Goal: Task Accomplishment & Management: Manage account settings

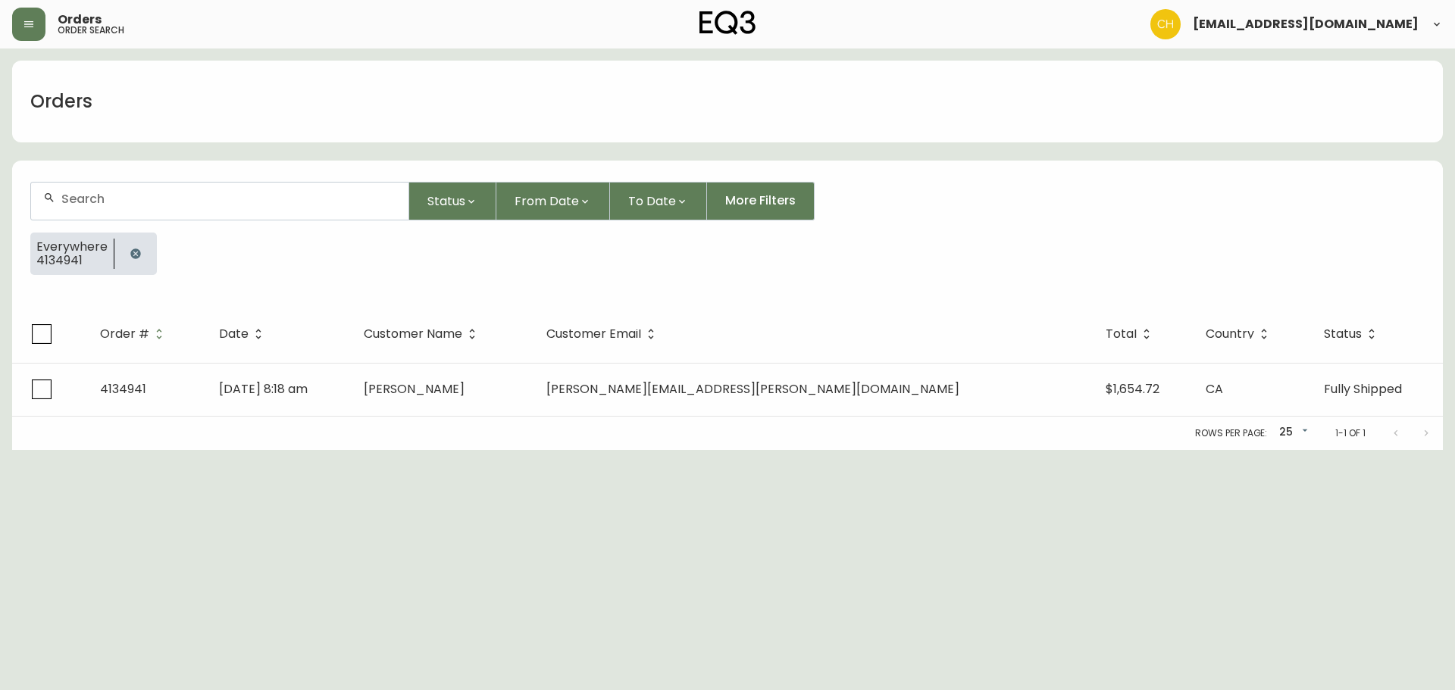
click at [38, 21] on button "button" at bounding box center [28, 24] width 33 height 33
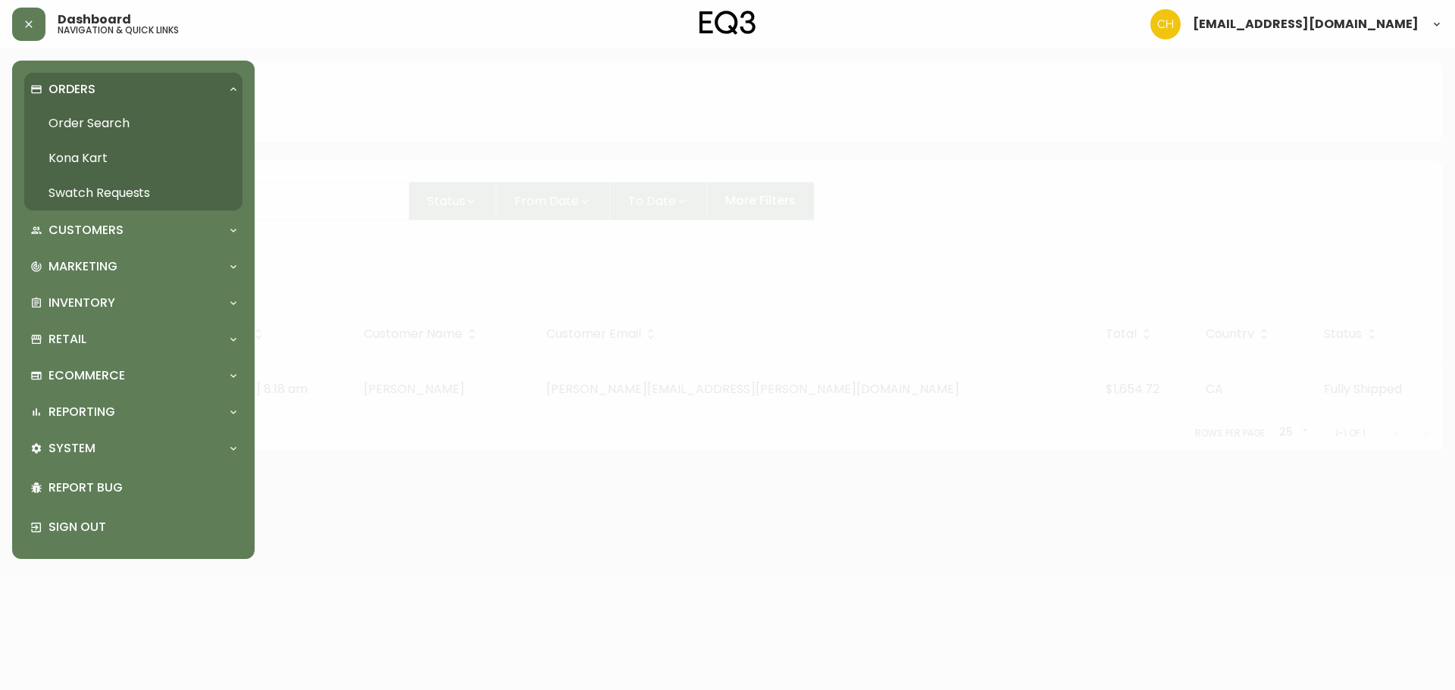
click at [78, 187] on link "Swatch Requests" at bounding box center [133, 193] width 218 height 35
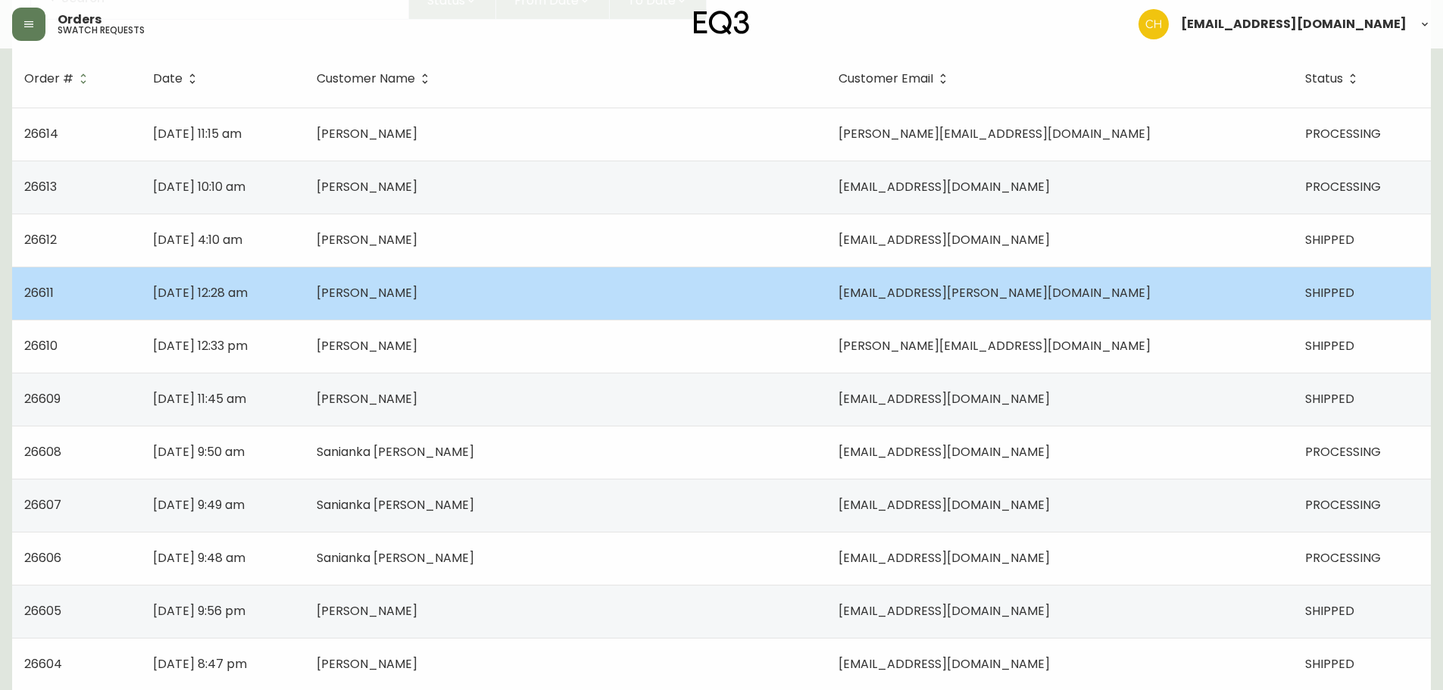
scroll to position [227, 0]
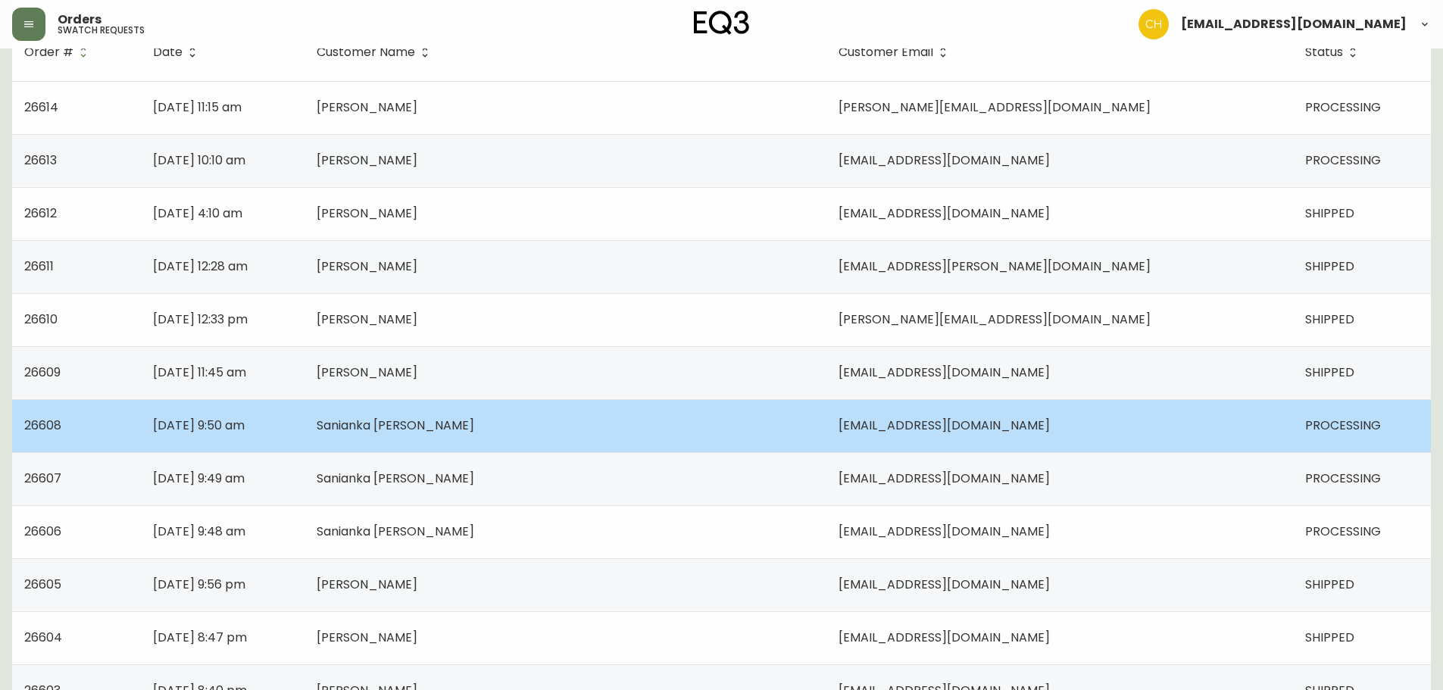
click at [473, 444] on td "Sanianka [PERSON_NAME]" at bounding box center [566, 425] width 522 height 53
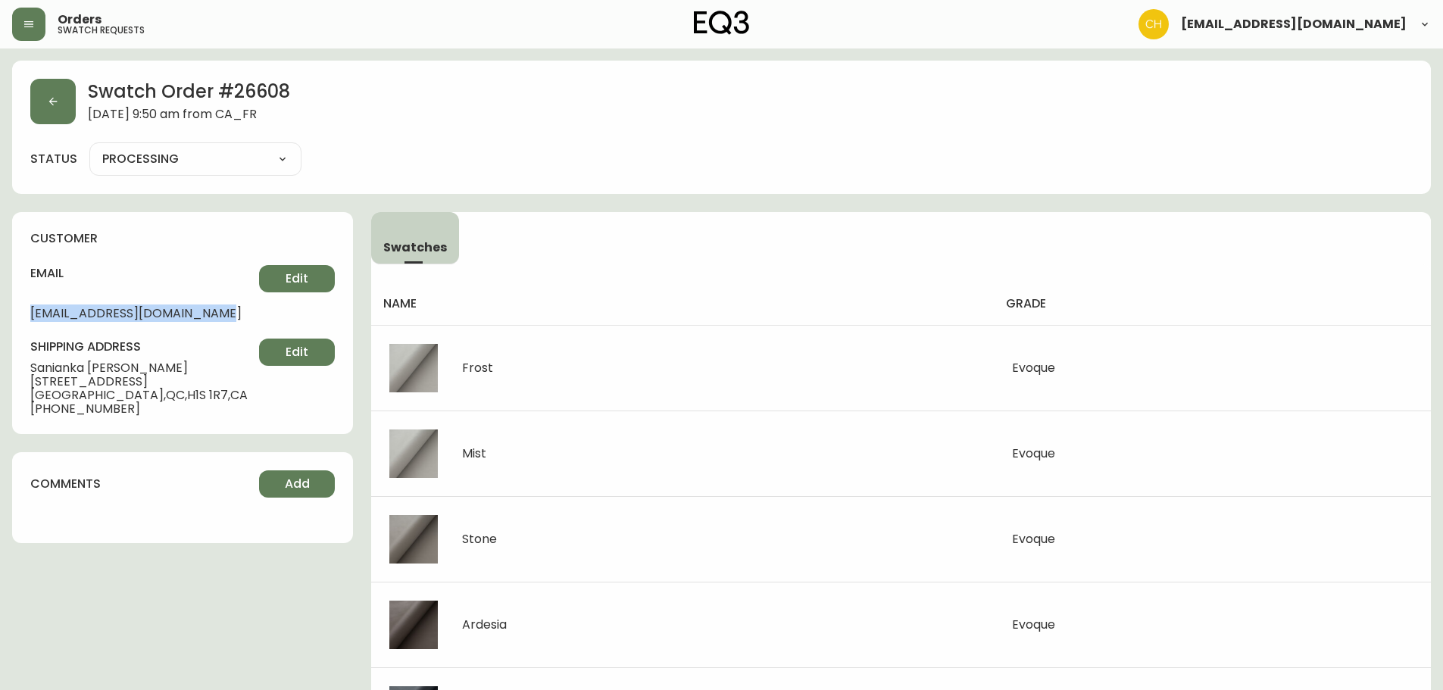
drag, startPoint x: 225, startPoint y: 316, endPoint x: 31, endPoint y: 321, distance: 194.0
click at [31, 320] on span "[EMAIL_ADDRESS][DOMAIN_NAME]" at bounding box center [144, 314] width 229 height 14
copy span "[EMAIL_ADDRESS][DOMAIN_NAME]"
click at [48, 108] on button "button" at bounding box center [52, 101] width 45 height 45
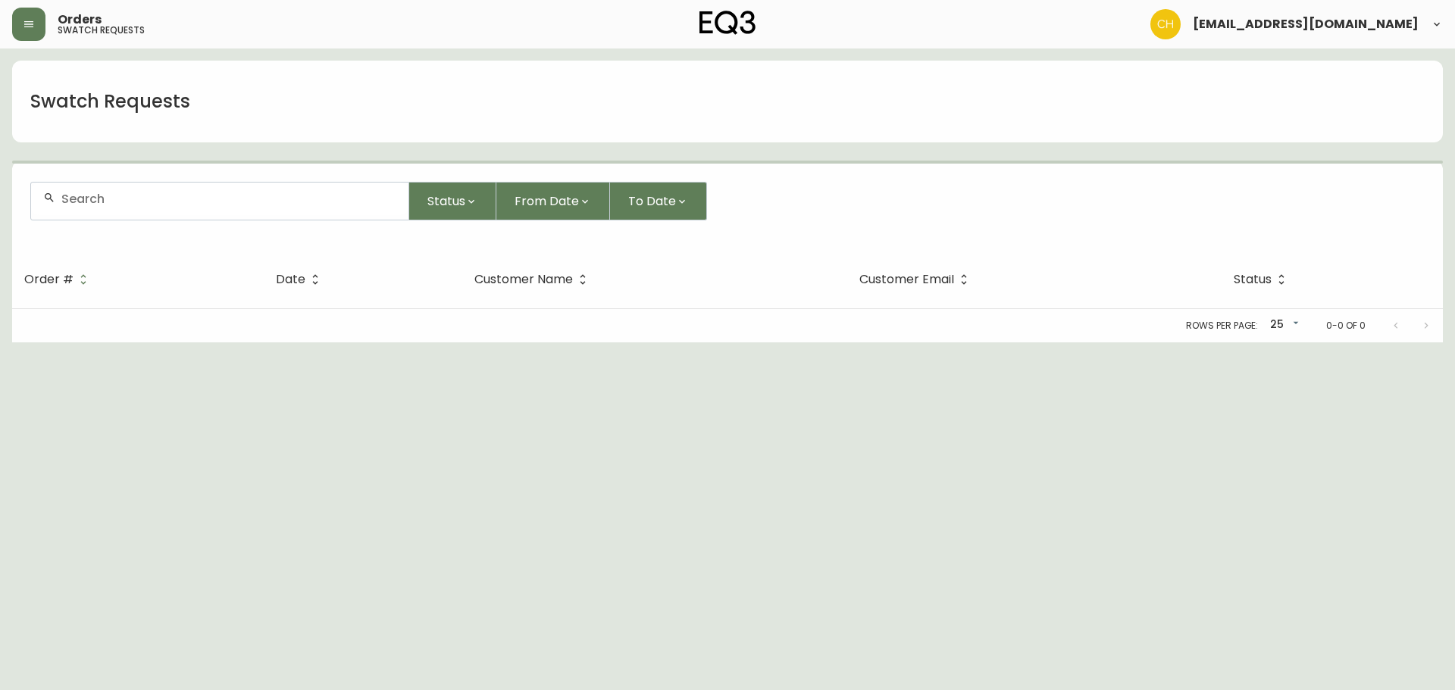
click at [63, 202] on input "text" at bounding box center [228, 199] width 335 height 14
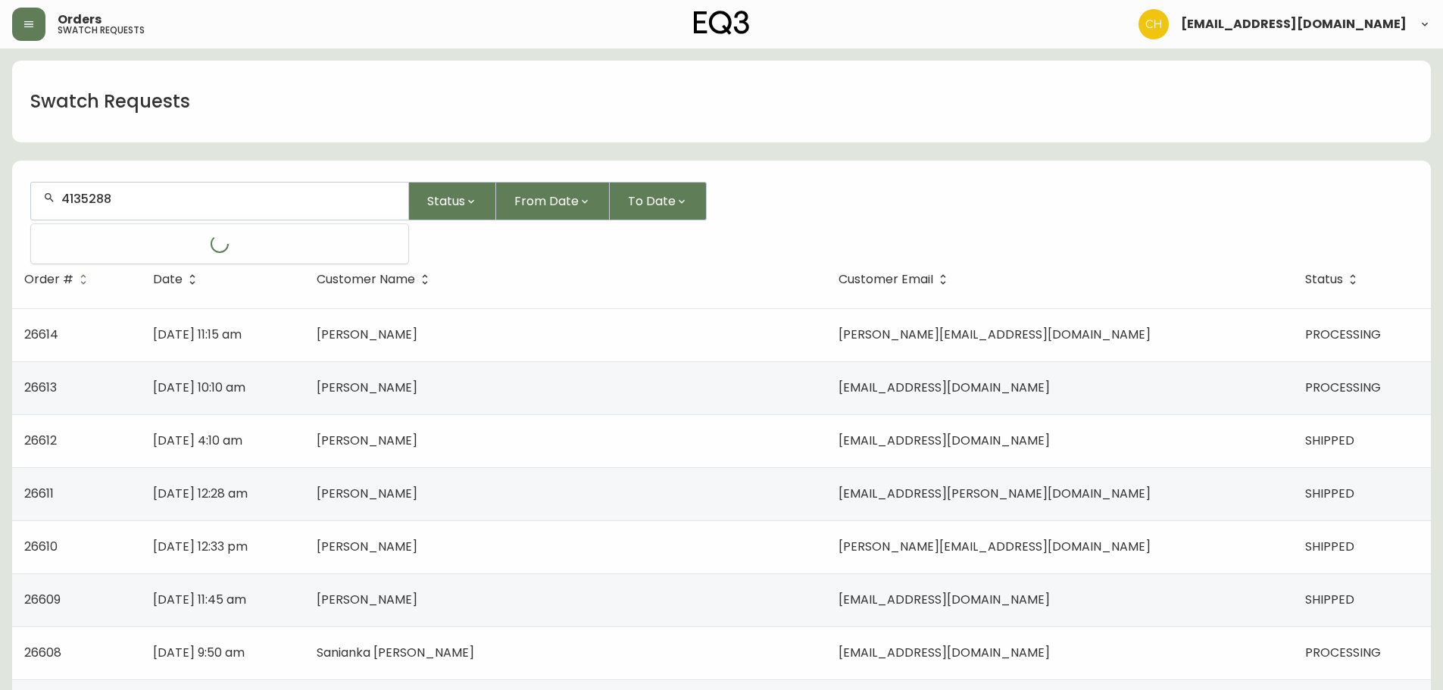
type input "4135288"
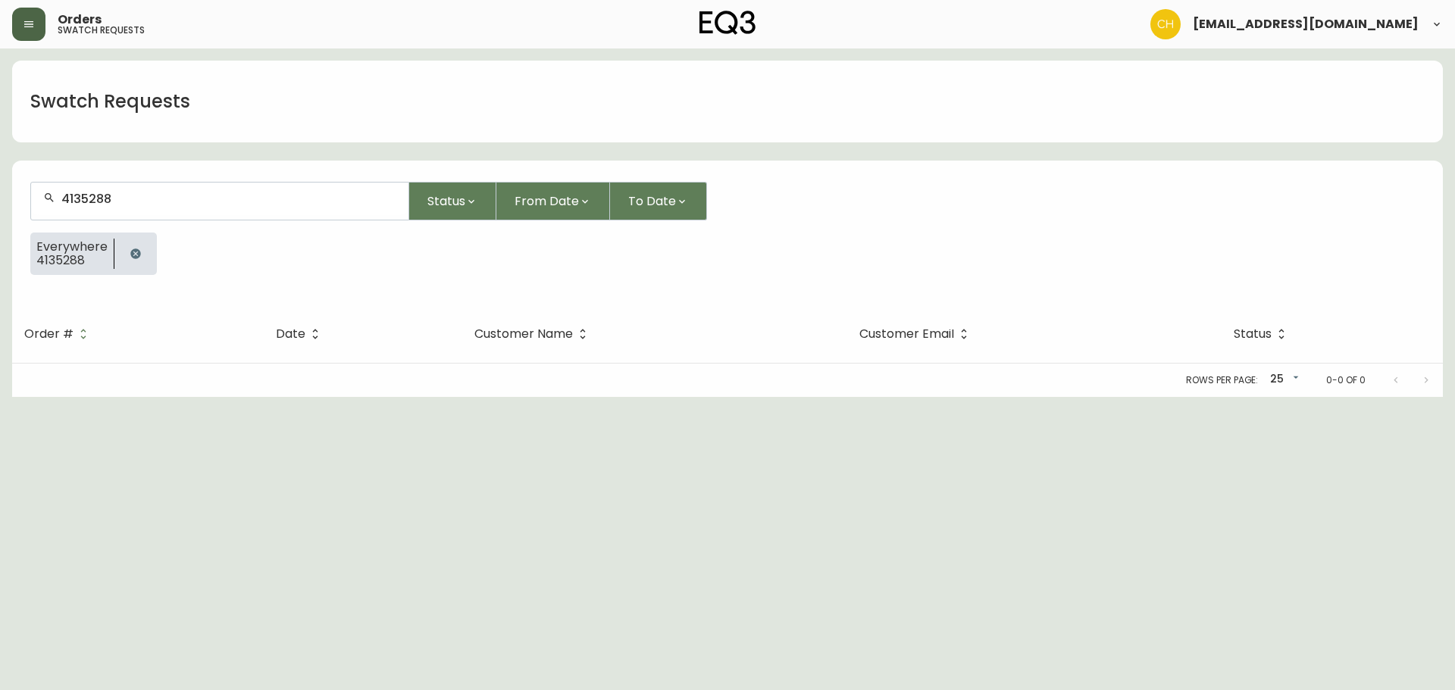
click at [36, 18] on button "button" at bounding box center [28, 24] width 33 height 33
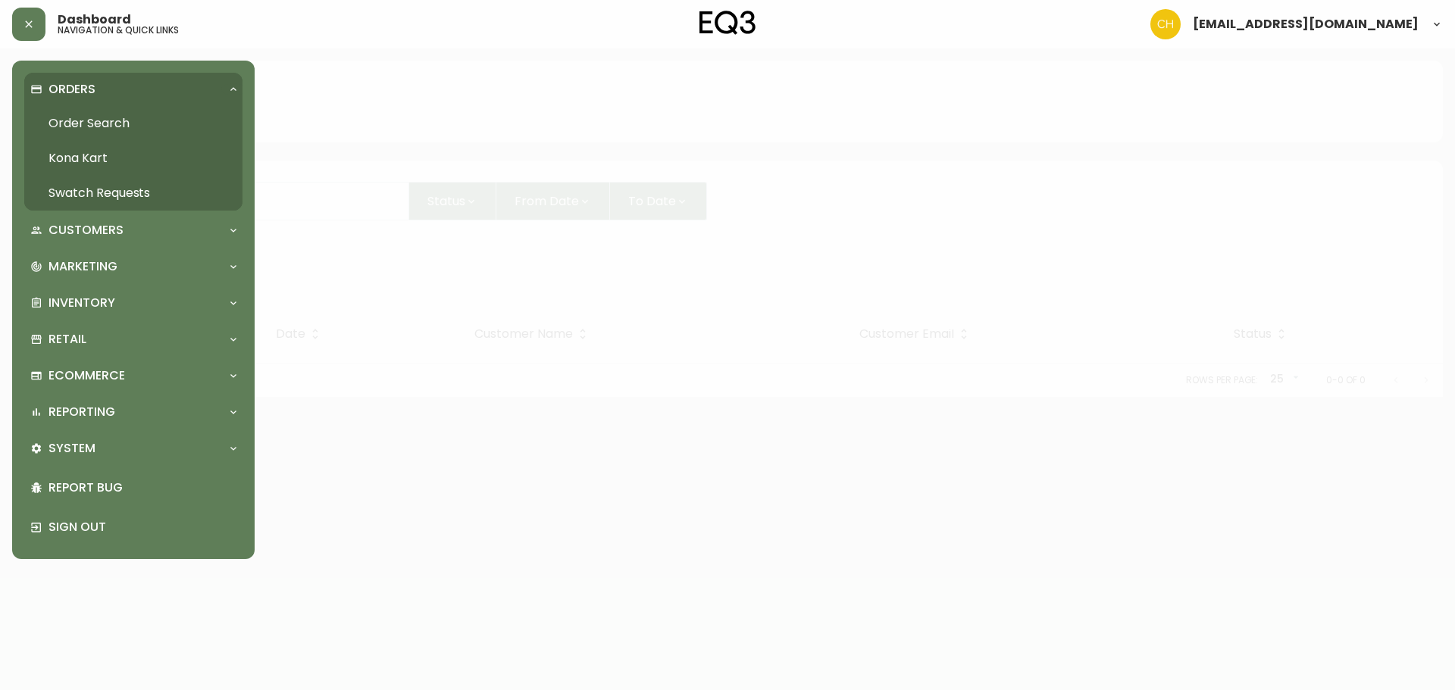
click at [79, 116] on link "Order Search" at bounding box center [133, 123] width 218 height 35
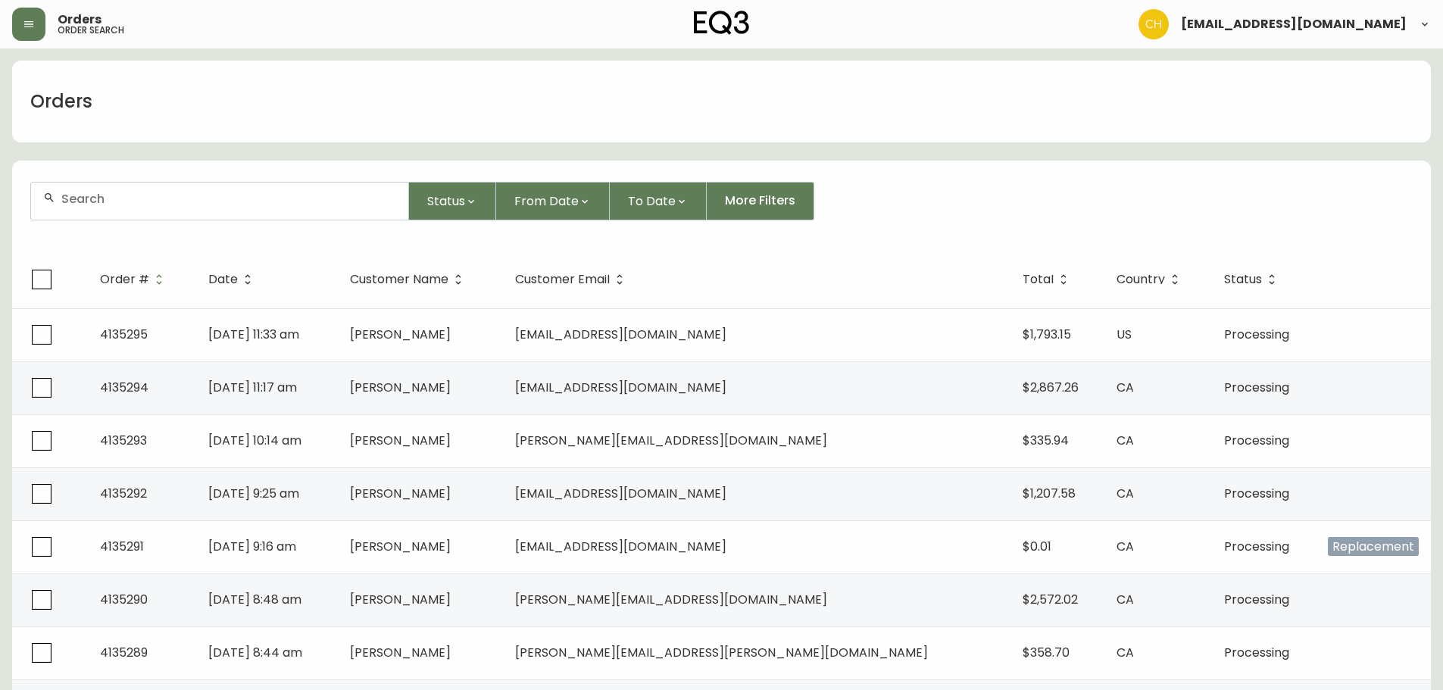
click at [92, 195] on input "text" at bounding box center [228, 199] width 335 height 14
type input "4135288"
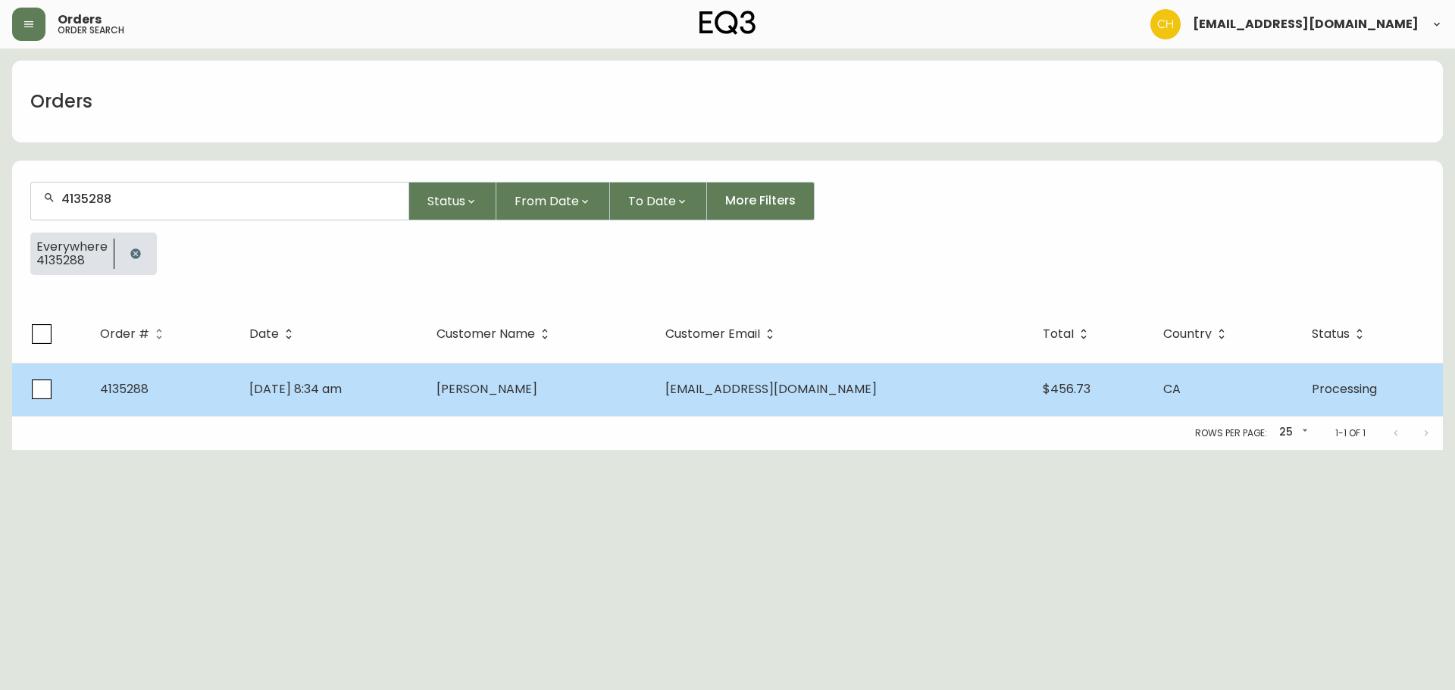
click at [522, 392] on span "[PERSON_NAME]" at bounding box center [486, 388] width 101 height 17
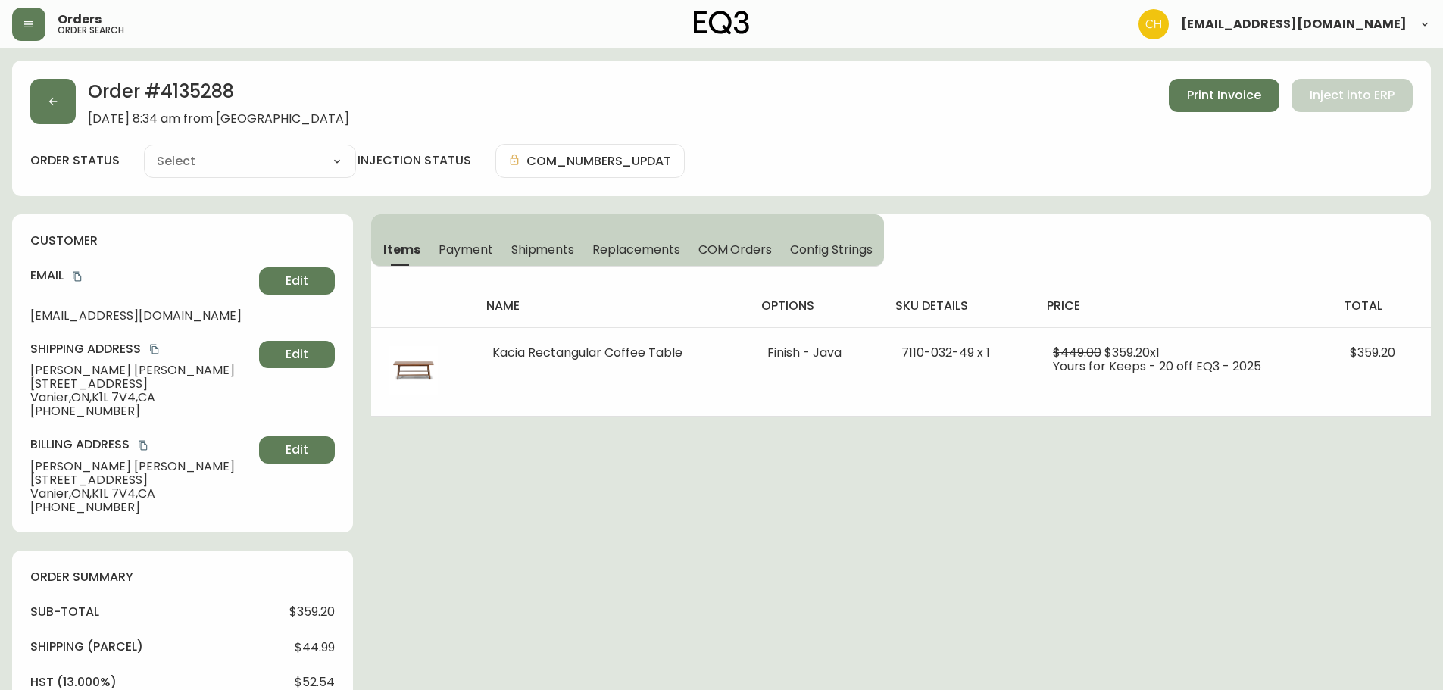
type input "Processing"
select select "PROCESSING"
click at [61, 94] on button "button" at bounding box center [52, 101] width 45 height 45
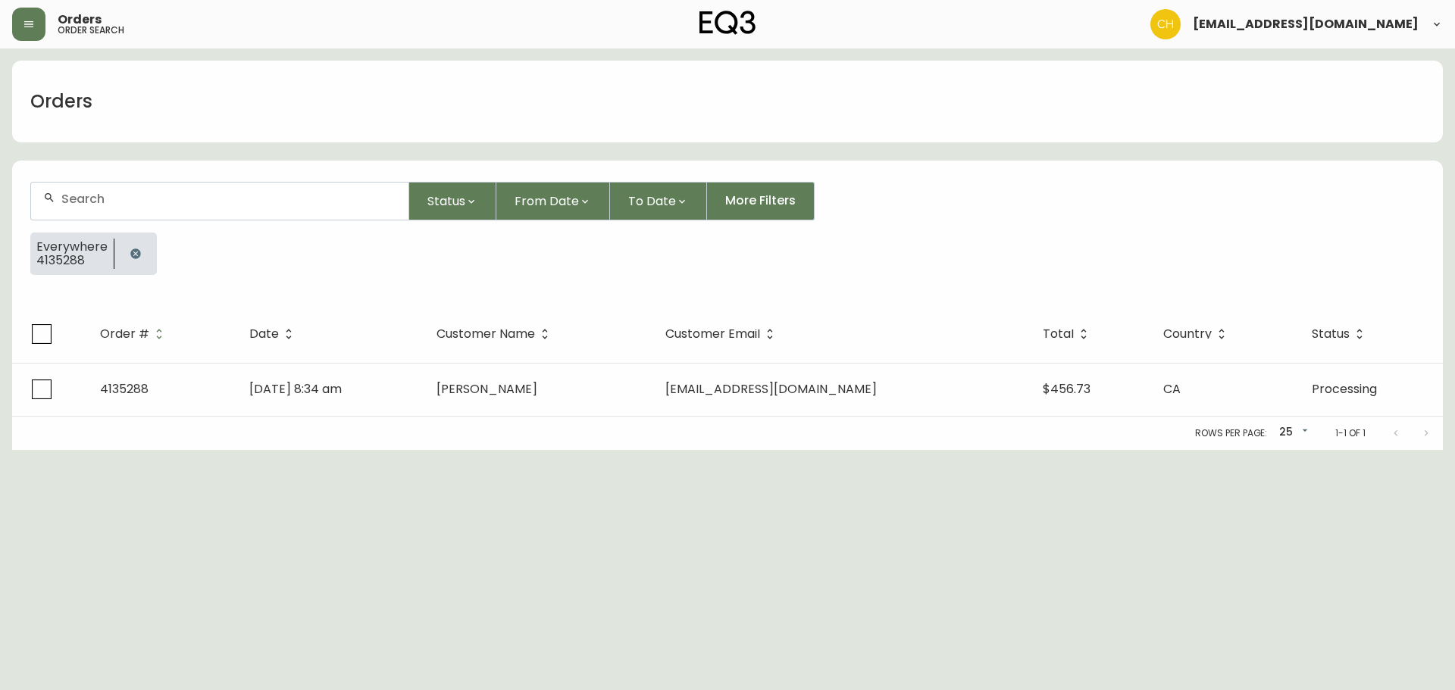
click at [79, 196] on input "text" at bounding box center [228, 199] width 335 height 14
type input "4135289"
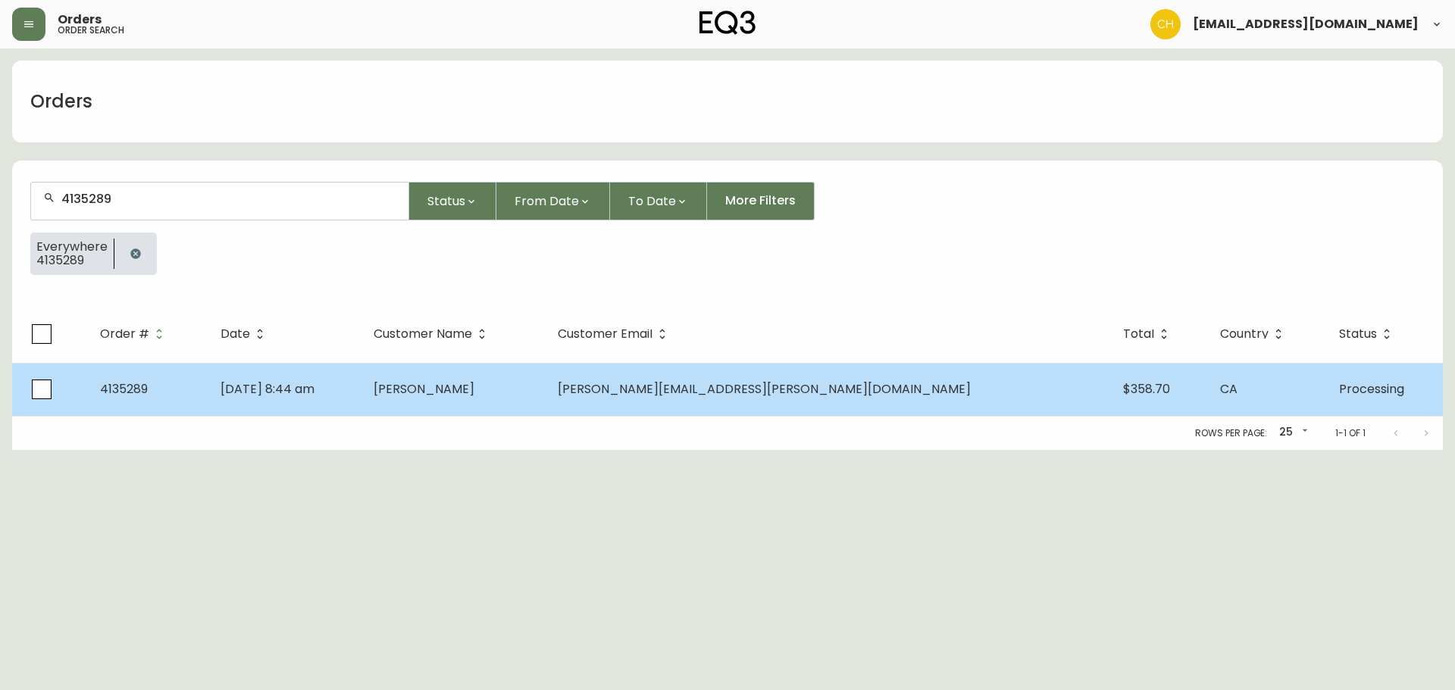
click at [474, 392] on span "[PERSON_NAME]" at bounding box center [424, 388] width 101 height 17
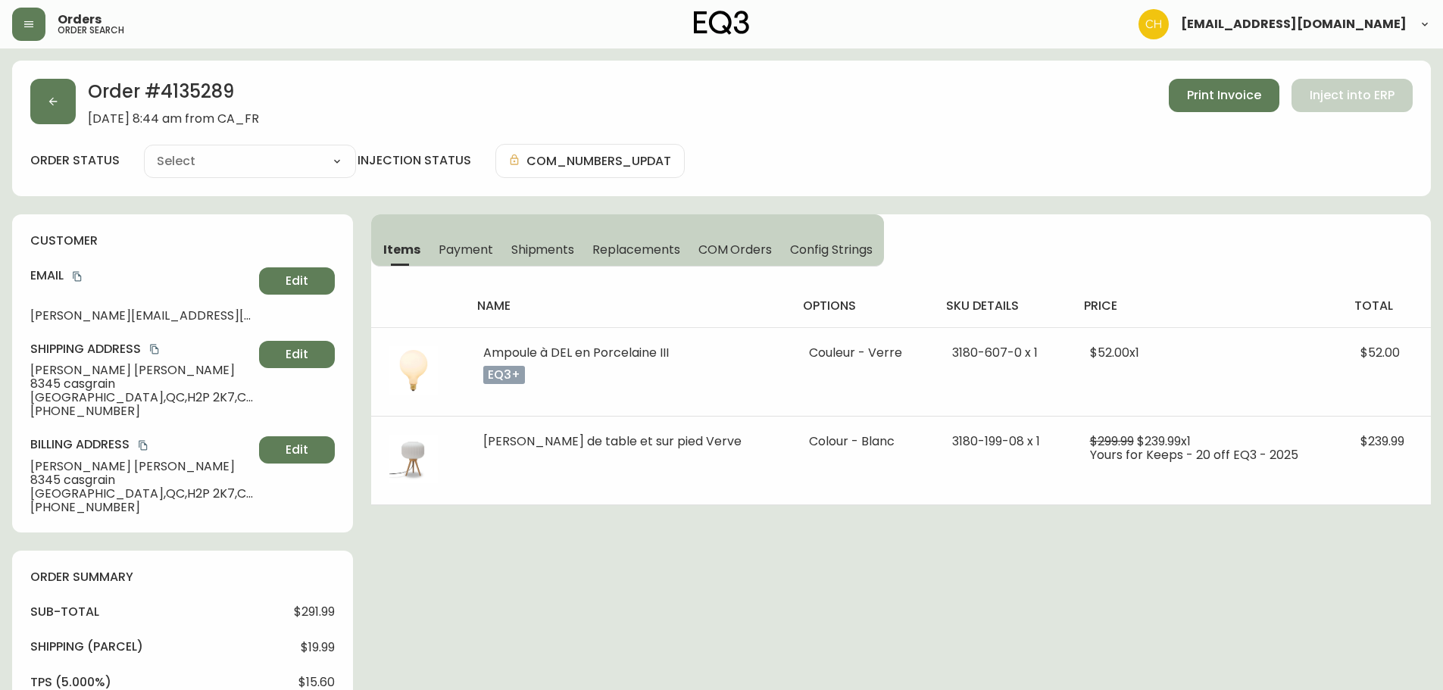
type input "Processing"
select select "PROCESSING"
click at [64, 110] on button "button" at bounding box center [52, 101] width 45 height 45
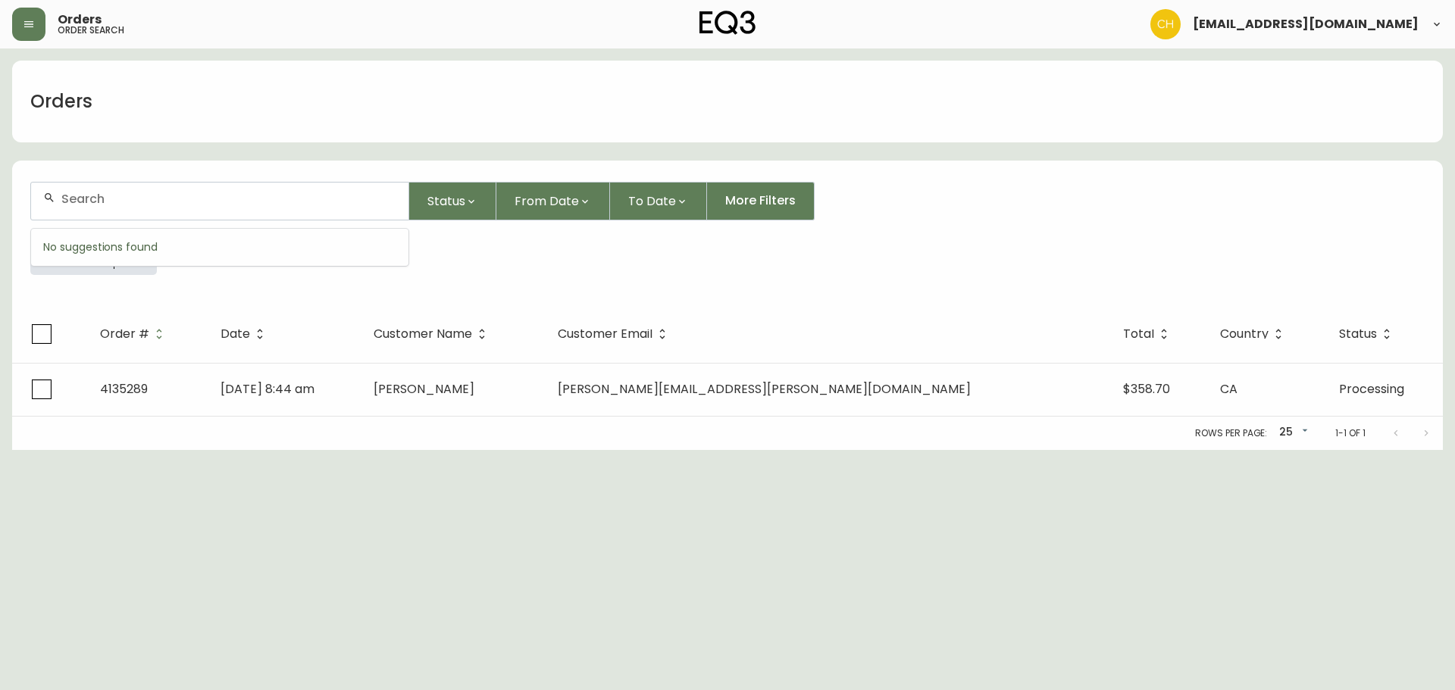
drag, startPoint x: 116, startPoint y: 196, endPoint x: 120, endPoint y: 174, distance: 22.3
click at [119, 187] on div at bounding box center [219, 201] width 377 height 37
type input "4135291"
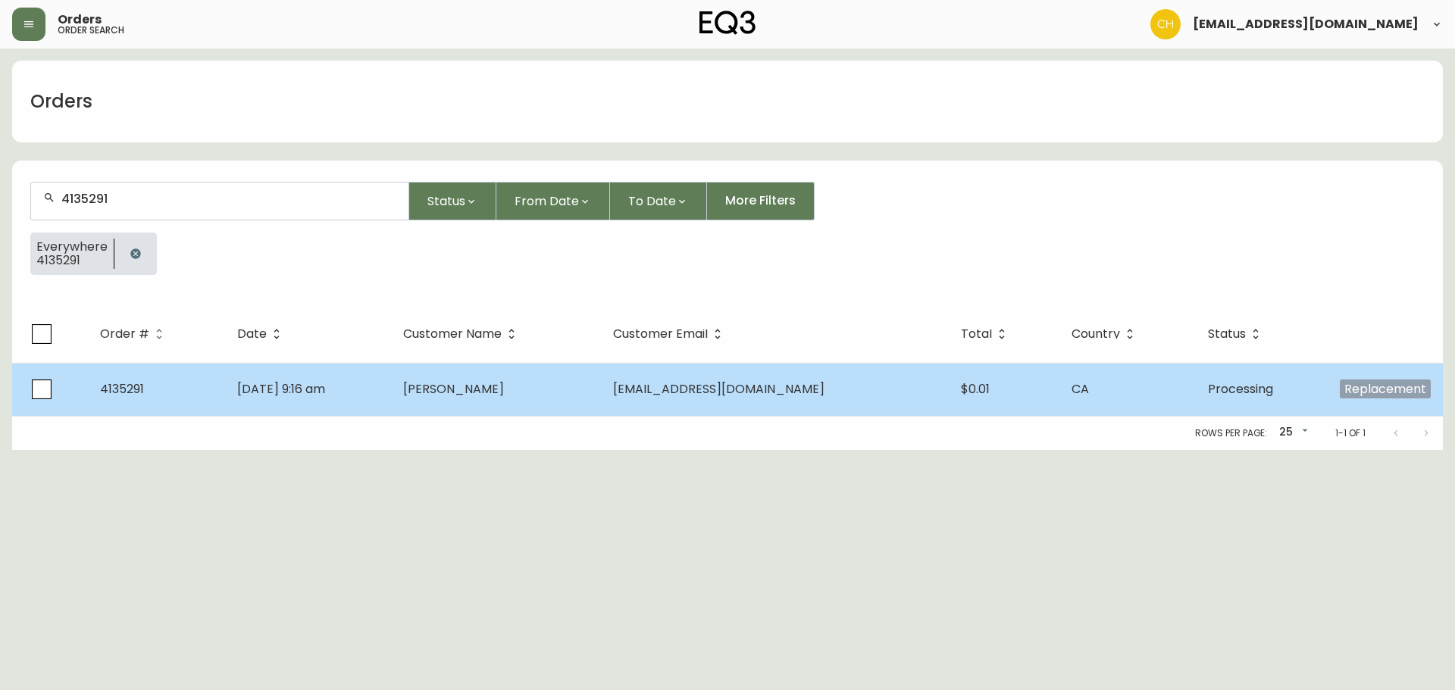
click at [504, 386] on span "[PERSON_NAME]" at bounding box center [453, 388] width 101 height 17
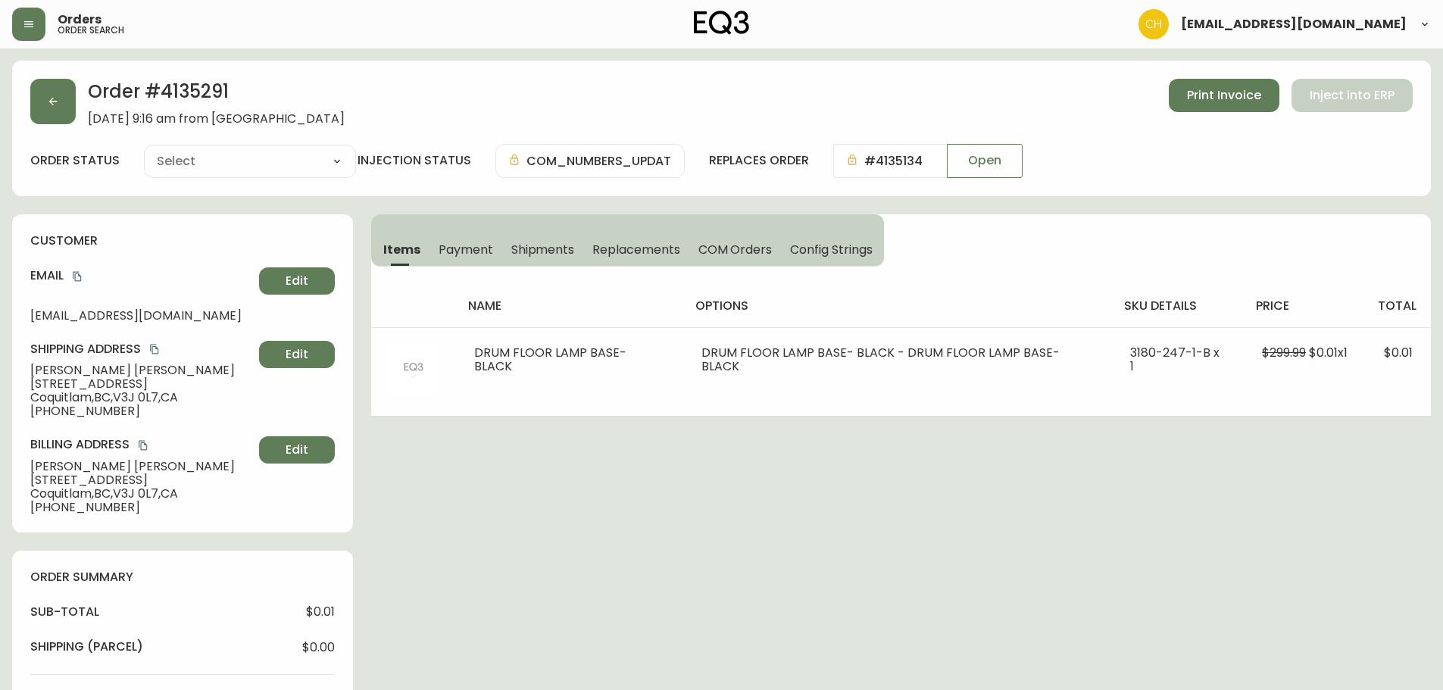
type input "Processing"
select select "PROCESSING"
click at [65, 103] on button "button" at bounding box center [52, 101] width 45 height 45
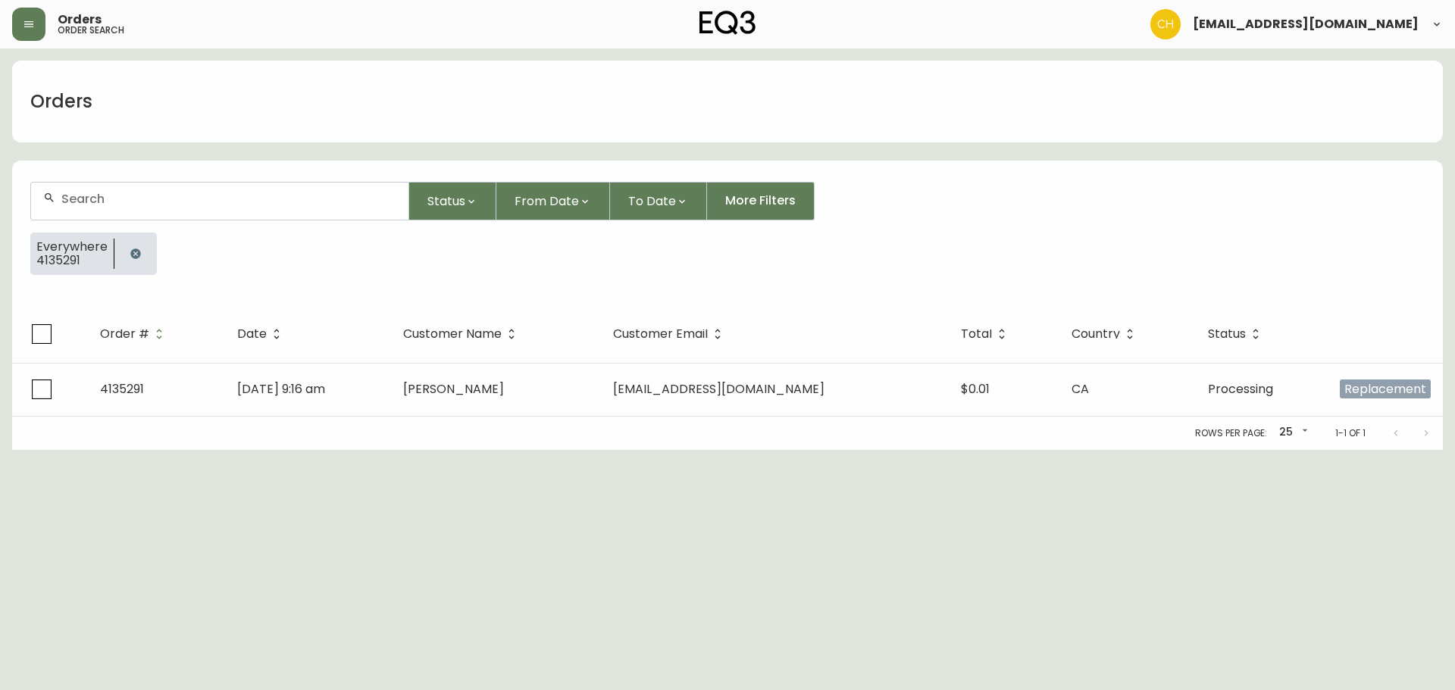
click at [104, 195] on input "text" at bounding box center [228, 199] width 335 height 14
click at [115, 199] on input "text" at bounding box center [228, 199] width 335 height 14
type input "4135293"
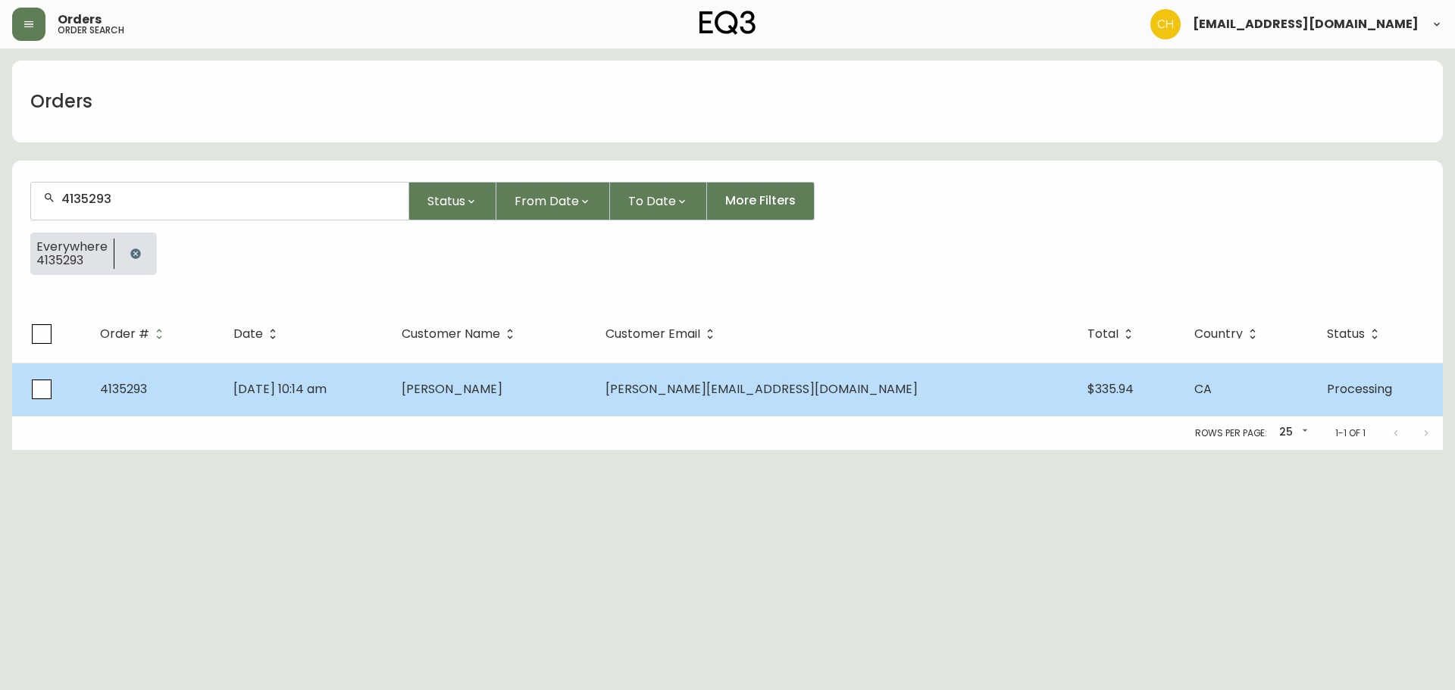
click at [472, 393] on span "[PERSON_NAME]" at bounding box center [452, 388] width 101 height 17
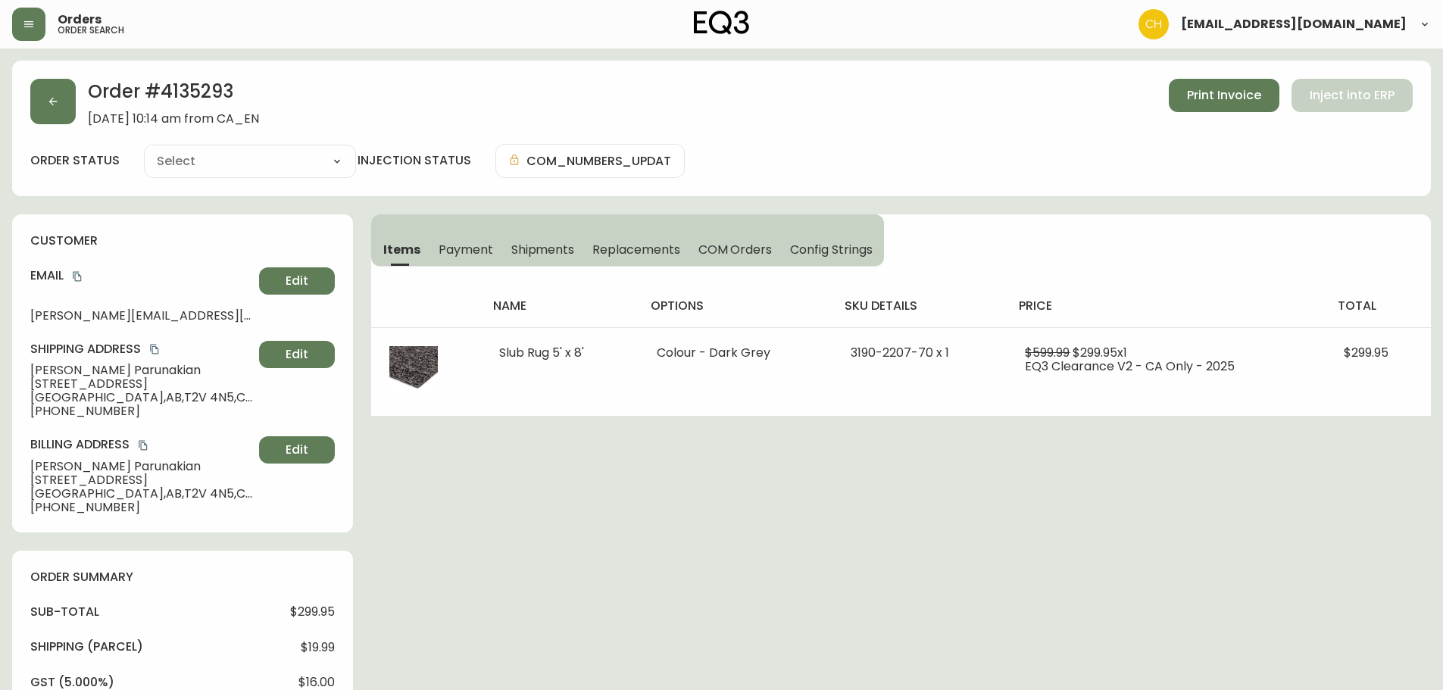
type input "Processing"
select select "PROCESSING"
click at [56, 106] on icon "button" at bounding box center [53, 101] width 12 height 12
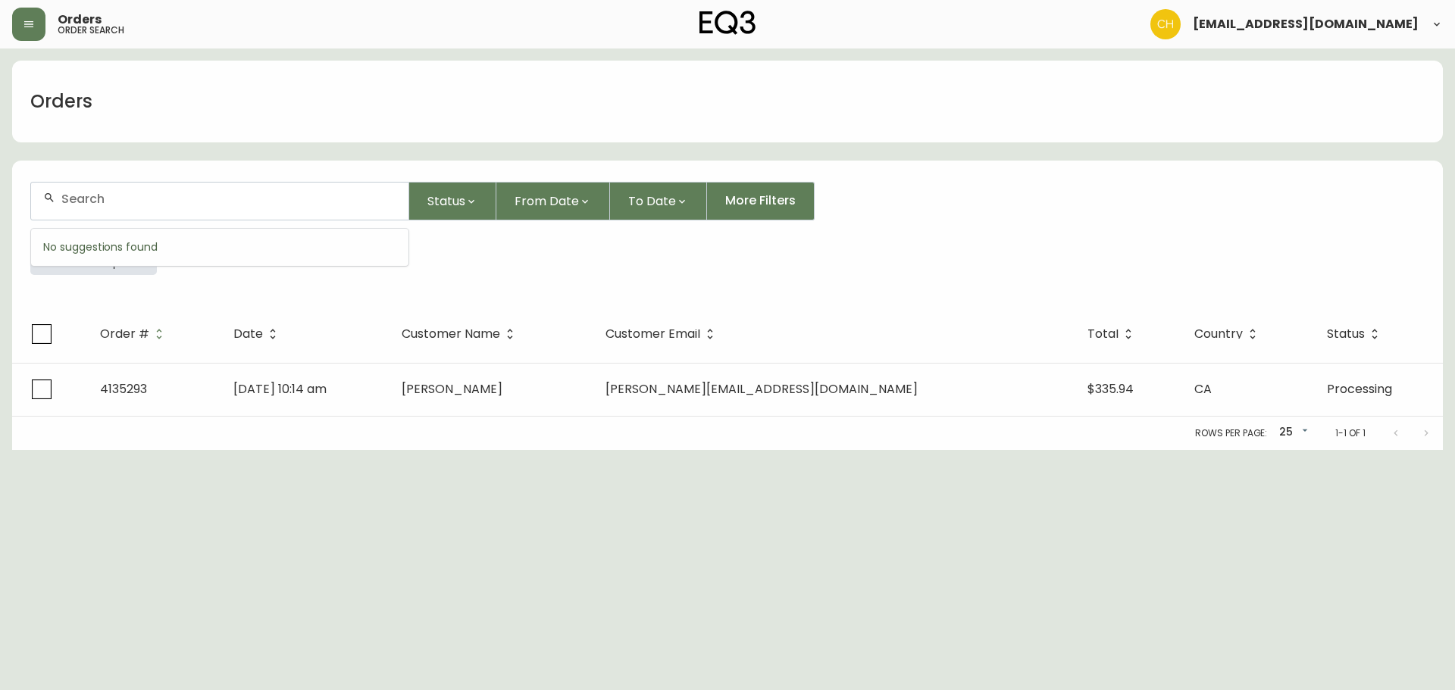
click at [76, 198] on input "text" at bounding box center [228, 199] width 335 height 14
type input "4135286"
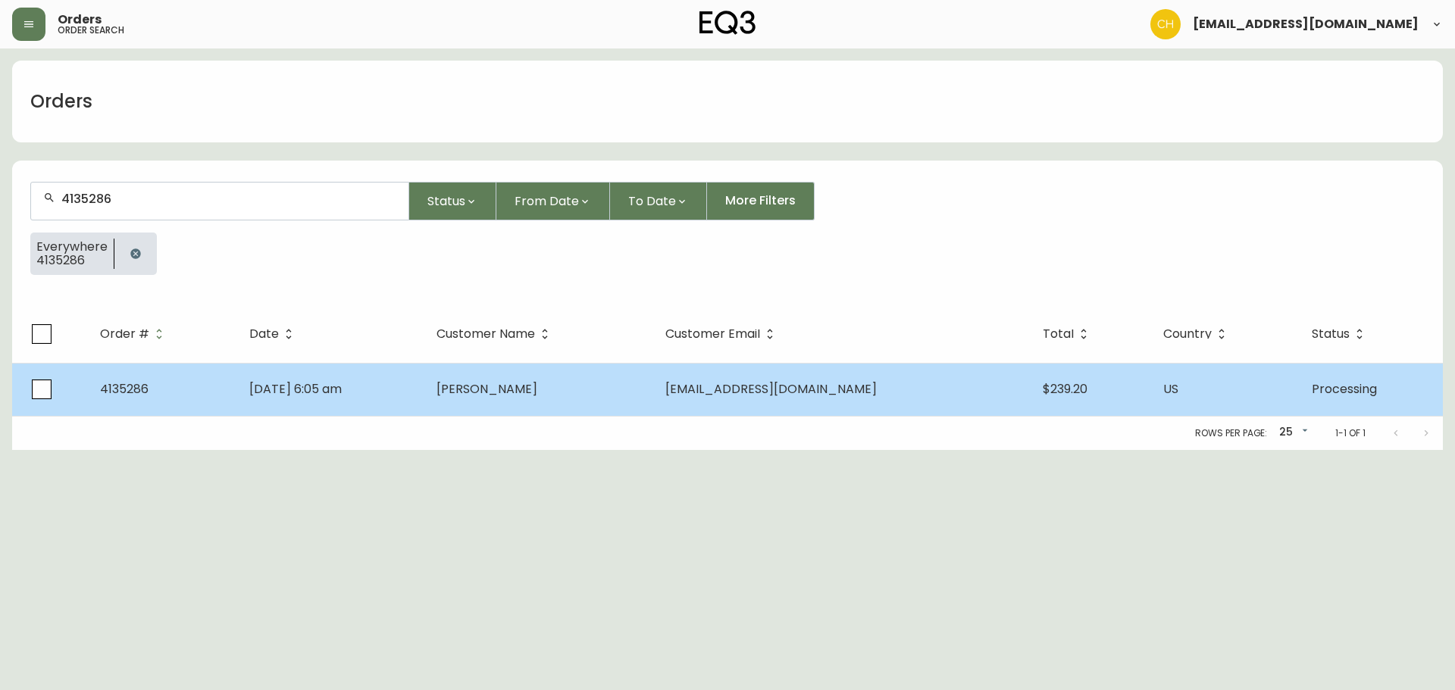
click at [424, 386] on td "[DATE] 6:05 am" at bounding box center [330, 389] width 187 height 53
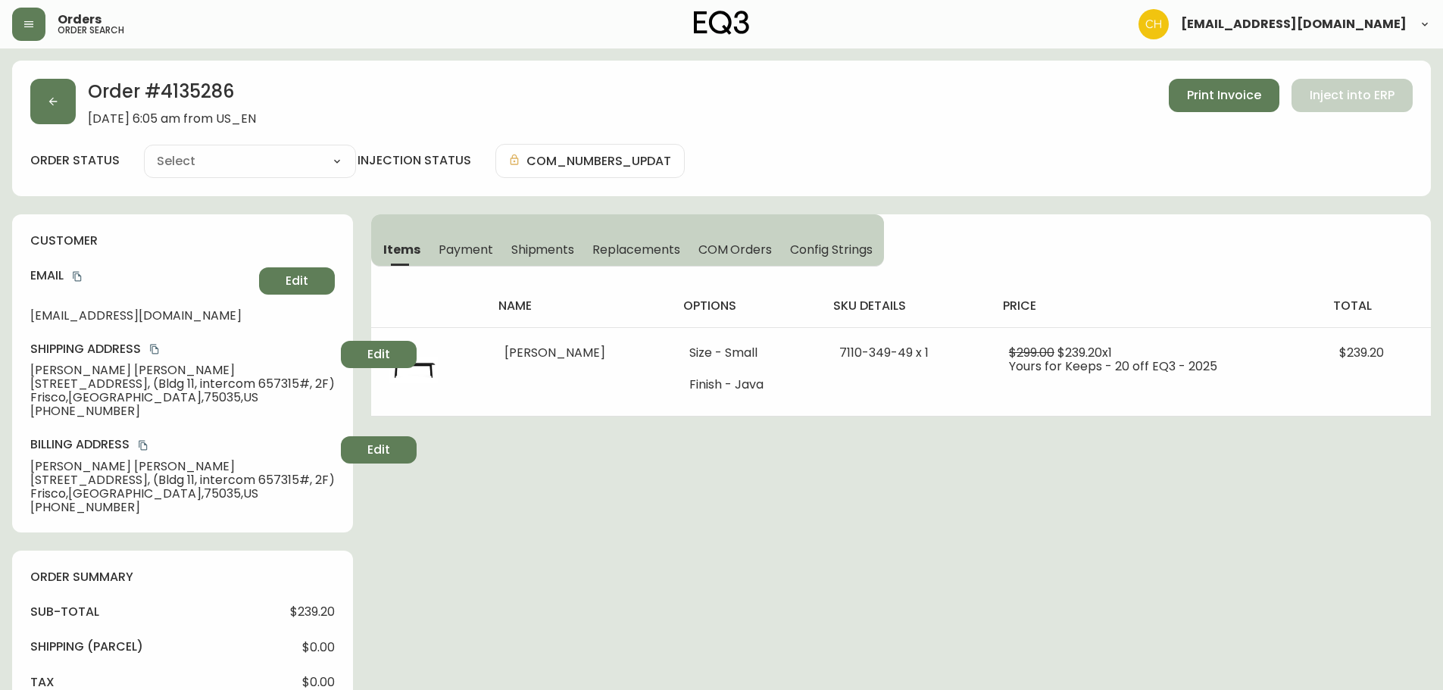
type input "Processing"
select select "PROCESSING"
click at [414, 361] on button "Edit" at bounding box center [379, 354] width 76 height 27
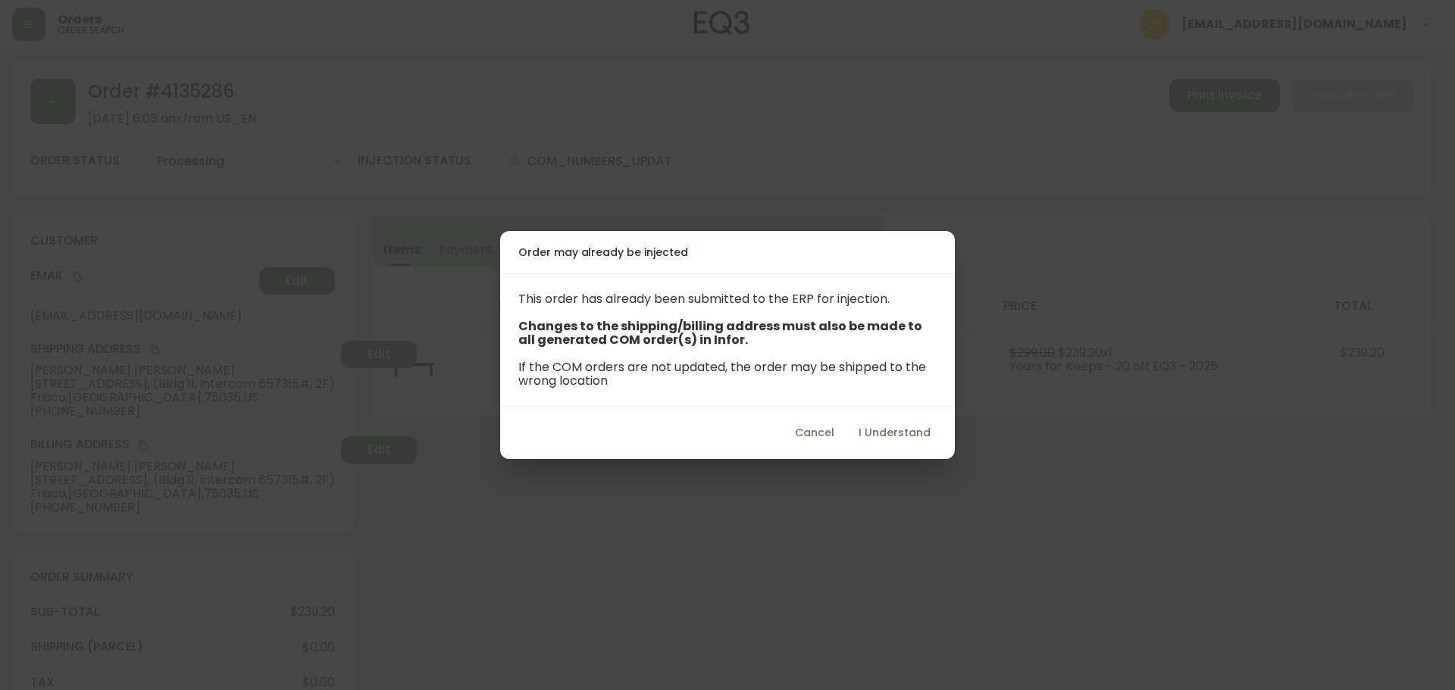
click at [879, 430] on span "I Understand" at bounding box center [894, 433] width 72 height 19
select select "US"
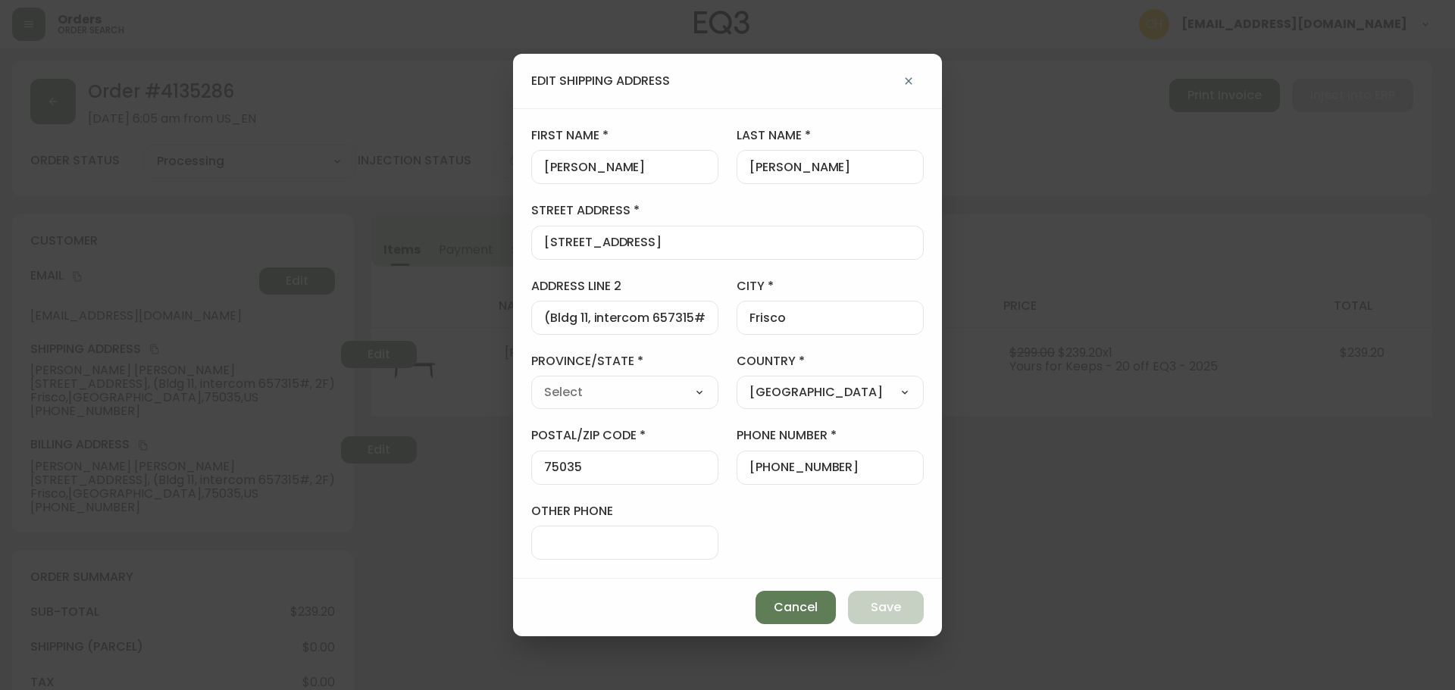
click at [680, 323] on input "(Bldg 11, intercom 657315#, 2F)" at bounding box center [624, 318] width 161 height 14
click at [811, 608] on span "Cancel" at bounding box center [796, 607] width 44 height 17
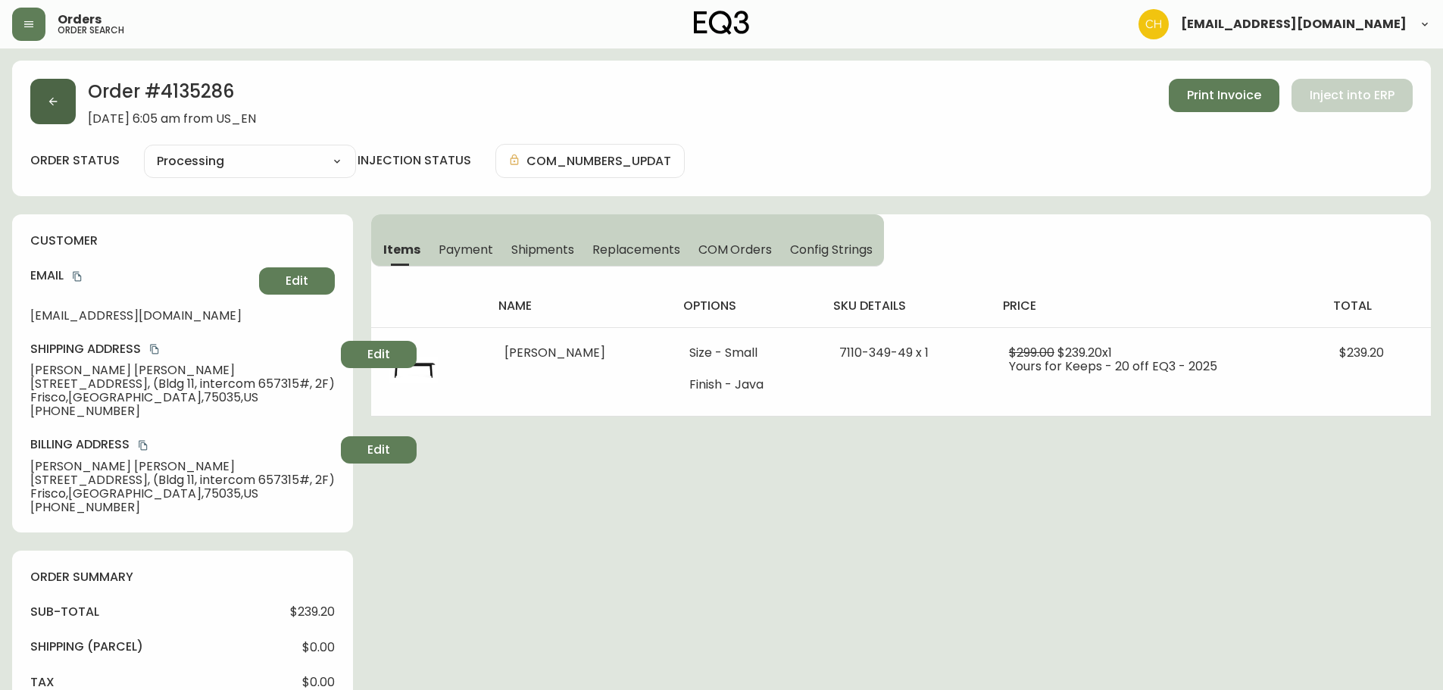
click at [53, 108] on button "button" at bounding box center [52, 101] width 45 height 45
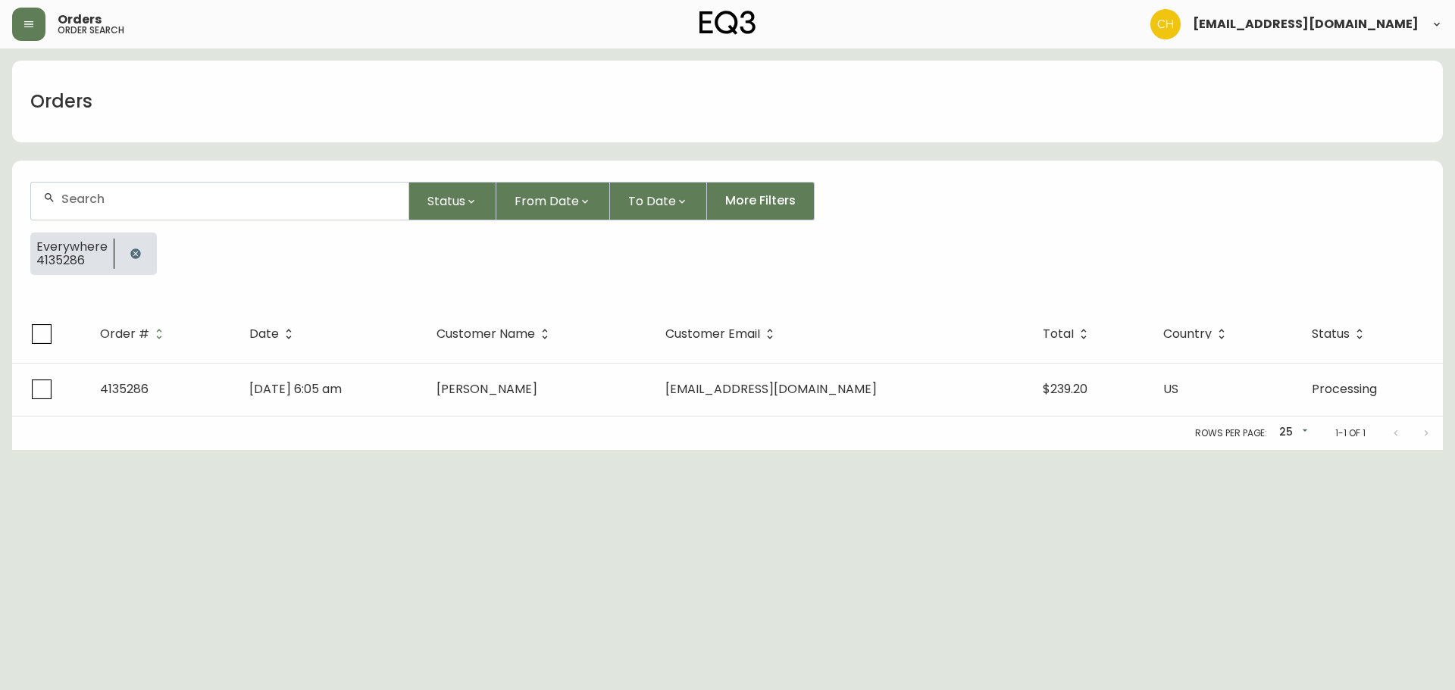
click at [241, 200] on input "text" at bounding box center [228, 199] width 335 height 14
type input "4135276"
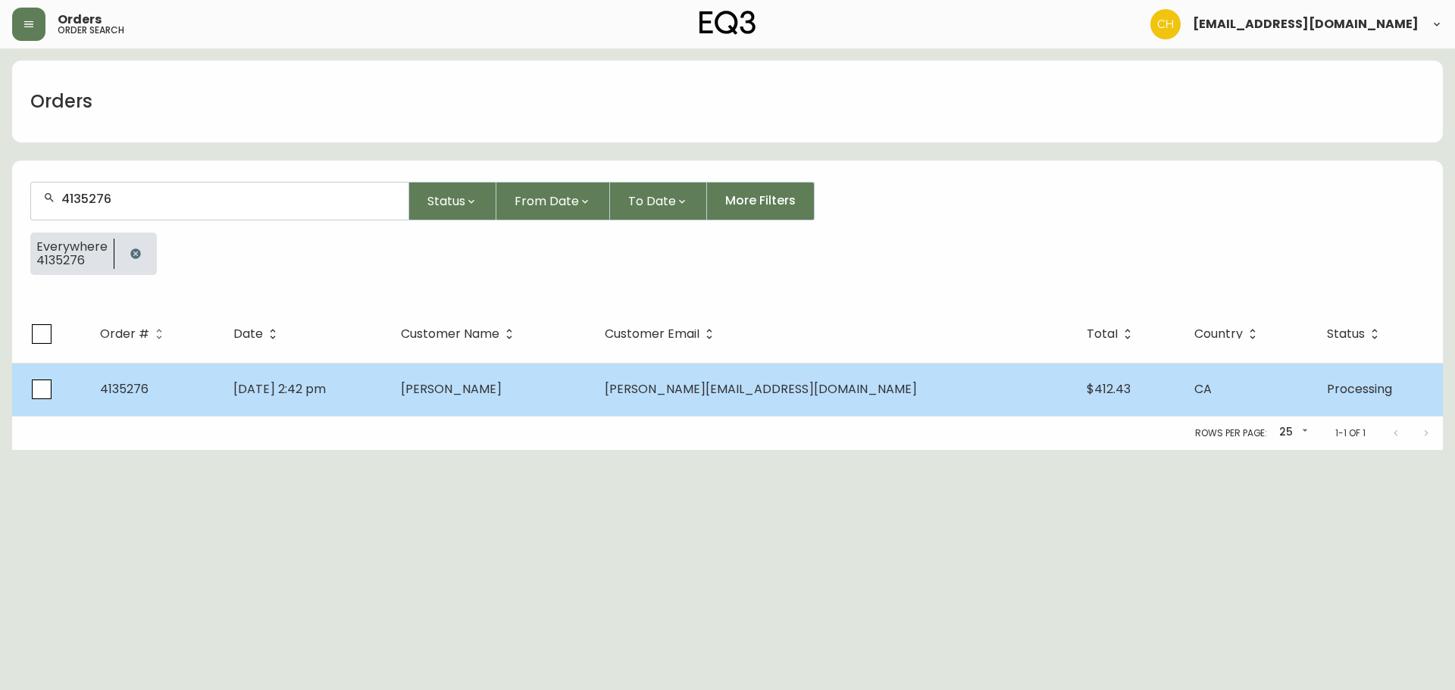
click at [501, 391] on span "[PERSON_NAME]" at bounding box center [451, 388] width 101 height 17
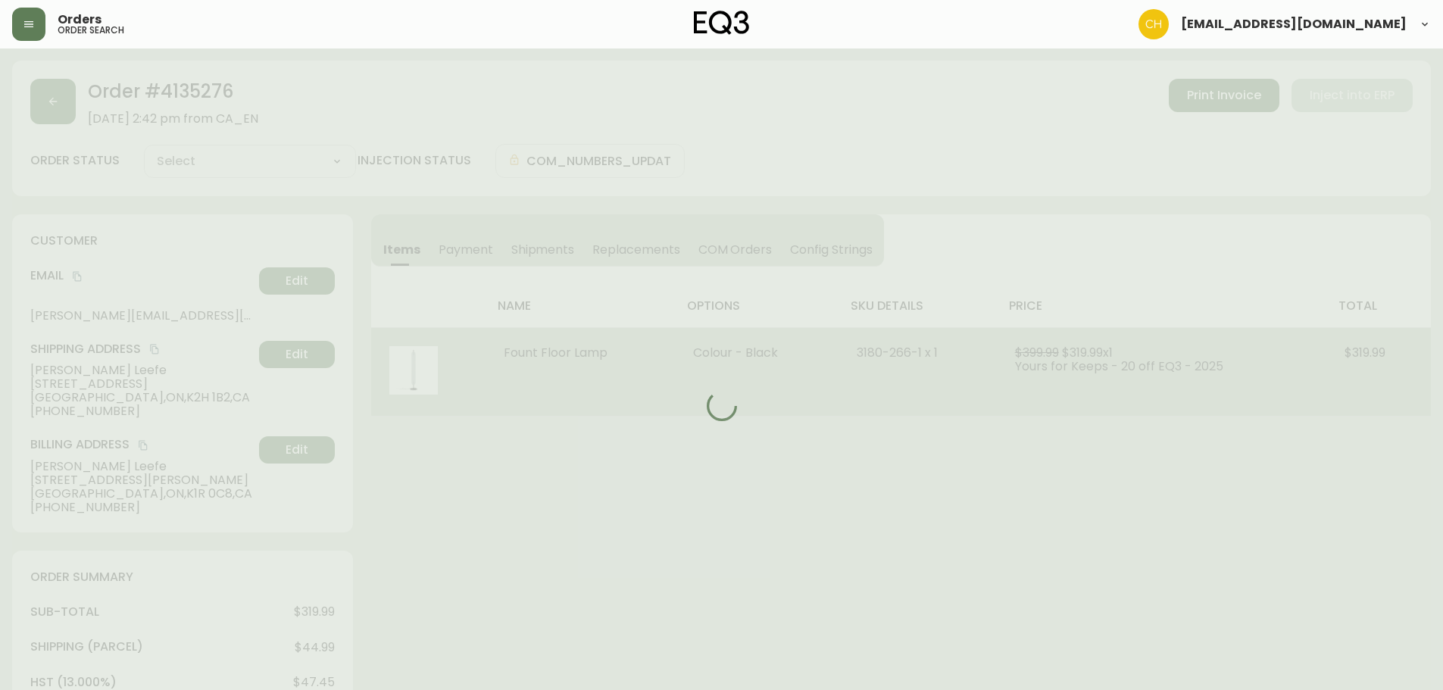
type input "Processing"
select select "PROCESSING"
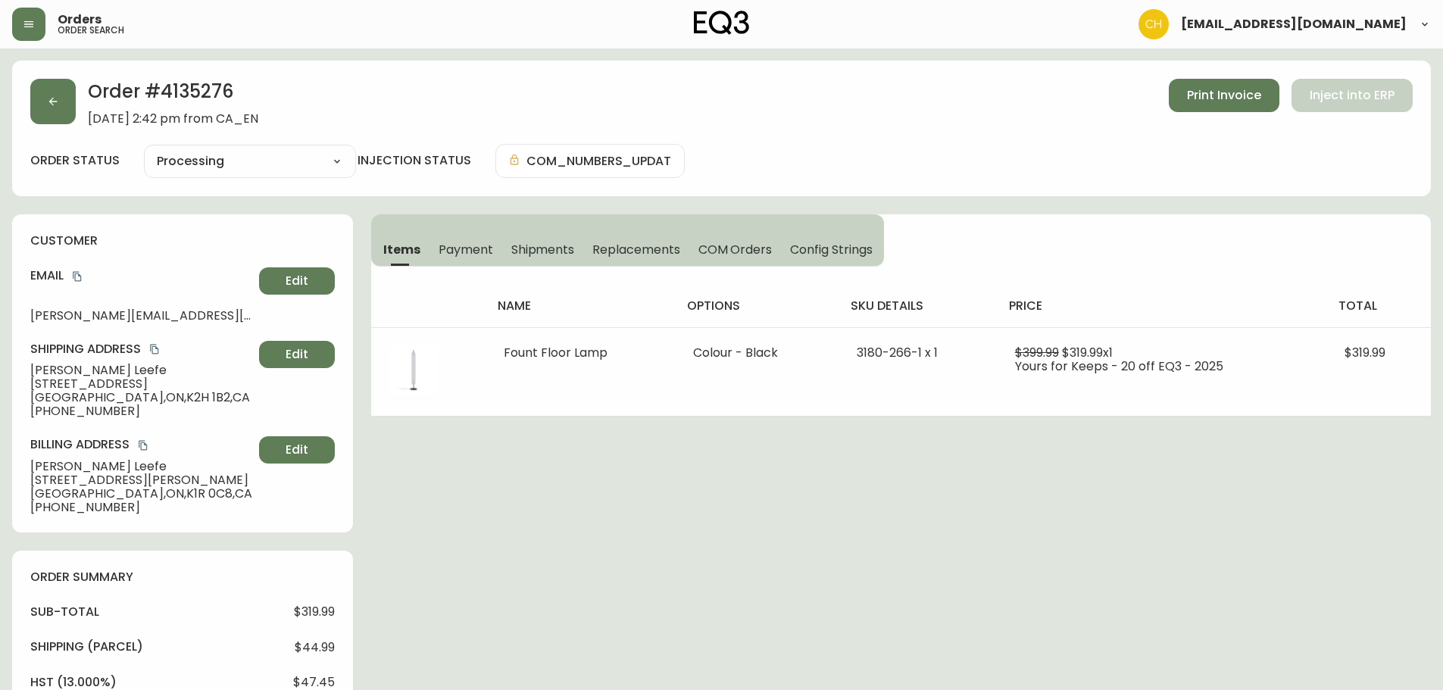
click at [552, 245] on span "Shipments" at bounding box center [543, 250] width 64 height 16
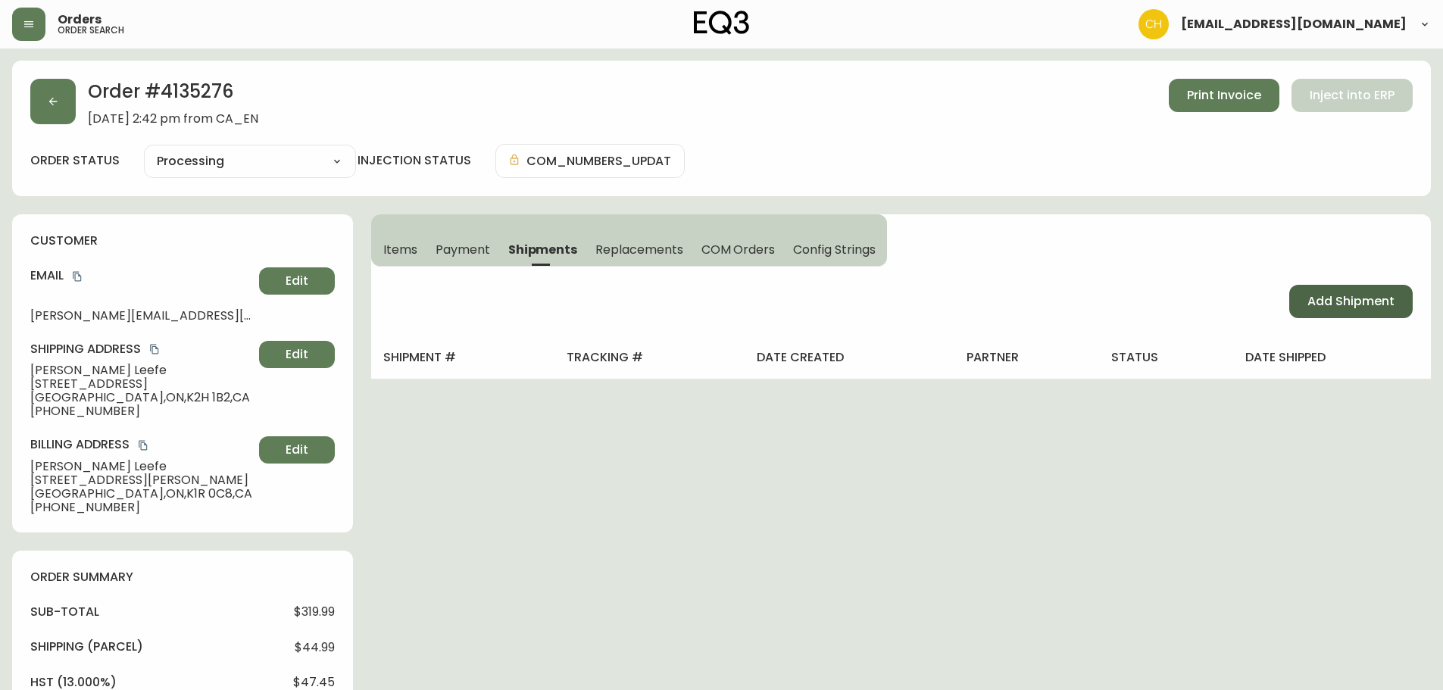
drag, startPoint x: 1296, startPoint y: 286, endPoint x: 1309, endPoint y: 298, distance: 18.2
click at [1307, 298] on button "Add Shipment" at bounding box center [1352, 301] width 124 height 33
select select "PENDING"
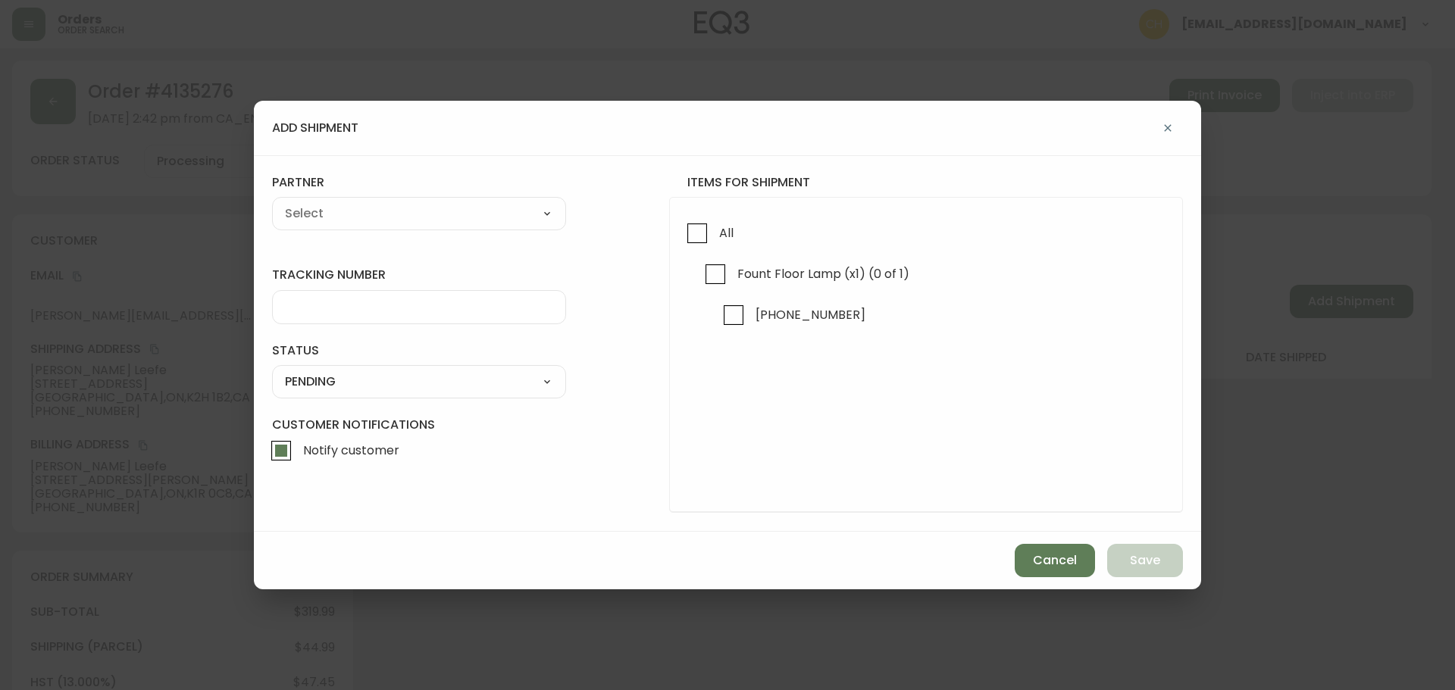
click at [1309, 298] on div "add shipment tracking number status PENDING SHIPPED PENDING CANCELLED partner A…" at bounding box center [727, 345] width 1455 height 690
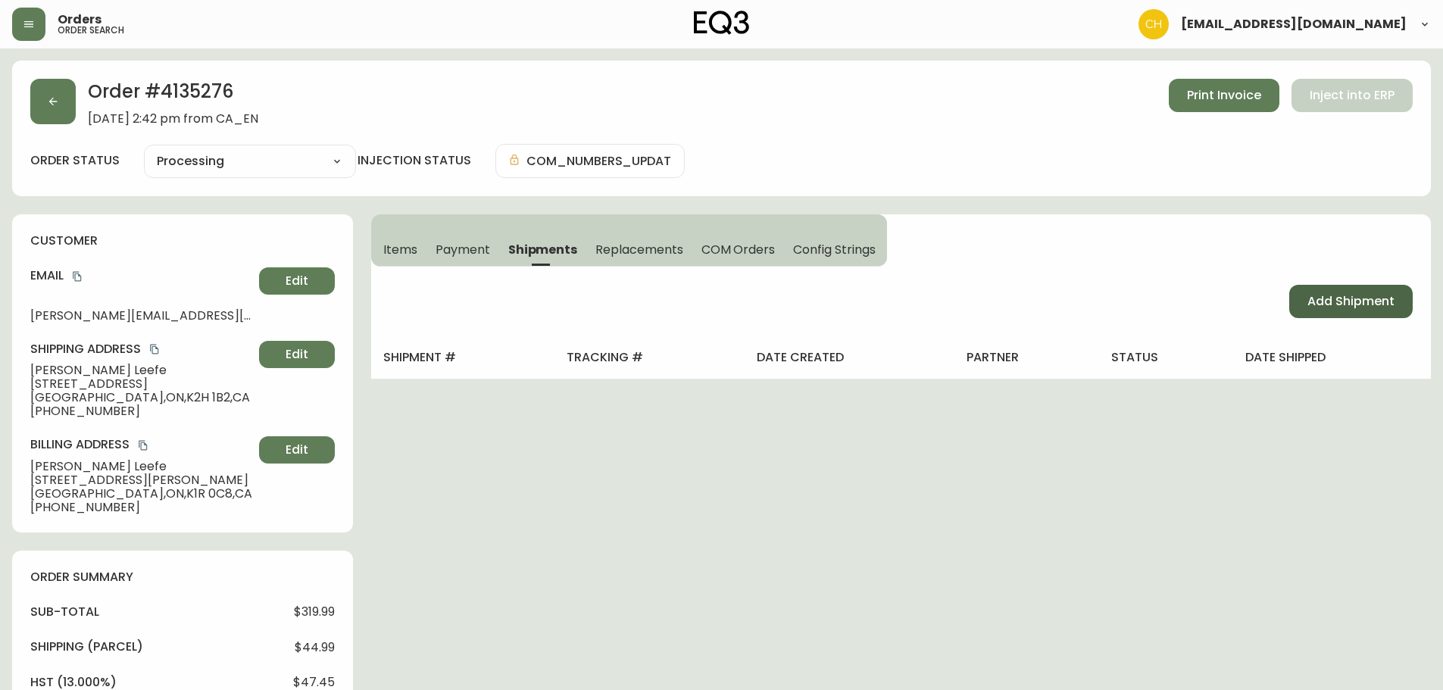
click at [1340, 290] on button "Add Shipment" at bounding box center [1352, 301] width 124 height 33
select select "PENDING"
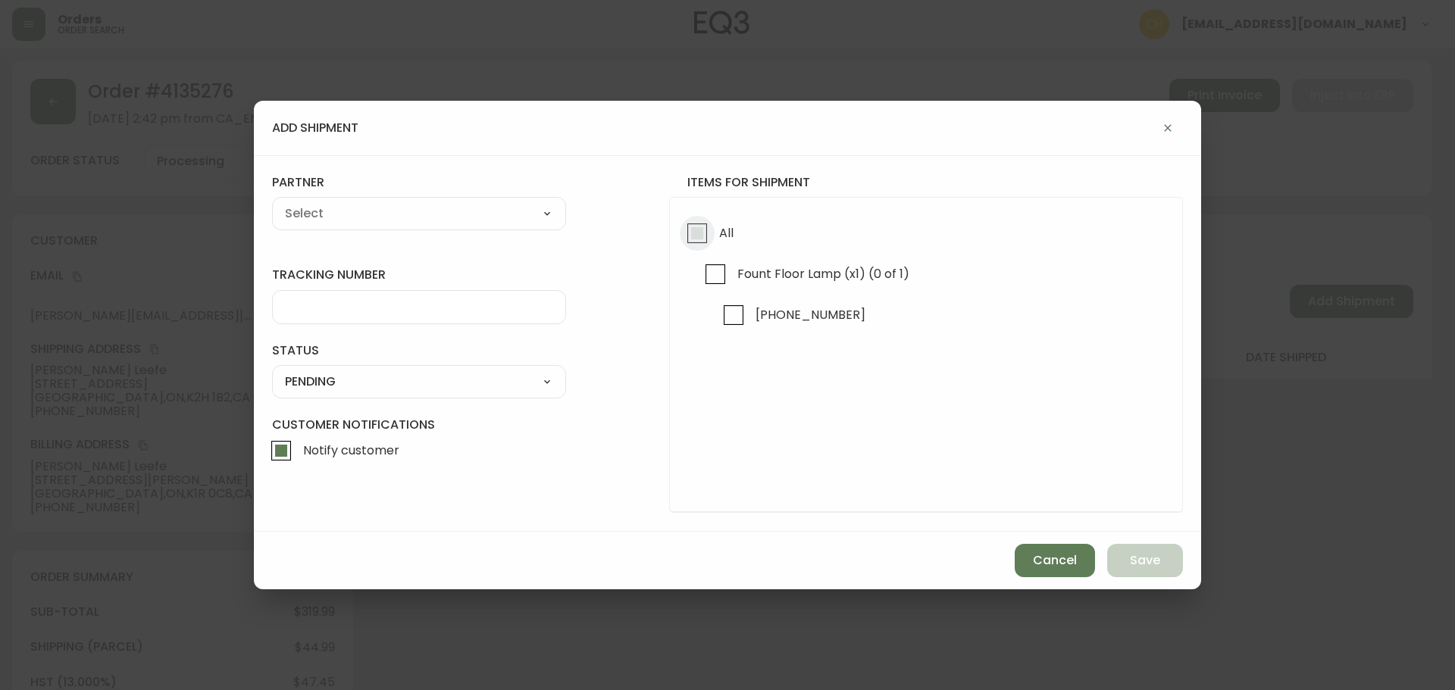
click at [695, 239] on input "All" at bounding box center [697, 233] width 35 height 35
checkbox input "true"
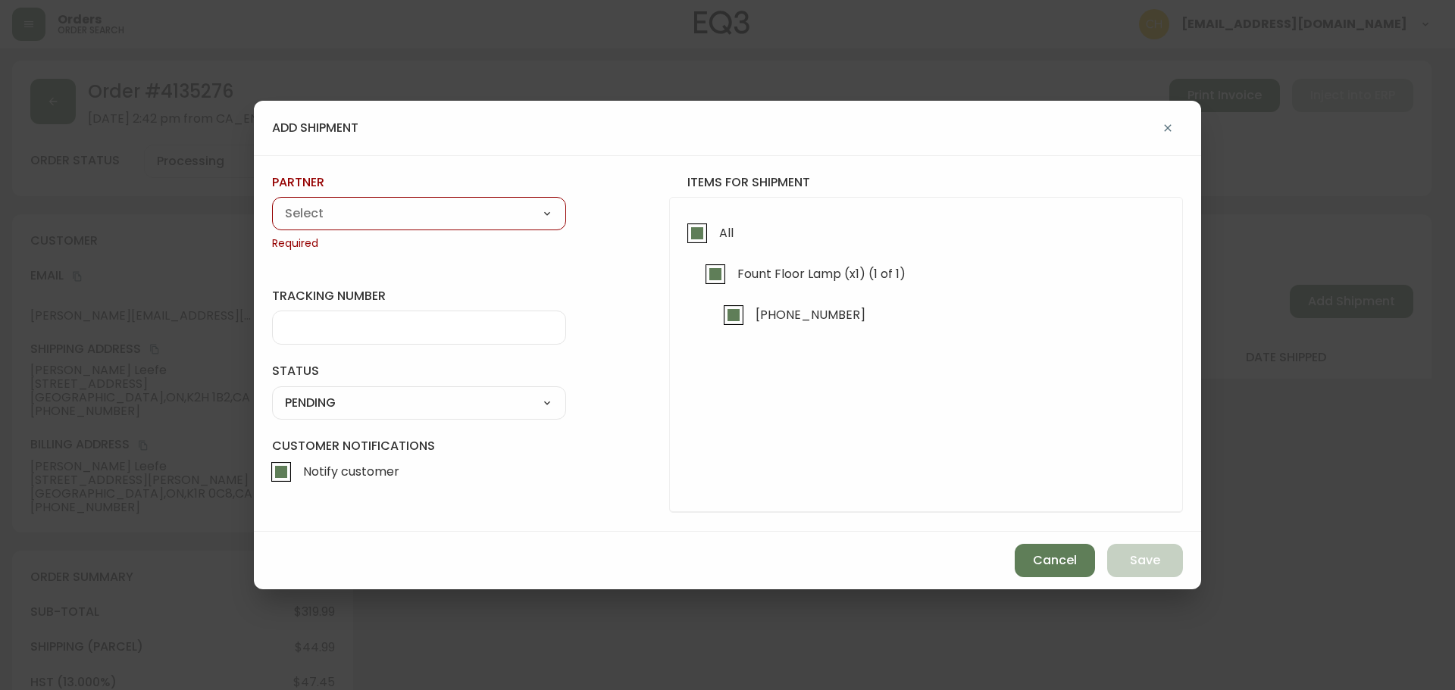
drag, startPoint x: 502, startPoint y: 210, endPoint x: 497, endPoint y: 223, distance: 13.9
click at [501, 210] on select "A Move to Remember LLC ABF Freight Alero [PERSON_NAME] Canada Post Canpar Expre…" at bounding box center [419, 213] width 294 height 23
select select "cjy0a9taa01x001669l98m63c"
click at [272, 202] on select "A Move to Remember LLC ABF Freight Alero [PERSON_NAME] Canada Post Canpar Expre…" at bounding box center [419, 213] width 294 height 23
type input "FedEx"
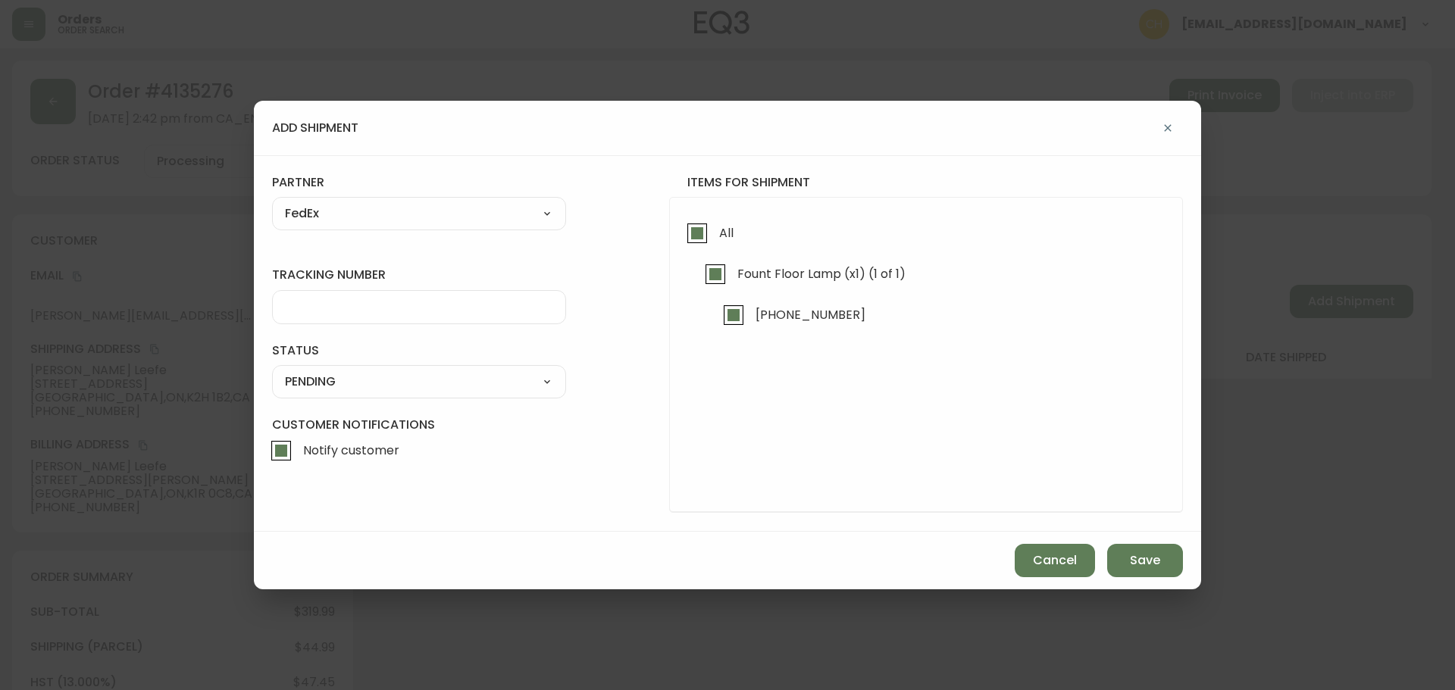
click at [314, 300] on input "tracking number" at bounding box center [419, 307] width 268 height 14
type input "455183578269"
click at [342, 380] on select "SHIPPED PENDING CANCELLED" at bounding box center [419, 382] width 294 height 23
click at [272, 371] on select "SHIPPED PENDING CANCELLED" at bounding box center [419, 382] width 294 height 23
select select "PENDING"
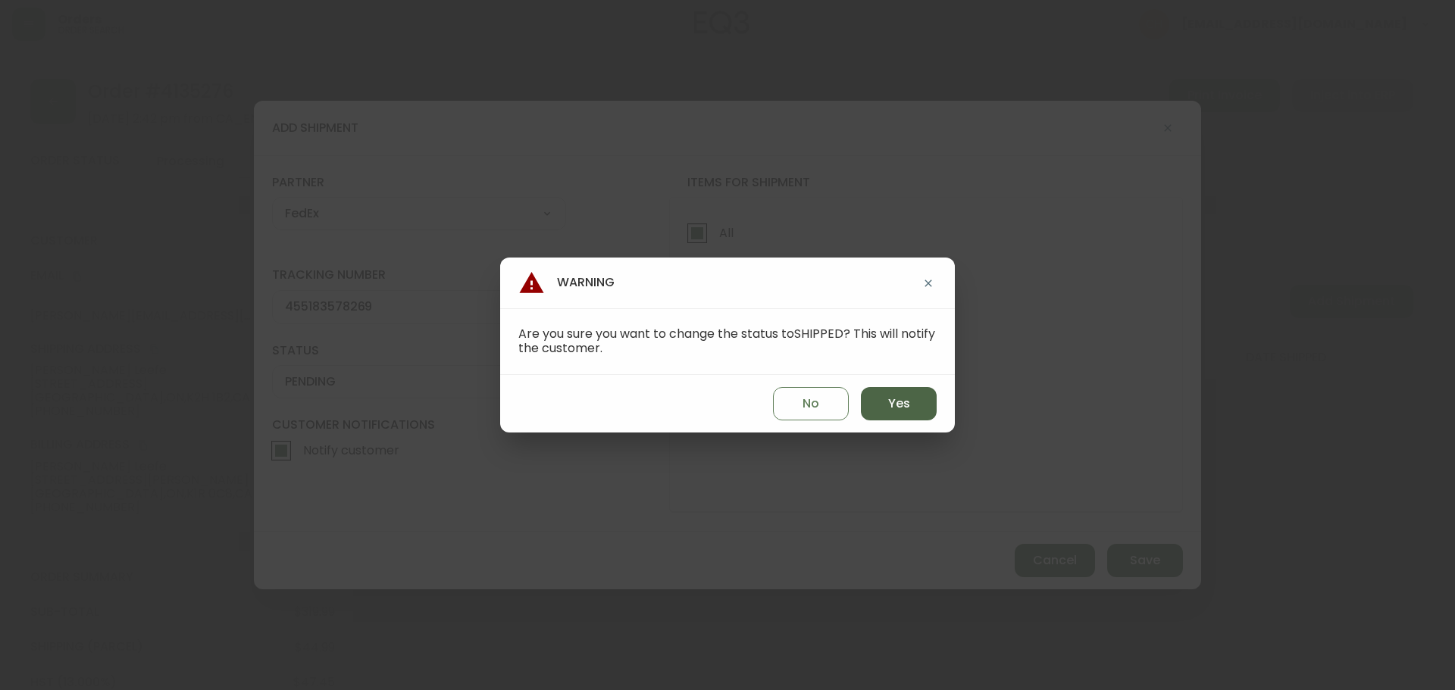
click at [896, 408] on span "Yes" at bounding box center [899, 404] width 22 height 17
type input "SHIPPED"
select select "SHIPPED"
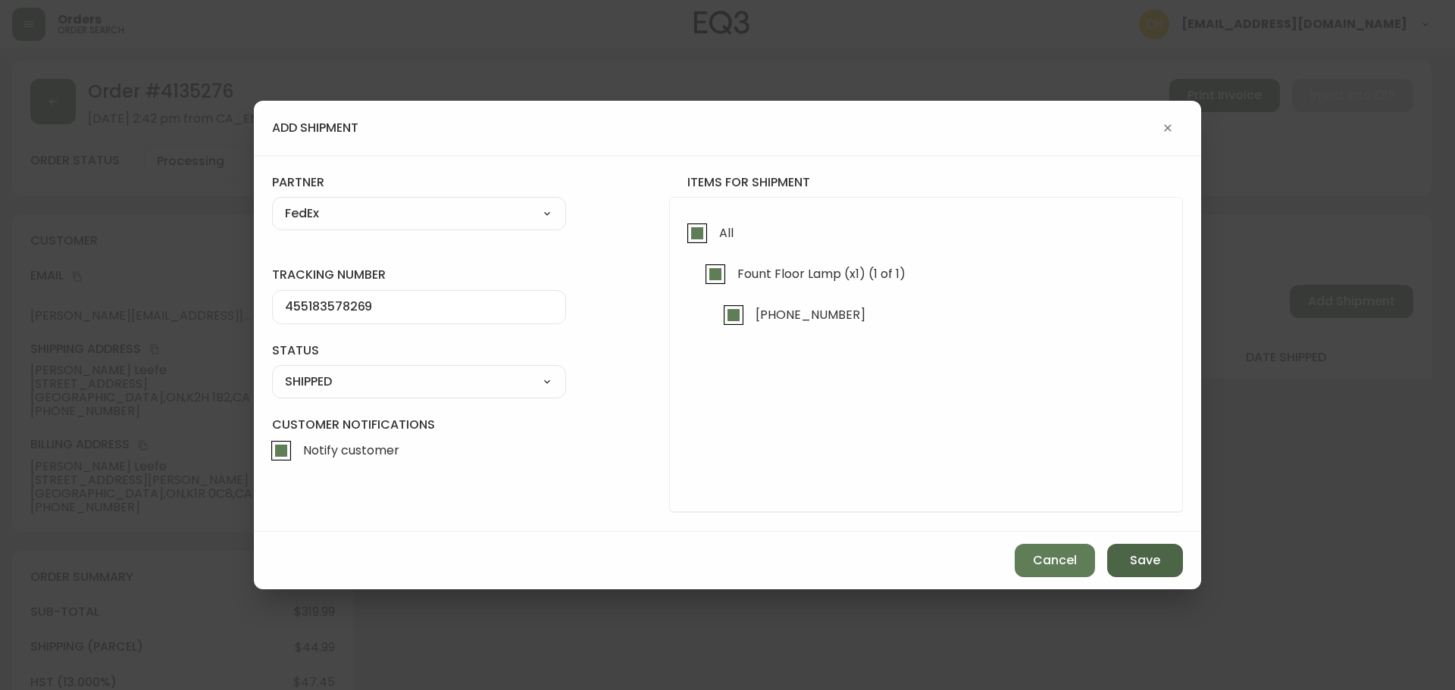
click at [1133, 554] on span "Save" at bounding box center [1145, 560] width 30 height 17
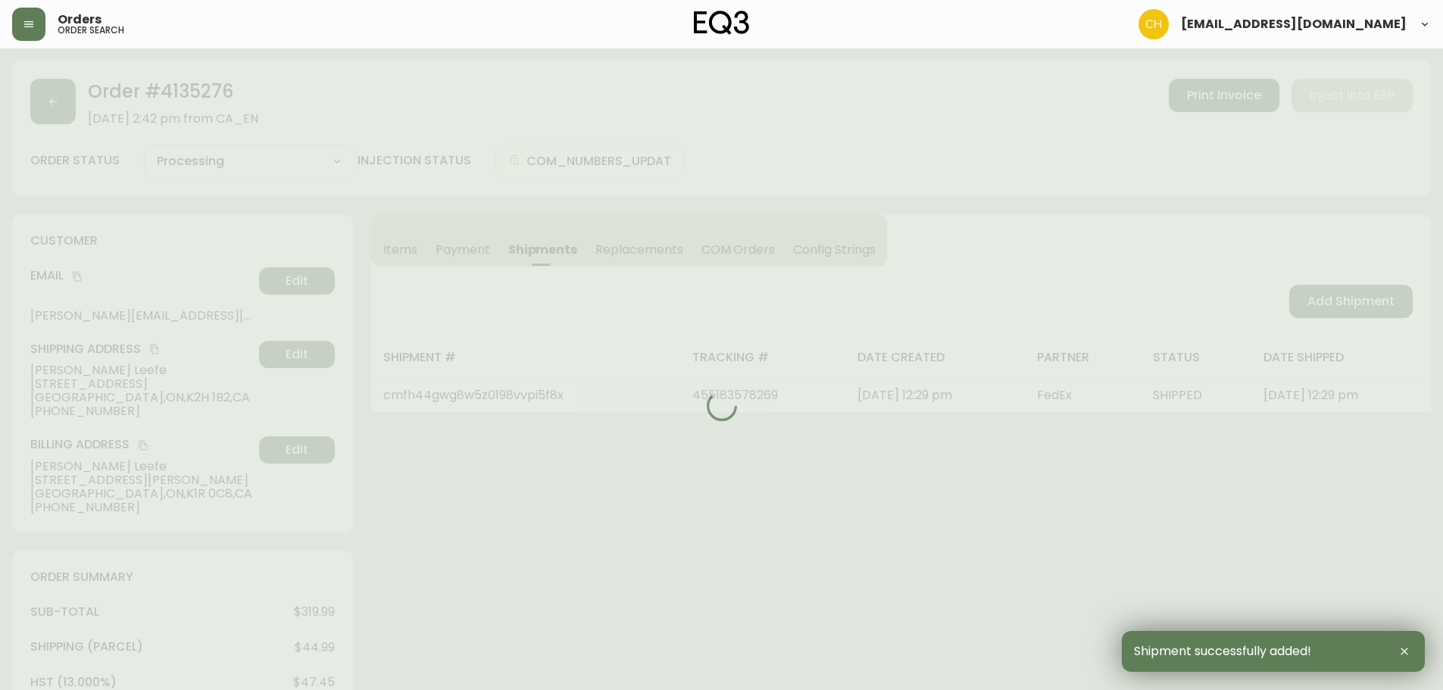
type input "Fully Shipped"
select select "FULLY_SHIPPED"
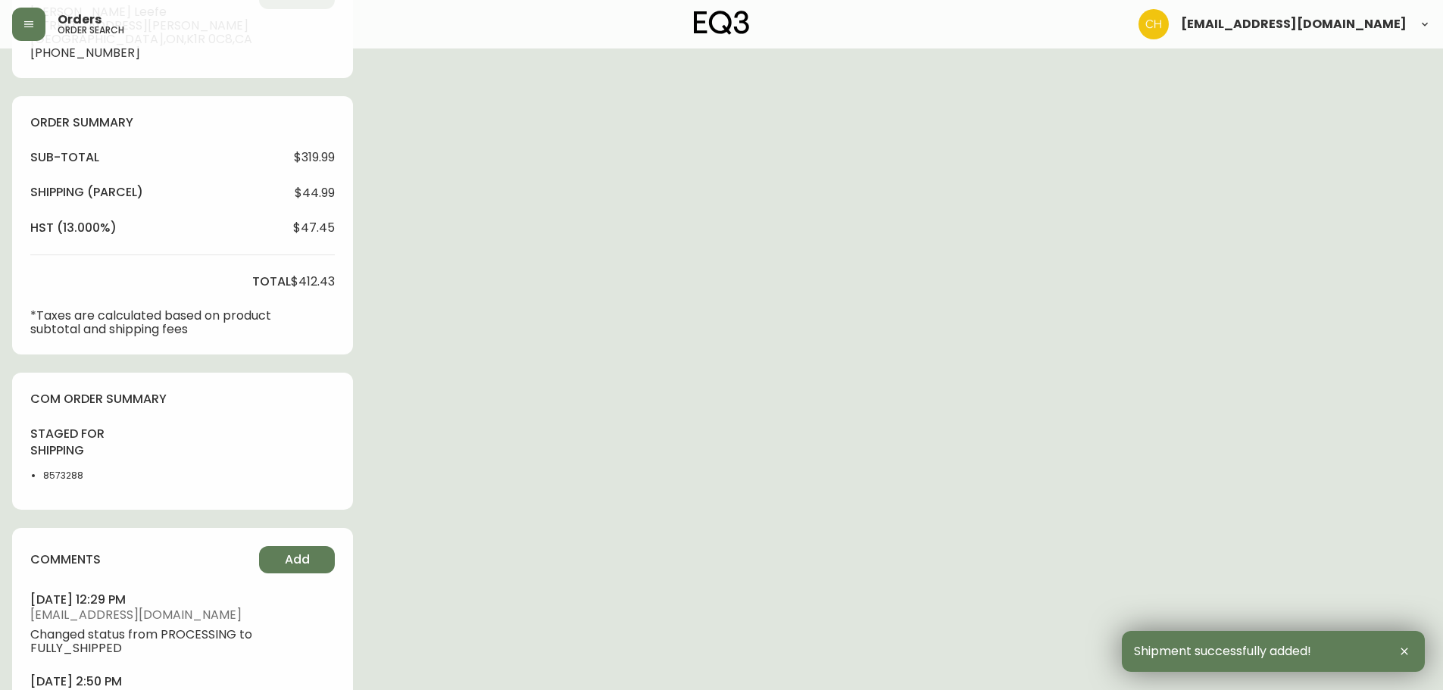
scroll to position [548, 0]
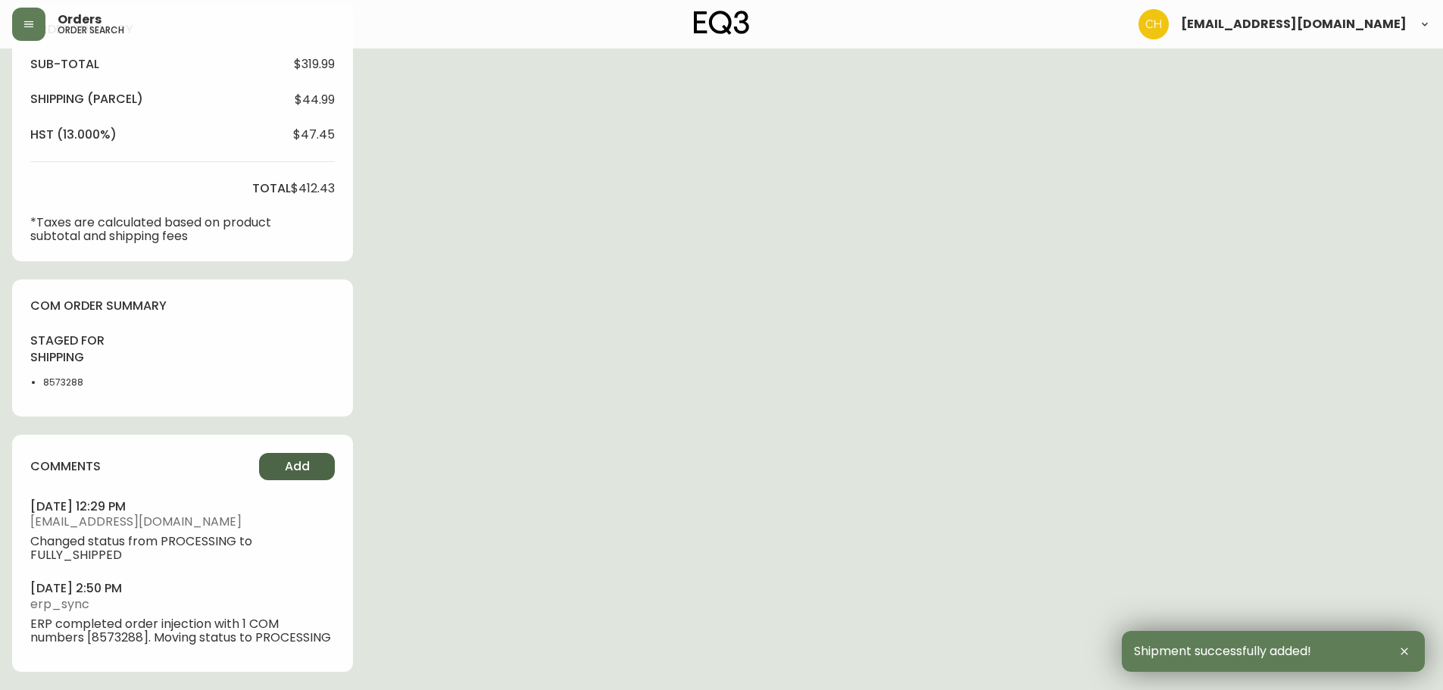
click at [299, 472] on span "Add" at bounding box center [297, 466] width 25 height 17
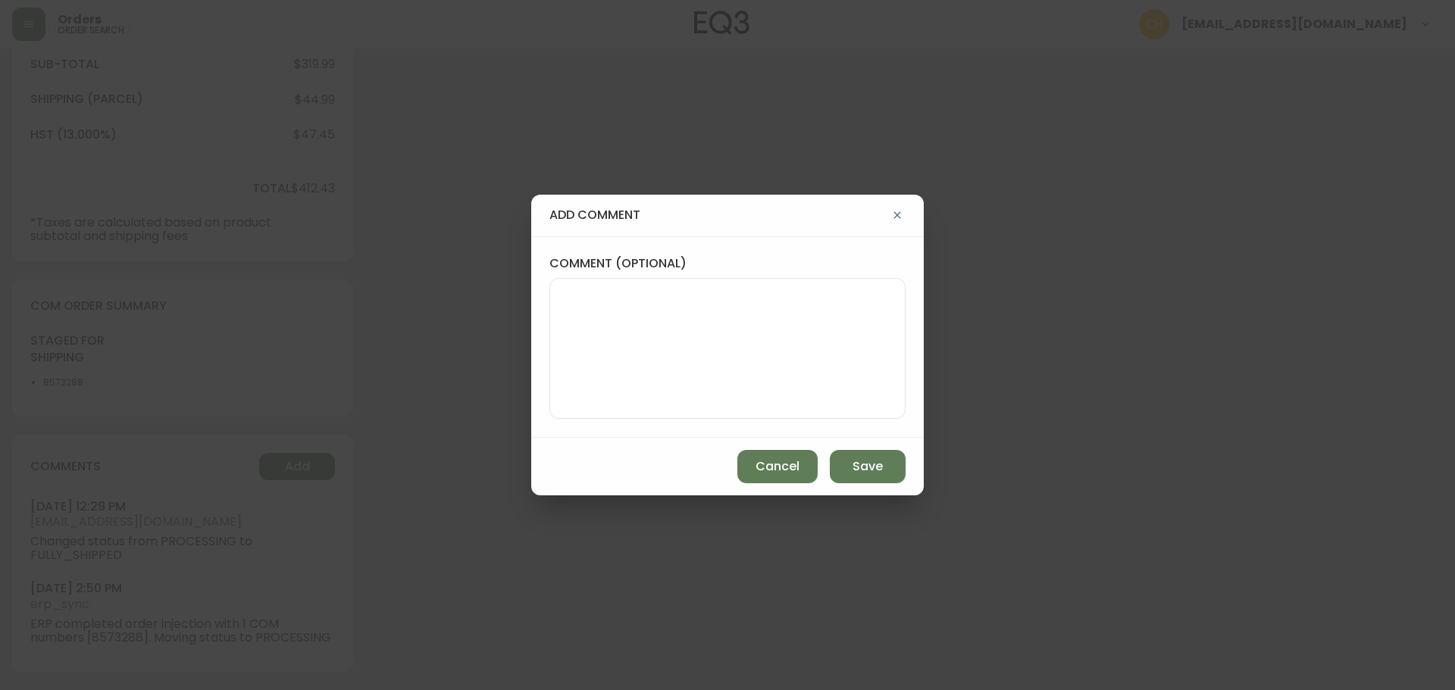
click at [602, 363] on textarea "comment (optional)" at bounding box center [727, 348] width 330 height 121
type textarea "c"
type textarea "CH"
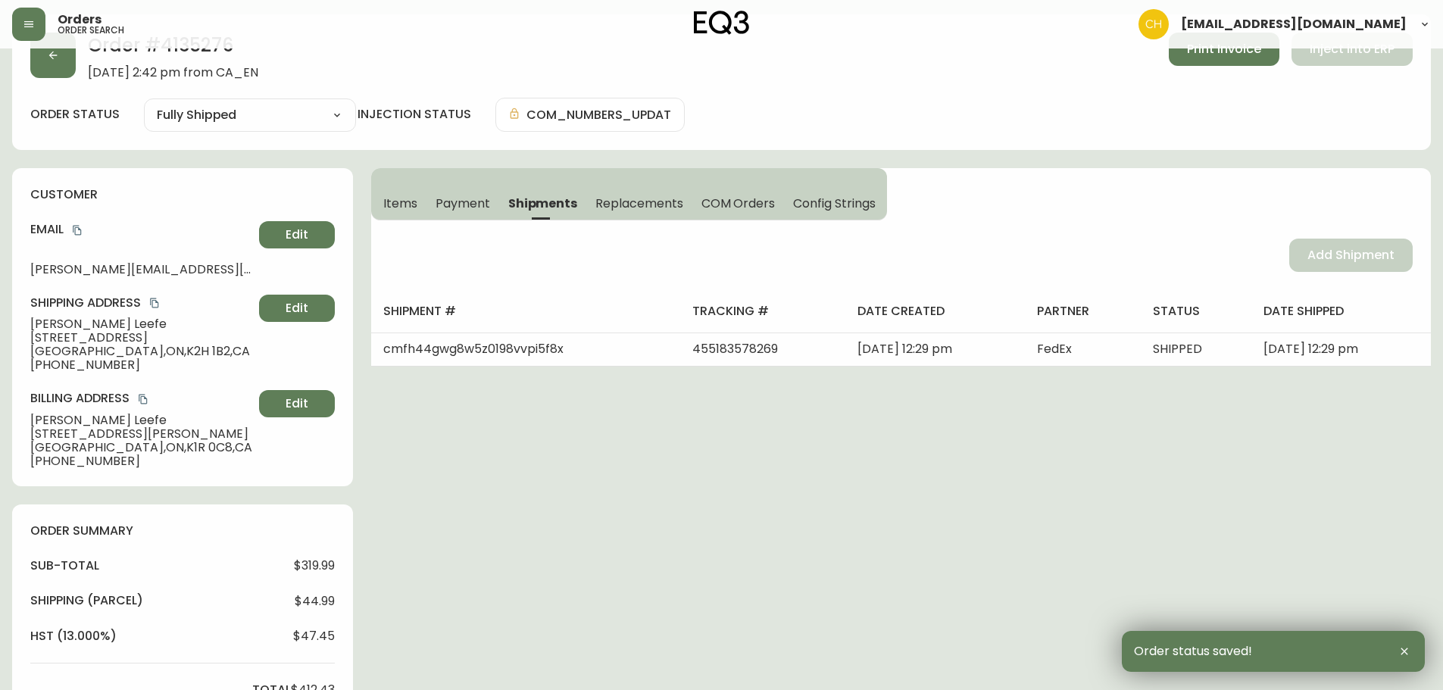
scroll to position [0, 0]
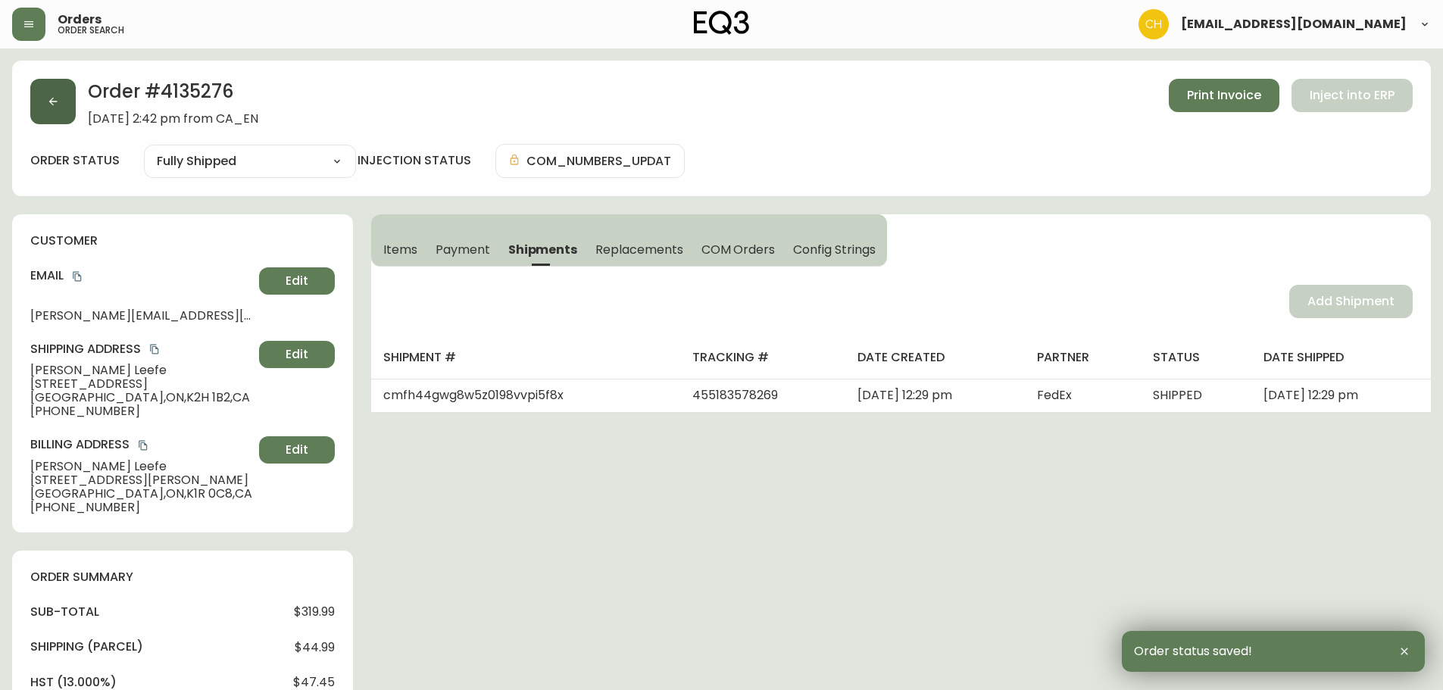
click at [58, 111] on button "button" at bounding box center [52, 101] width 45 height 45
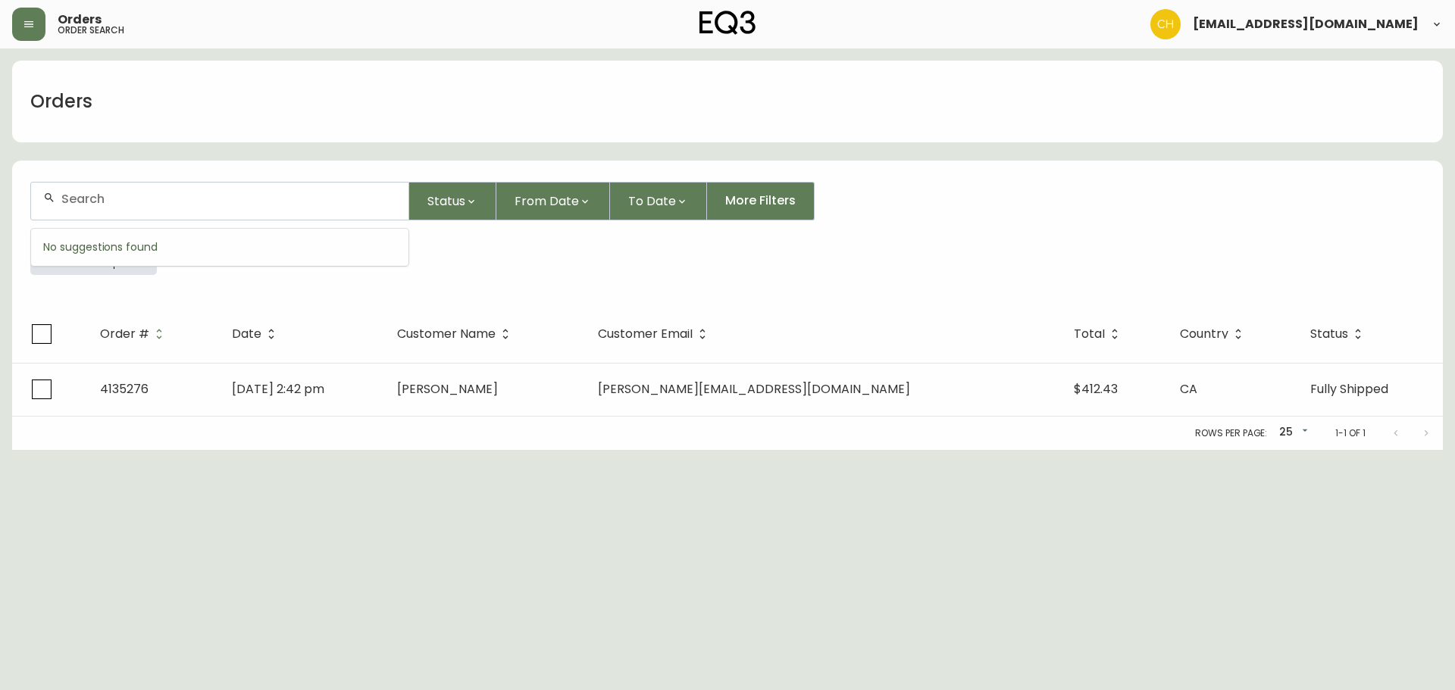
click at [70, 195] on input "text" at bounding box center [228, 199] width 335 height 14
type input "4135285"
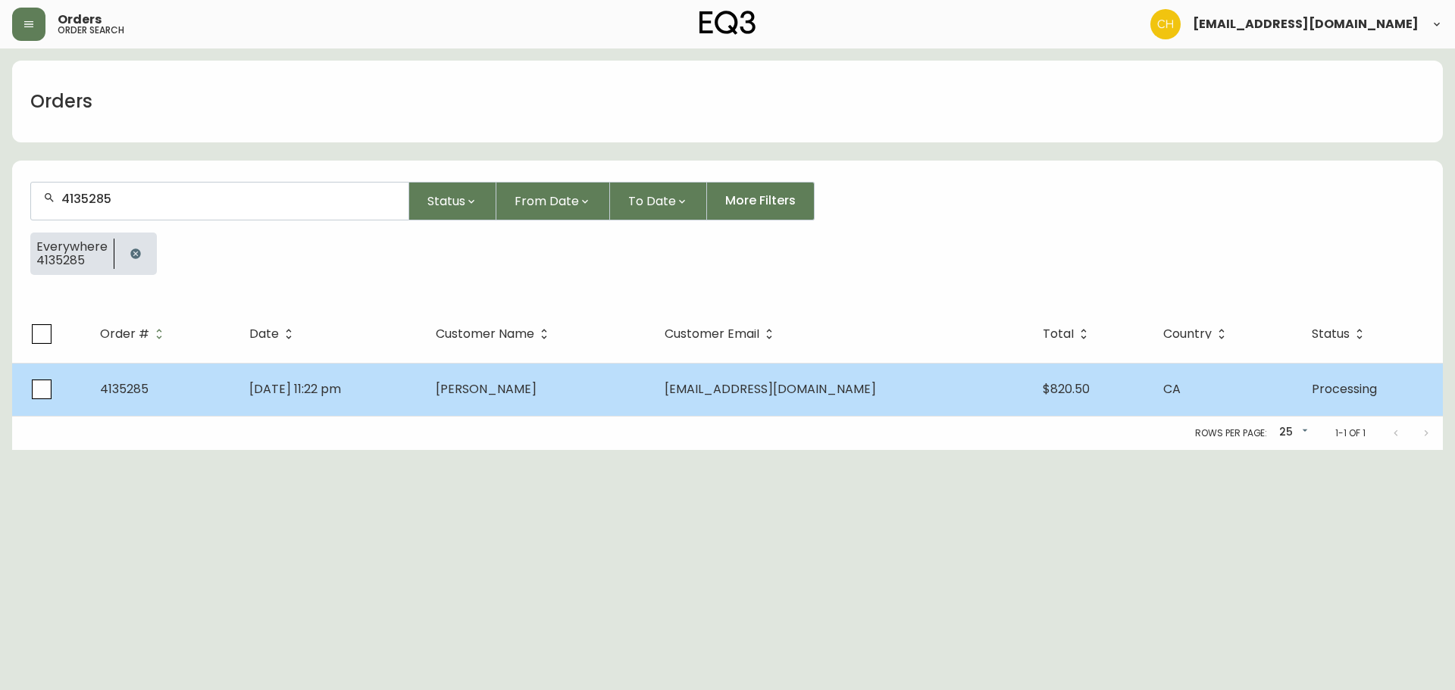
click at [424, 399] on td "[DATE] 11:22 pm" at bounding box center [330, 389] width 186 height 53
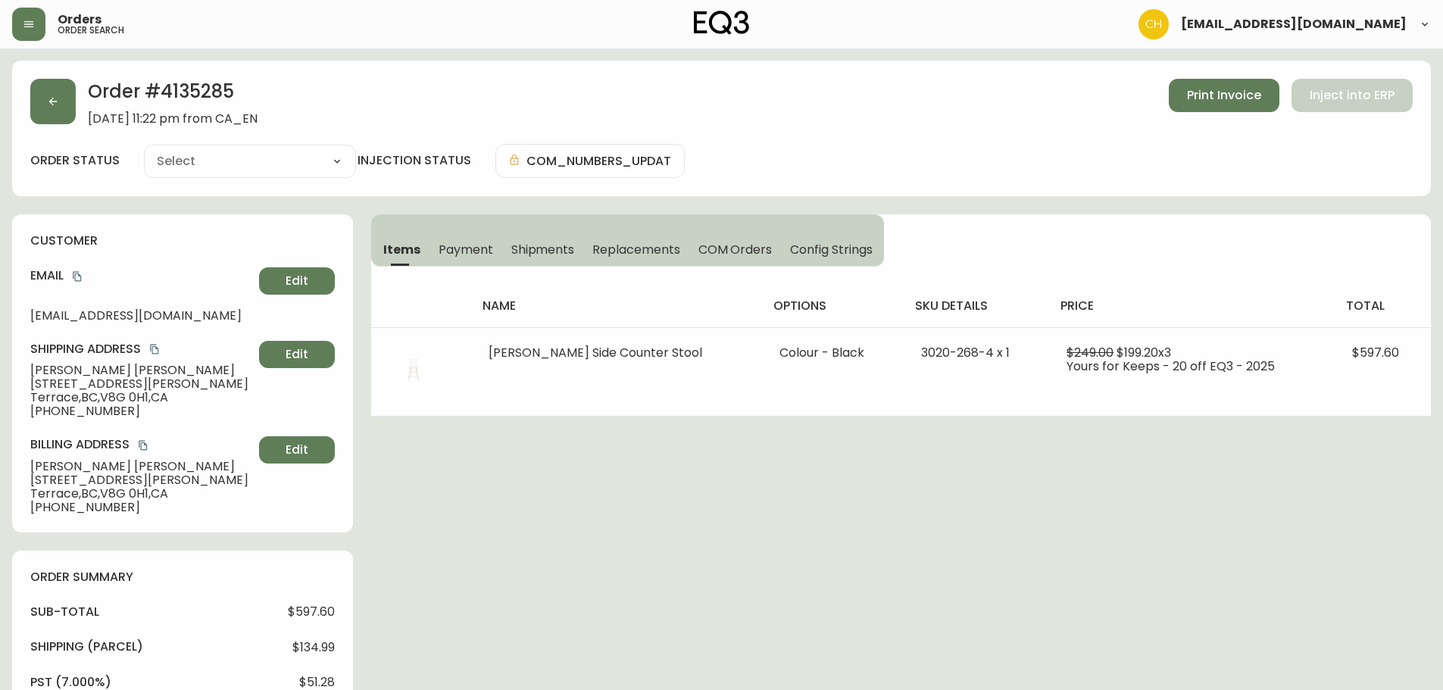
type input "Processing"
select select "PROCESSING"
click at [535, 249] on span "Shipments" at bounding box center [543, 250] width 64 height 16
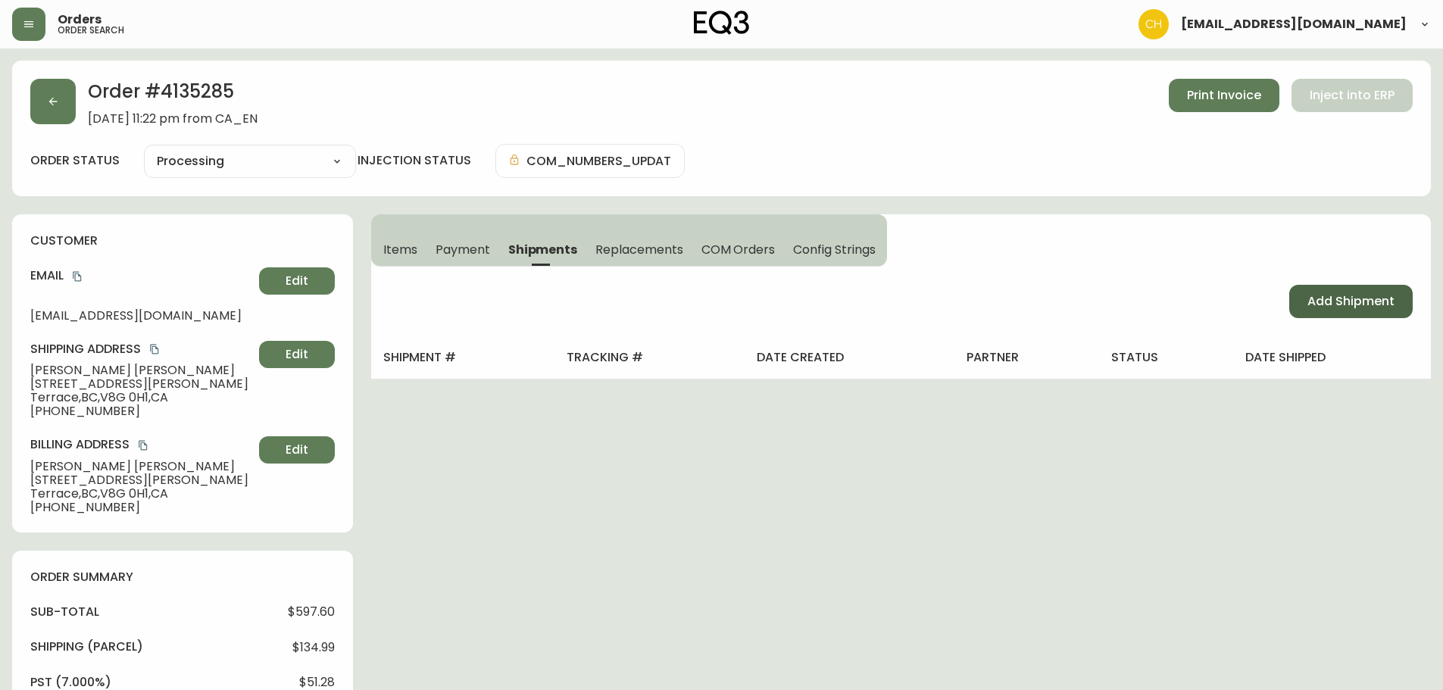
click at [1330, 293] on span "Add Shipment" at bounding box center [1351, 301] width 87 height 17
select select "PENDING"
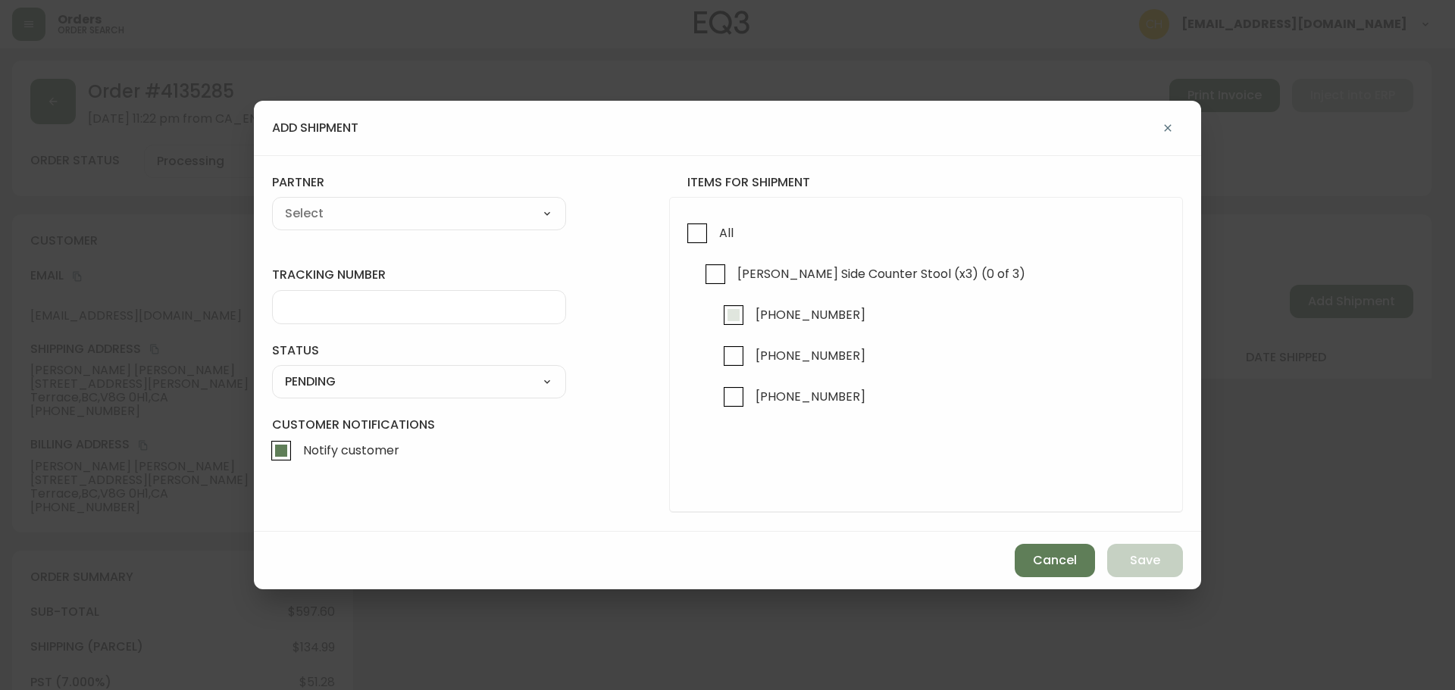
click at [733, 316] on input "[PHONE_NUMBER]" at bounding box center [733, 315] width 35 height 35
checkbox input "true"
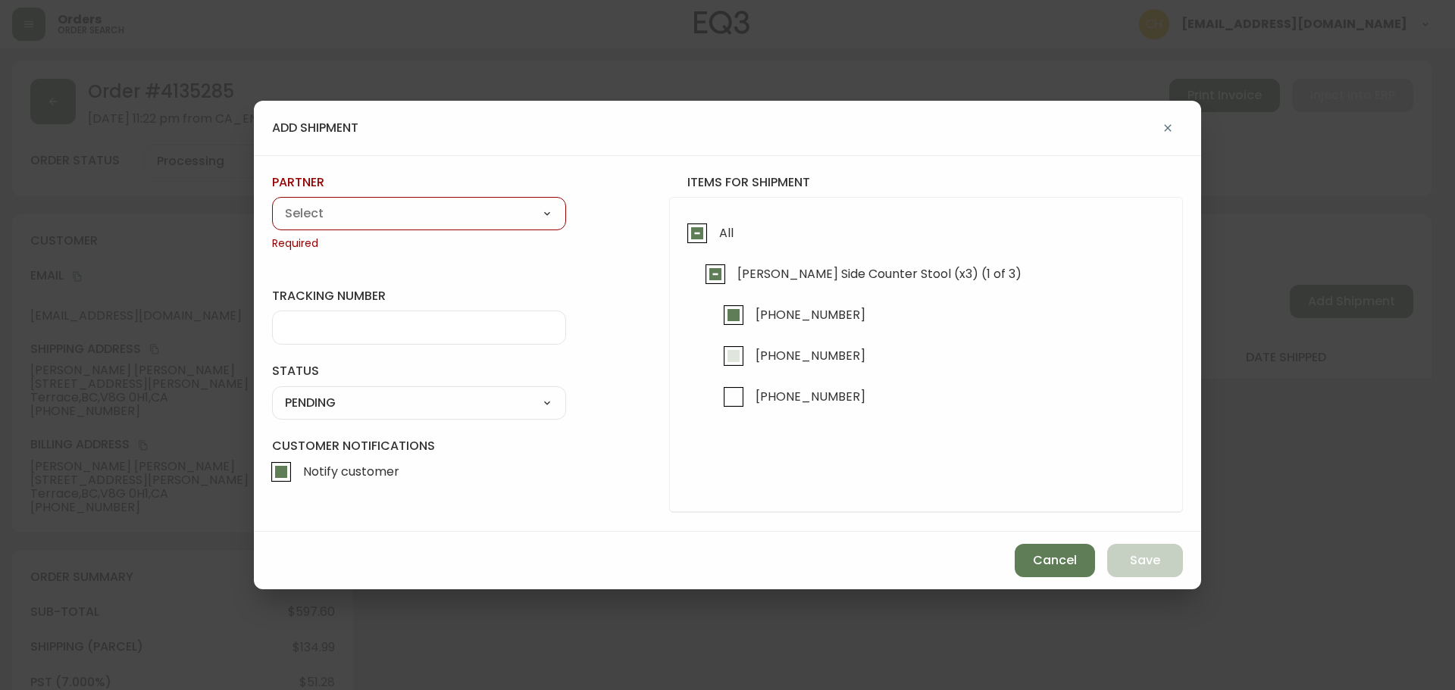
click at [734, 355] on input "[PHONE_NUMBER]" at bounding box center [733, 356] width 35 height 35
checkbox input "true"
click at [461, 216] on select "A Move to Remember LLC ABF Freight Alero [PERSON_NAME] Canada Post Canpar Expre…" at bounding box center [419, 213] width 294 height 23
select select "cjy0a9taa01x001669l98m63c"
click at [272, 202] on select "A Move to Remember LLC ABF Freight Alero [PERSON_NAME] Canada Post Canpar Expre…" at bounding box center [419, 213] width 294 height 23
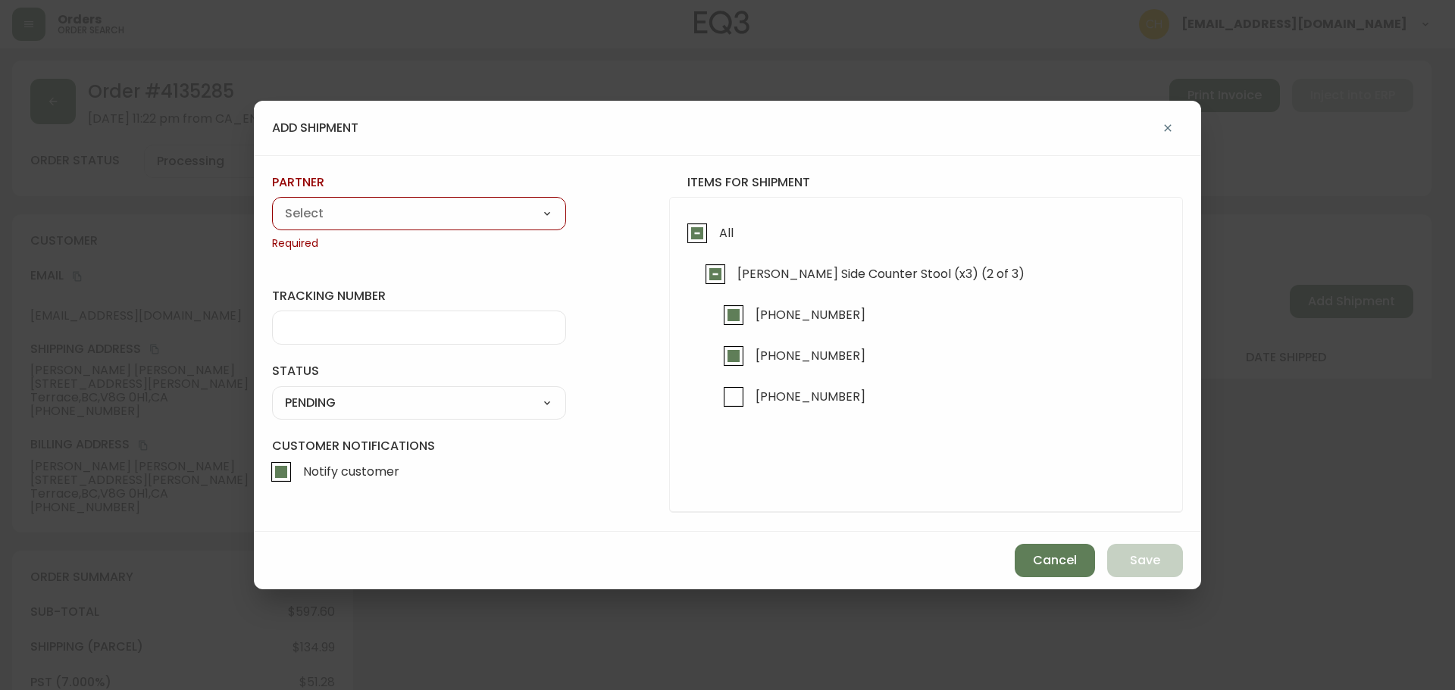
type input "FedEx"
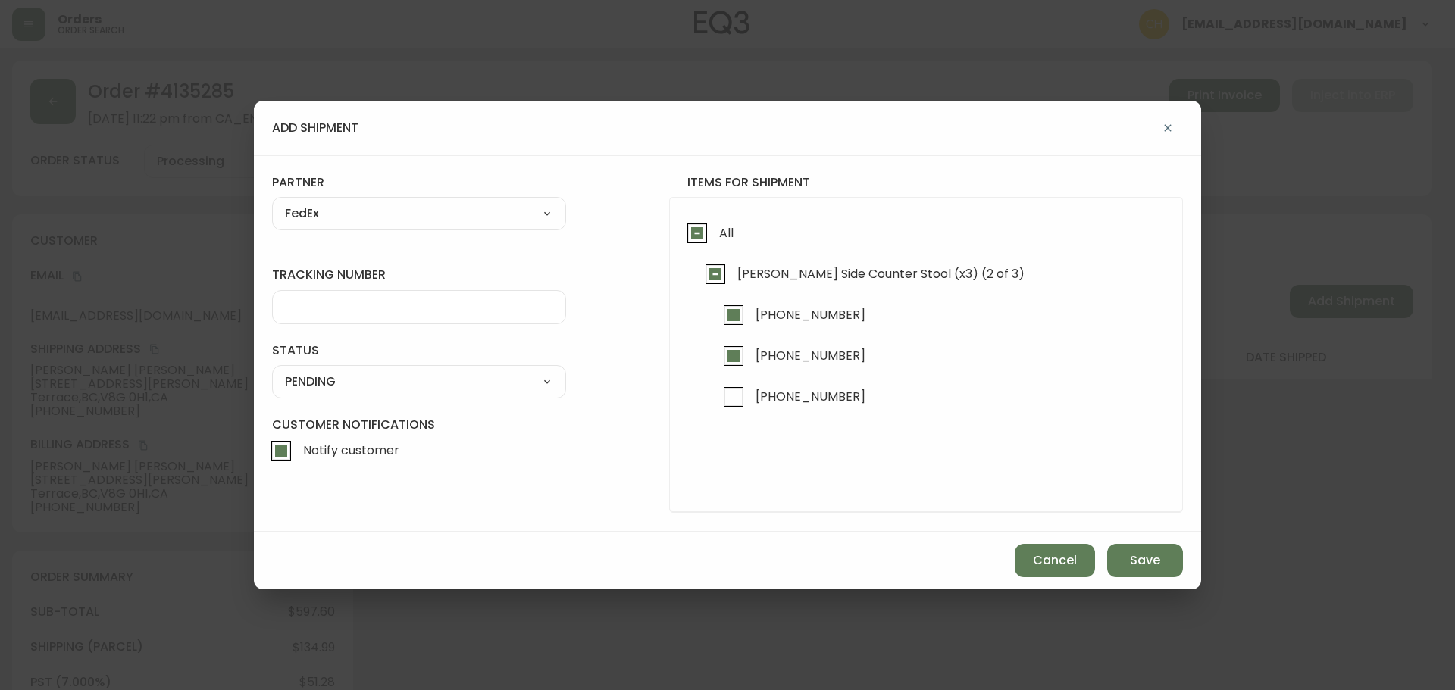
click at [311, 310] on input "tracking number" at bounding box center [419, 307] width 268 height 14
type input "455183578270"
click at [312, 383] on select "SHIPPED PENDING CANCELLED" at bounding box center [419, 382] width 294 height 23
click at [272, 371] on select "SHIPPED PENDING CANCELLED" at bounding box center [419, 382] width 294 height 23
select select "PENDING"
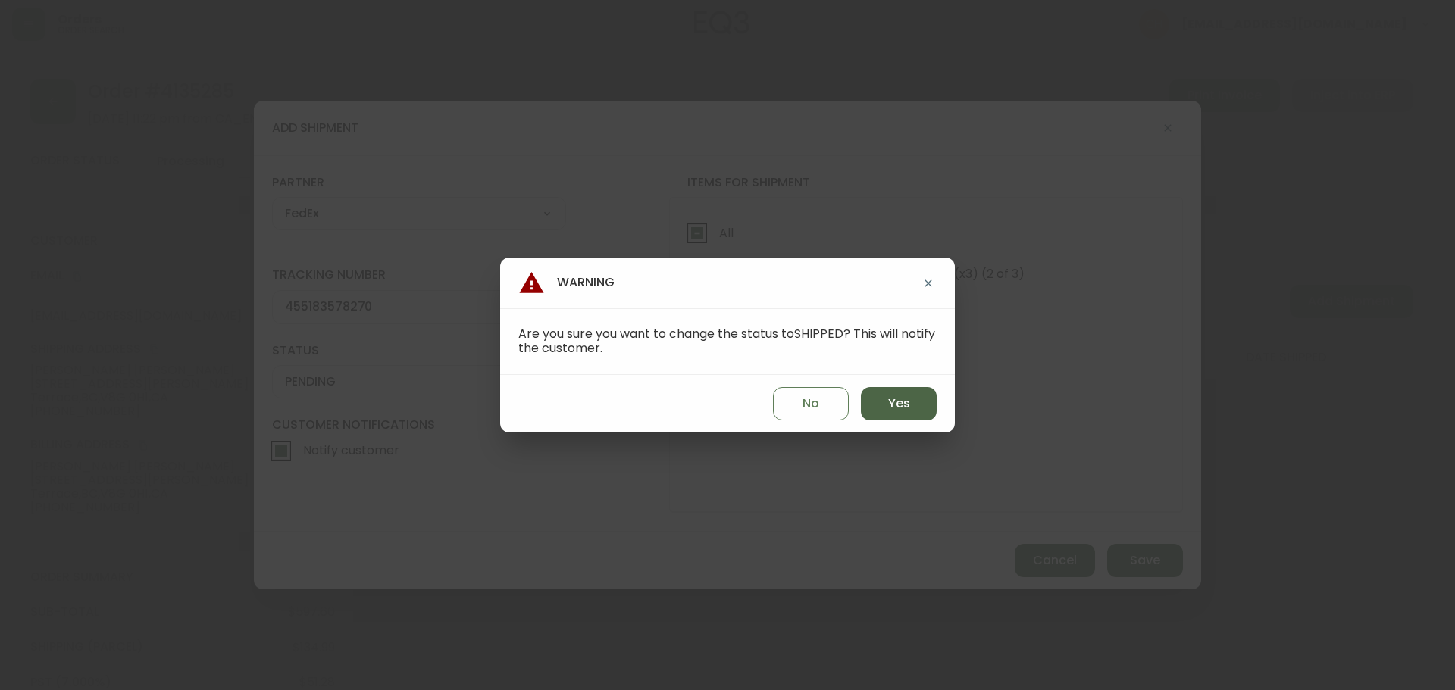
drag, startPoint x: 874, startPoint y: 404, endPoint x: 880, endPoint y: 409, distance: 8.1
click at [876, 404] on button "Yes" at bounding box center [899, 403] width 76 height 33
type input "SHIPPED"
select select "SHIPPED"
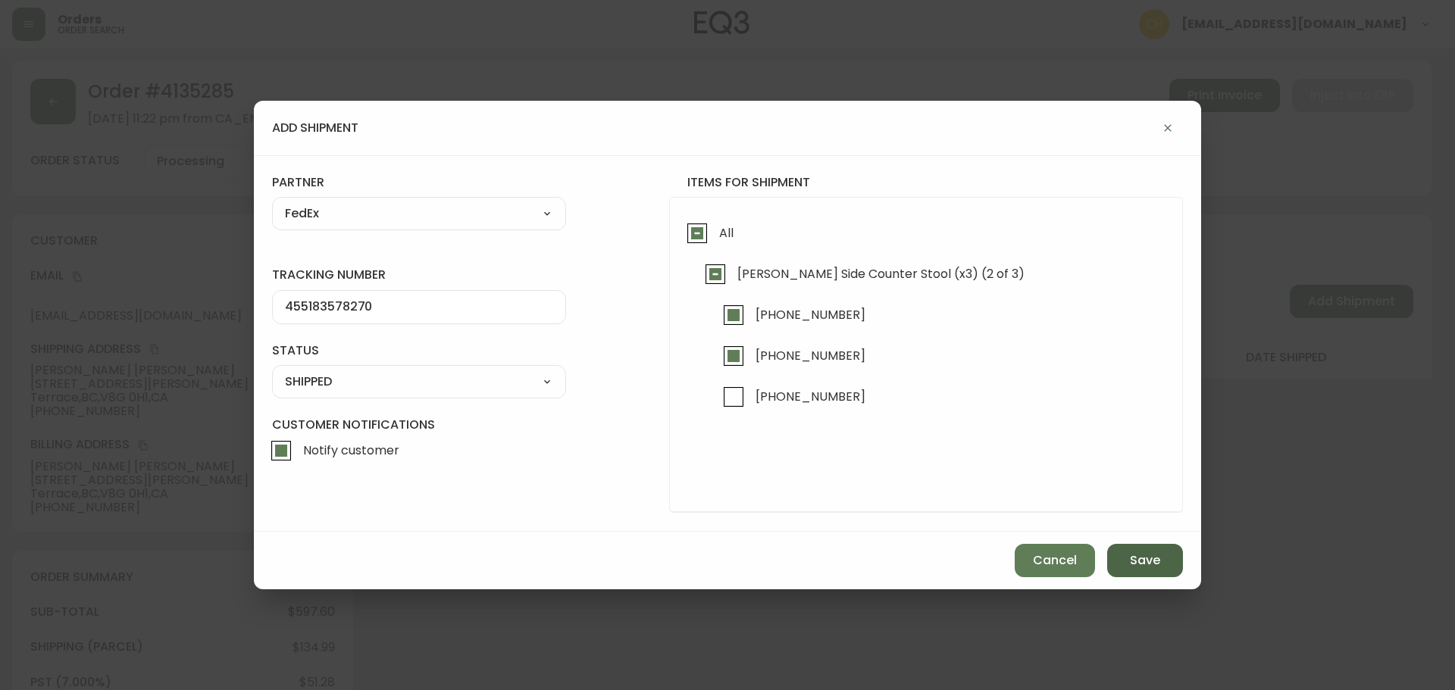
click at [1158, 566] on span "Save" at bounding box center [1145, 560] width 30 height 17
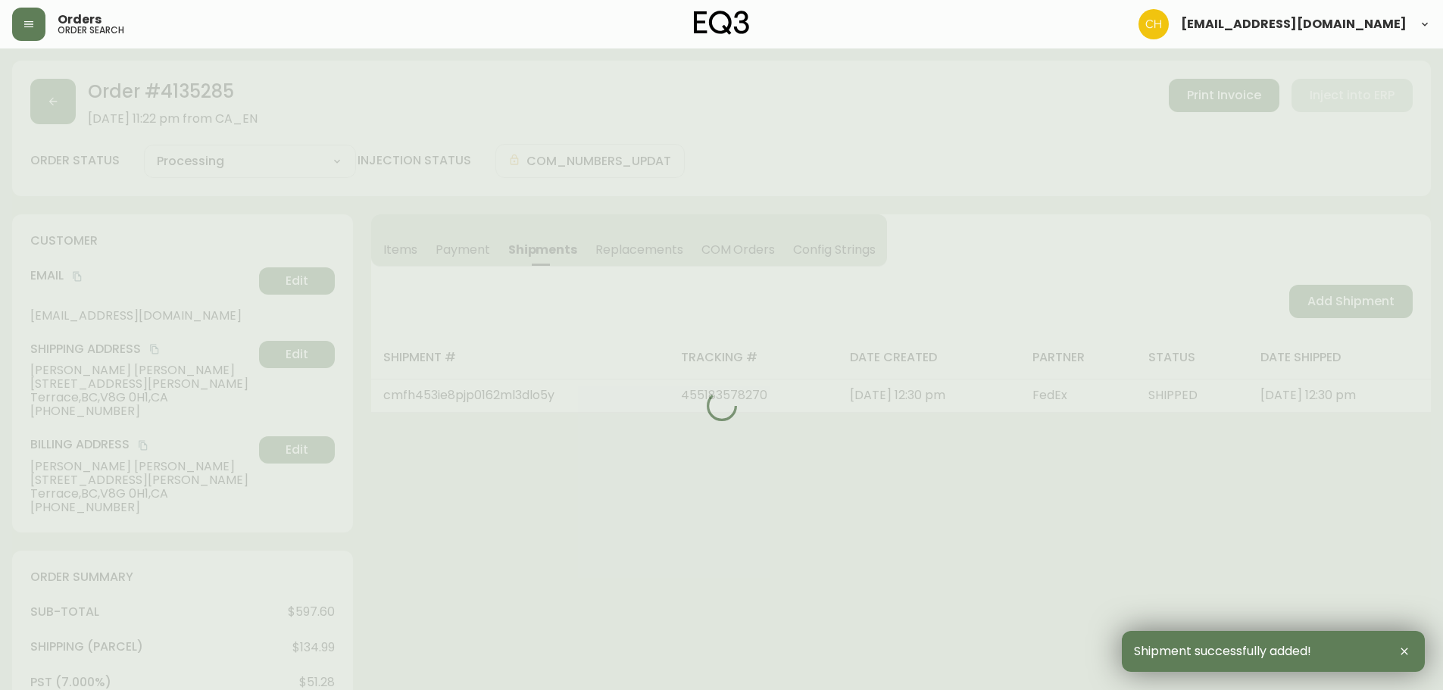
type input "Partially Shipped"
select select "PARTIALLY_SHIPPED"
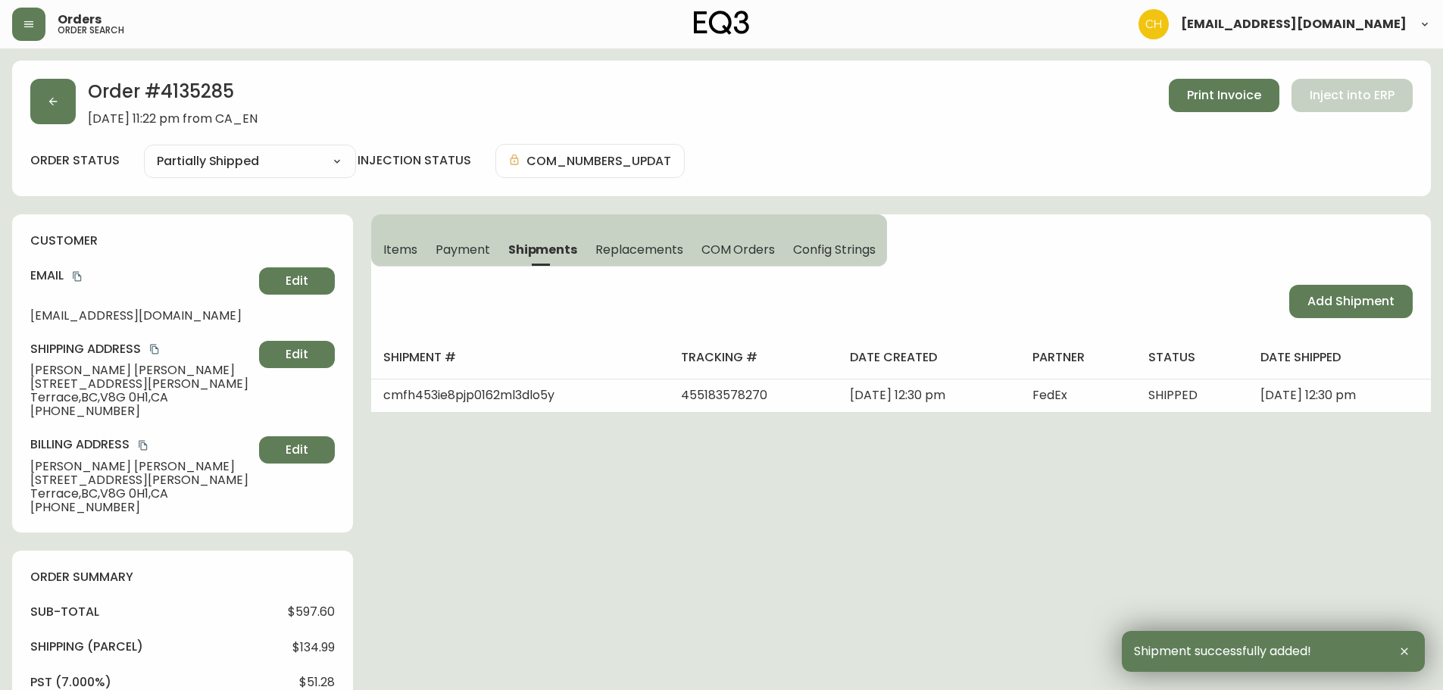
click at [1306, 305] on button "Add Shipment" at bounding box center [1352, 301] width 124 height 33
select select "PENDING"
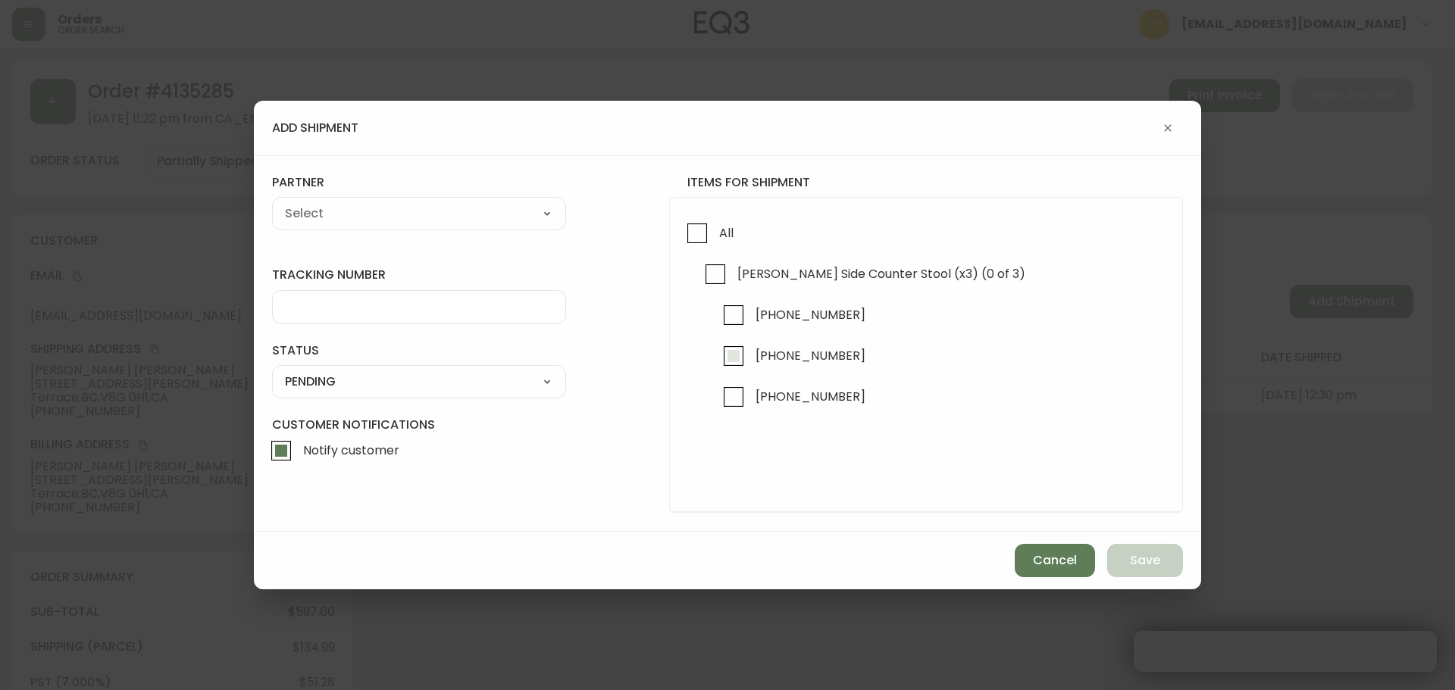
checkbox input "true"
drag, startPoint x: 730, startPoint y: 400, endPoint x: 632, endPoint y: 336, distance: 117.3
click at [730, 399] on input "[PHONE_NUMBER]" at bounding box center [733, 397] width 35 height 35
checkbox input "true"
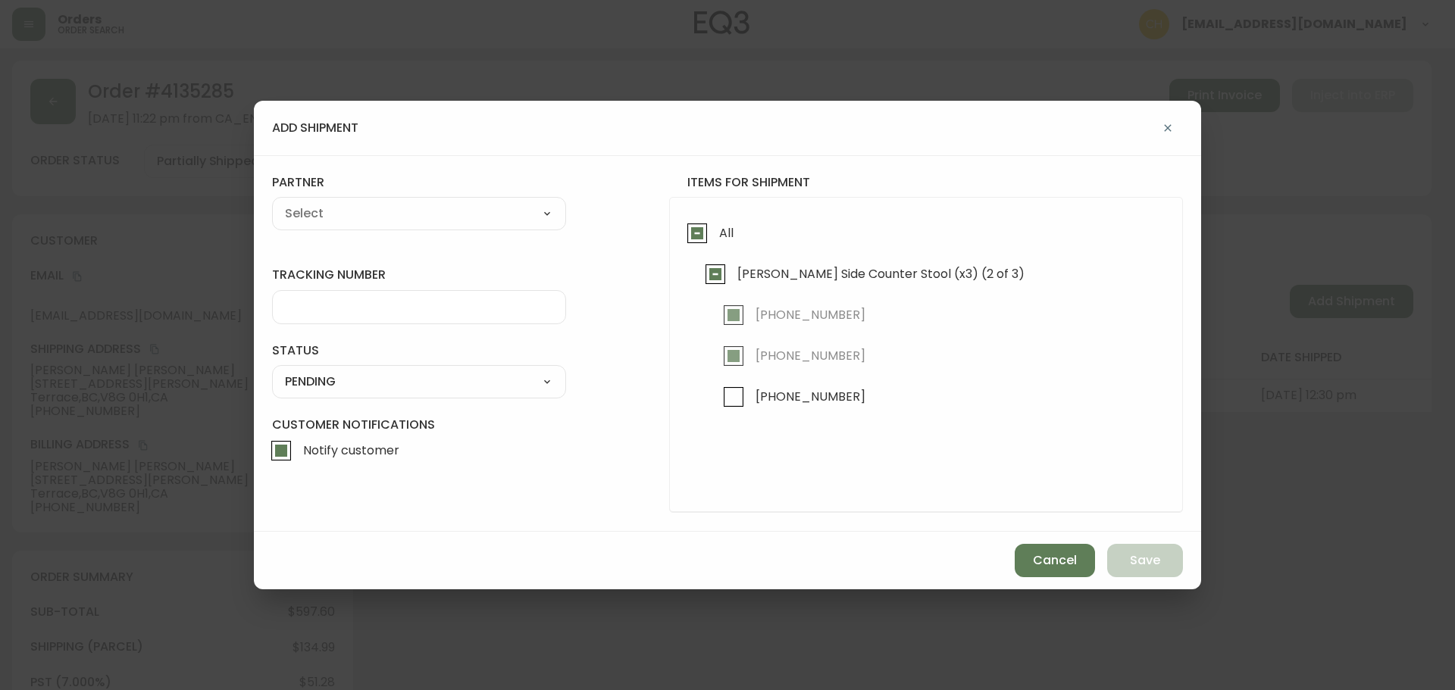
checkbox input "true"
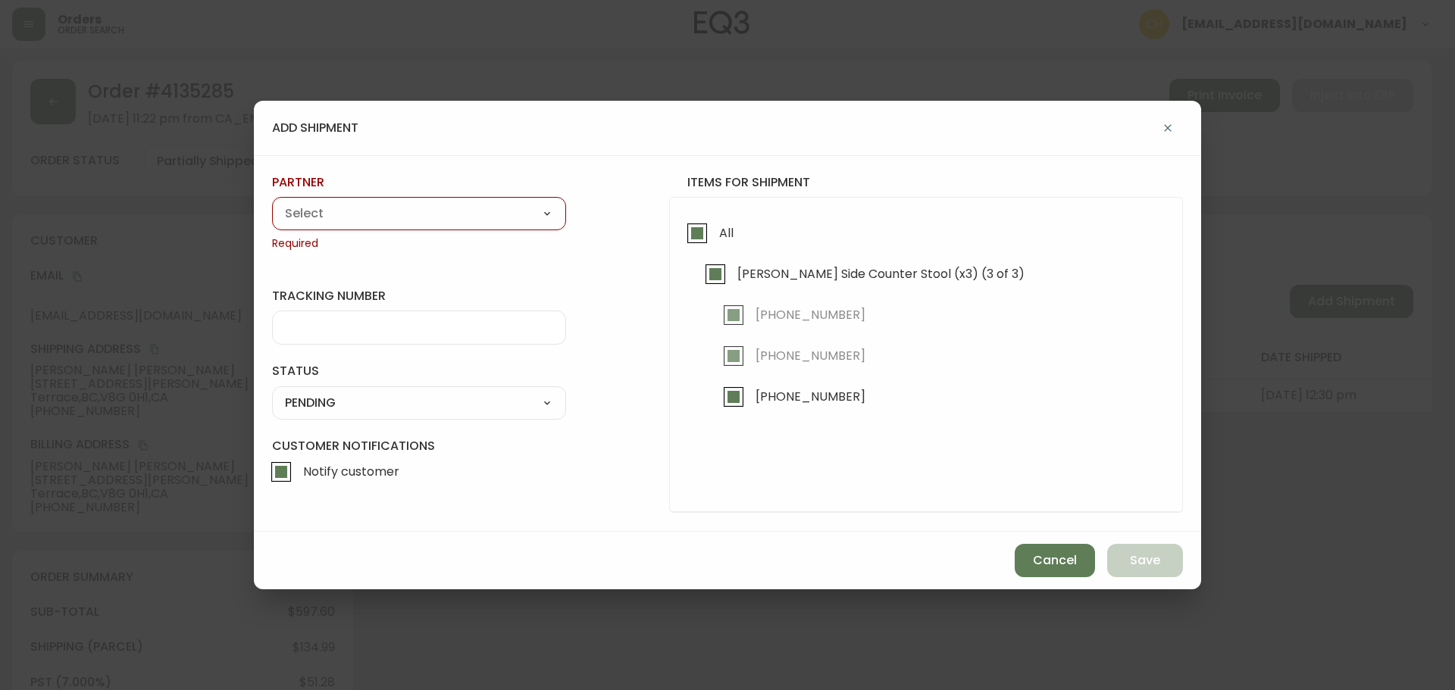
click at [394, 211] on select "A Move to Remember LLC ABF Freight Alero [PERSON_NAME] Canada Post Canpar Expre…" at bounding box center [419, 213] width 294 height 23
select select "cjy0a9taa01x001669l98m63c"
click at [272, 202] on select "A Move to Remember LLC ABF Freight Alero [PERSON_NAME] Canada Post Canpar Expre…" at bounding box center [419, 213] width 294 height 23
type input "FedEx"
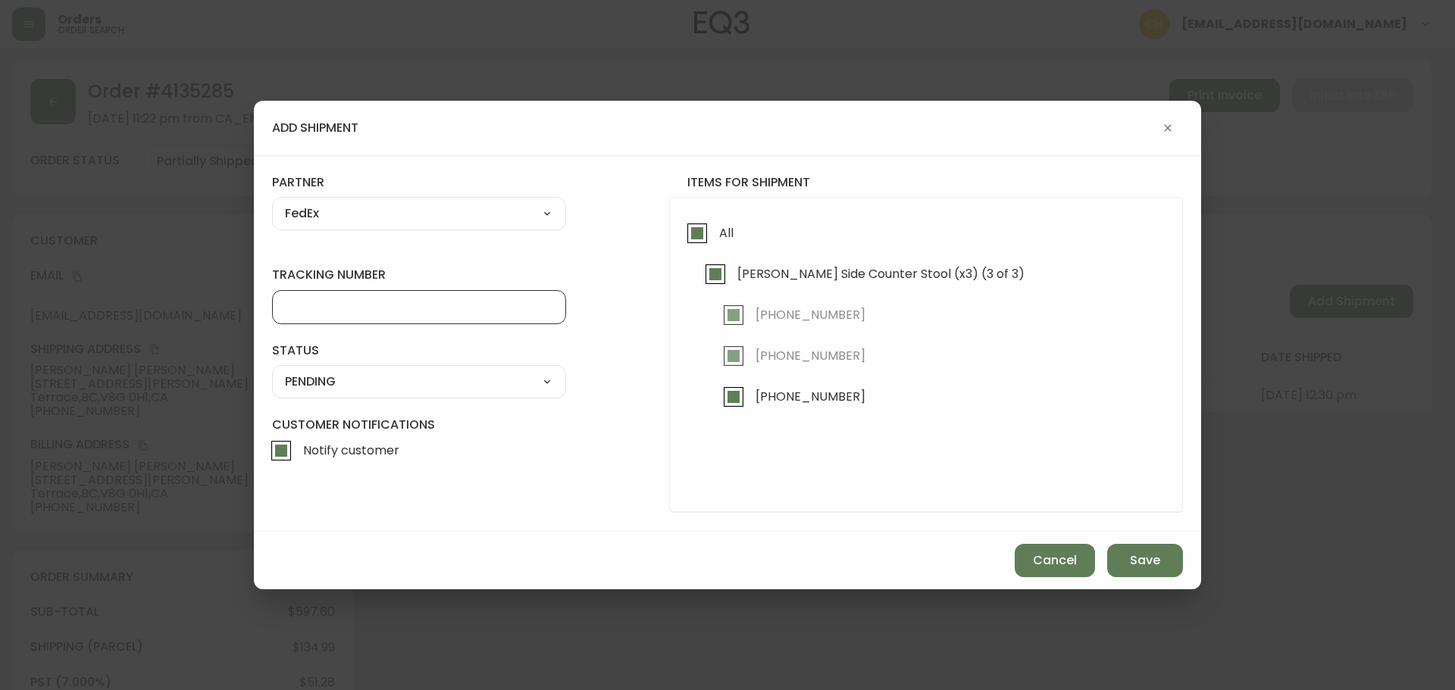
click at [304, 314] on input "tracking number" at bounding box center [419, 307] width 268 height 14
type input "455183578280"
click at [326, 381] on select "SHIPPED PENDING CANCELLED" at bounding box center [419, 382] width 294 height 23
click at [272, 371] on select "SHIPPED PENDING CANCELLED" at bounding box center [419, 382] width 294 height 23
select select "PENDING"
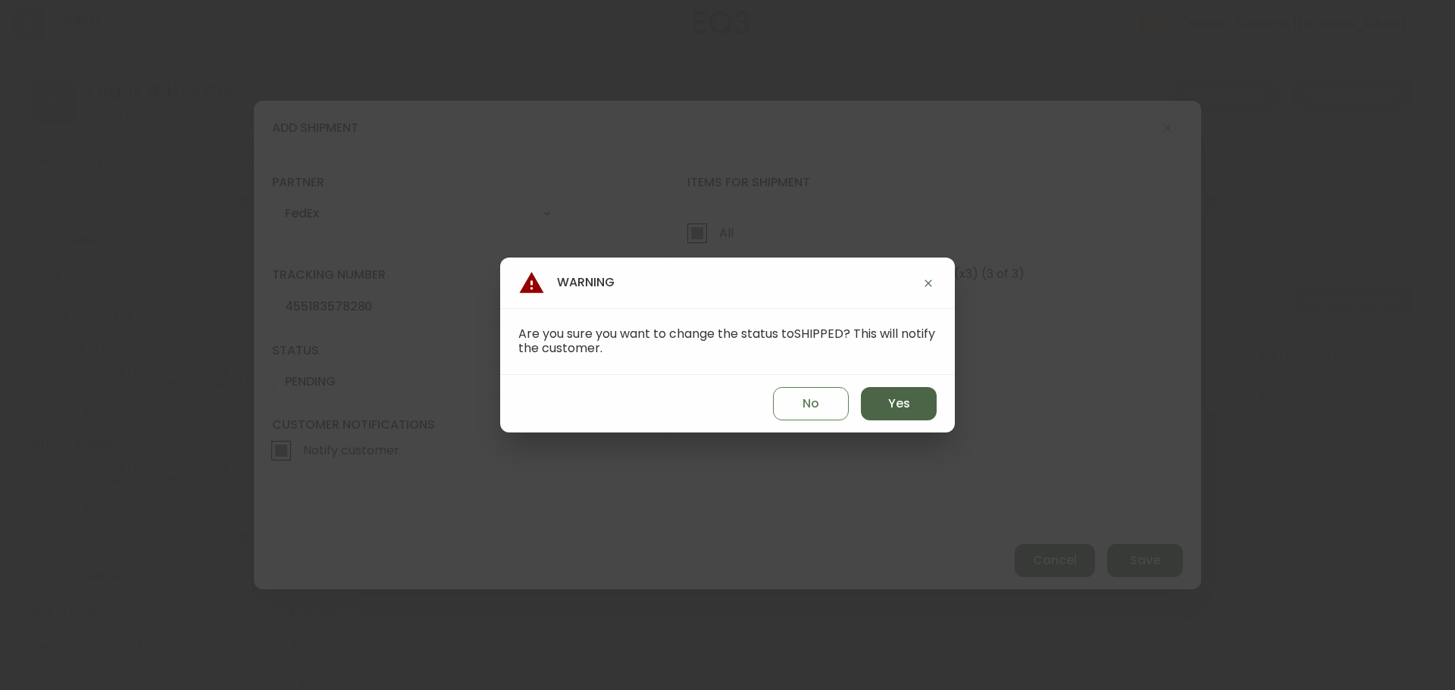
click at [883, 401] on button "Yes" at bounding box center [899, 403] width 76 height 33
type input "SHIPPED"
select select "SHIPPED"
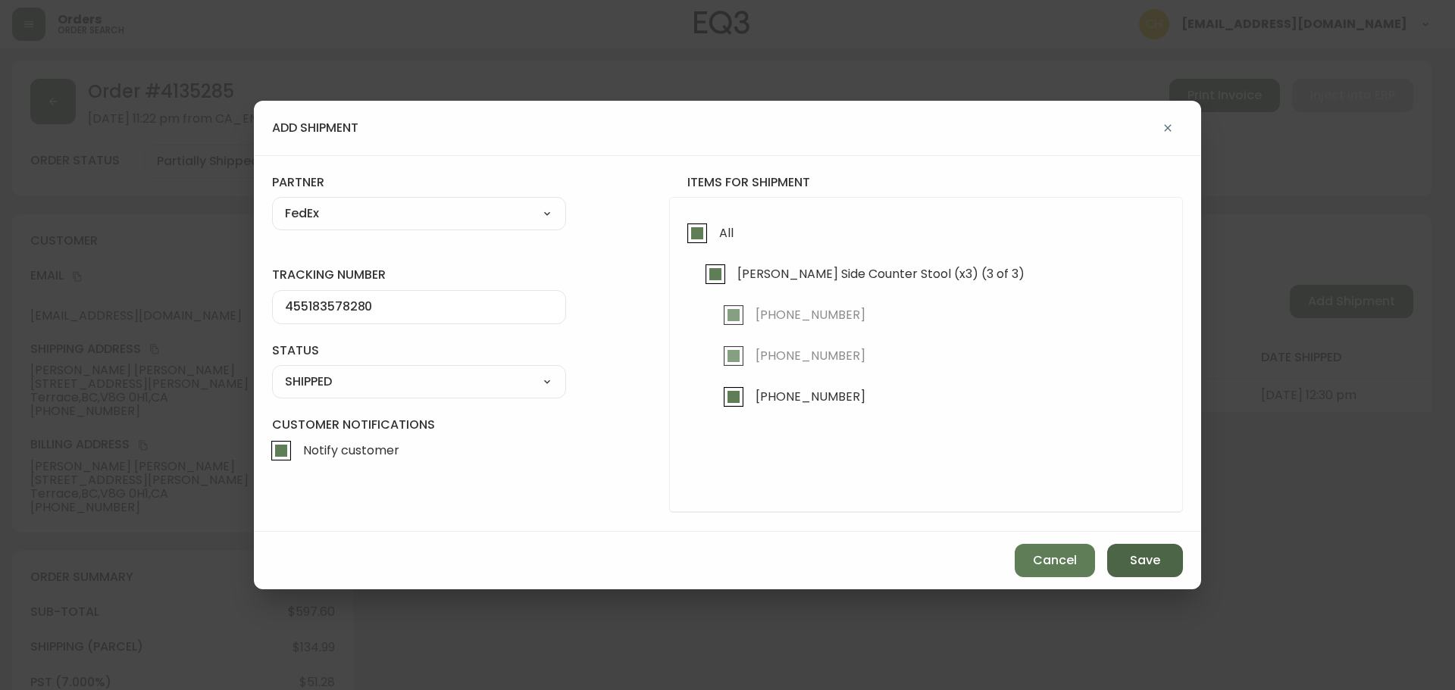
drag, startPoint x: 1137, startPoint y: 568, endPoint x: 1140, endPoint y: 558, distance: 10.3
click at [1138, 568] on span "Save" at bounding box center [1145, 560] width 30 height 17
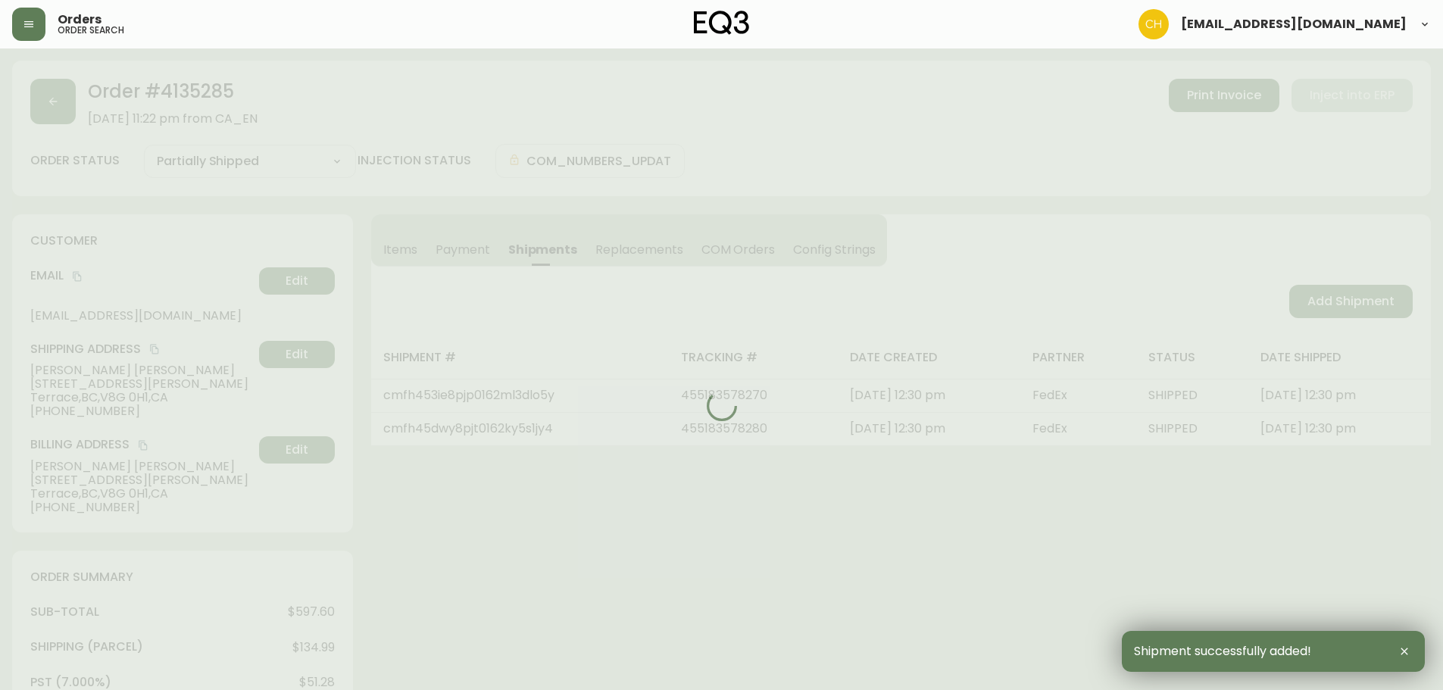
type input "Fully Shipped"
select select "FULLY_SHIPPED"
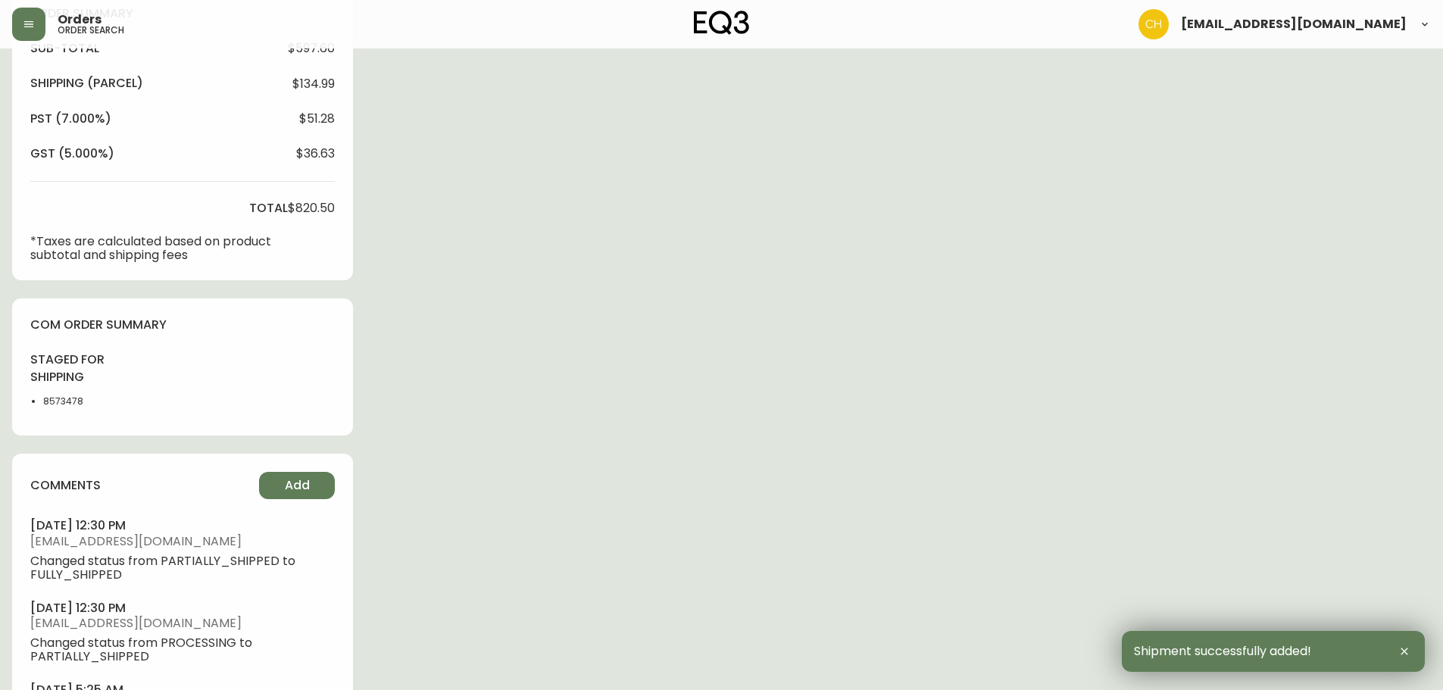
scroll to position [665, 0]
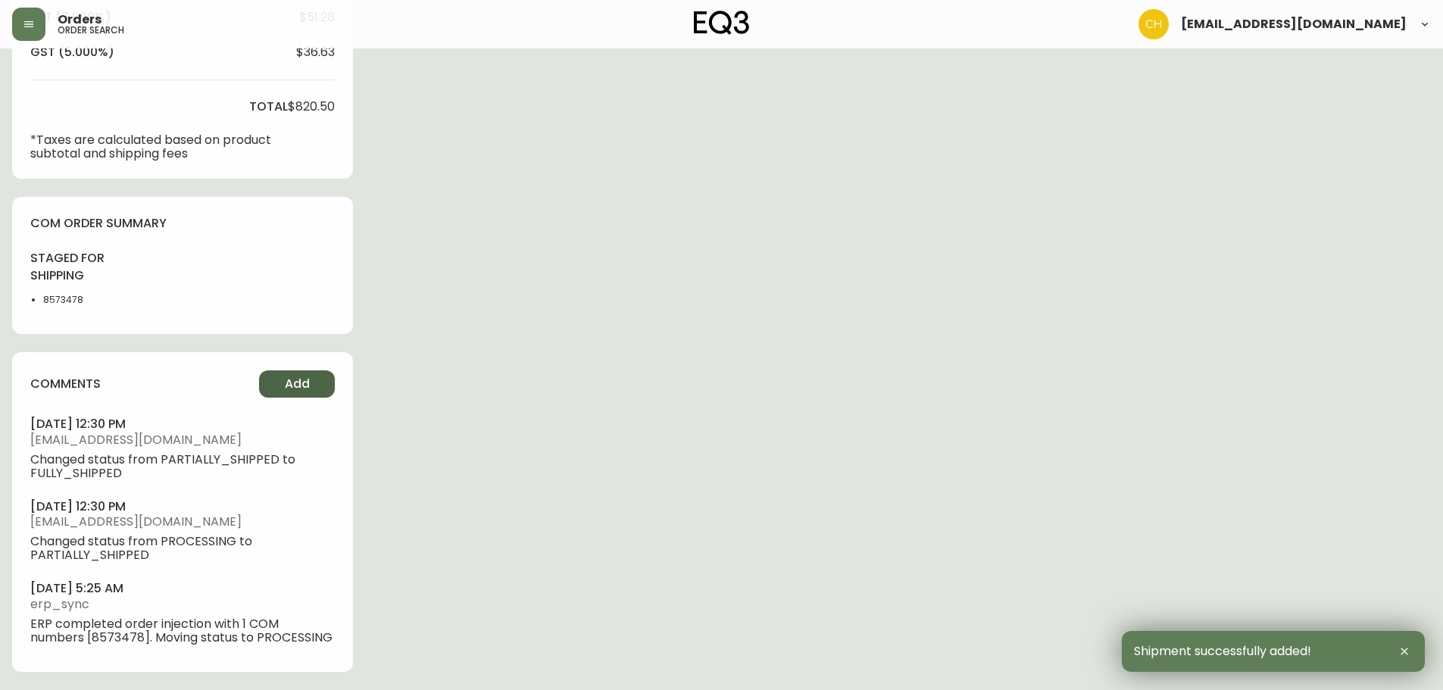
click at [292, 389] on span "Add" at bounding box center [297, 384] width 25 height 17
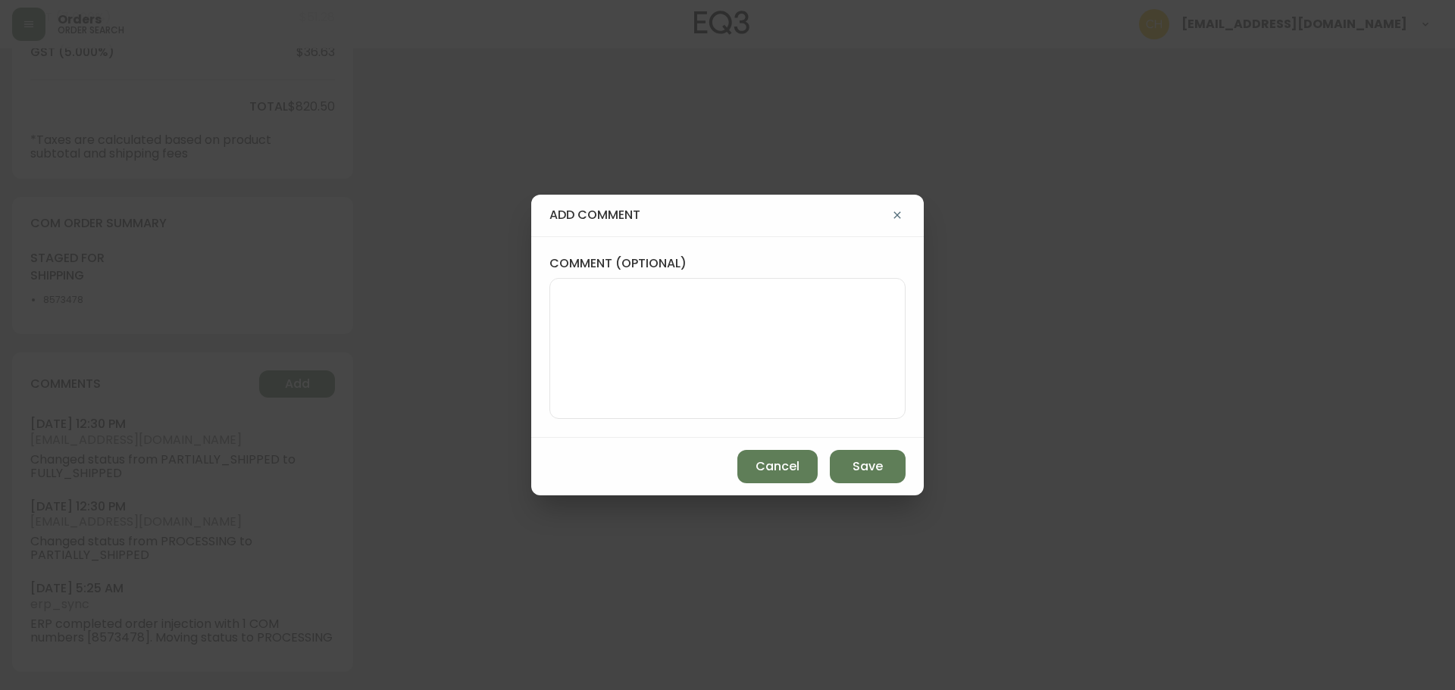
click at [582, 330] on textarea "comment (optional)" at bounding box center [727, 348] width 330 height 121
type textarea "CH"
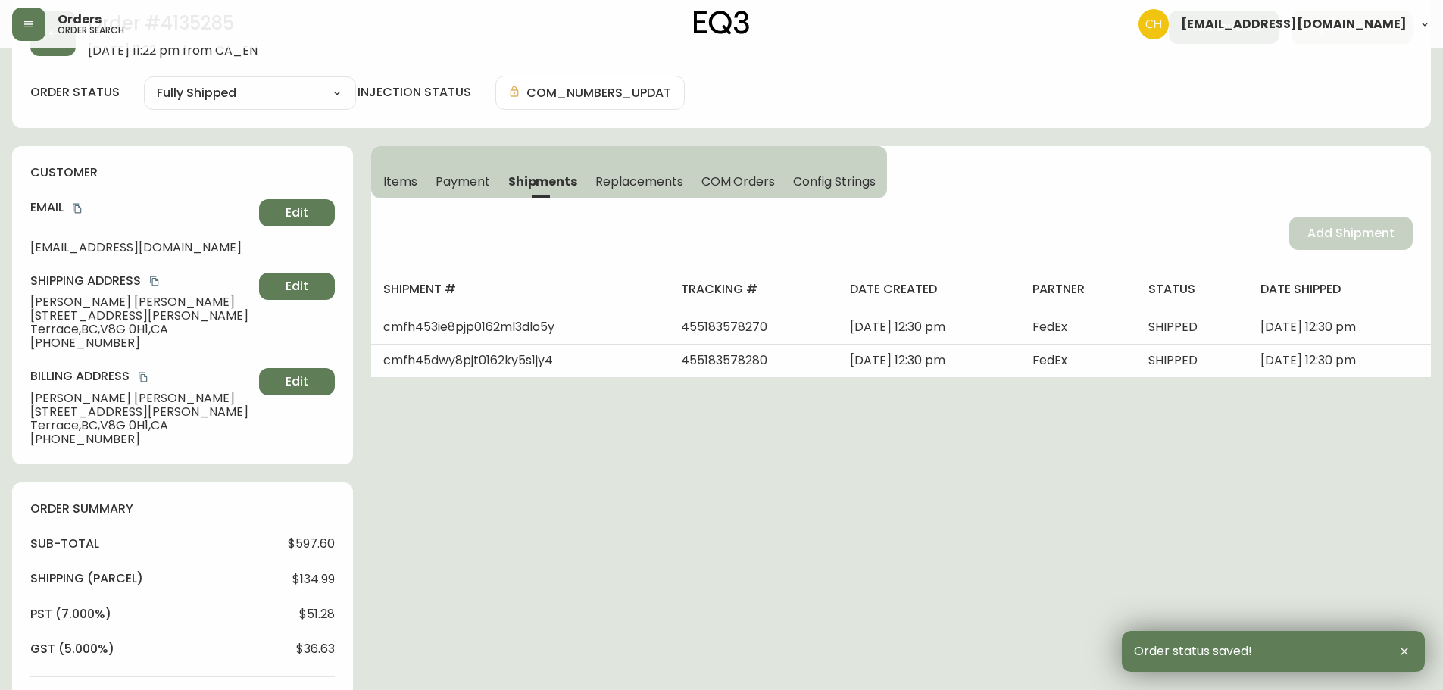
scroll to position [0, 0]
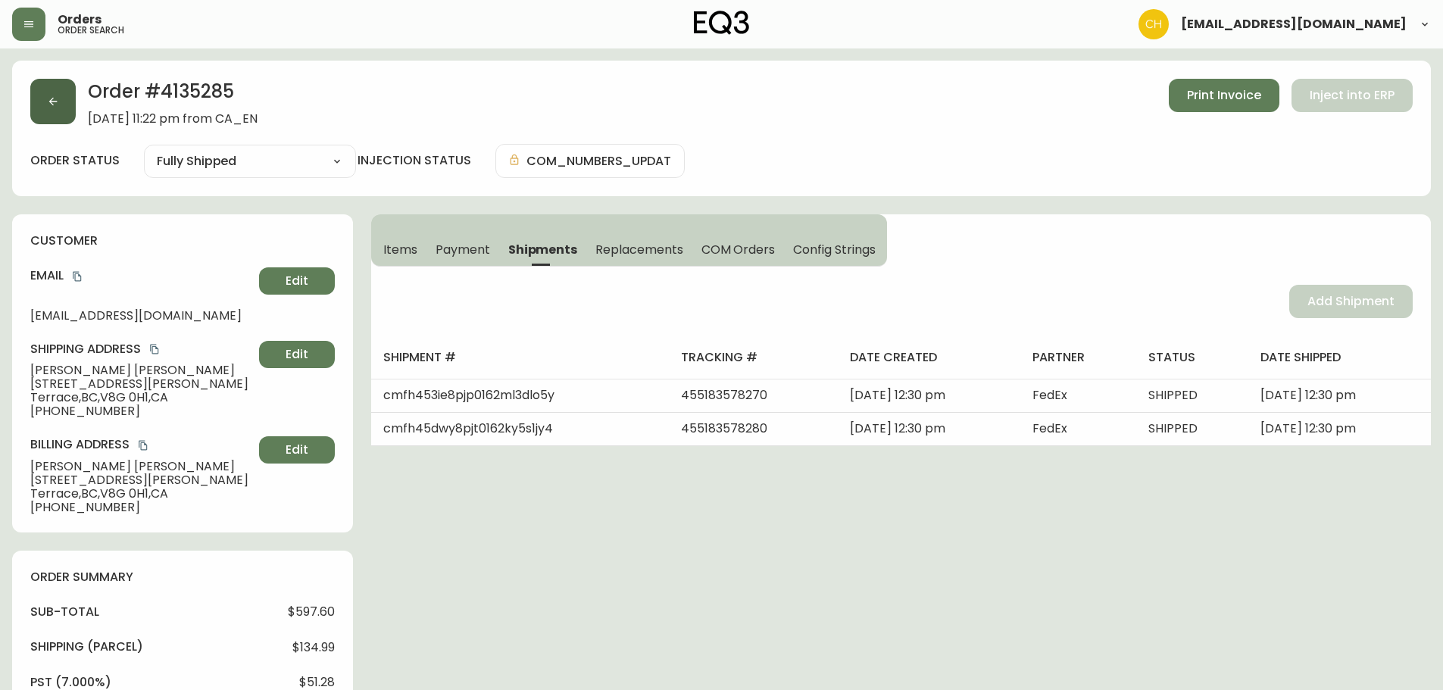
click at [57, 102] on icon "button" at bounding box center [53, 101] width 12 height 12
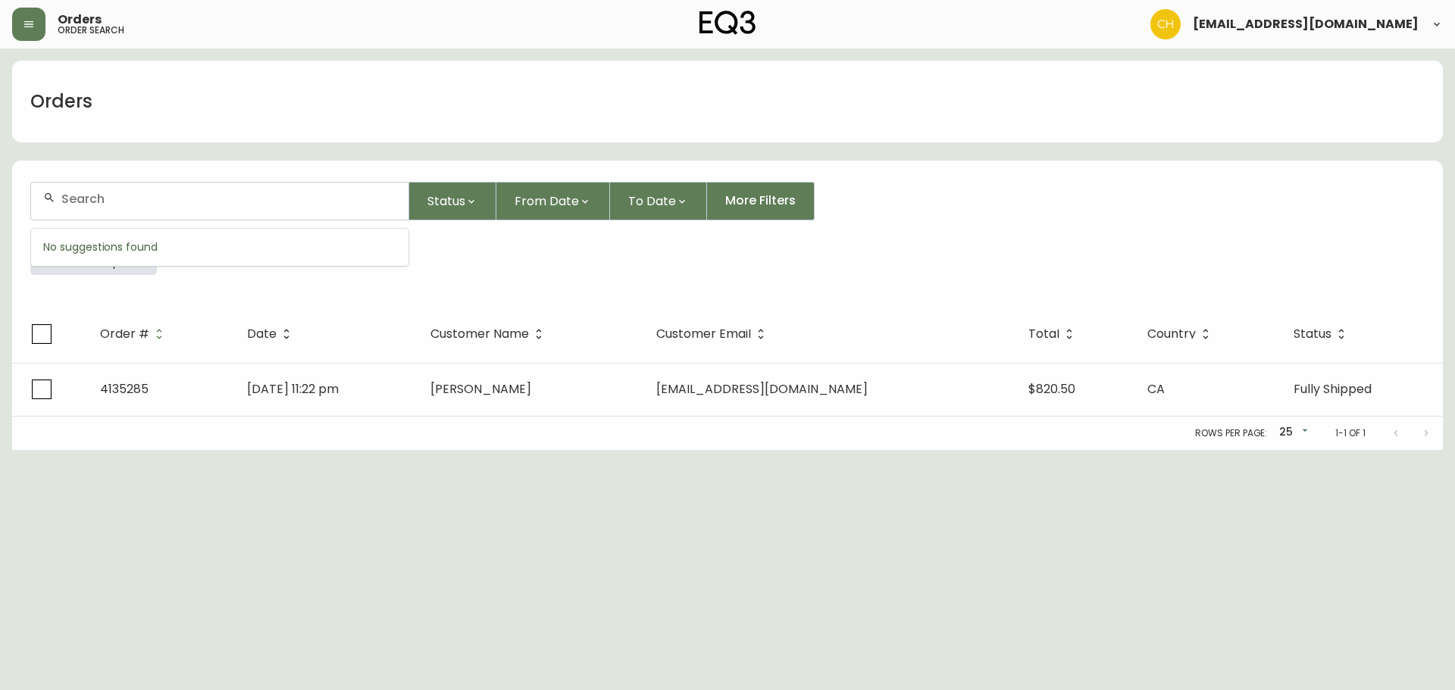
click at [92, 192] on input "text" at bounding box center [228, 199] width 335 height 14
type input "4135273"
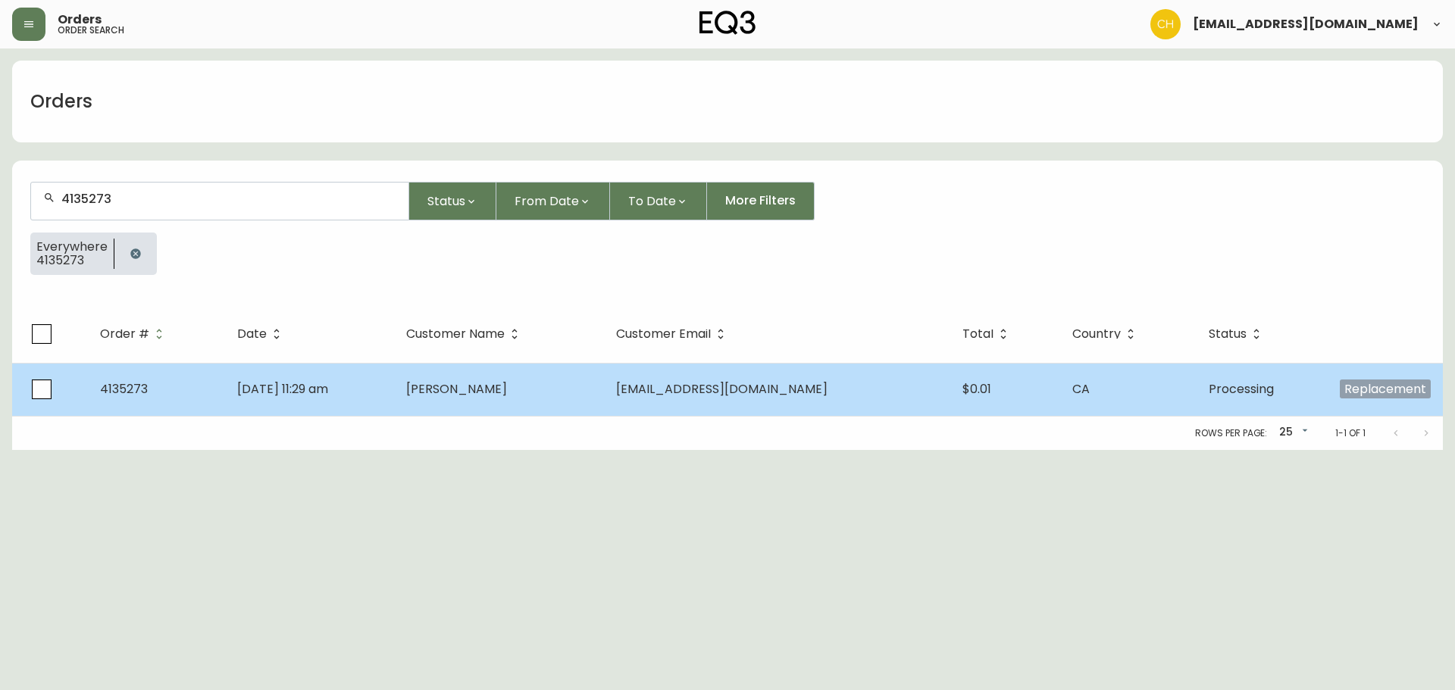
click at [449, 390] on td "[PERSON_NAME]" at bounding box center [498, 389] width 209 height 53
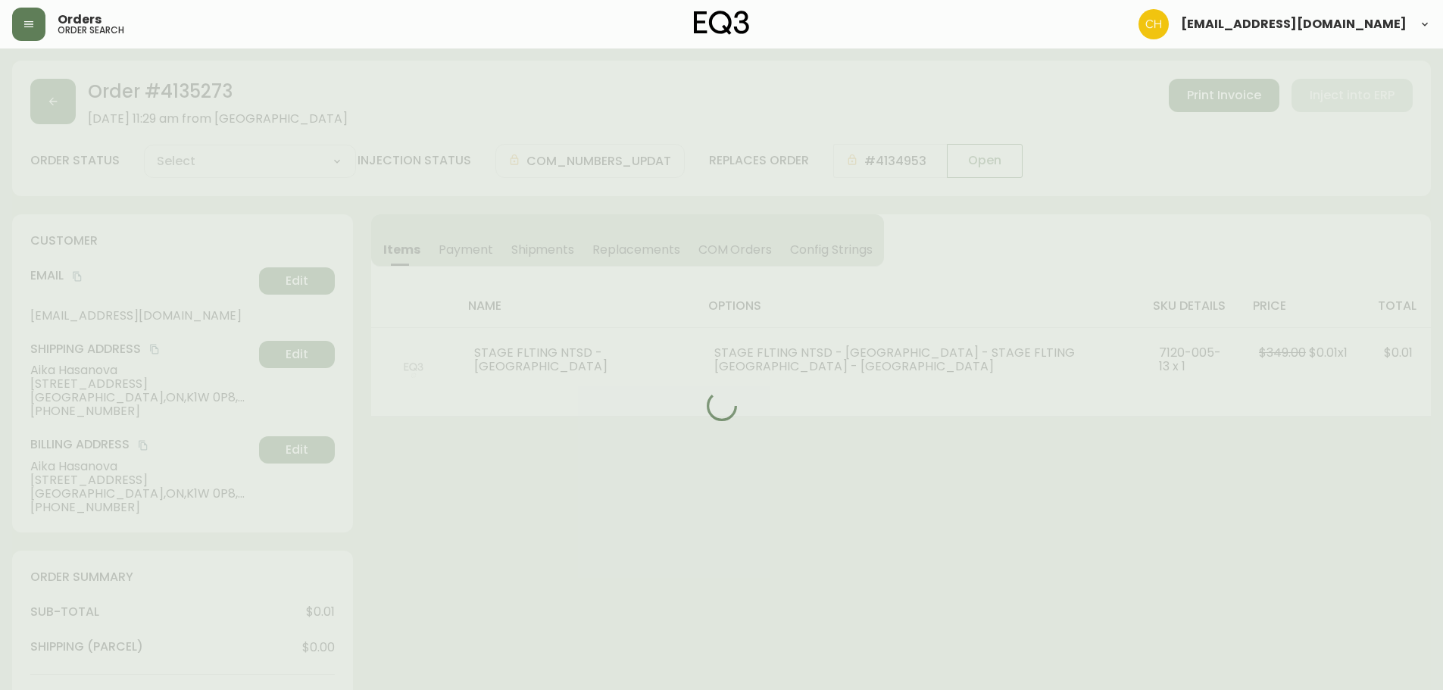
type input "Processing"
select select "PROCESSING"
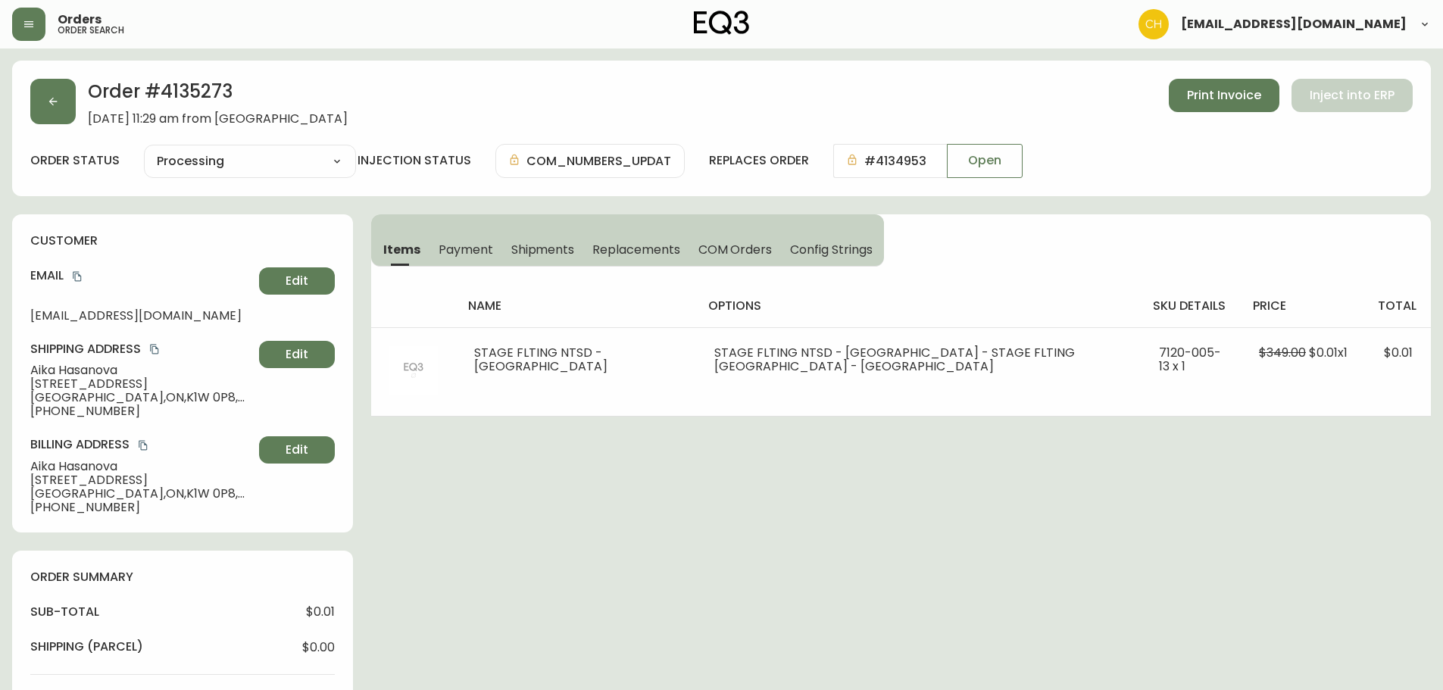
drag, startPoint x: 526, startPoint y: 244, endPoint x: 559, endPoint y: 244, distance: 33.3
click at [530, 244] on span "Shipments" at bounding box center [543, 250] width 64 height 16
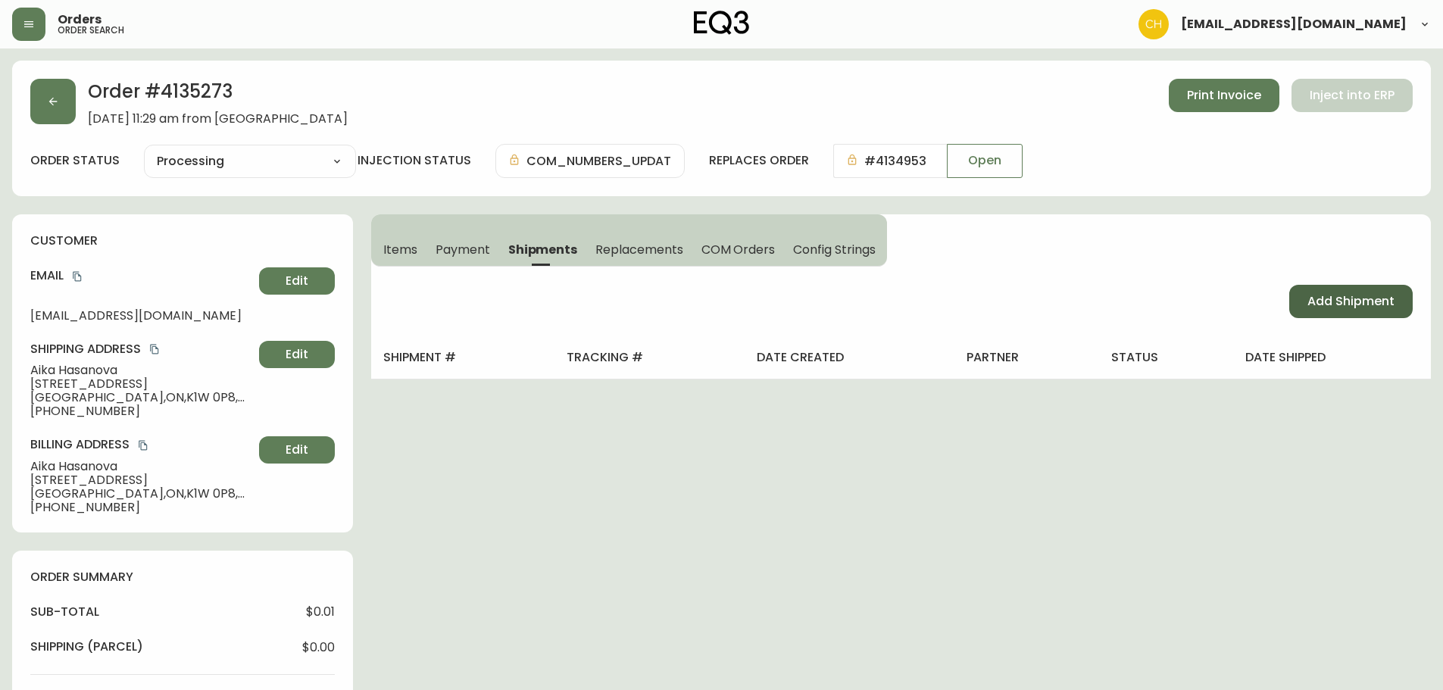
click at [1335, 299] on span "Add Shipment" at bounding box center [1351, 301] width 87 height 17
select select "PENDING"
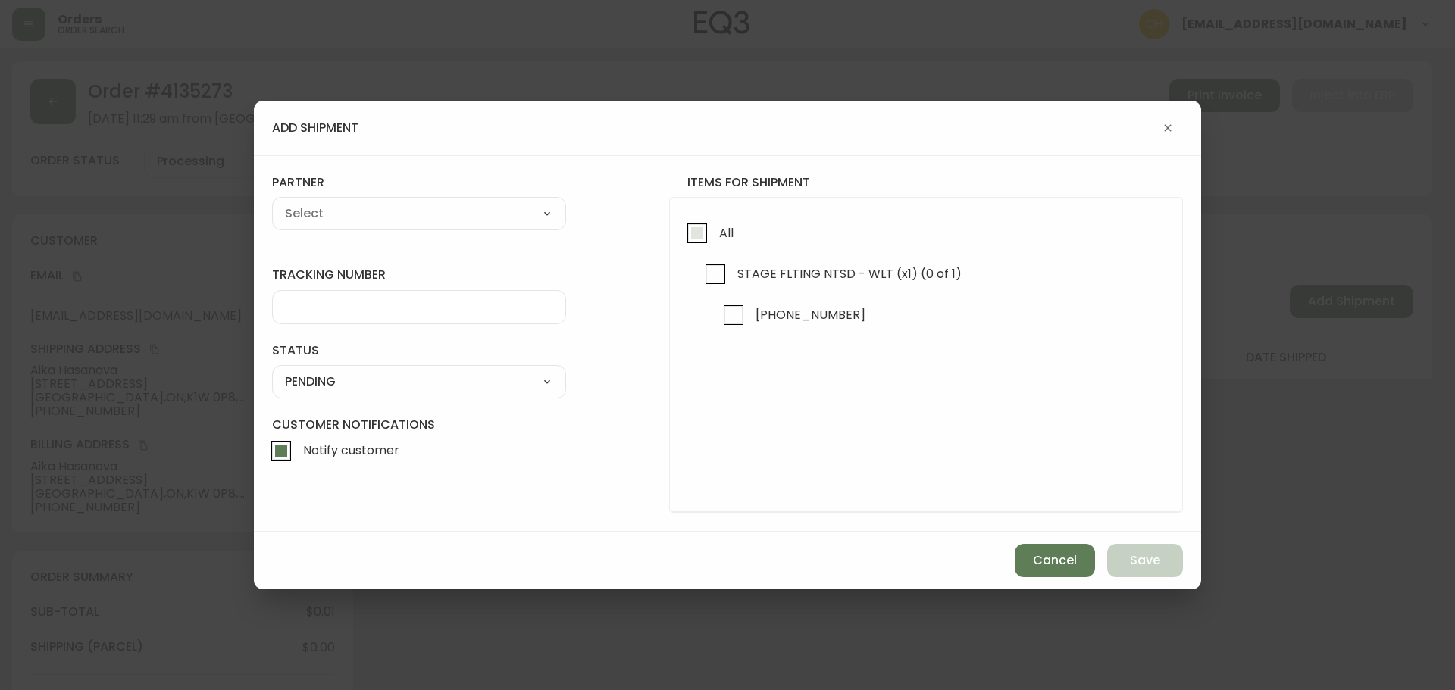
click at [694, 242] on input "All" at bounding box center [697, 233] width 35 height 35
checkbox input "true"
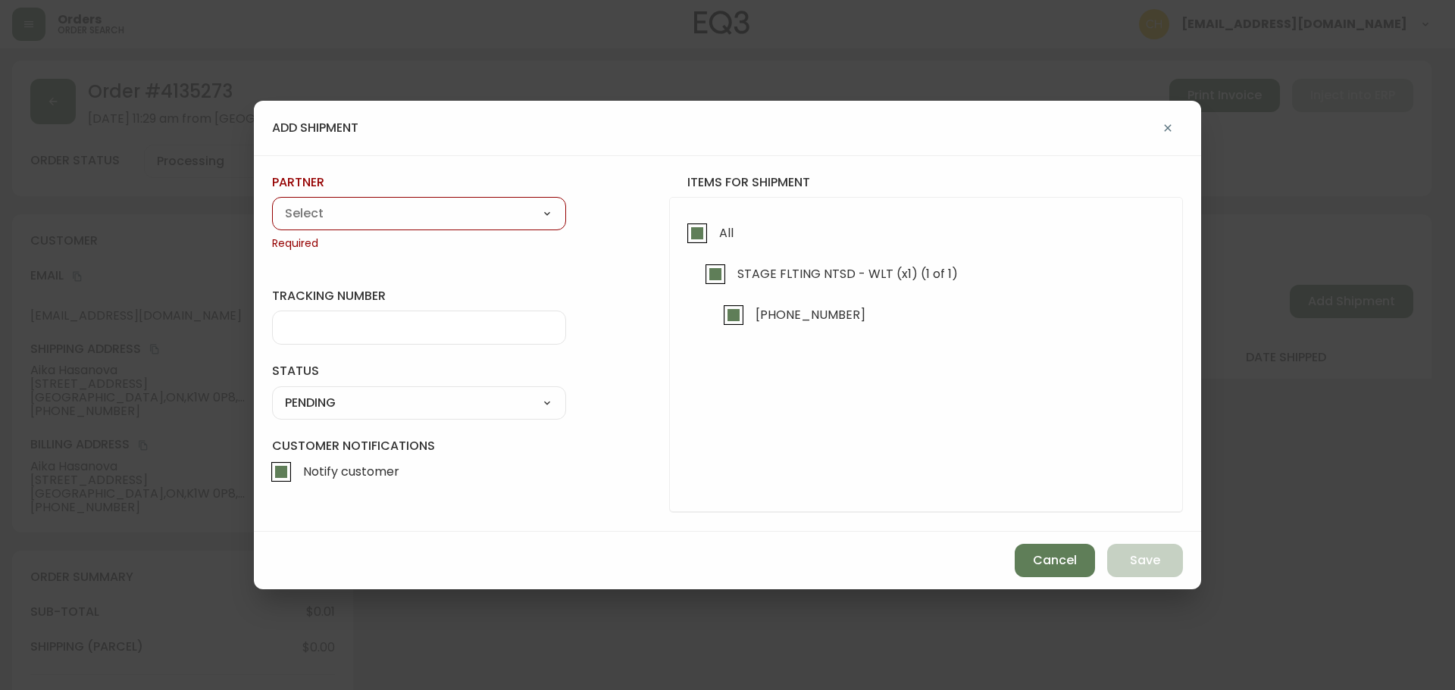
click at [463, 225] on select "A Move to Remember LLC ABF Freight Alero [PERSON_NAME] Canada Post Canpar Expre…" at bounding box center [419, 213] width 294 height 23
select select "cjy0a9taa01x001669l98m63c"
click at [272, 202] on select "A Move to Remember LLC ABF Freight Alero [PERSON_NAME] Canada Post Canpar Expre…" at bounding box center [419, 213] width 294 height 23
type input "FedEx"
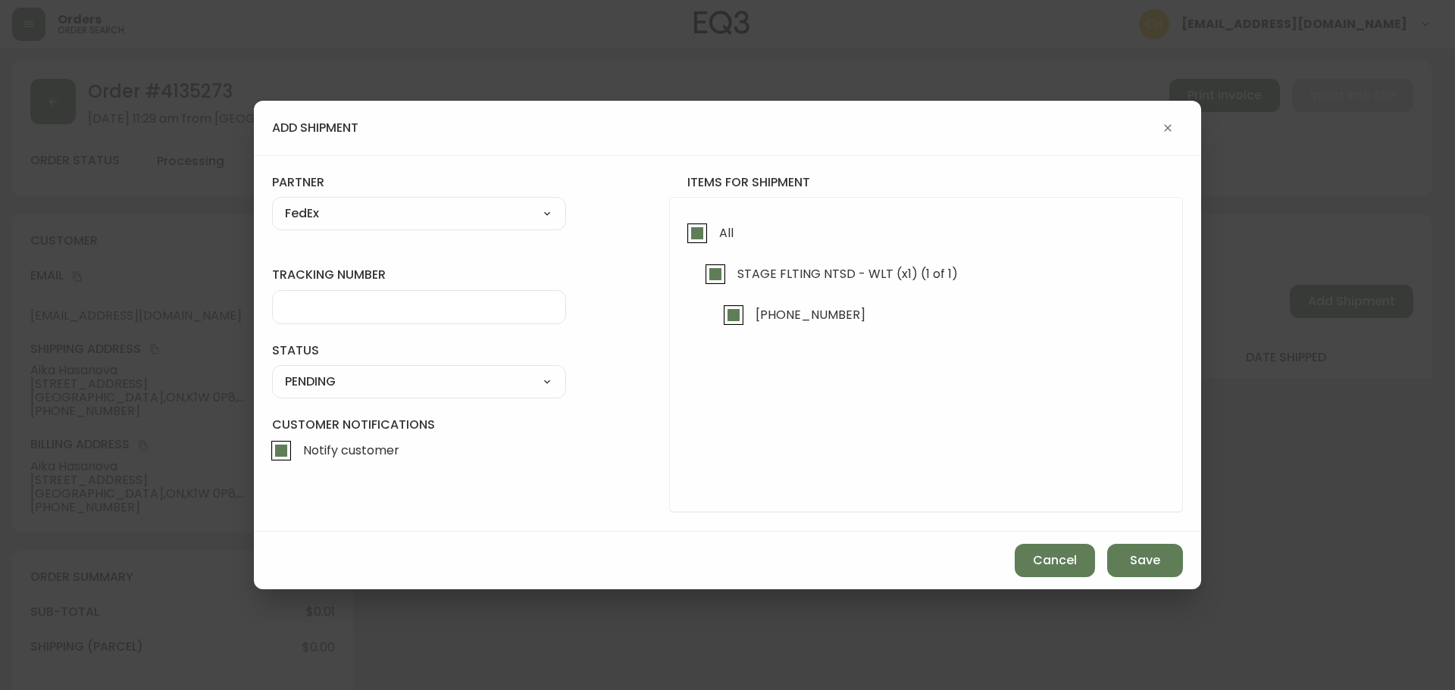
click at [327, 308] on input "tracking number" at bounding box center [419, 307] width 268 height 14
type input "455183578291"
click at [305, 383] on select "SHIPPED PENDING CANCELLED" at bounding box center [419, 382] width 294 height 23
click at [272, 371] on select "SHIPPED PENDING CANCELLED" at bounding box center [419, 382] width 294 height 23
select select "PENDING"
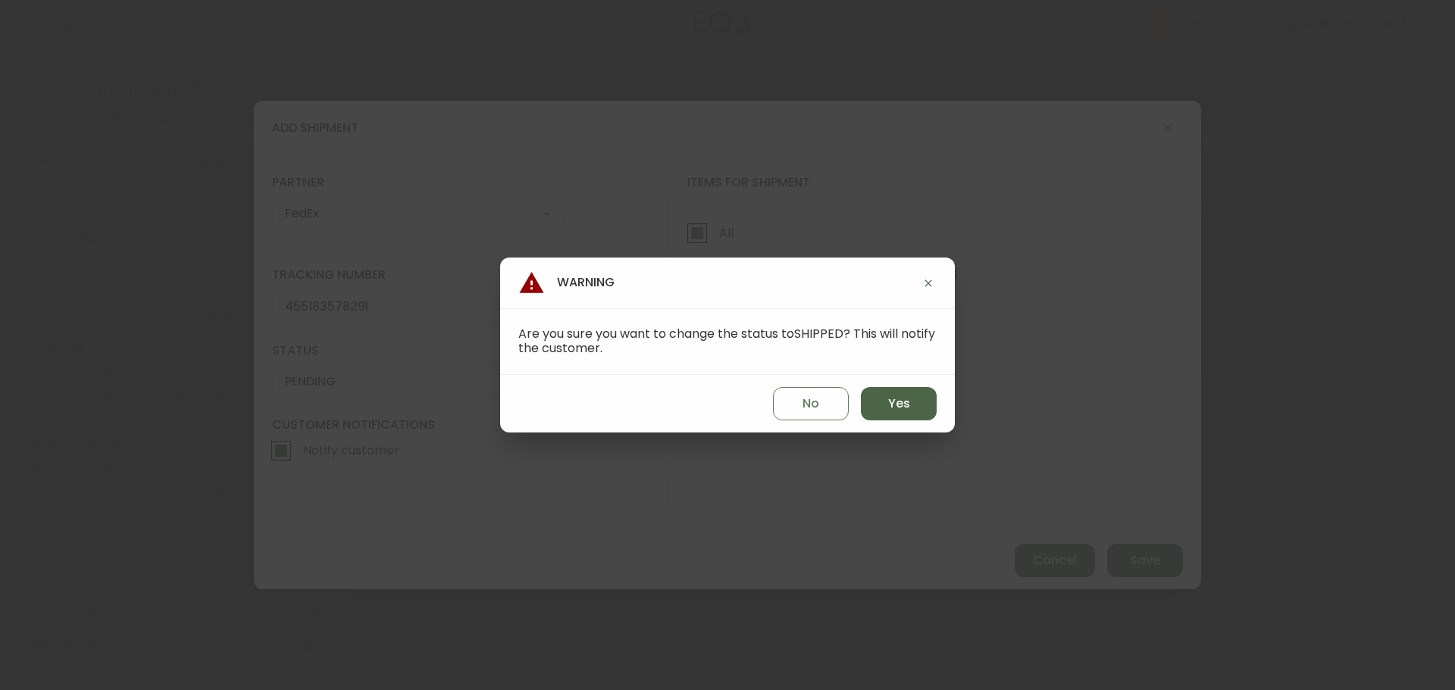
click at [874, 396] on button "Yes" at bounding box center [899, 403] width 76 height 33
type input "SHIPPED"
select select "SHIPPED"
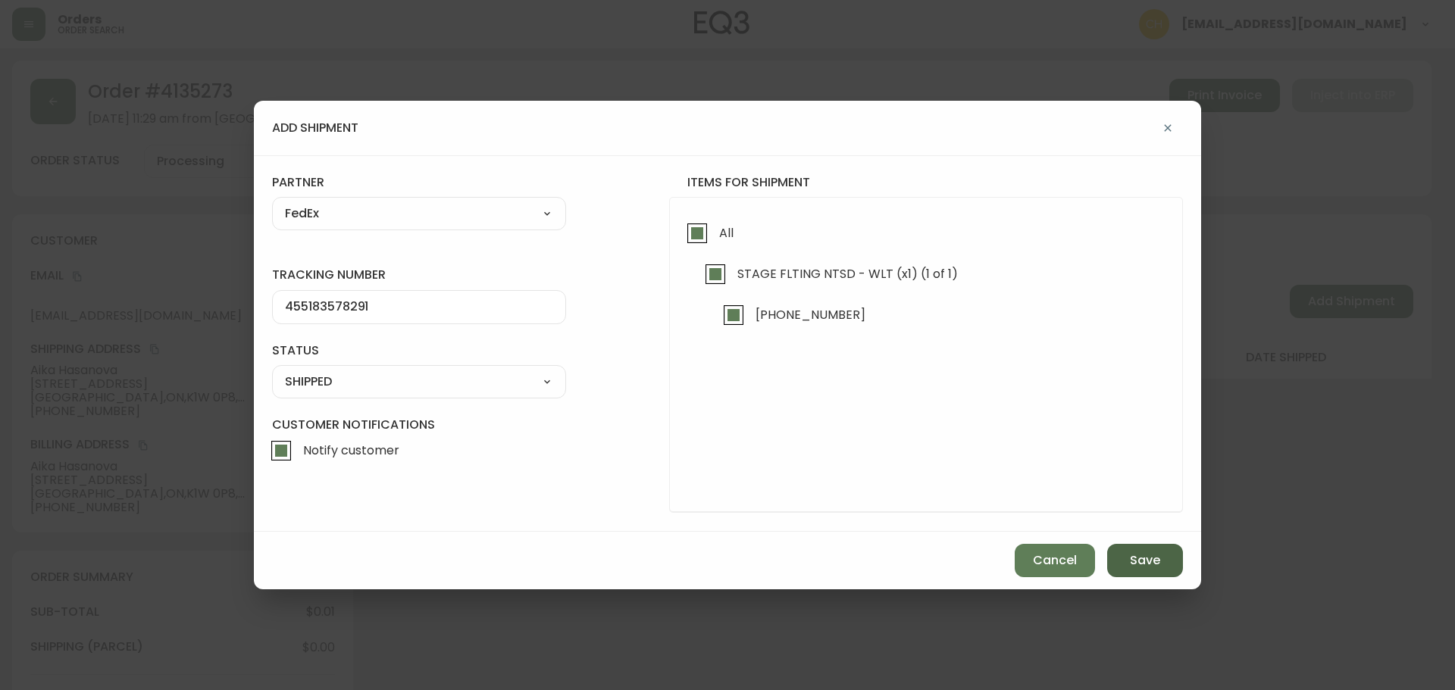
click at [1132, 554] on span "Save" at bounding box center [1145, 560] width 30 height 17
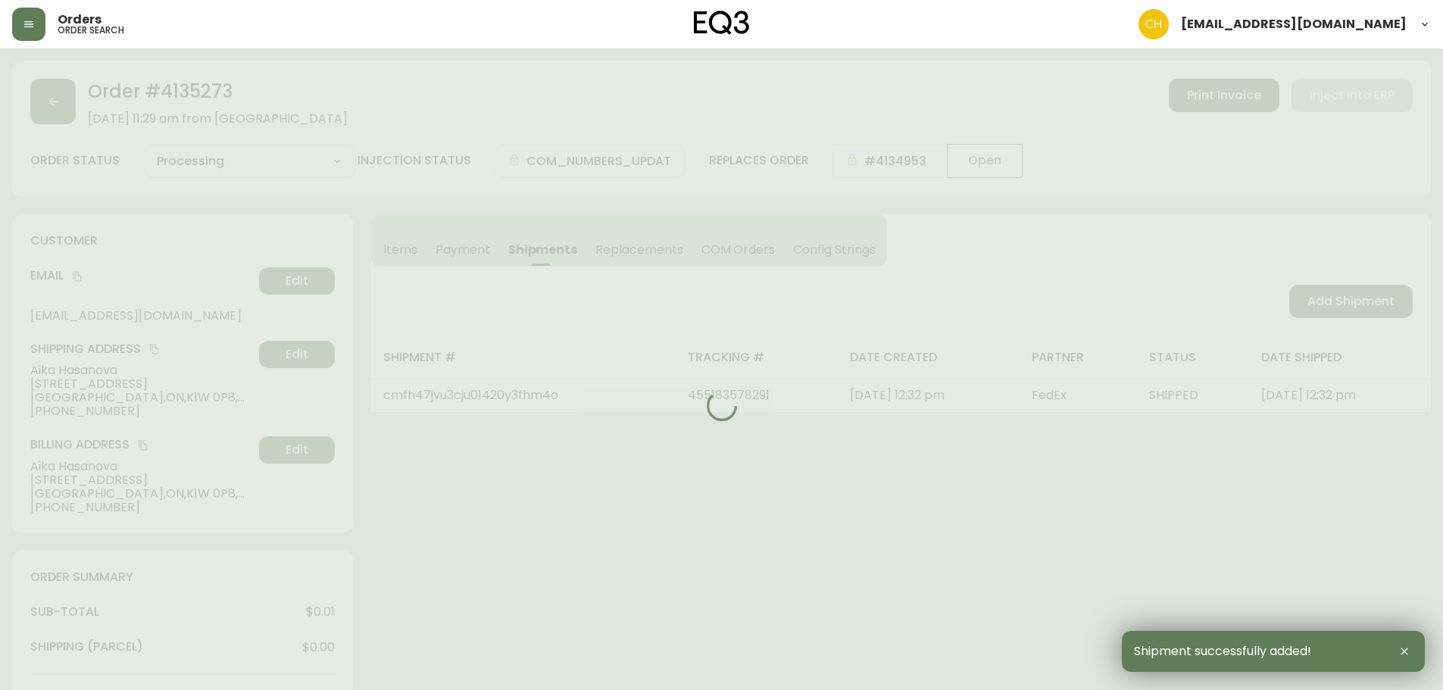
type input "Fully Shipped"
select select "FULLY_SHIPPED"
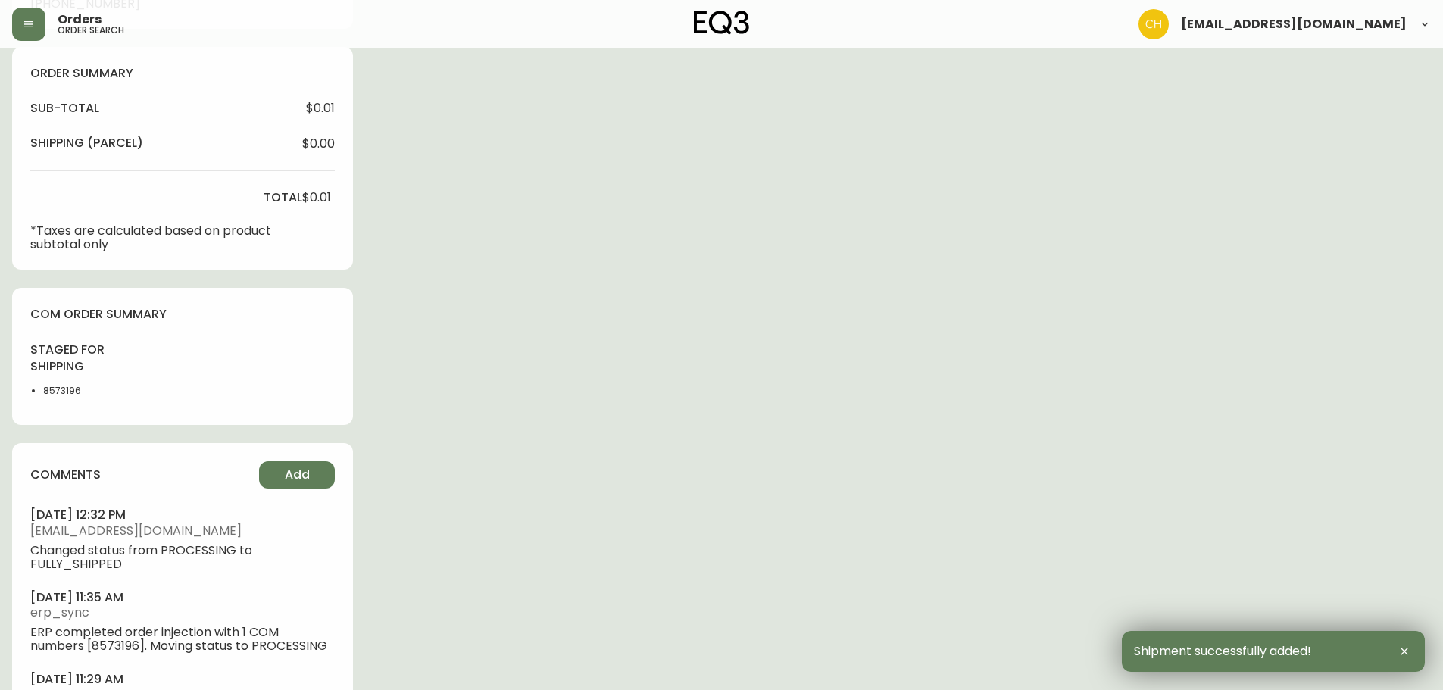
scroll to position [622, 0]
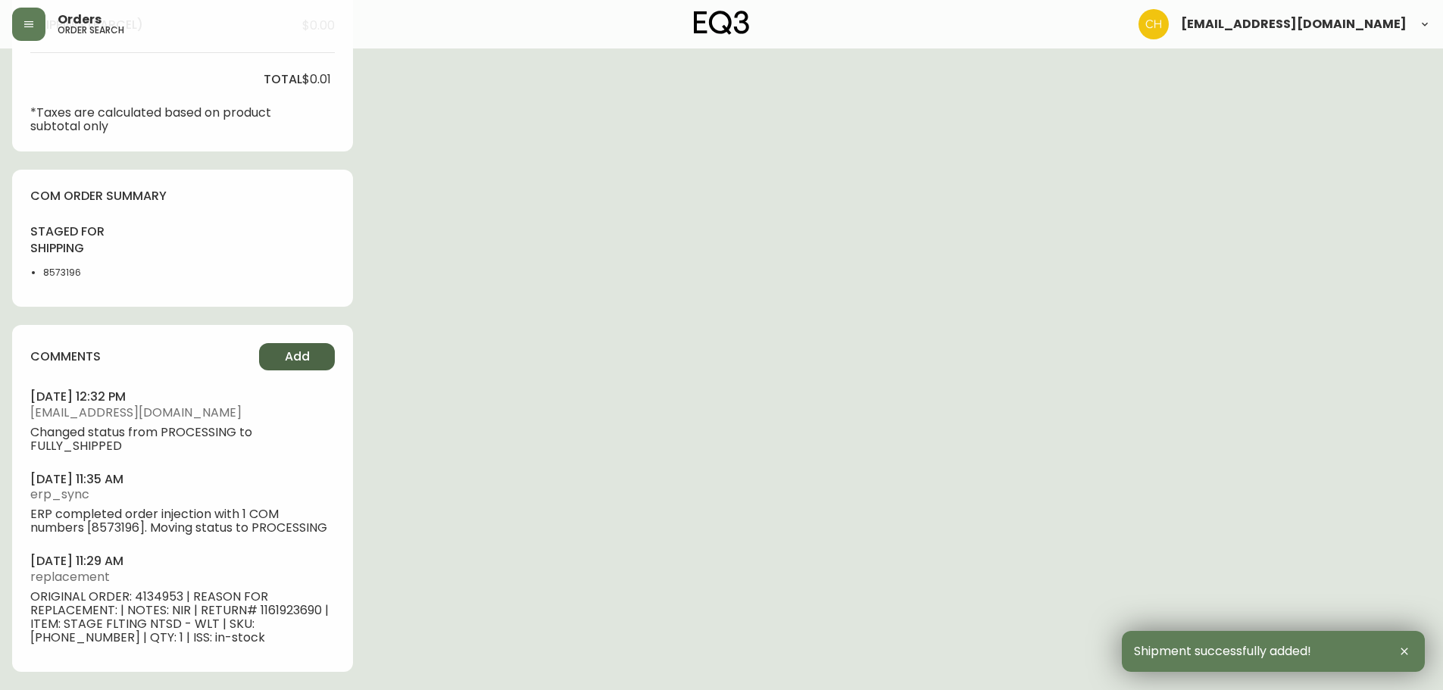
click at [295, 364] on span "Add" at bounding box center [297, 357] width 25 height 17
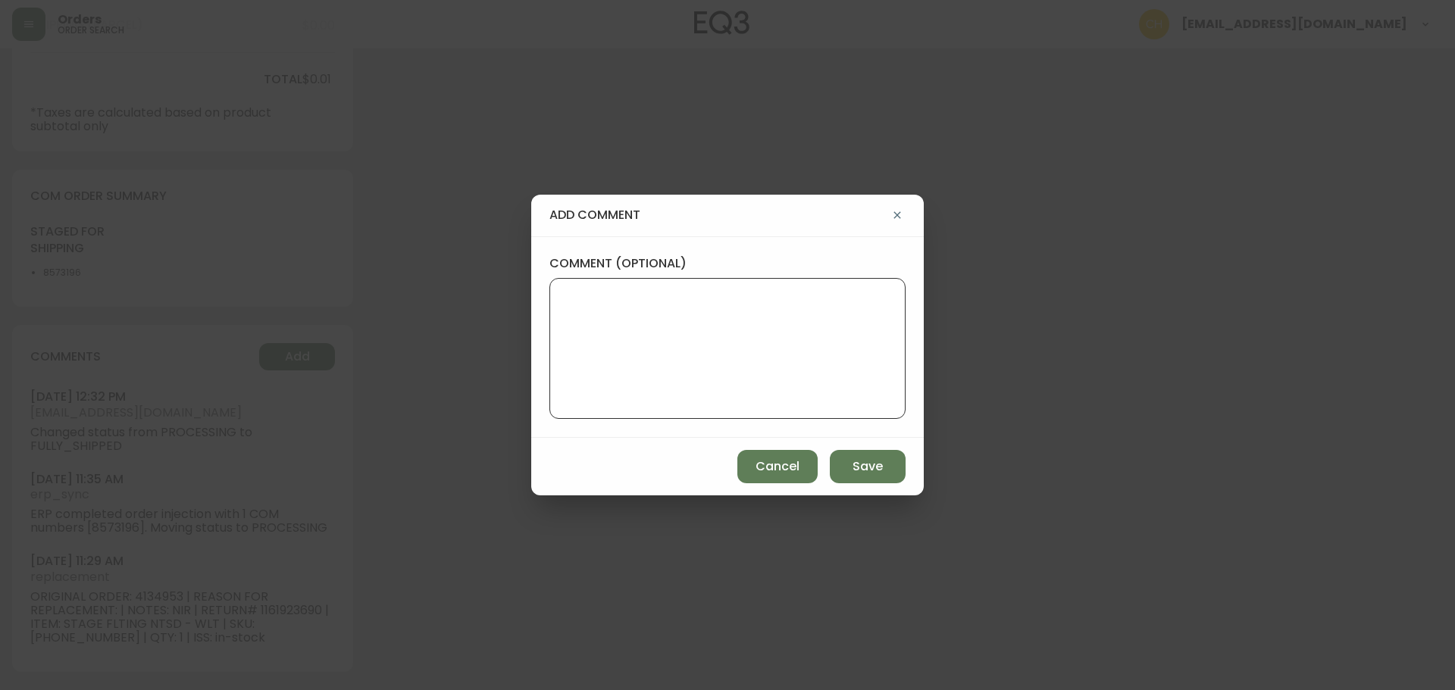
click at [606, 352] on textarea "comment (optional)" at bounding box center [727, 348] width 330 height 121
type textarea "c"
type textarea "CH"
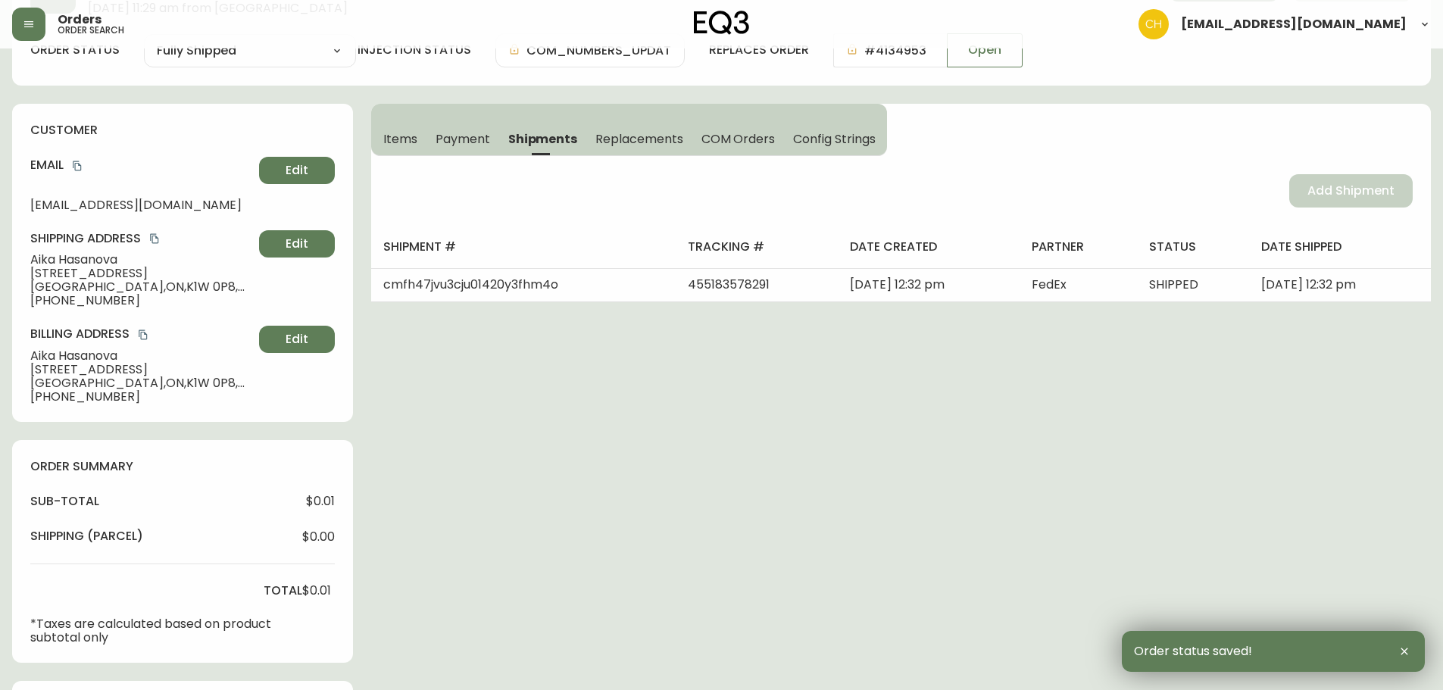
scroll to position [0, 0]
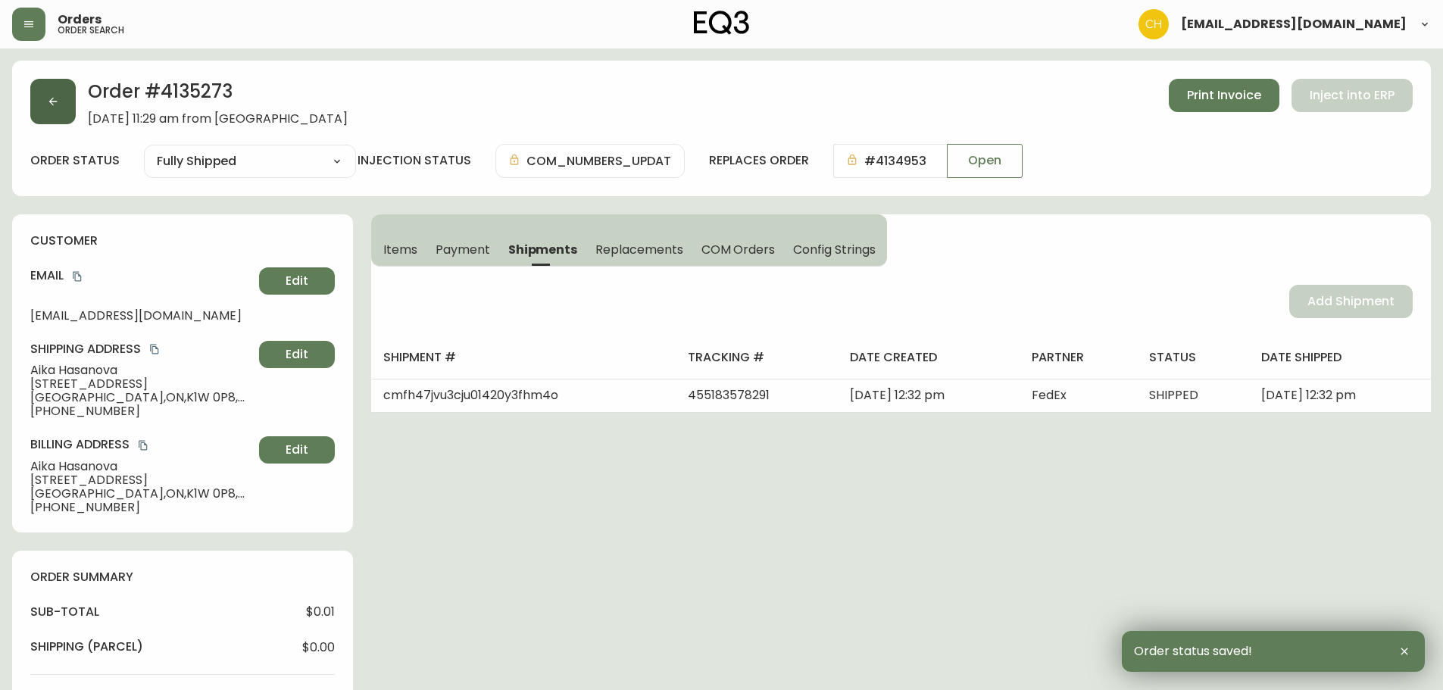
click at [67, 104] on button "button" at bounding box center [52, 101] width 45 height 45
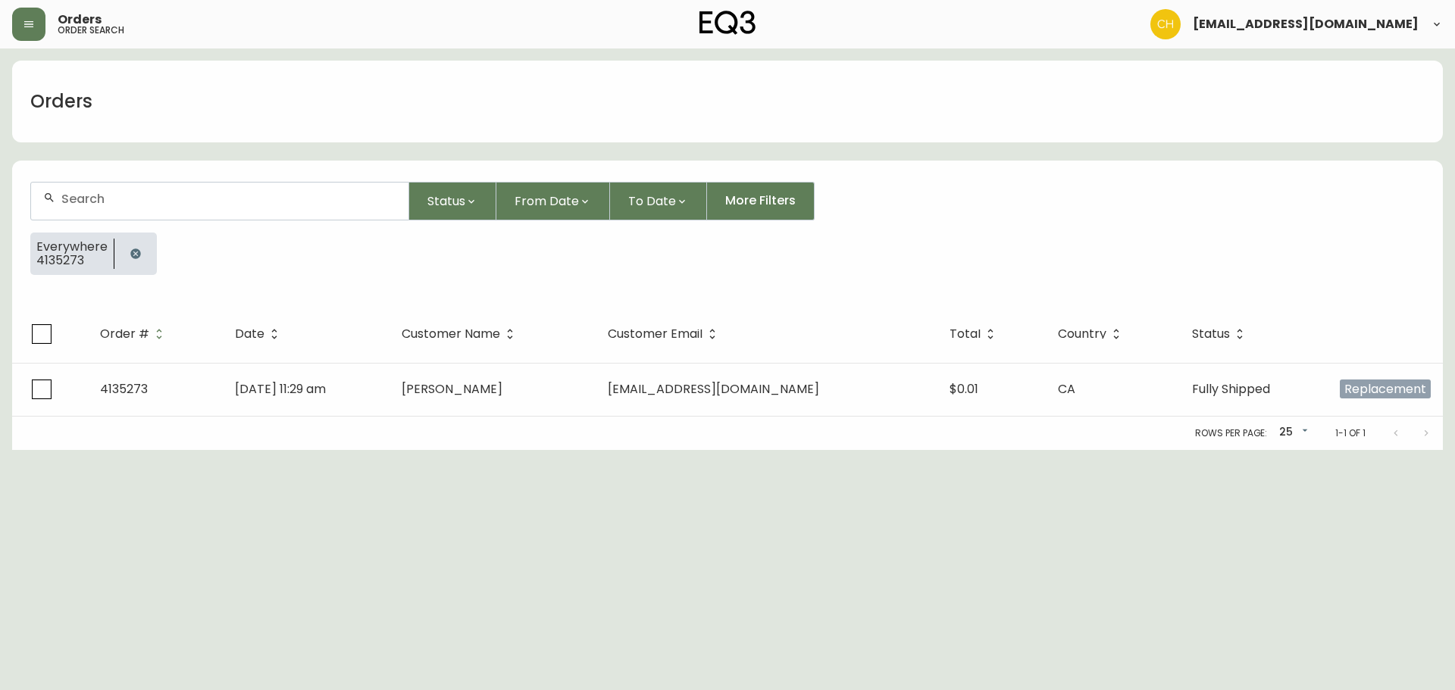
click at [87, 192] on input "text" at bounding box center [228, 199] width 335 height 14
type input "4135277"
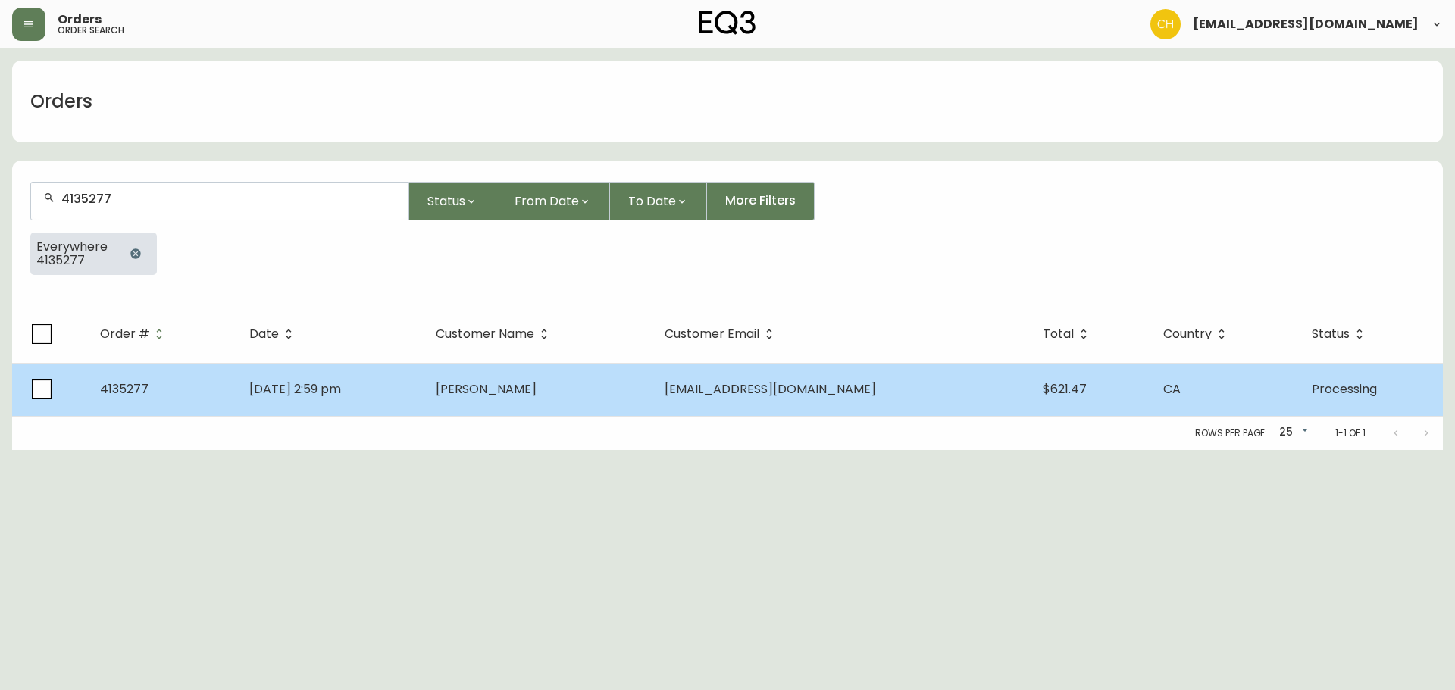
click at [505, 384] on span "[PERSON_NAME]" at bounding box center [486, 388] width 101 height 17
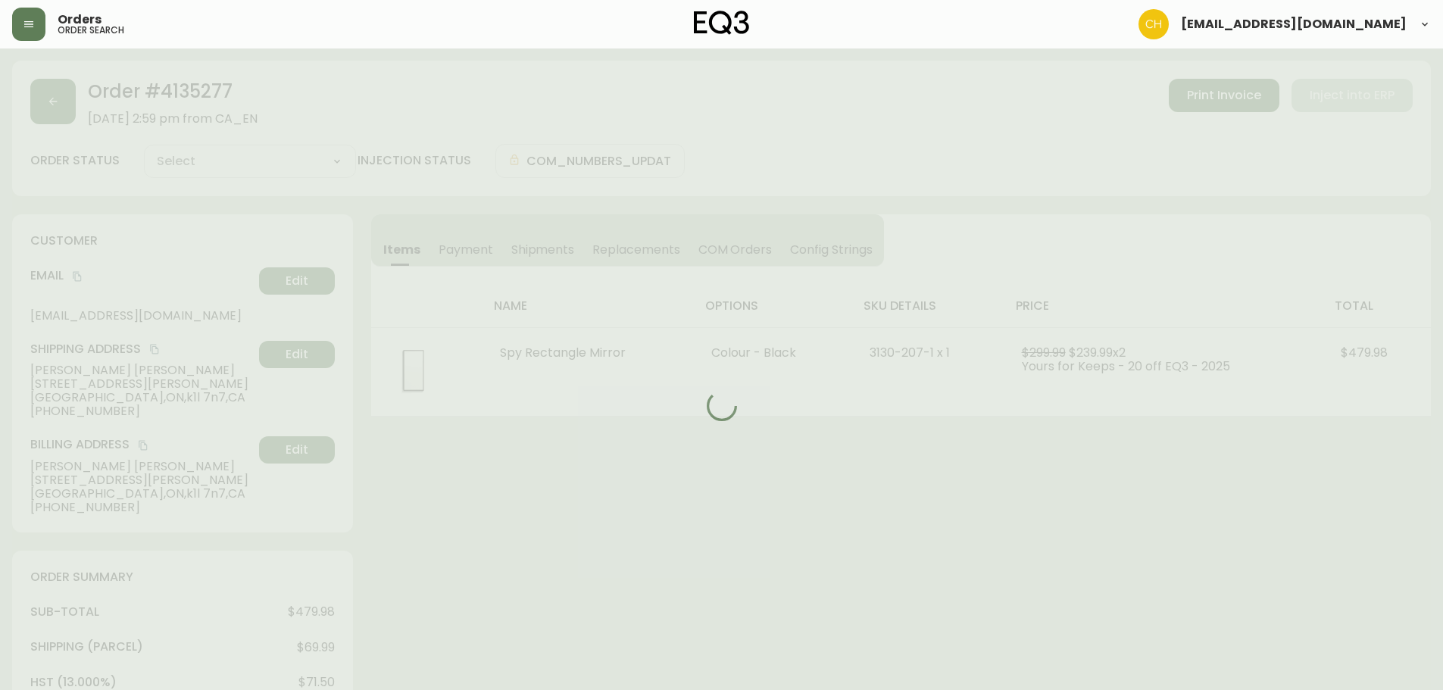
type input "Processing"
select select "PROCESSING"
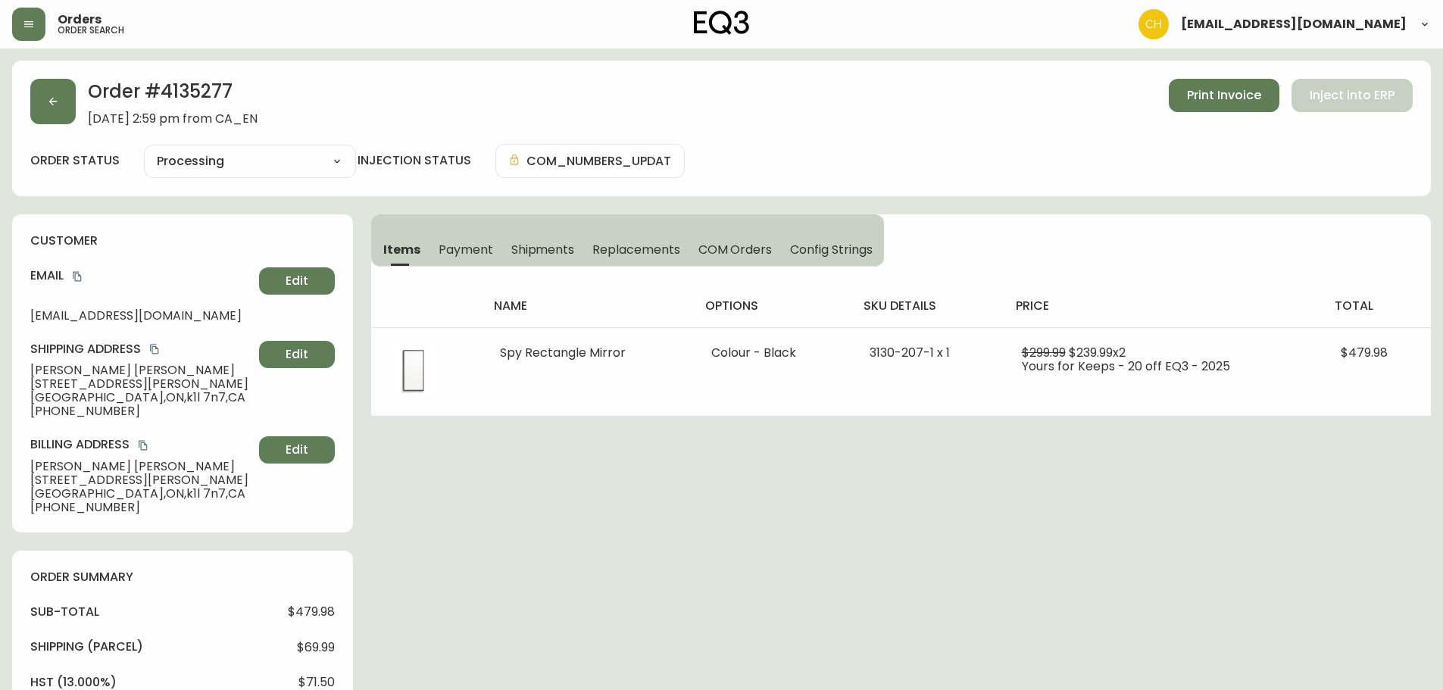
click at [550, 249] on span "Shipments" at bounding box center [543, 250] width 64 height 16
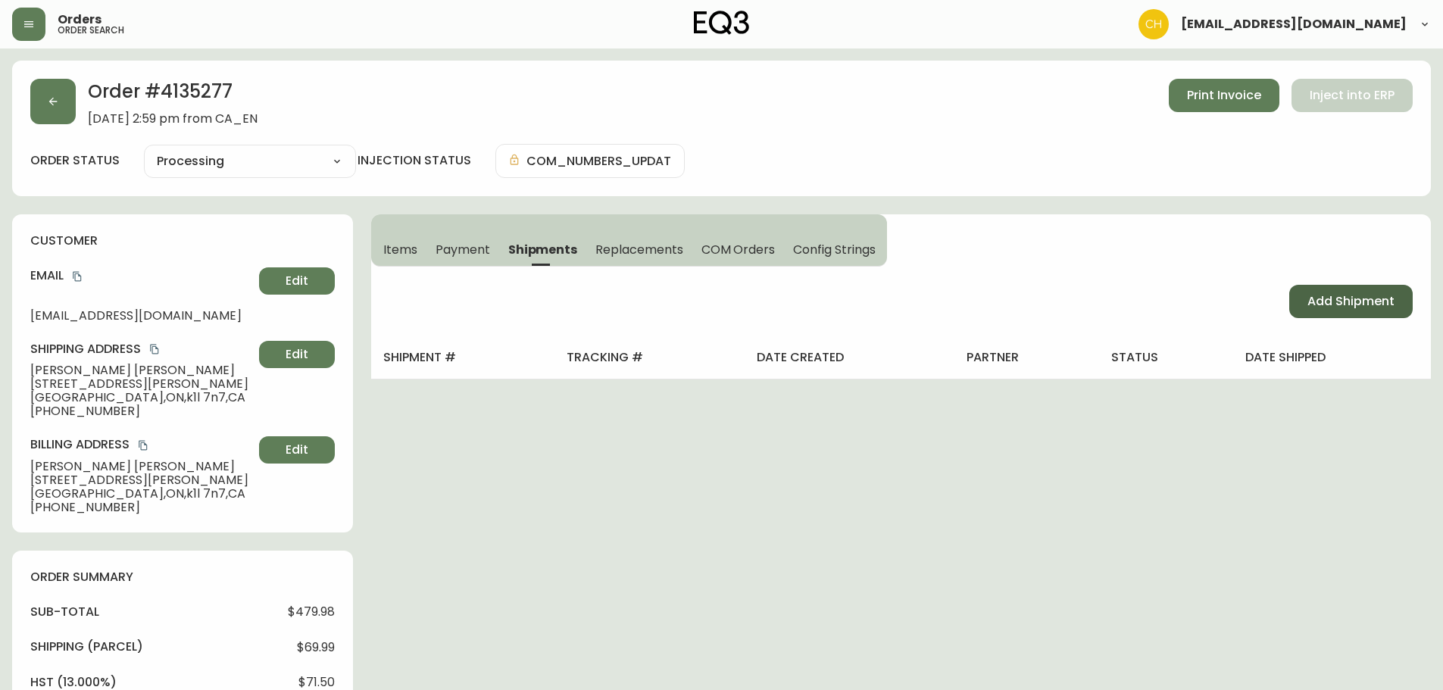
click at [1330, 301] on span "Add Shipment" at bounding box center [1351, 301] width 87 height 17
select select "PENDING"
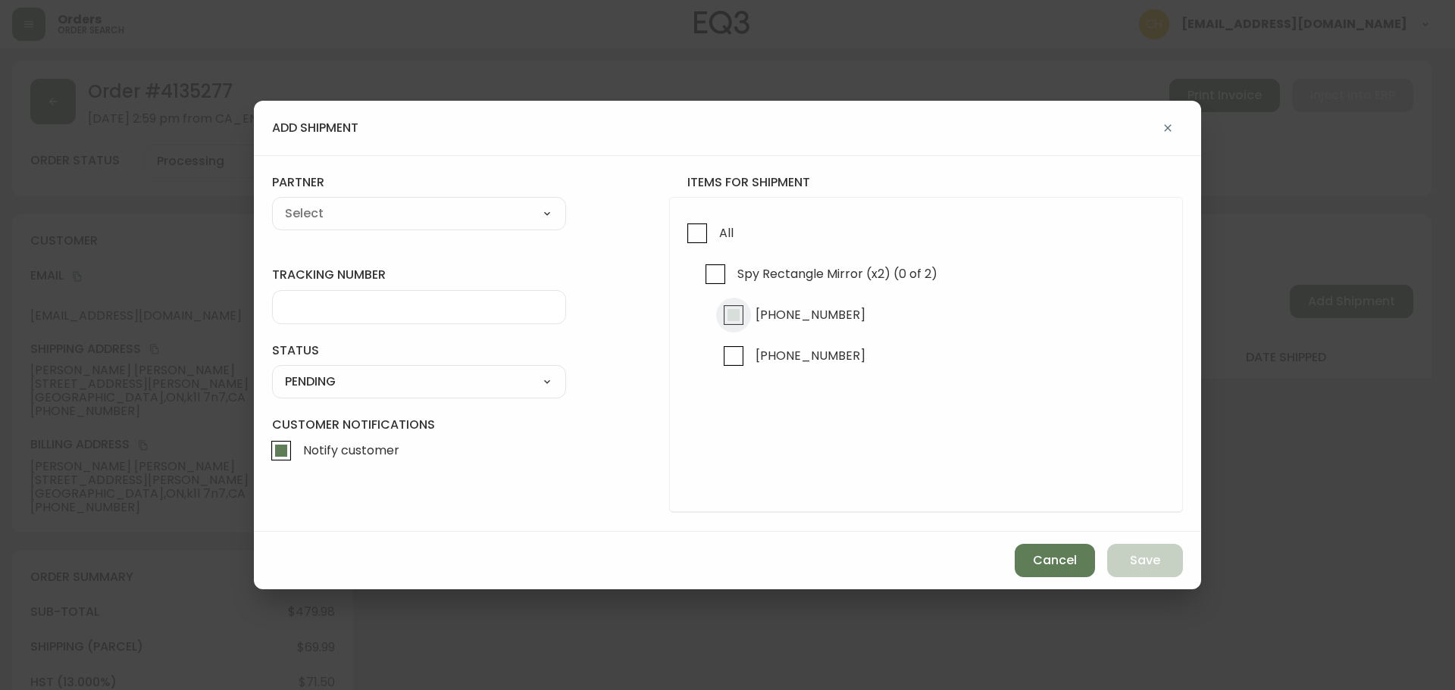
click at [739, 308] on input "[PHONE_NUMBER]" at bounding box center [733, 315] width 35 height 35
checkbox input "true"
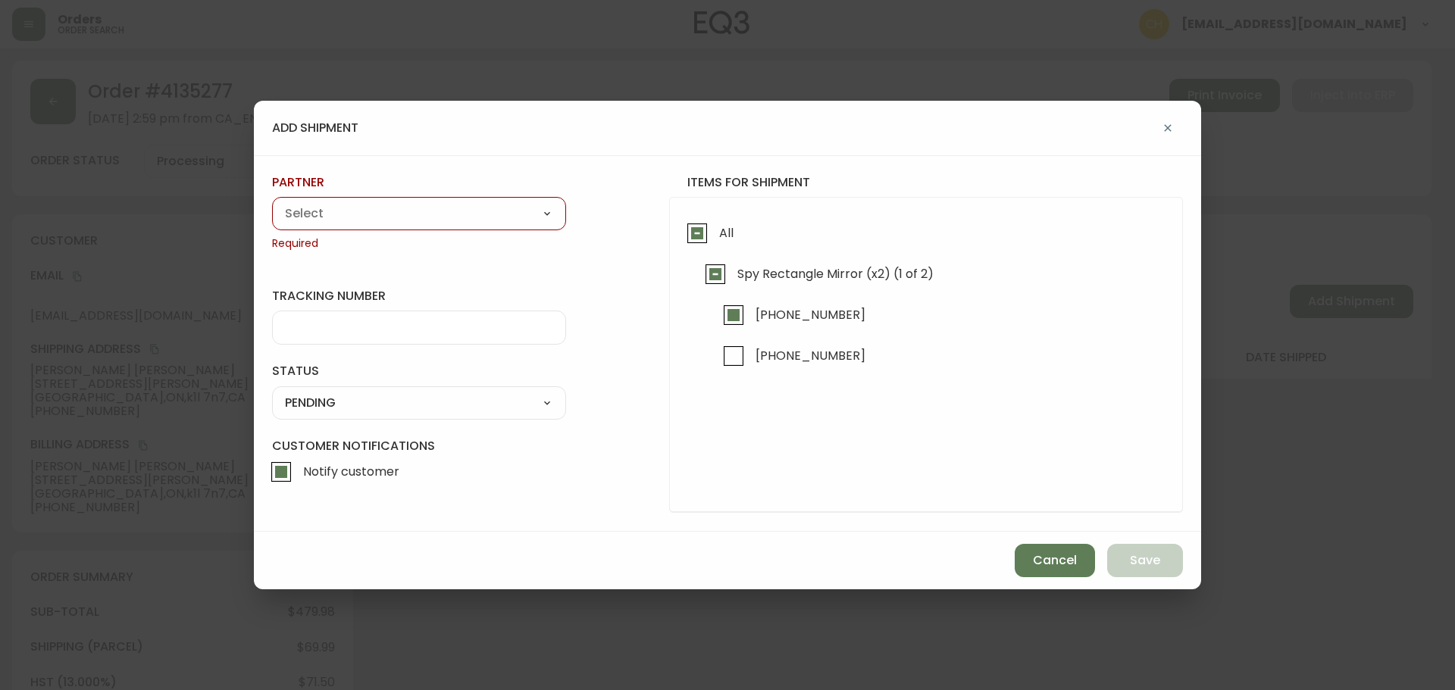
click at [465, 212] on select "A Move to Remember LLC ABF Freight Alero [PERSON_NAME] Canada Post Canpar Expre…" at bounding box center [419, 213] width 294 height 23
select select "cjy0a9taa01x001669l98m63c"
click at [272, 202] on select "A Move to Remember LLC ABF Freight Alero [PERSON_NAME] Canada Post Canpar Expre…" at bounding box center [419, 213] width 294 height 23
type input "FedEx"
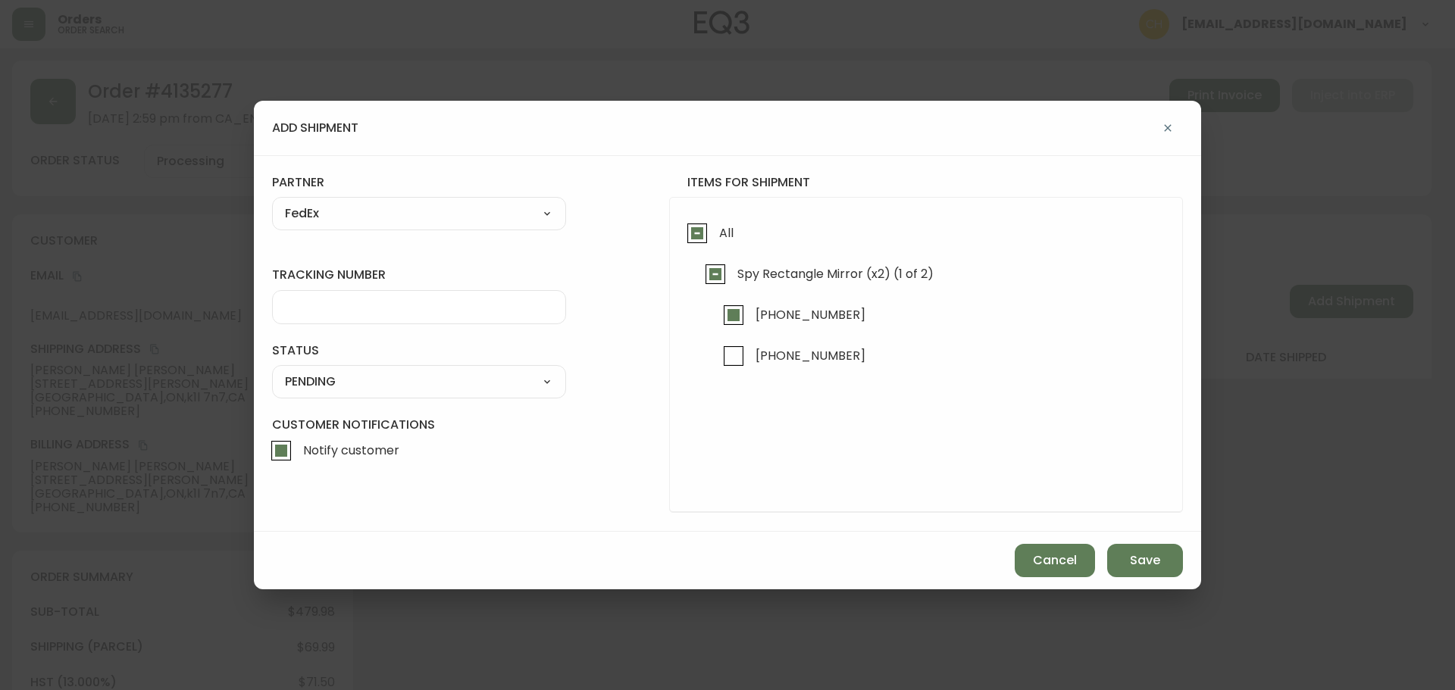
click at [328, 311] on input "tracking number" at bounding box center [419, 307] width 268 height 14
type input "455183578306"
click at [313, 379] on select "SHIPPED PENDING CANCELLED" at bounding box center [419, 382] width 294 height 23
click at [272, 371] on select "SHIPPED PENDING CANCELLED" at bounding box center [419, 382] width 294 height 23
select select "PENDING"
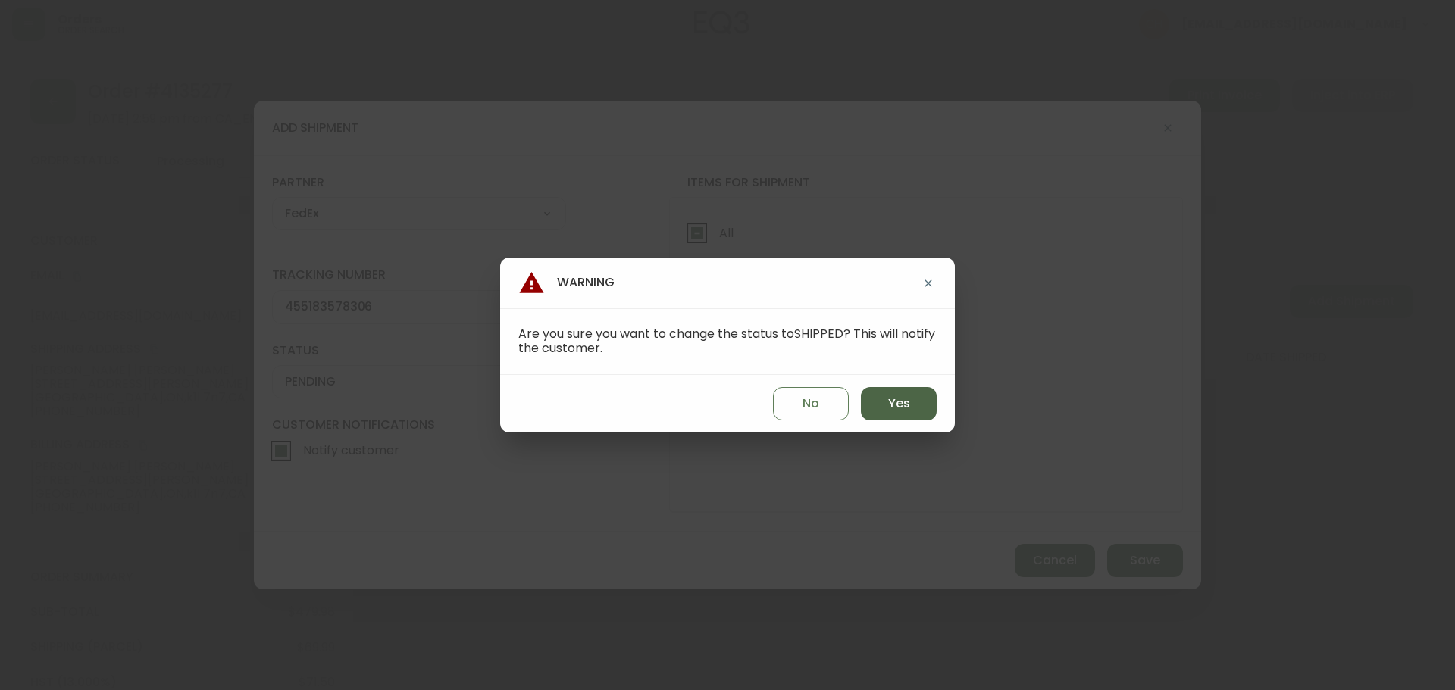
click at [897, 401] on span "Yes" at bounding box center [899, 404] width 22 height 17
type input "SHIPPED"
select select "SHIPPED"
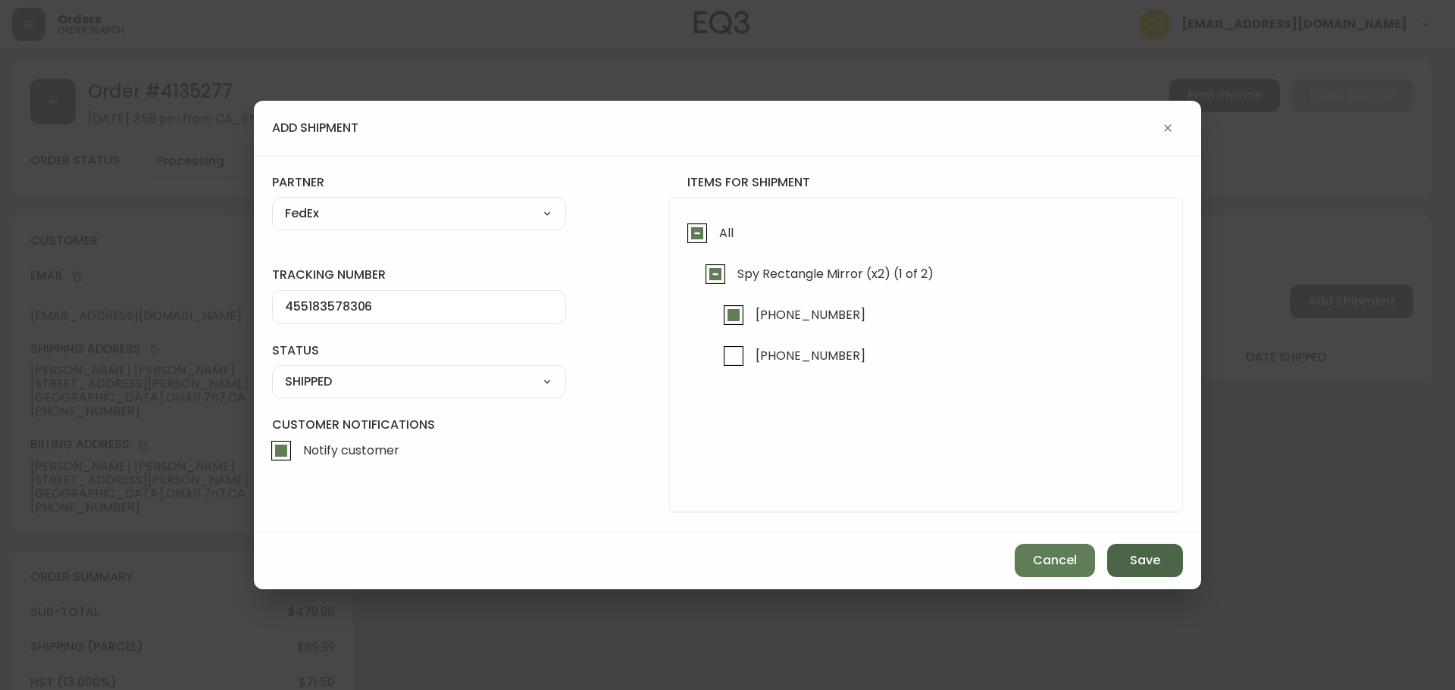
click at [1135, 558] on span "Save" at bounding box center [1145, 560] width 30 height 17
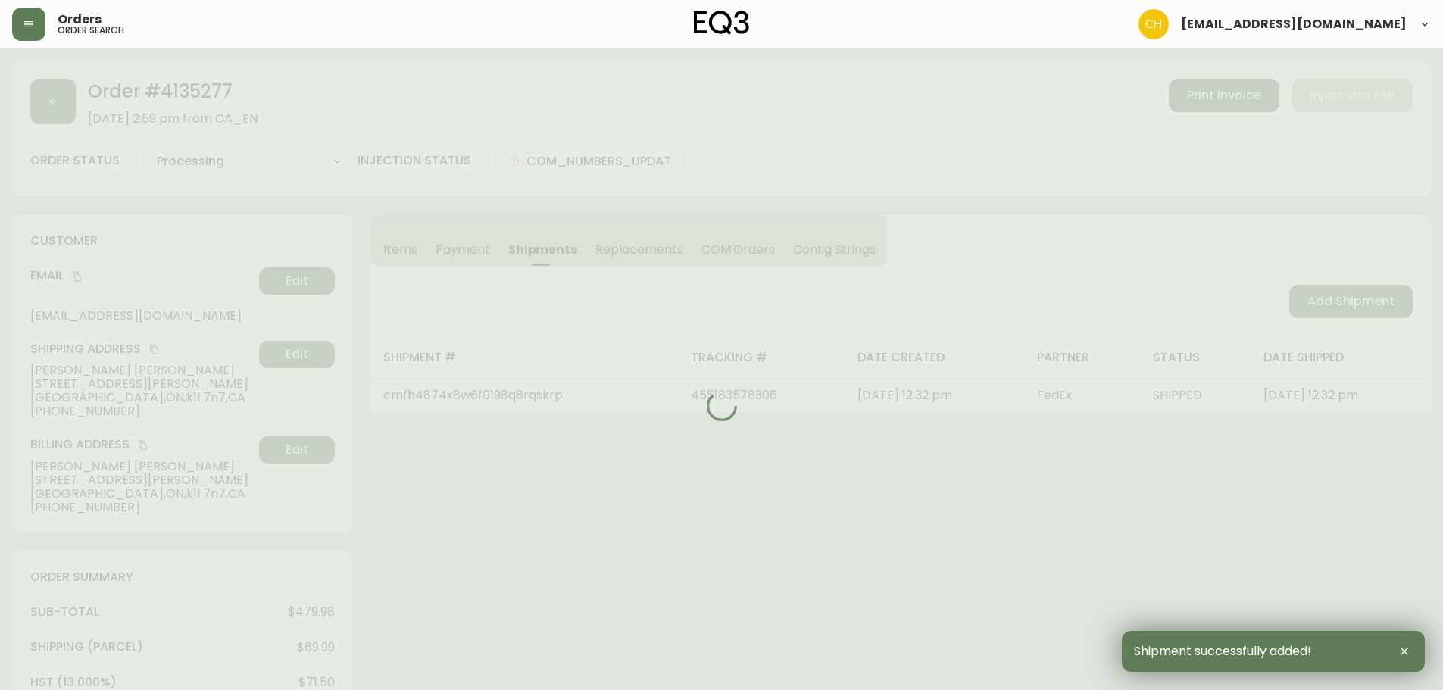
type input "Partially Shipped"
select select "PARTIALLY_SHIPPED"
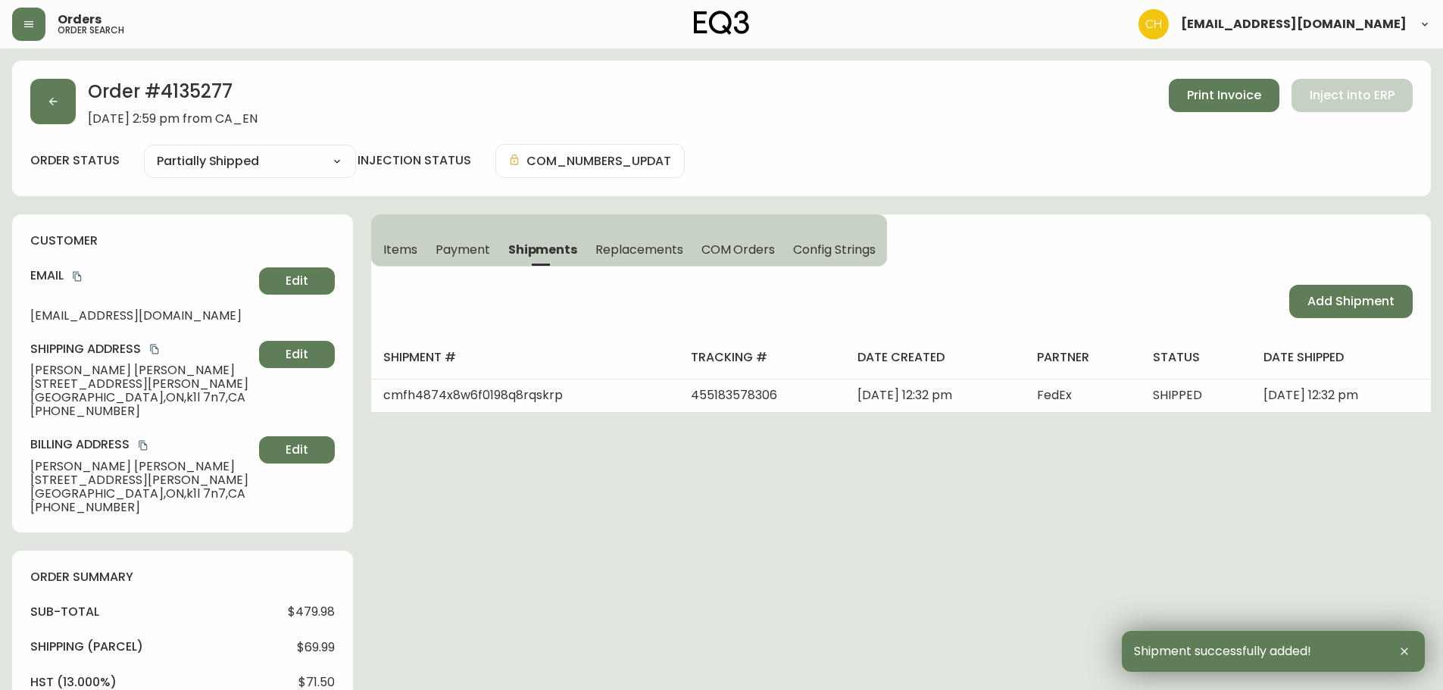
click at [1315, 306] on span "Add Shipment" at bounding box center [1351, 301] width 87 height 17
select select "PENDING"
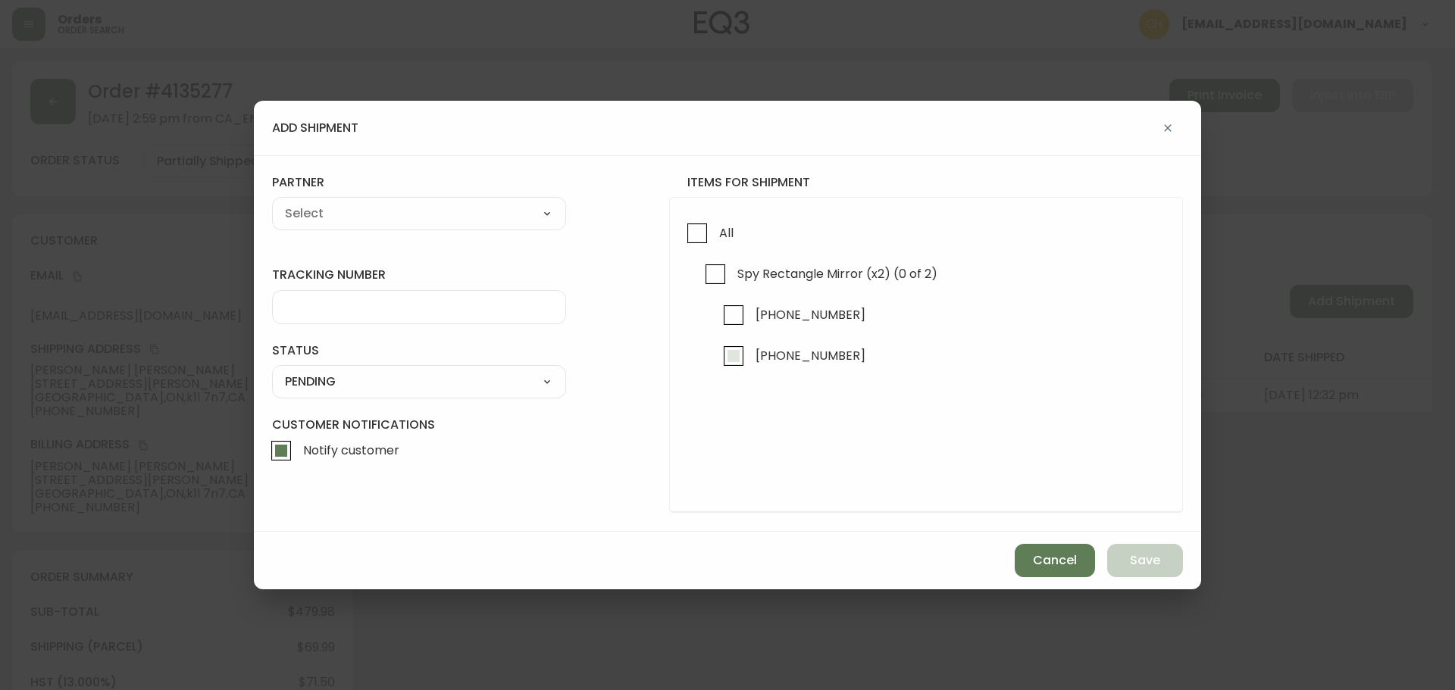
checkbox input "true"
click at [739, 357] on input "[PHONE_NUMBER]" at bounding box center [733, 356] width 35 height 35
checkbox input "true"
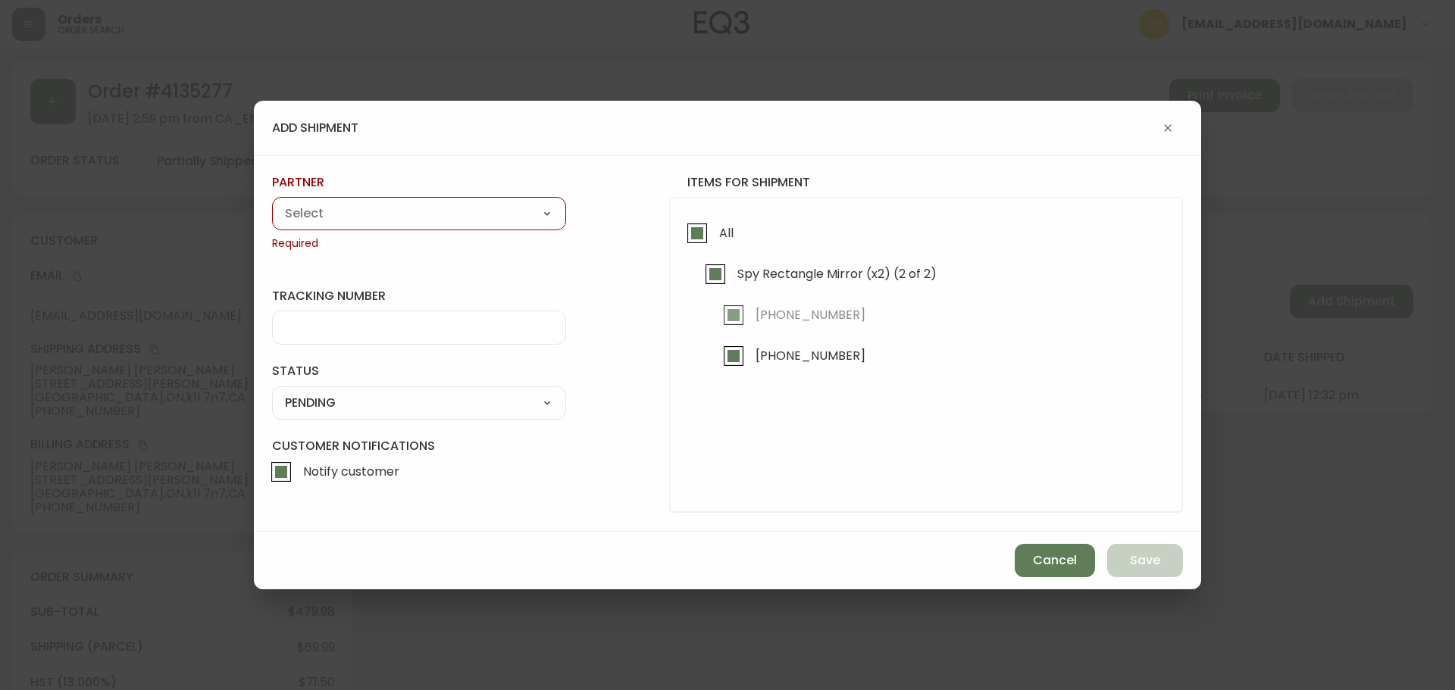
drag, startPoint x: 397, startPoint y: 204, endPoint x: 380, endPoint y: 218, distance: 22.6
click at [397, 204] on select "A Move to Remember LLC ABF Freight Alero [PERSON_NAME] Canada Post Canpar Expre…" at bounding box center [419, 213] width 294 height 23
select select "cjy0a9taa01x001669l98m63c"
click at [272, 202] on select "A Move to Remember LLC ABF Freight Alero [PERSON_NAME] Canada Post Canpar Expre…" at bounding box center [419, 213] width 294 height 23
type input "FedEx"
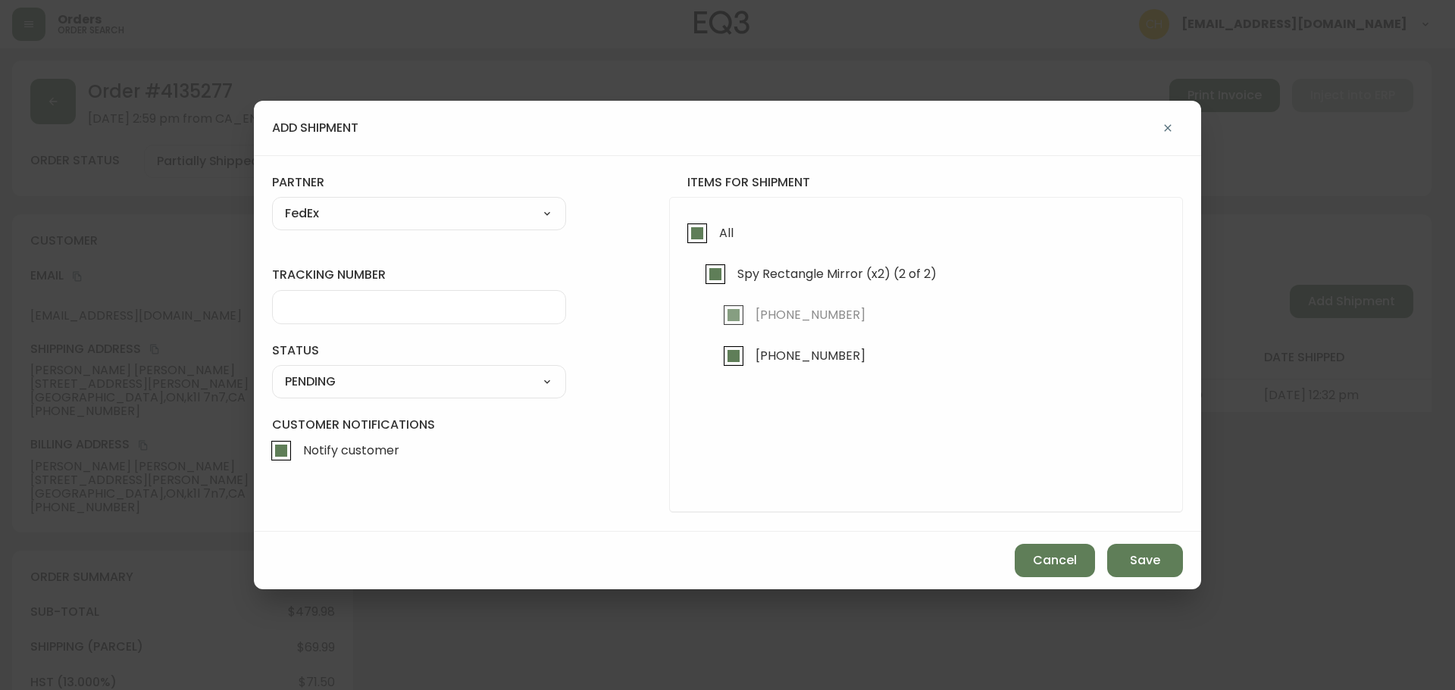
click at [304, 311] on input "tracking number" at bounding box center [419, 307] width 268 height 14
type input "455183578317"
click at [308, 379] on select "SHIPPED PENDING CANCELLED" at bounding box center [419, 382] width 294 height 23
click at [272, 371] on select "SHIPPED PENDING CANCELLED" at bounding box center [419, 382] width 294 height 23
select select "PENDING"
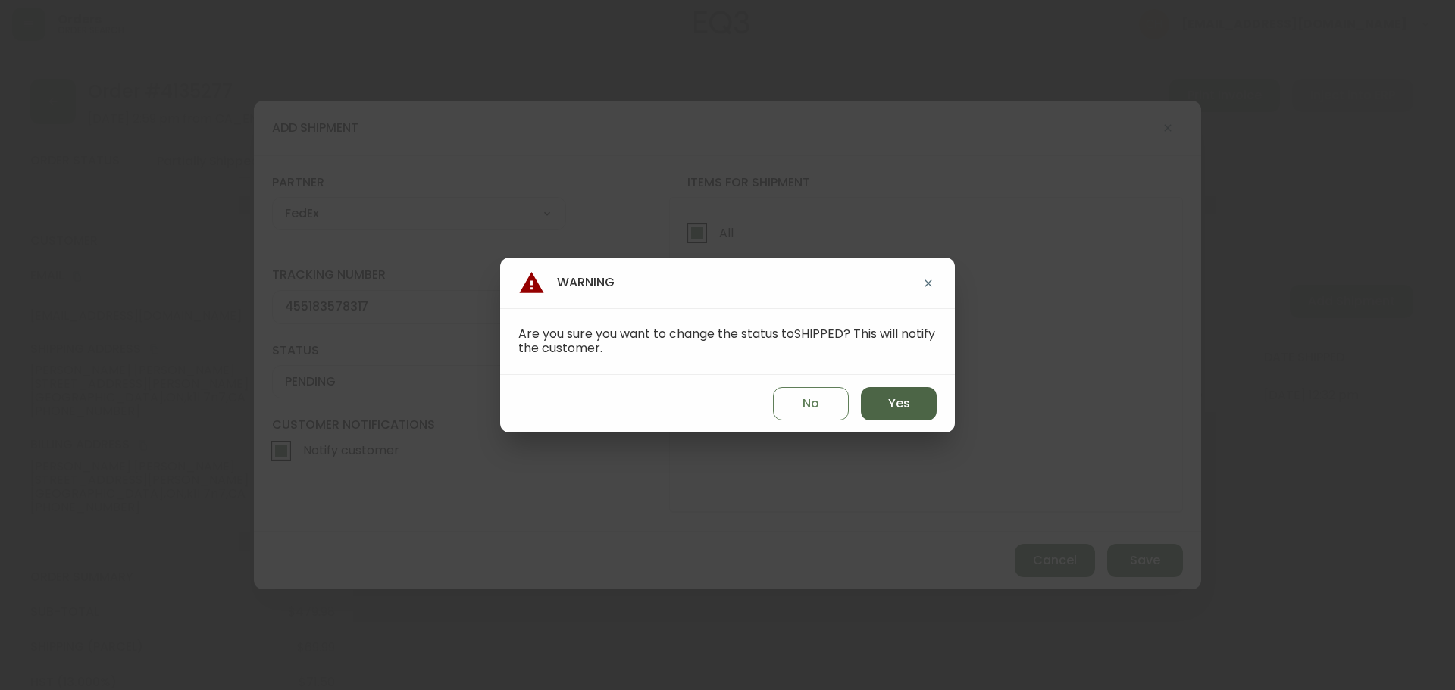
click at [903, 407] on span "Yes" at bounding box center [899, 404] width 22 height 17
type input "SHIPPED"
select select "SHIPPED"
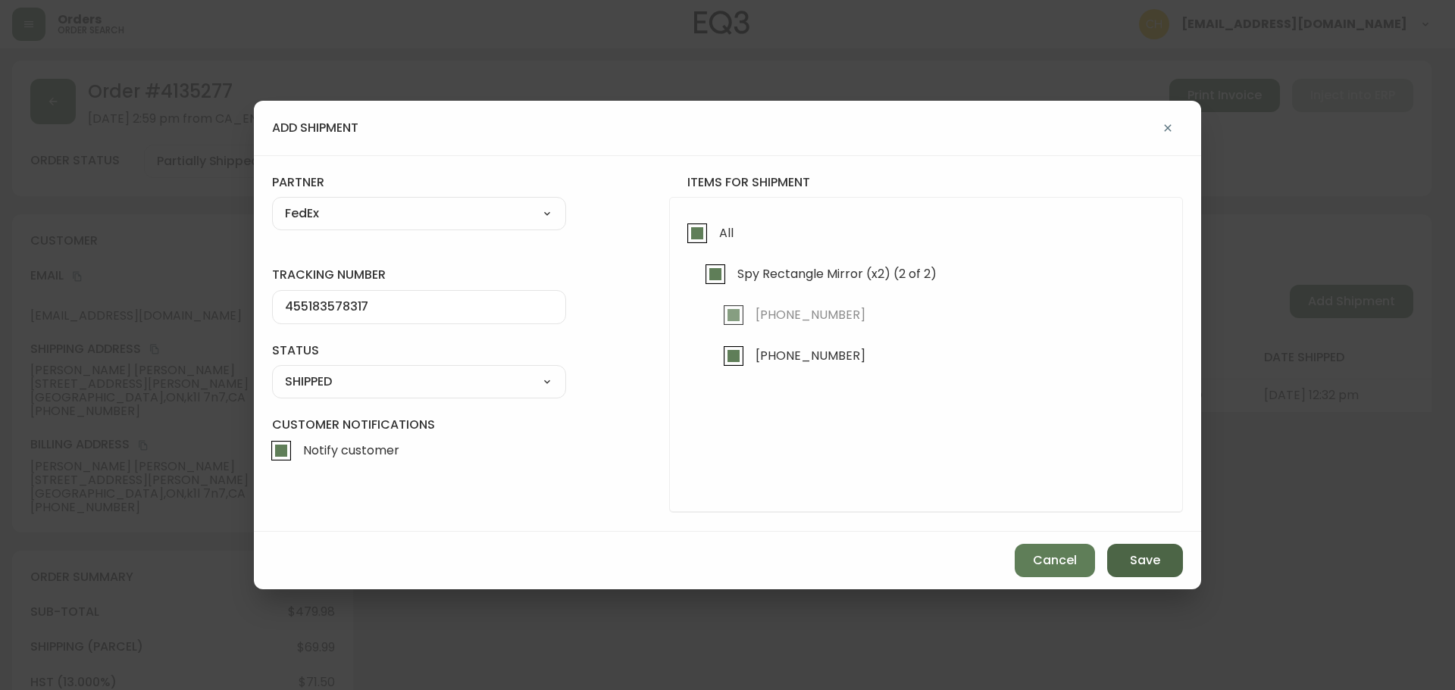
click at [1133, 565] on span "Save" at bounding box center [1145, 560] width 30 height 17
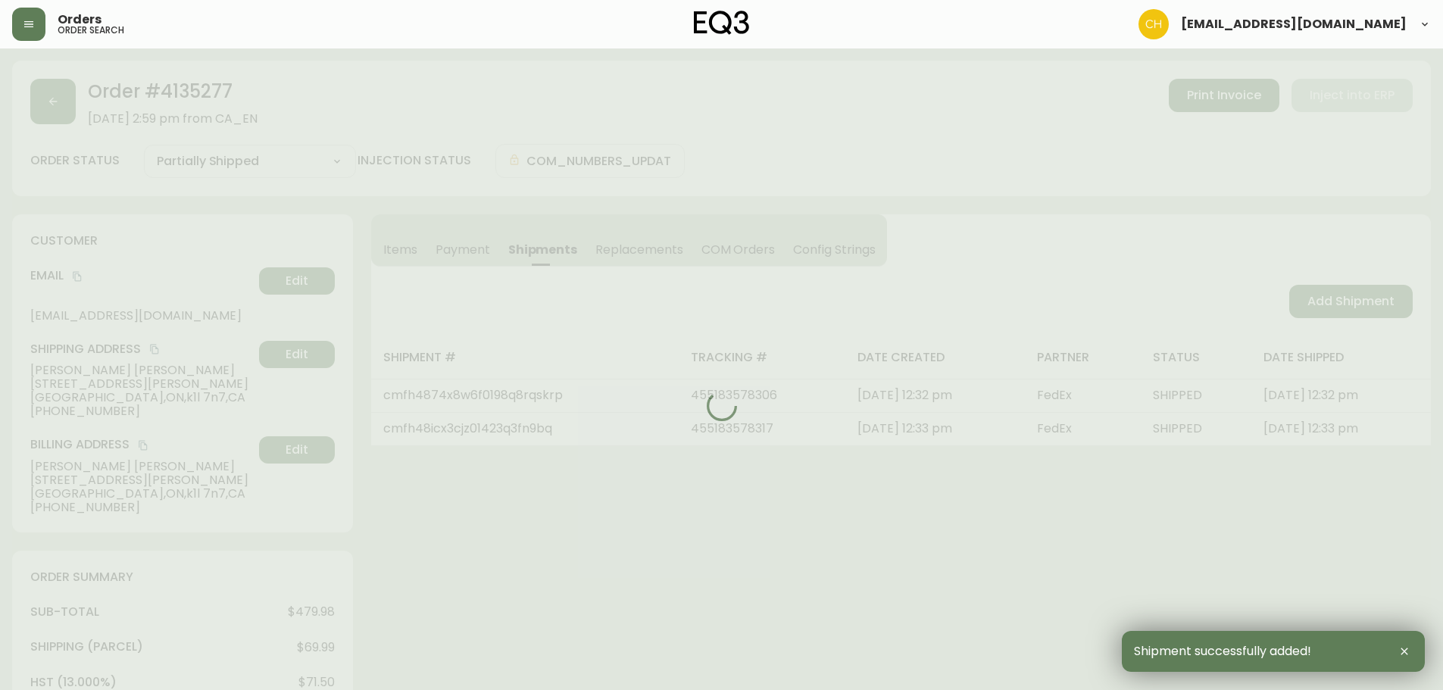
type input "Fully Shipped"
select select "FULLY_SHIPPED"
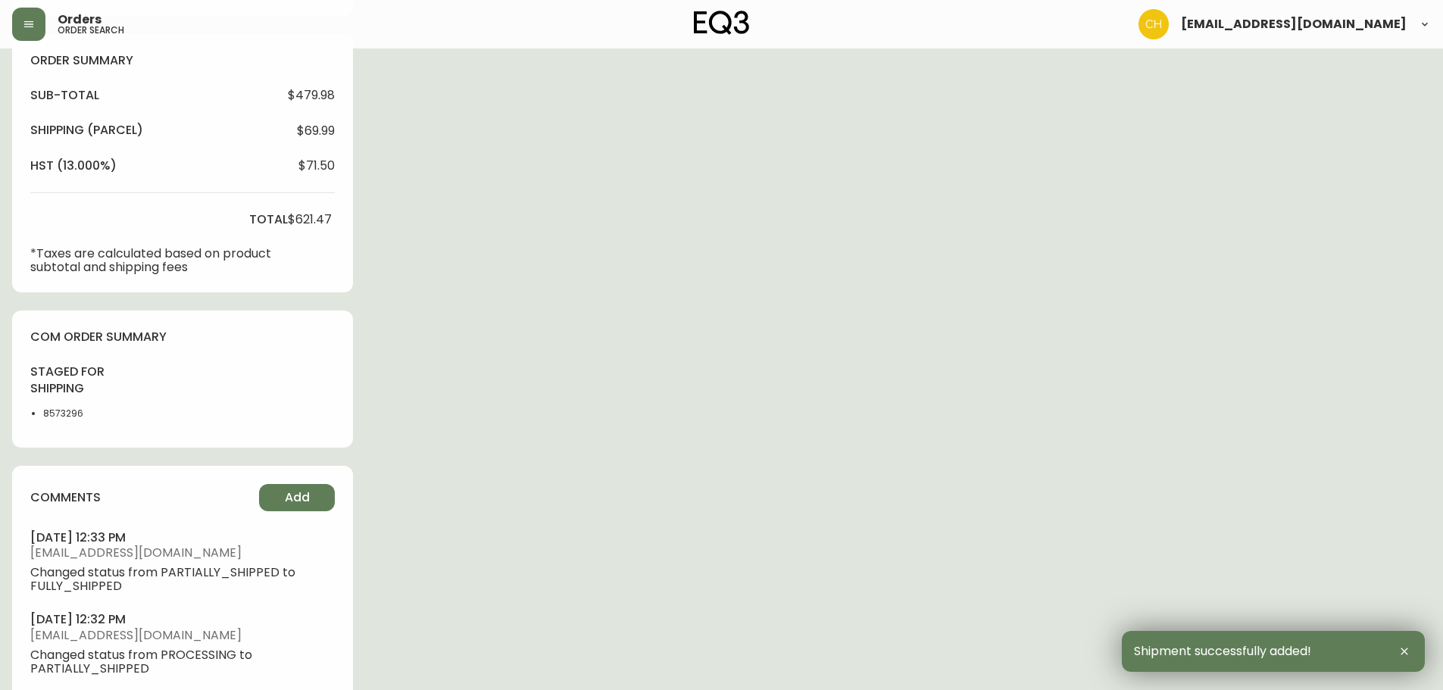
scroll to position [630, 0]
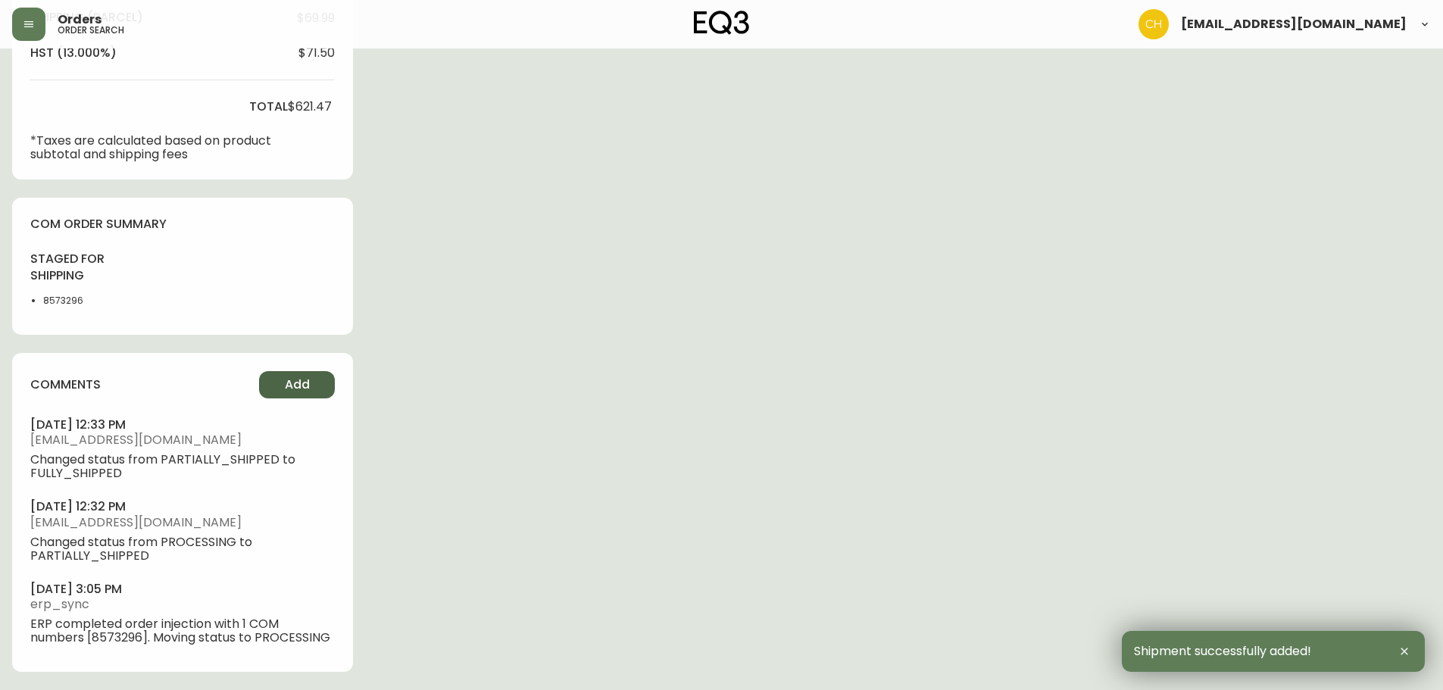
click at [311, 380] on button "Add" at bounding box center [297, 384] width 76 height 27
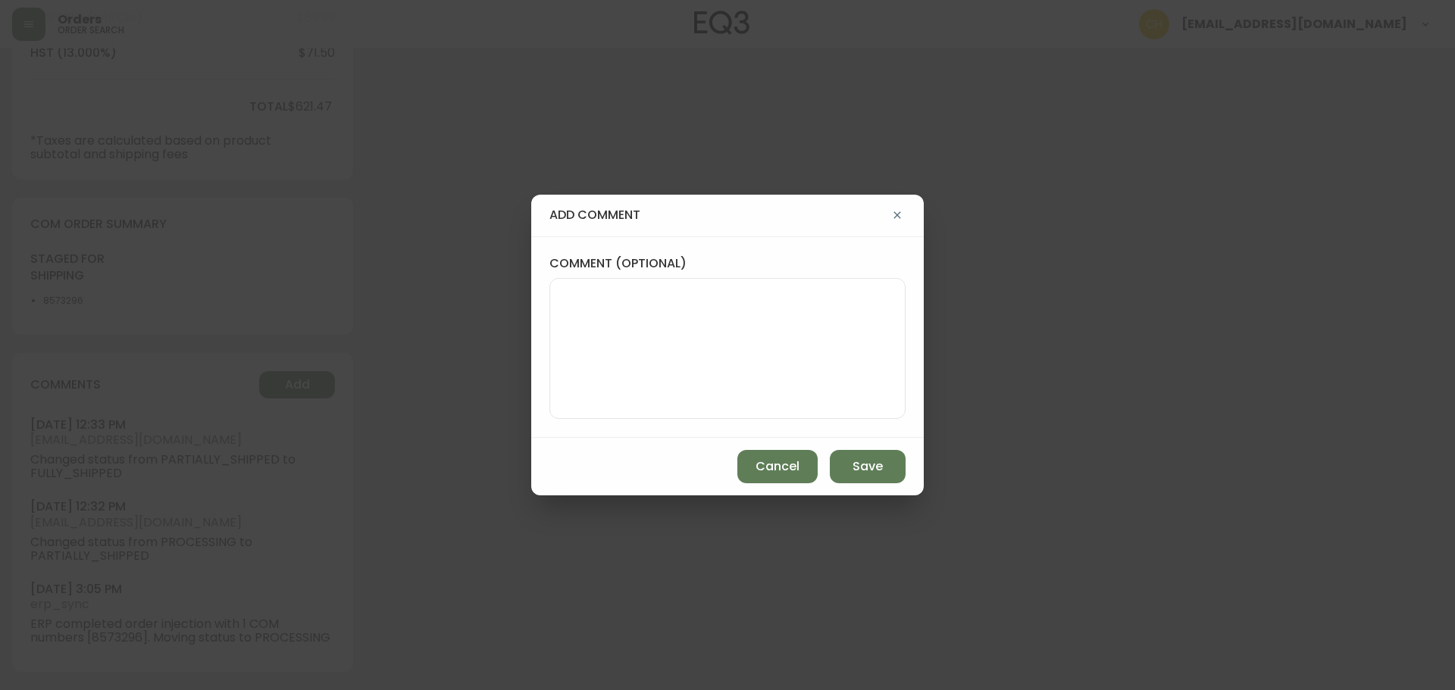
click at [598, 328] on textarea "comment (optional)" at bounding box center [727, 348] width 330 height 121
type textarea "CH"
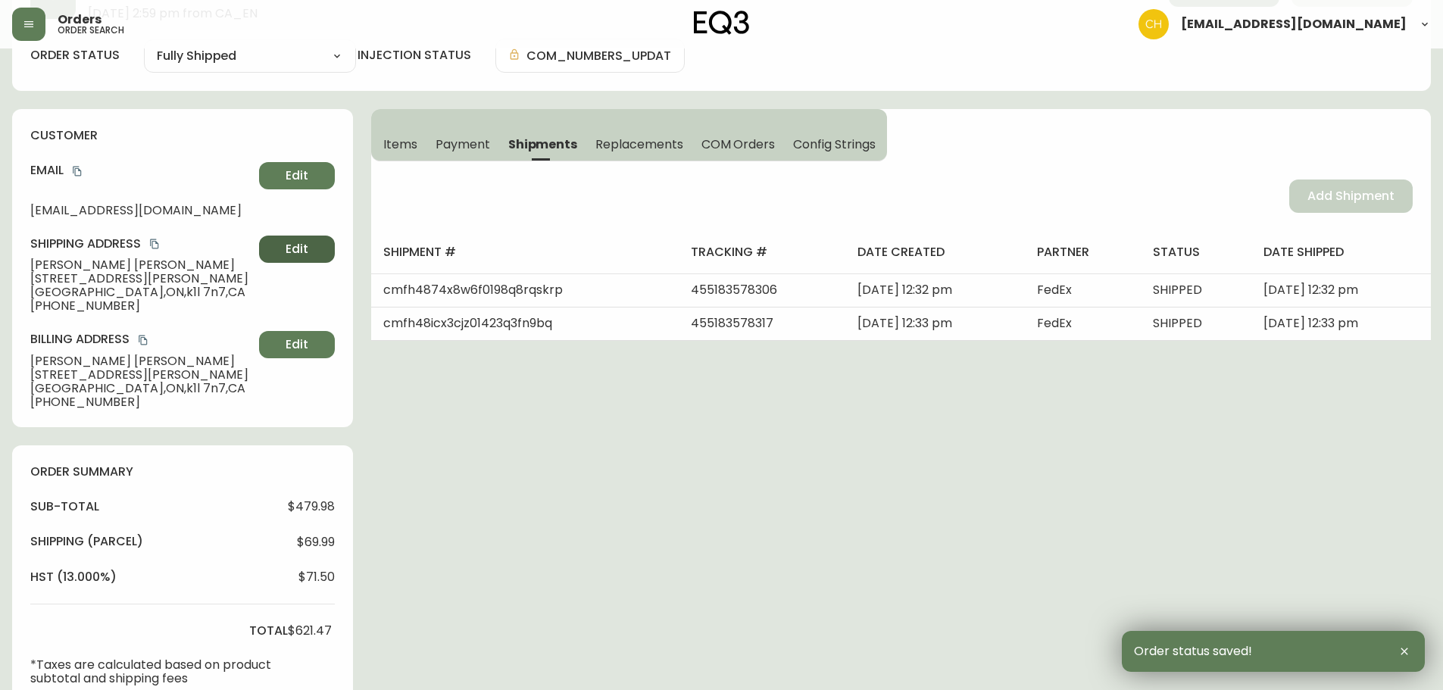
scroll to position [0, 0]
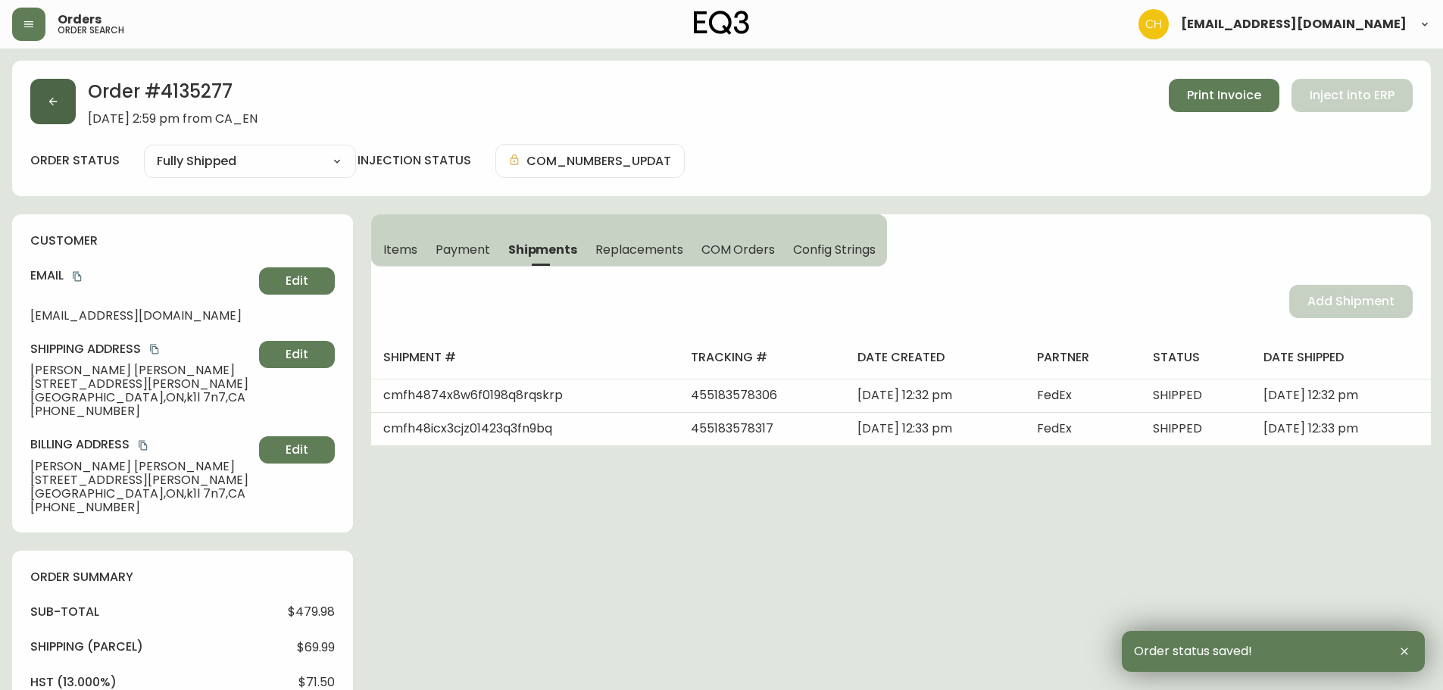
click at [61, 108] on button "button" at bounding box center [52, 101] width 45 height 45
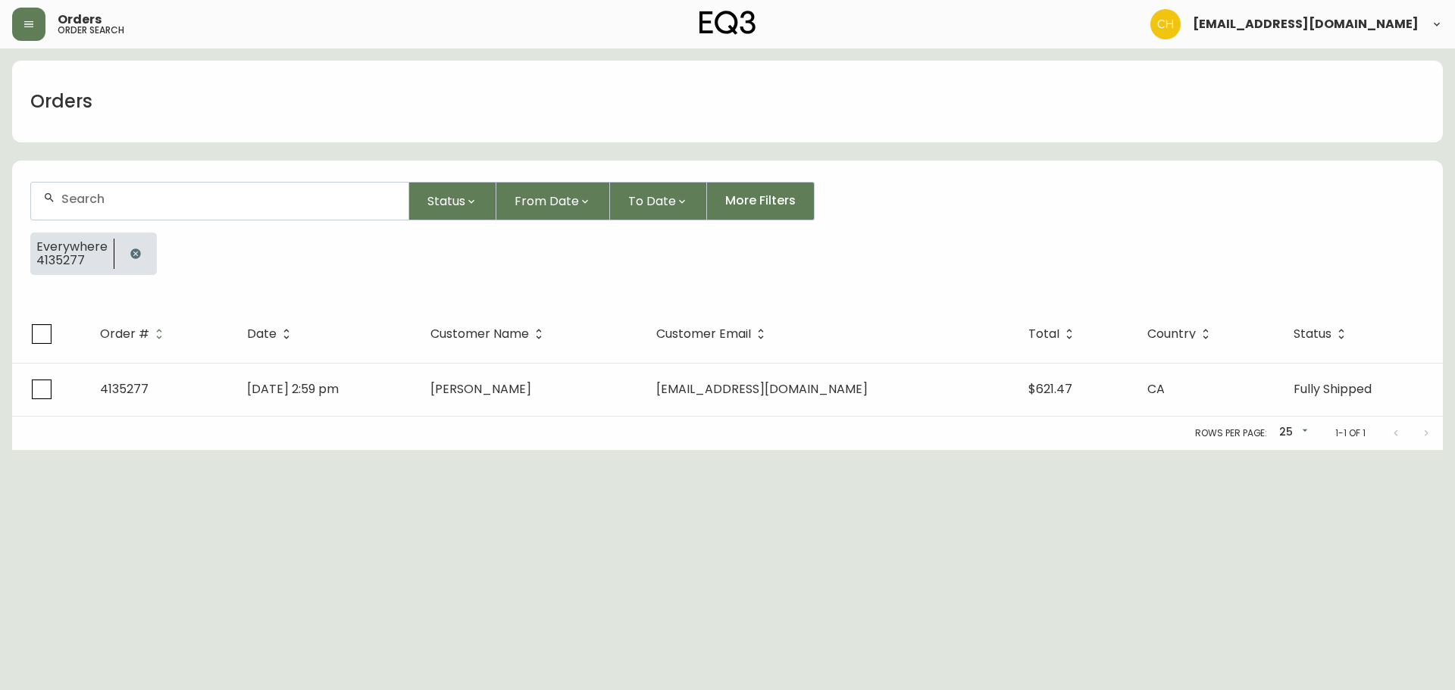
click at [79, 200] on input "text" at bounding box center [228, 199] width 335 height 14
type input "4135281"
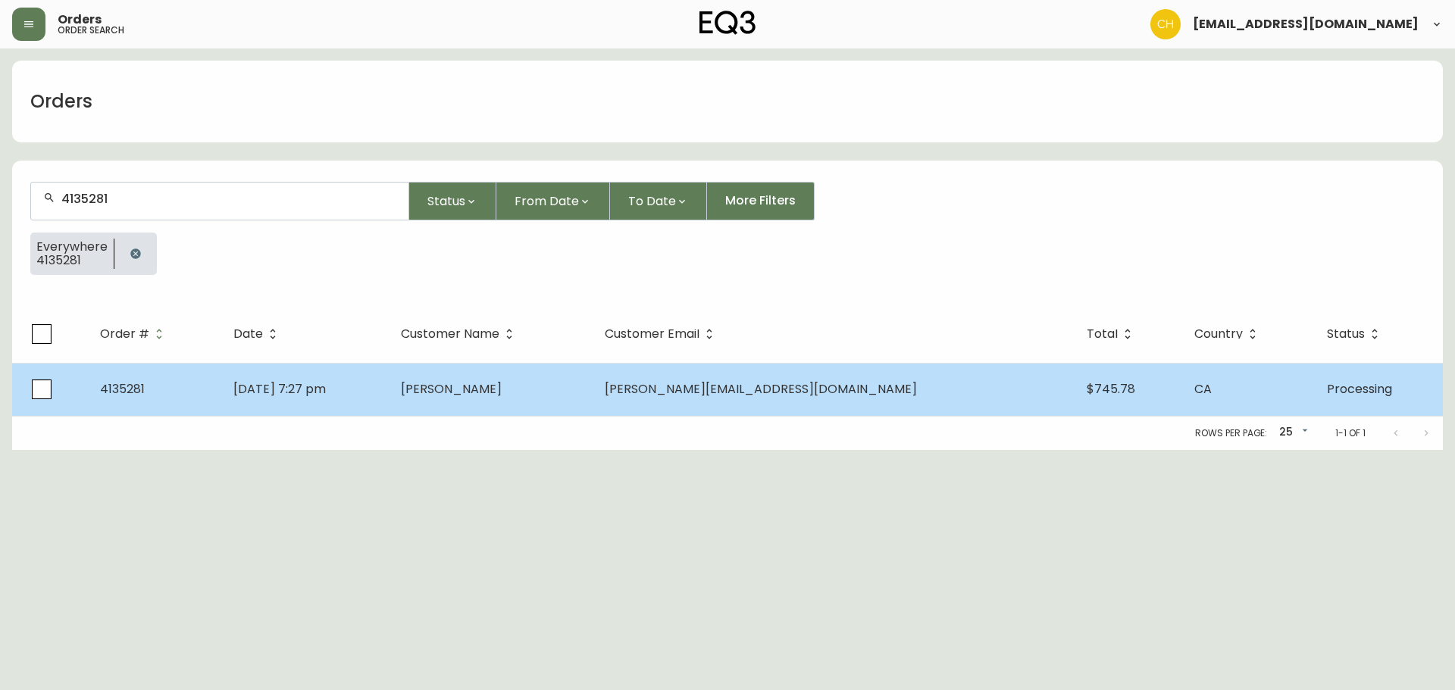
click at [502, 390] on span "[PERSON_NAME]" at bounding box center [451, 388] width 101 height 17
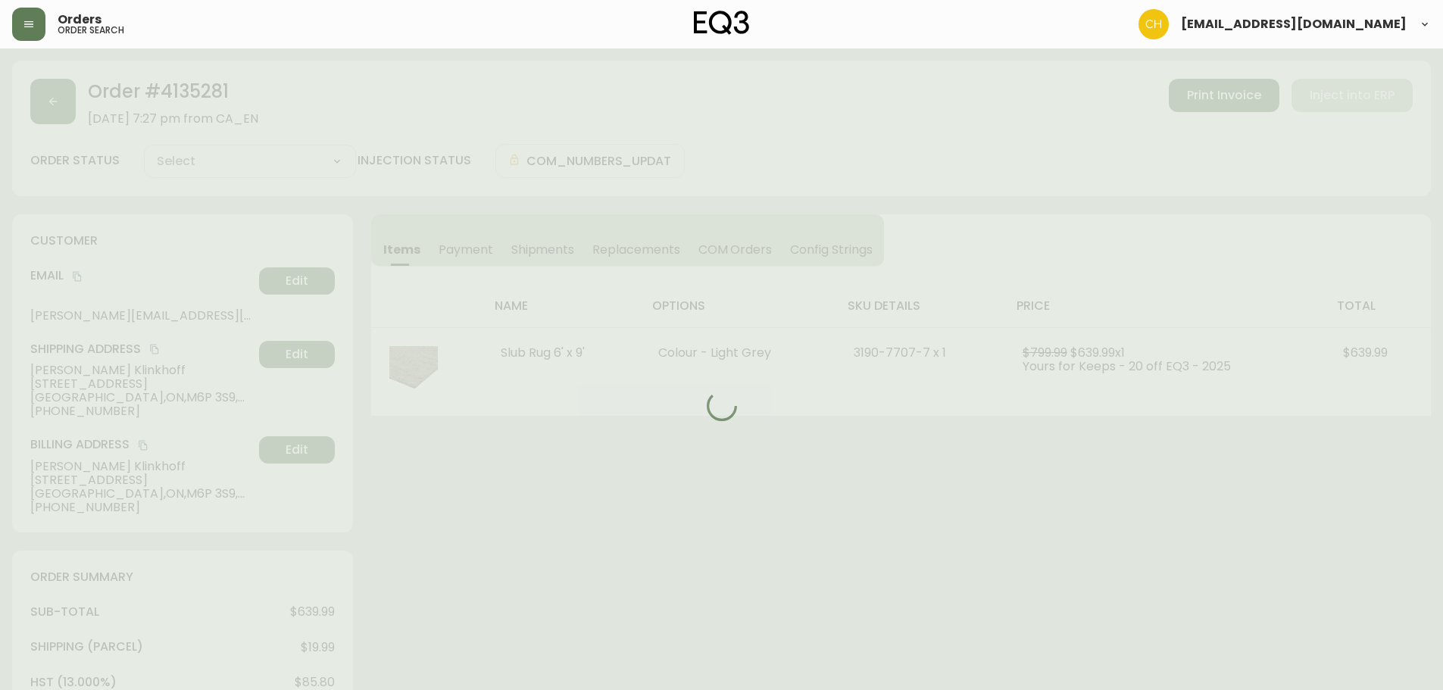
type input "Processing"
select select "PROCESSING"
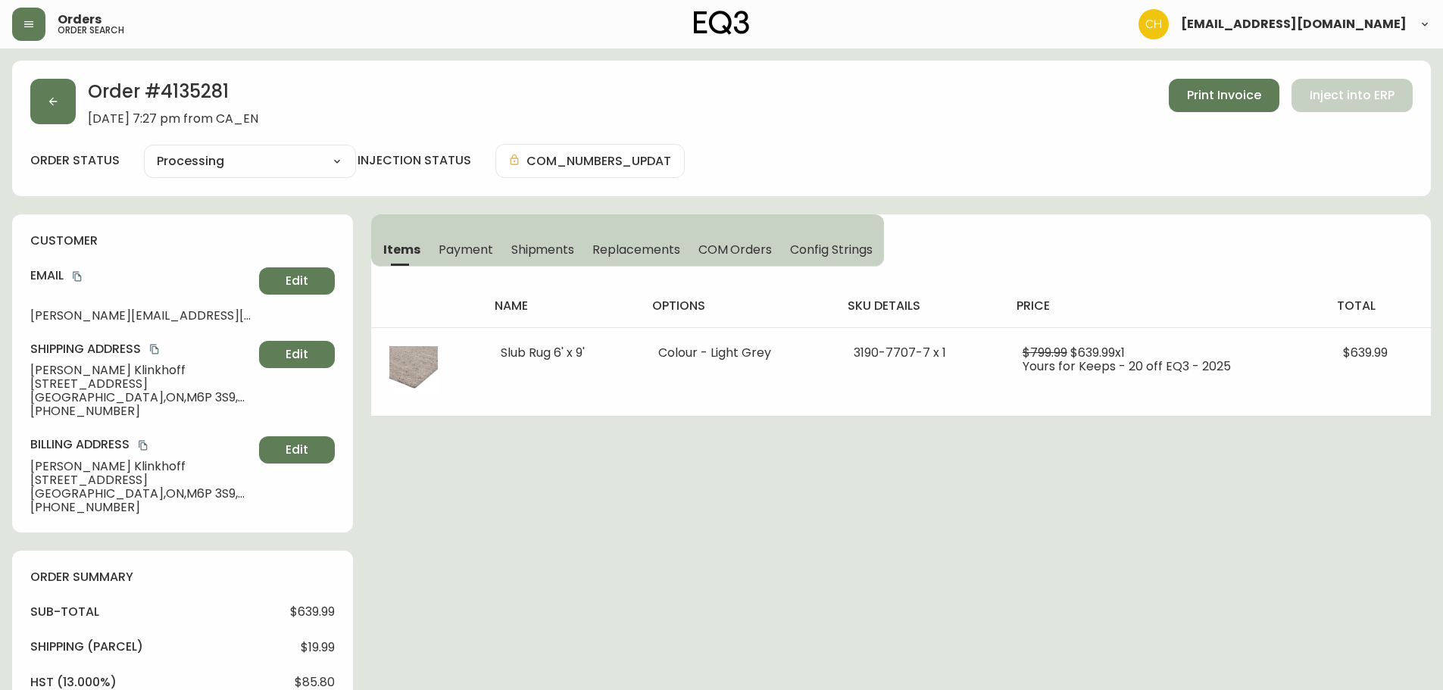
click at [540, 246] on span "Shipments" at bounding box center [543, 250] width 64 height 16
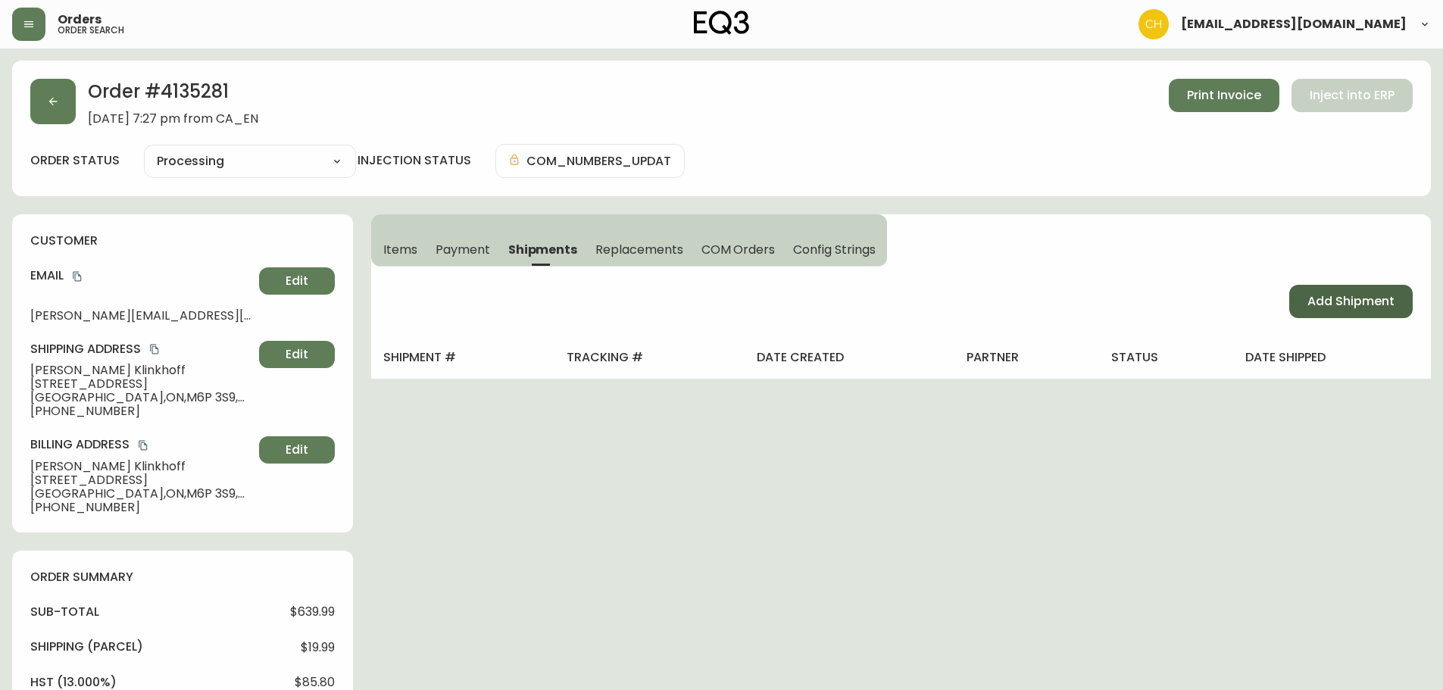
click at [1324, 301] on span "Add Shipment" at bounding box center [1351, 301] width 87 height 17
select select "PENDING"
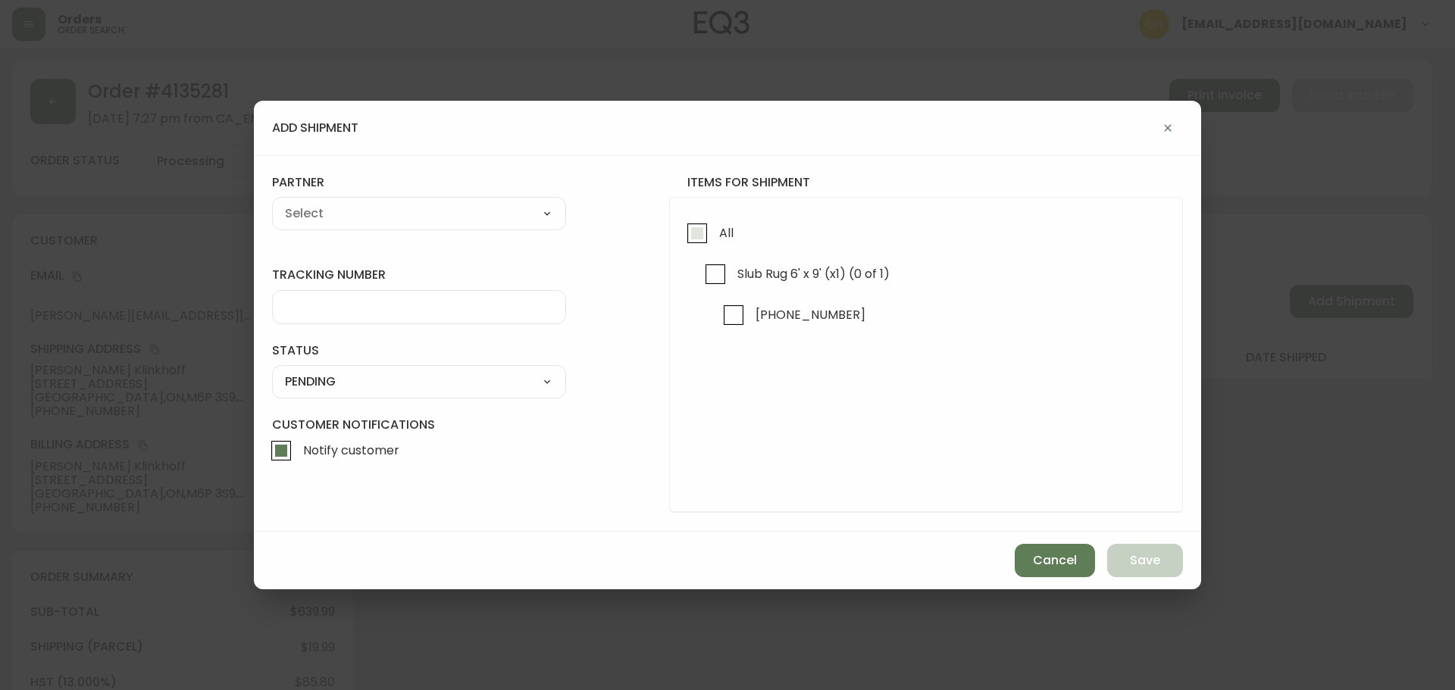
click at [697, 241] on input "All" at bounding box center [697, 233] width 35 height 35
checkbox input "true"
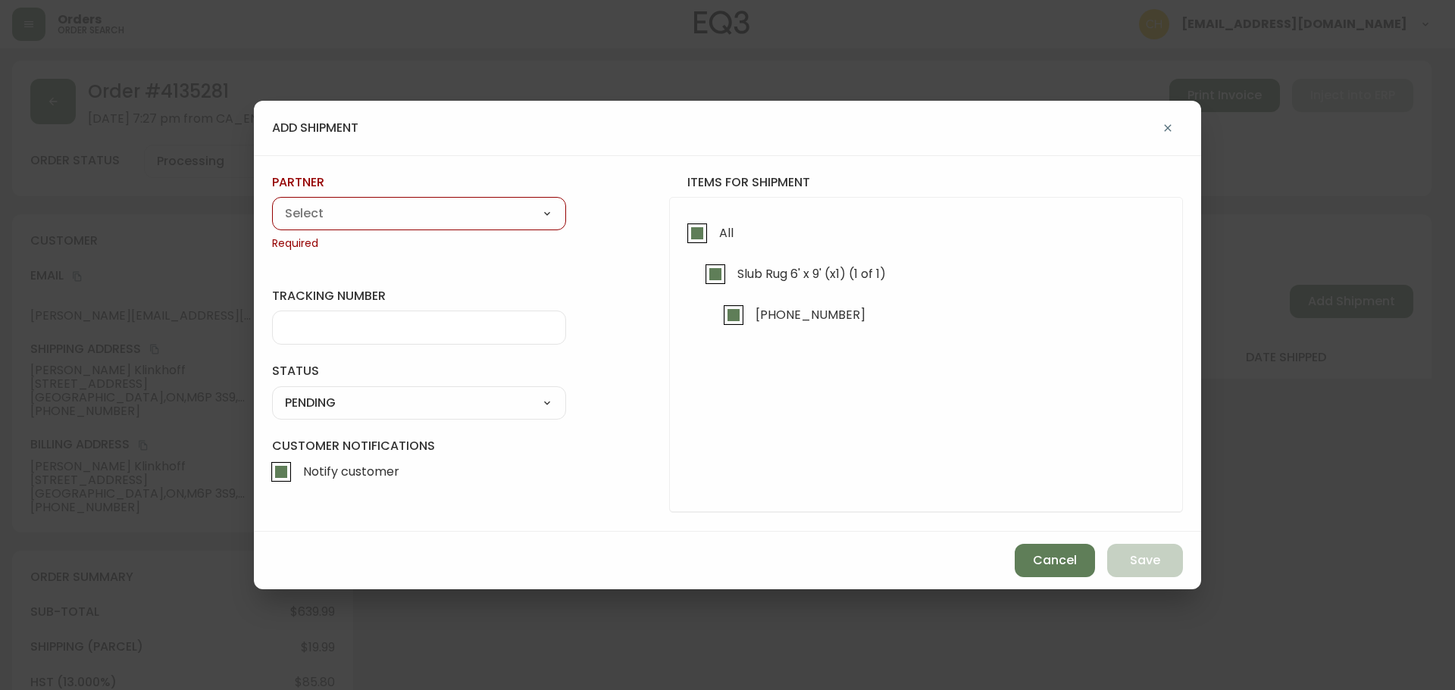
click at [417, 220] on select "A Move to Remember LLC ABF Freight Alero [PERSON_NAME] Canada Post Canpar Expre…" at bounding box center [419, 213] width 294 height 23
select select "cjy0a9taa01x001669l98m63c"
click at [272, 202] on select "A Move to Remember LLC ABF Freight Alero [PERSON_NAME] Canada Post Canpar Expre…" at bounding box center [419, 213] width 294 height 23
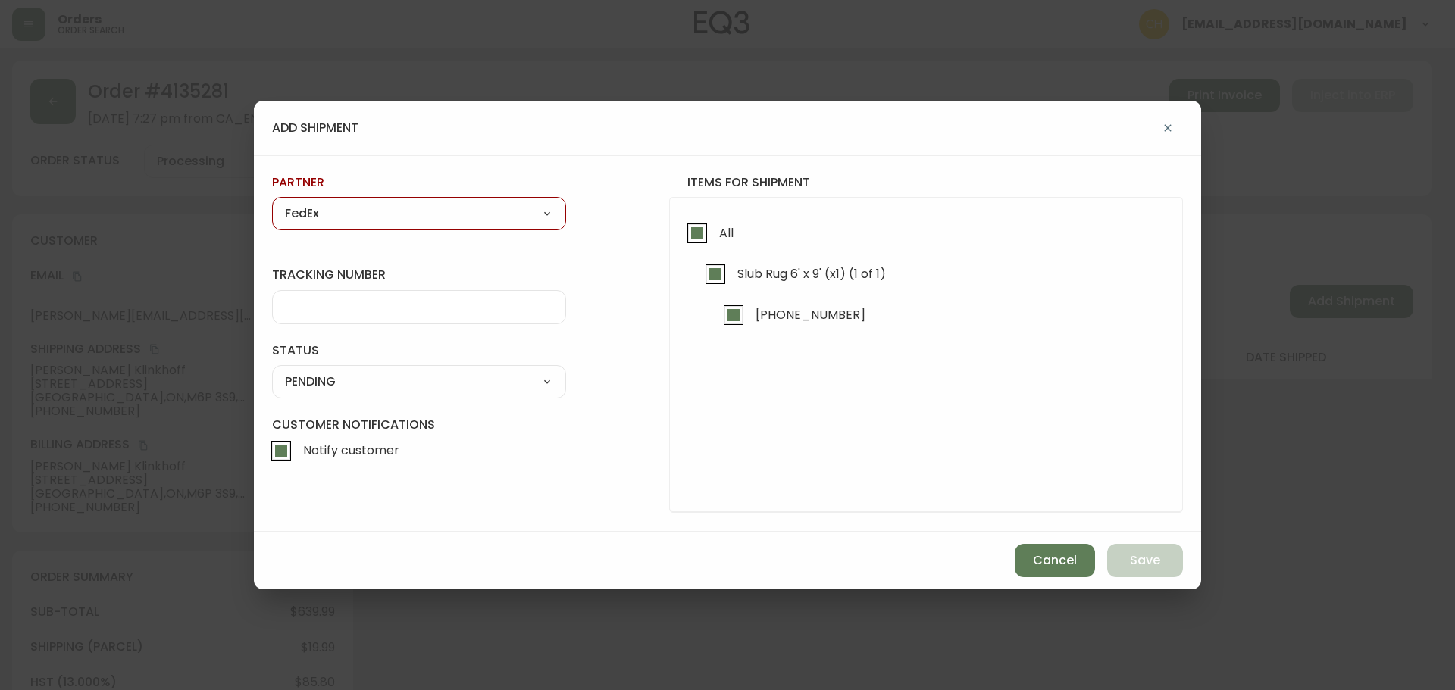
type input "FedEx"
click at [325, 310] on input "tracking number" at bounding box center [419, 307] width 268 height 14
type input "455183578328"
click at [325, 383] on select "SHIPPED PENDING CANCELLED" at bounding box center [419, 382] width 294 height 23
click at [272, 371] on select "SHIPPED PENDING CANCELLED" at bounding box center [419, 382] width 294 height 23
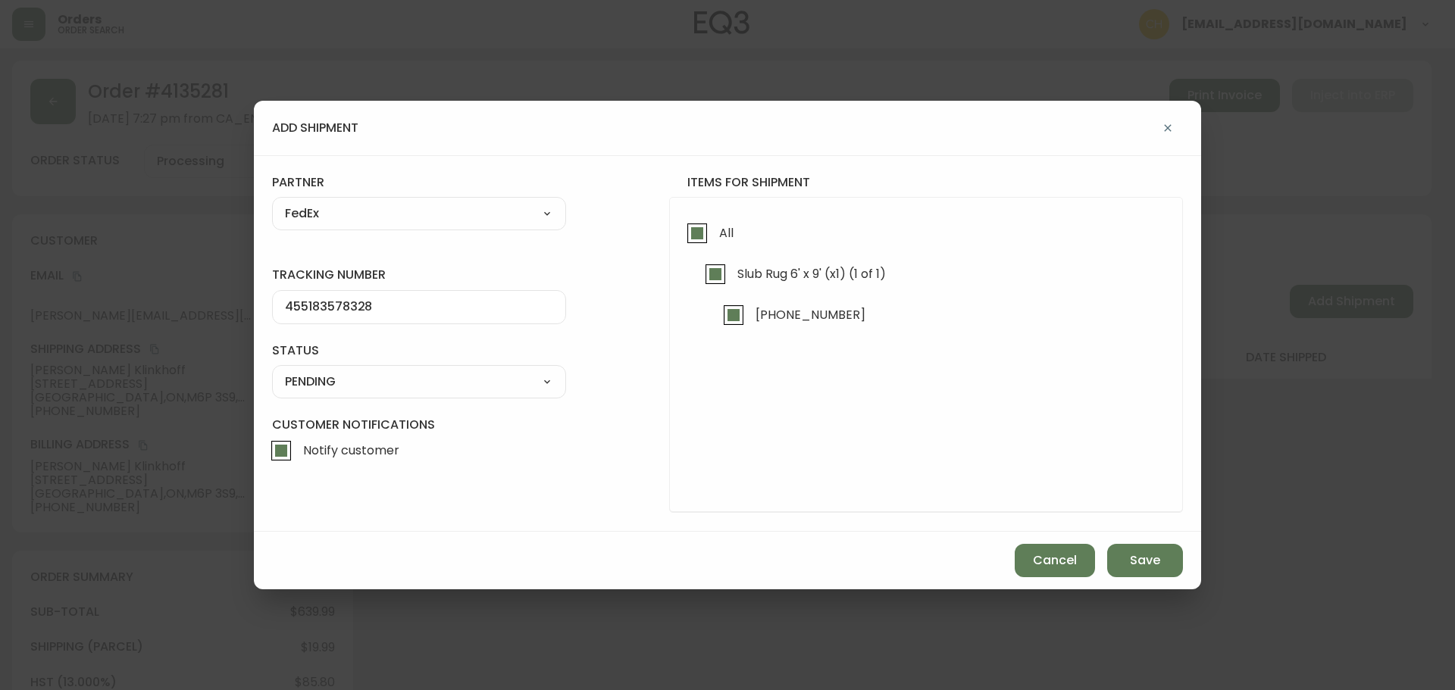
select select "PENDING"
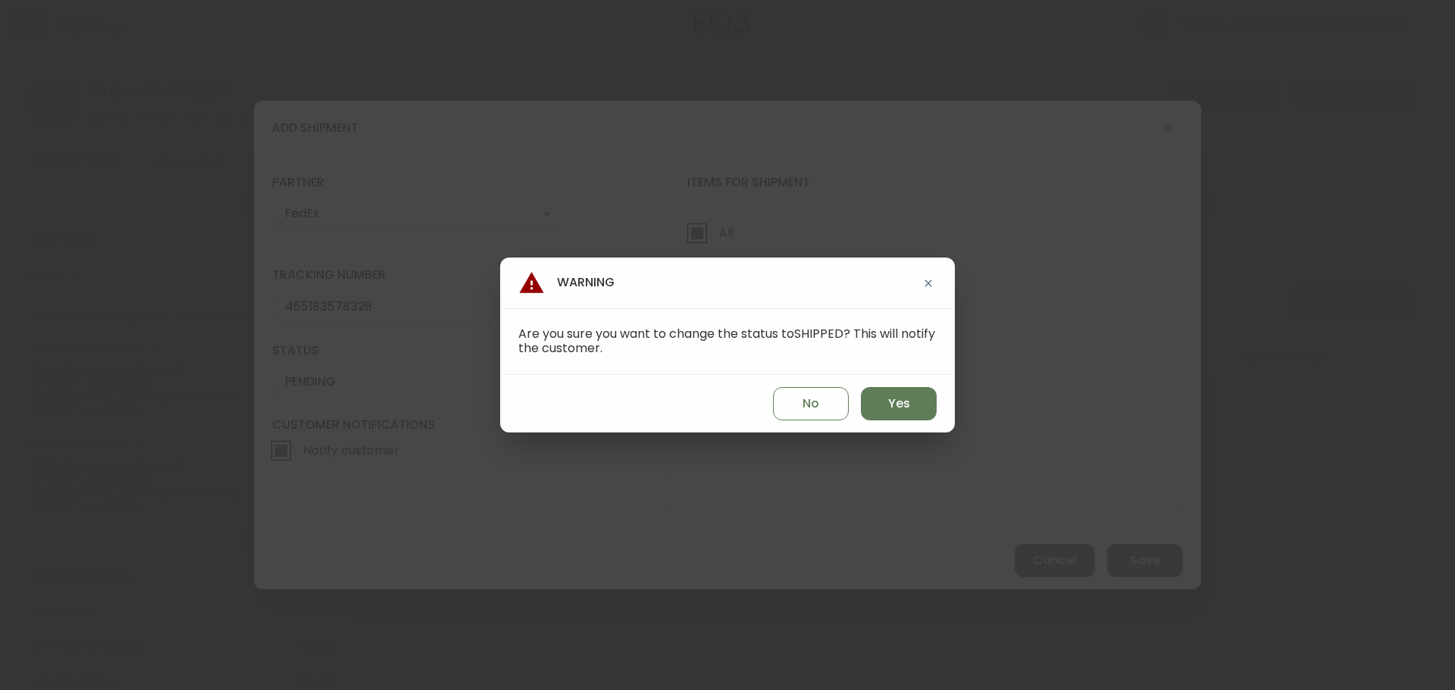
drag, startPoint x: 877, startPoint y: 397, endPoint x: 943, endPoint y: 430, distance: 73.9
click at [879, 397] on button "Yes" at bounding box center [899, 403] width 76 height 33
type input "SHIPPED"
select select "SHIPPED"
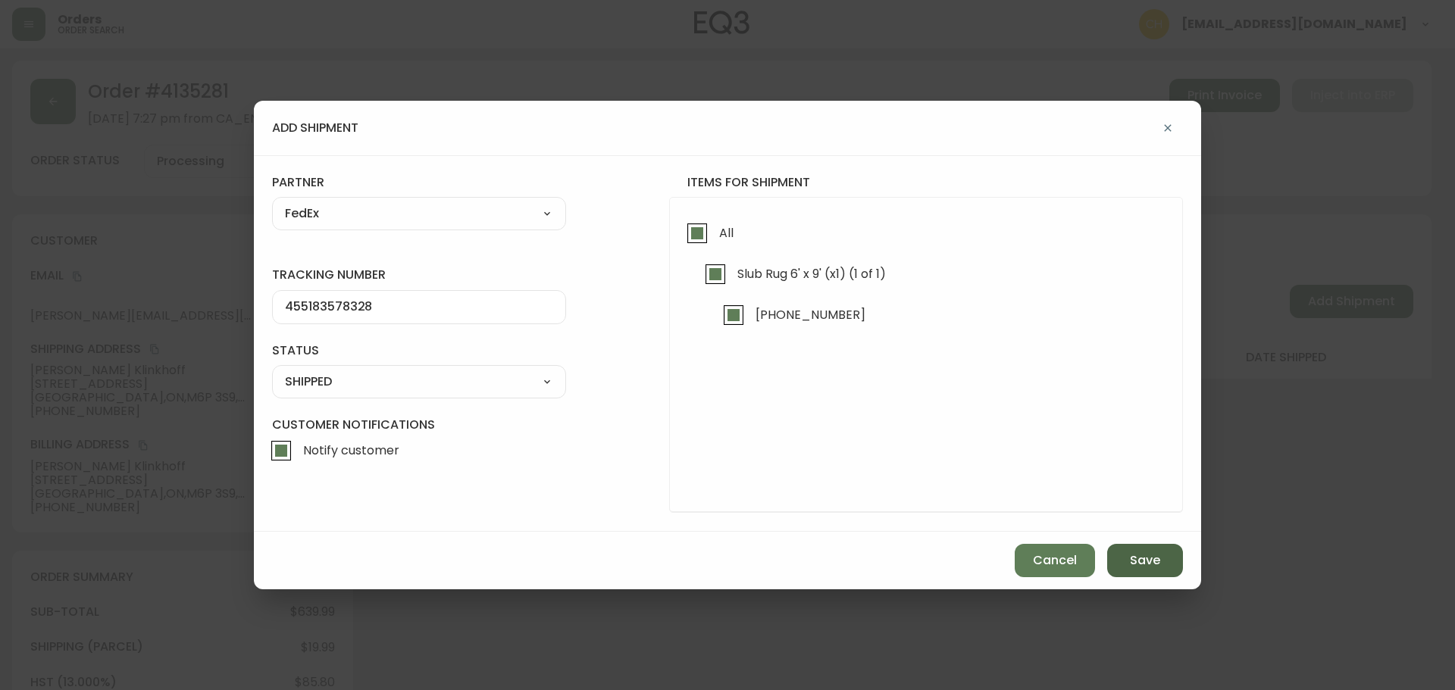
click at [1139, 558] on span "Save" at bounding box center [1145, 560] width 30 height 17
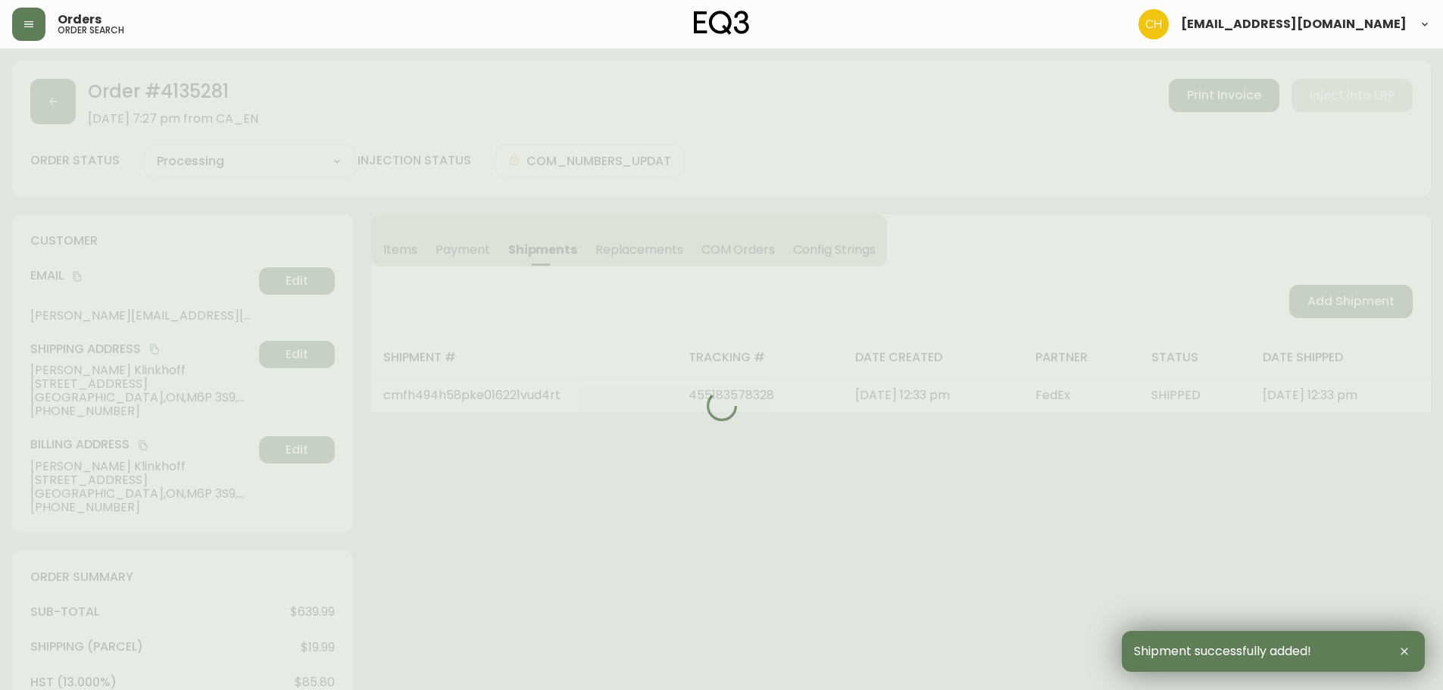
type input "Fully Shipped"
select select "FULLY_SHIPPED"
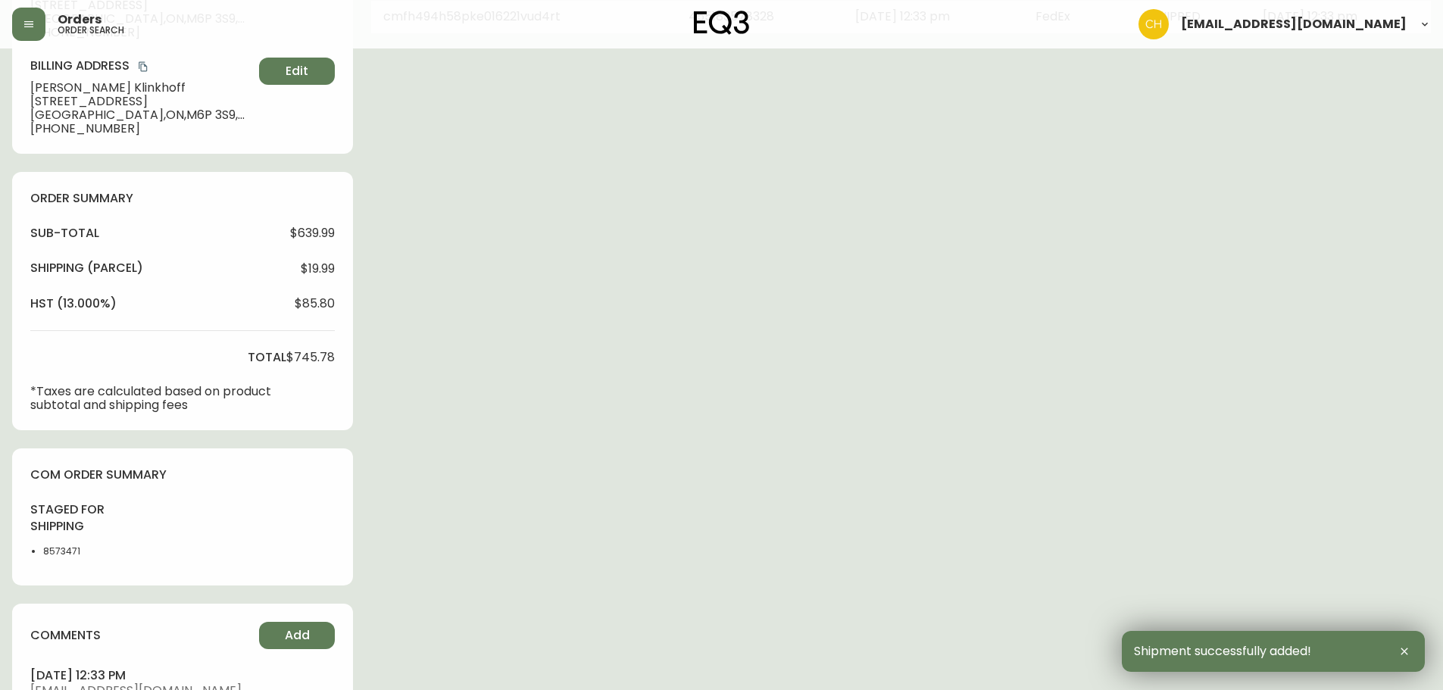
scroll to position [548, 0]
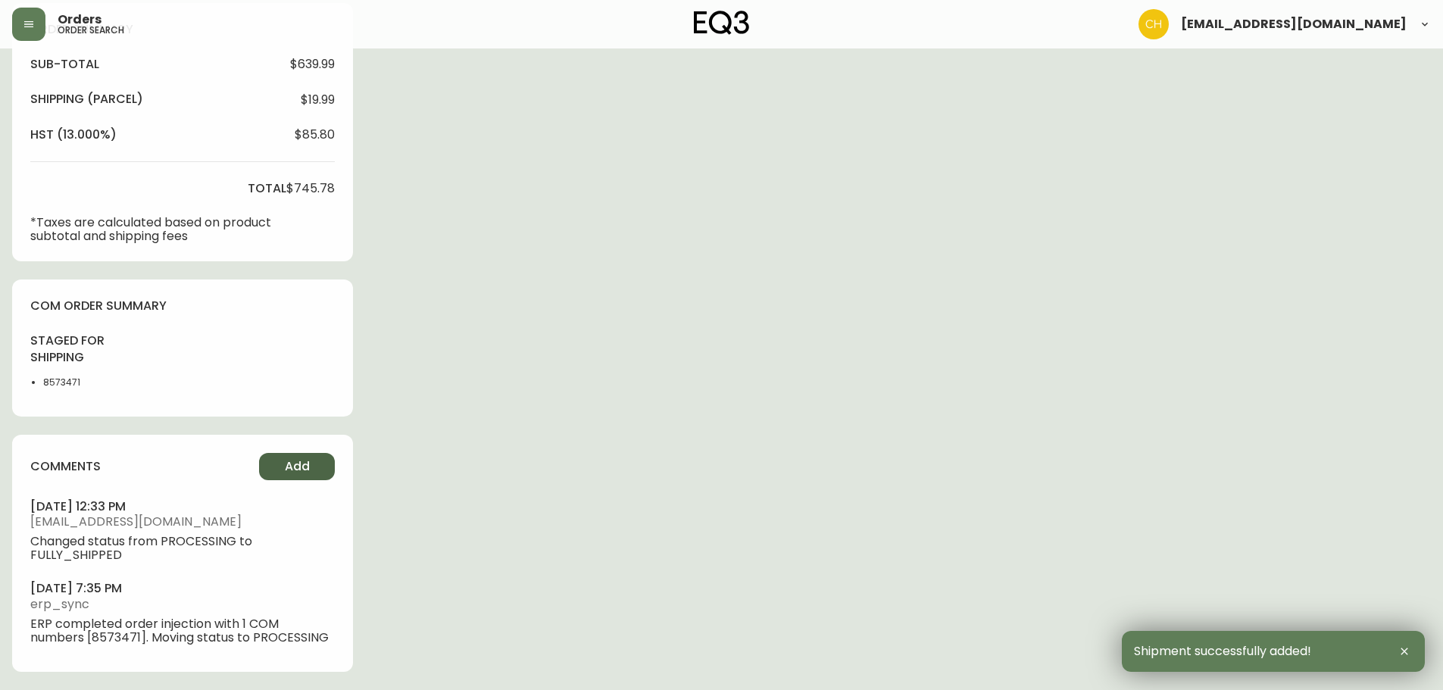
drag, startPoint x: 300, startPoint y: 464, endPoint x: 314, endPoint y: 461, distance: 14.2
click at [314, 461] on button "Add" at bounding box center [297, 466] width 76 height 27
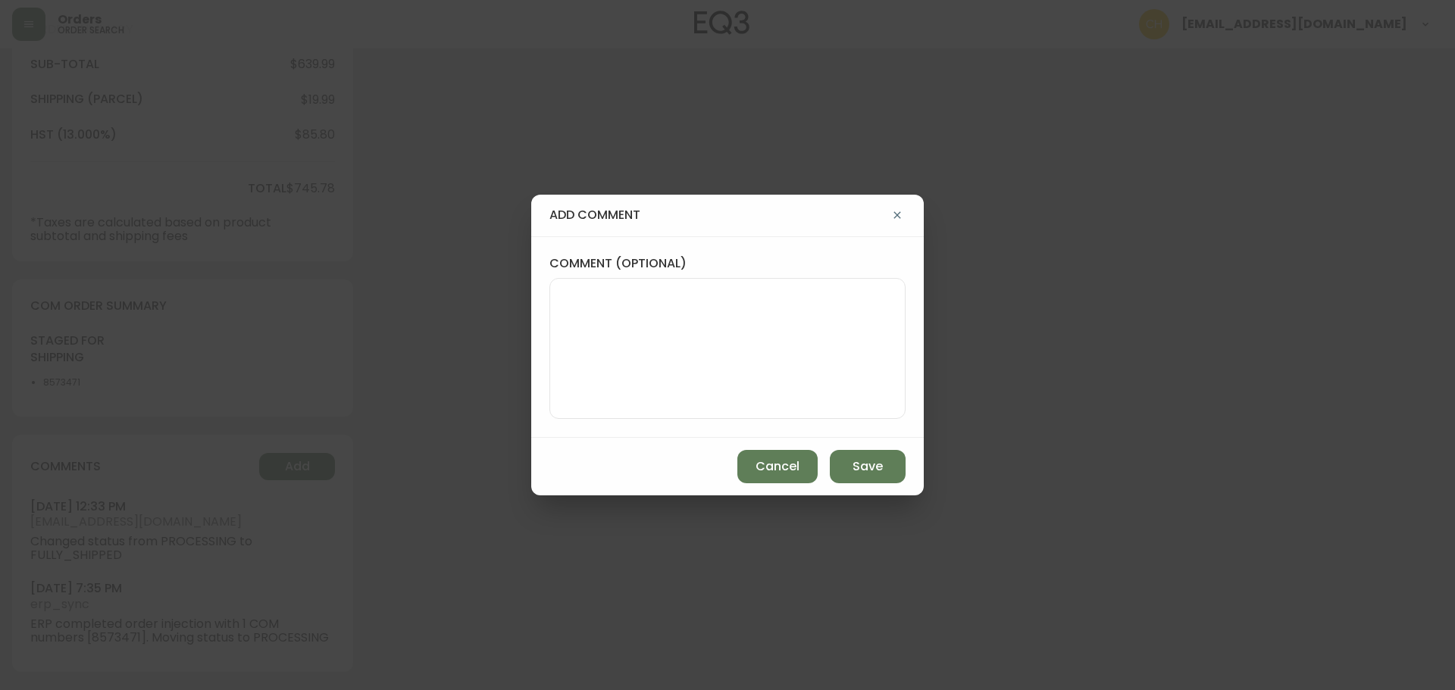
click at [600, 328] on textarea "comment (optional)" at bounding box center [727, 348] width 330 height 121
type textarea "CH"
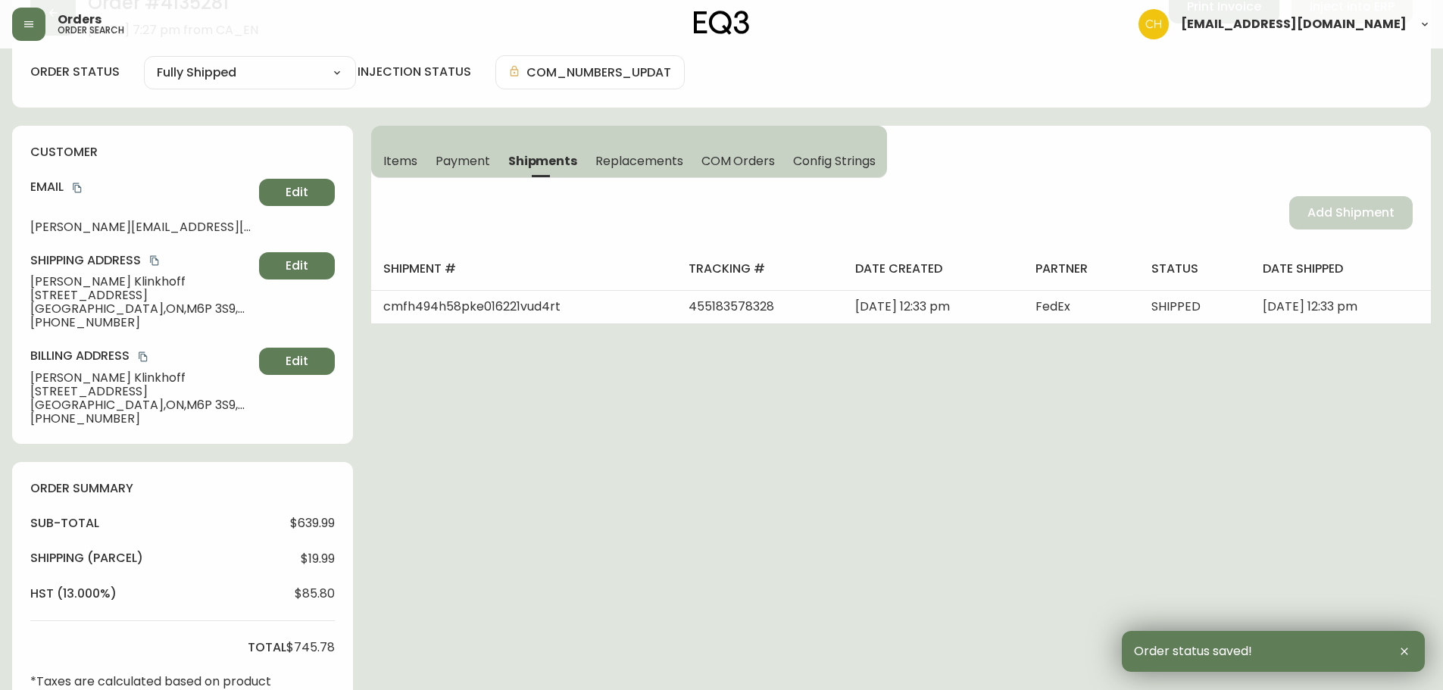
scroll to position [0, 0]
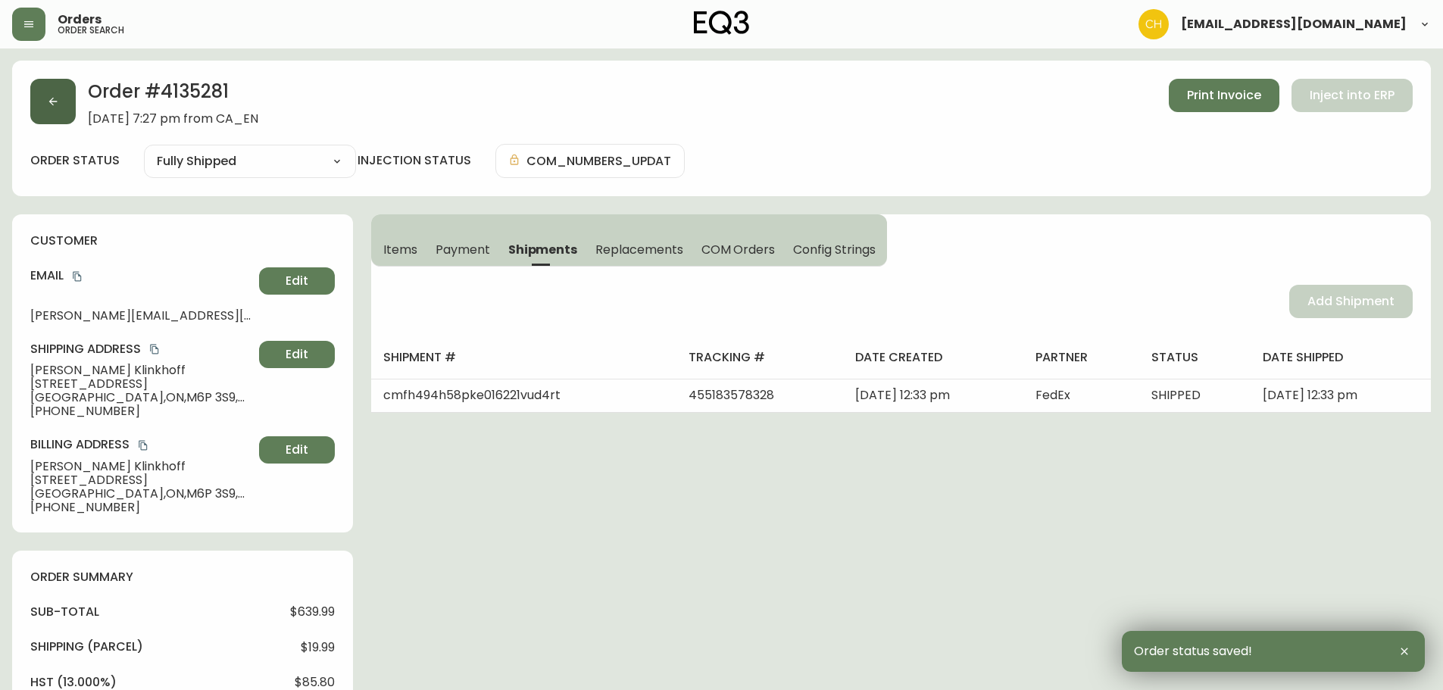
click at [46, 102] on button "button" at bounding box center [52, 101] width 45 height 45
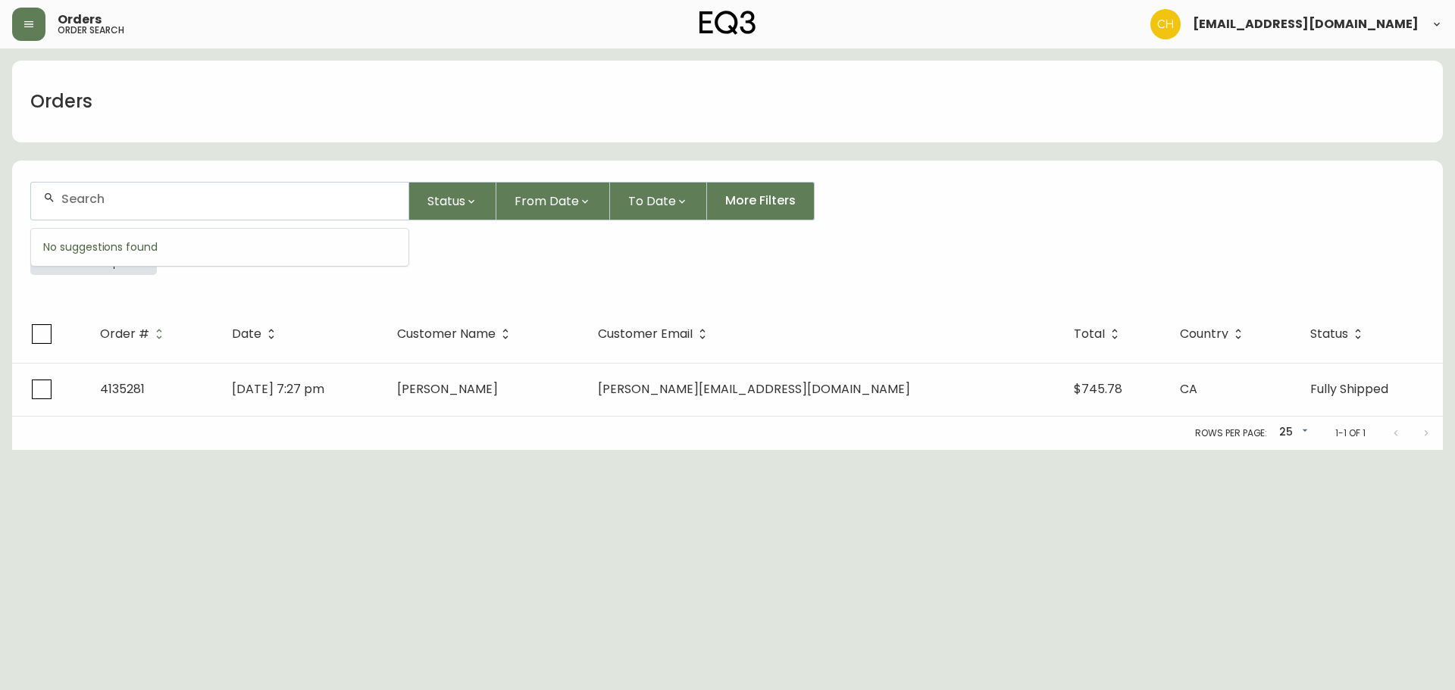
click at [73, 205] on input "text" at bounding box center [228, 199] width 335 height 14
type input "4135270"
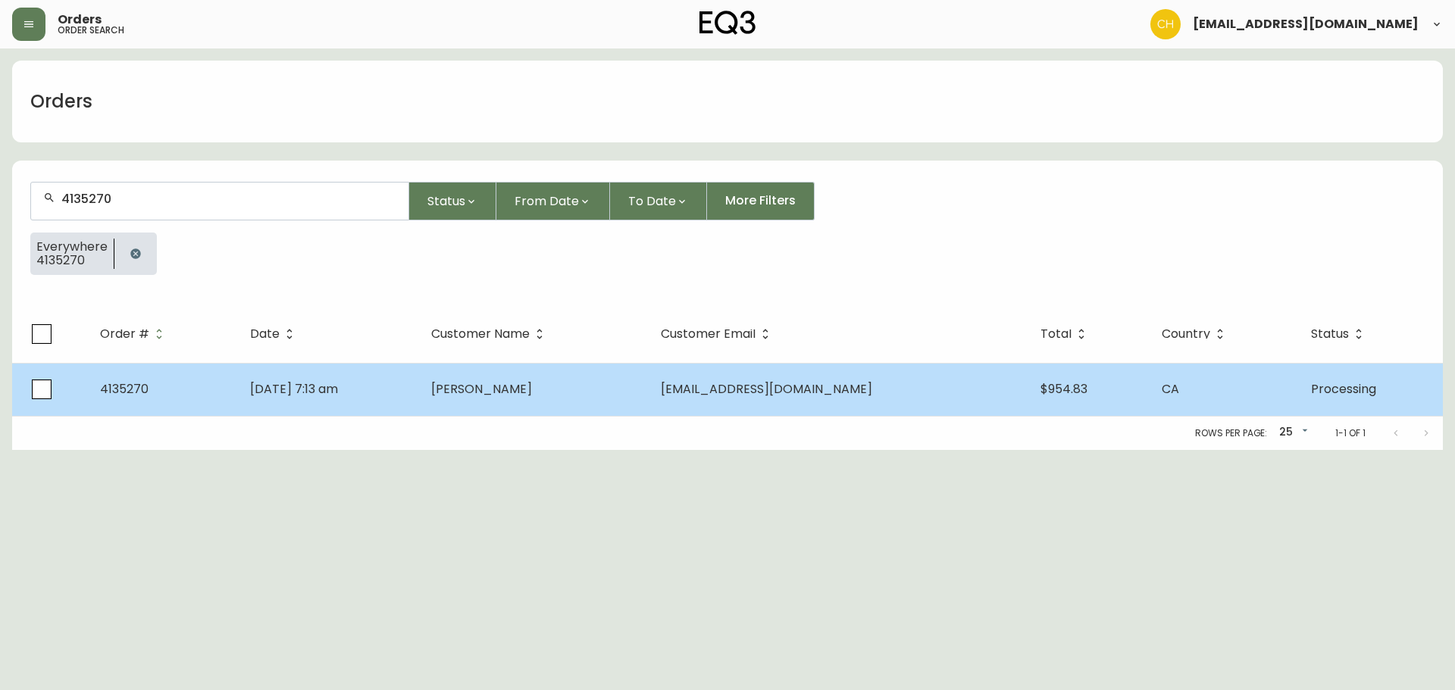
click at [532, 388] on span "[PERSON_NAME]" at bounding box center [481, 388] width 101 height 17
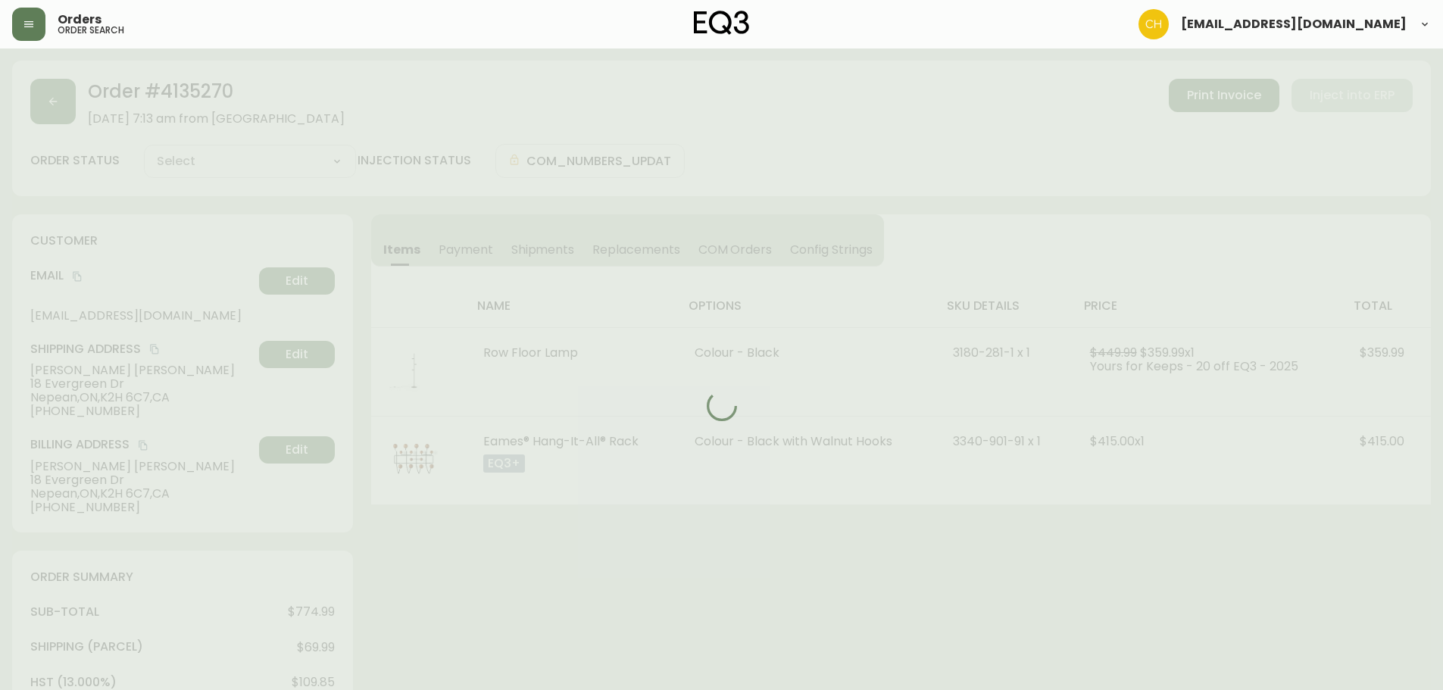
type input "Processing"
select select "PROCESSING"
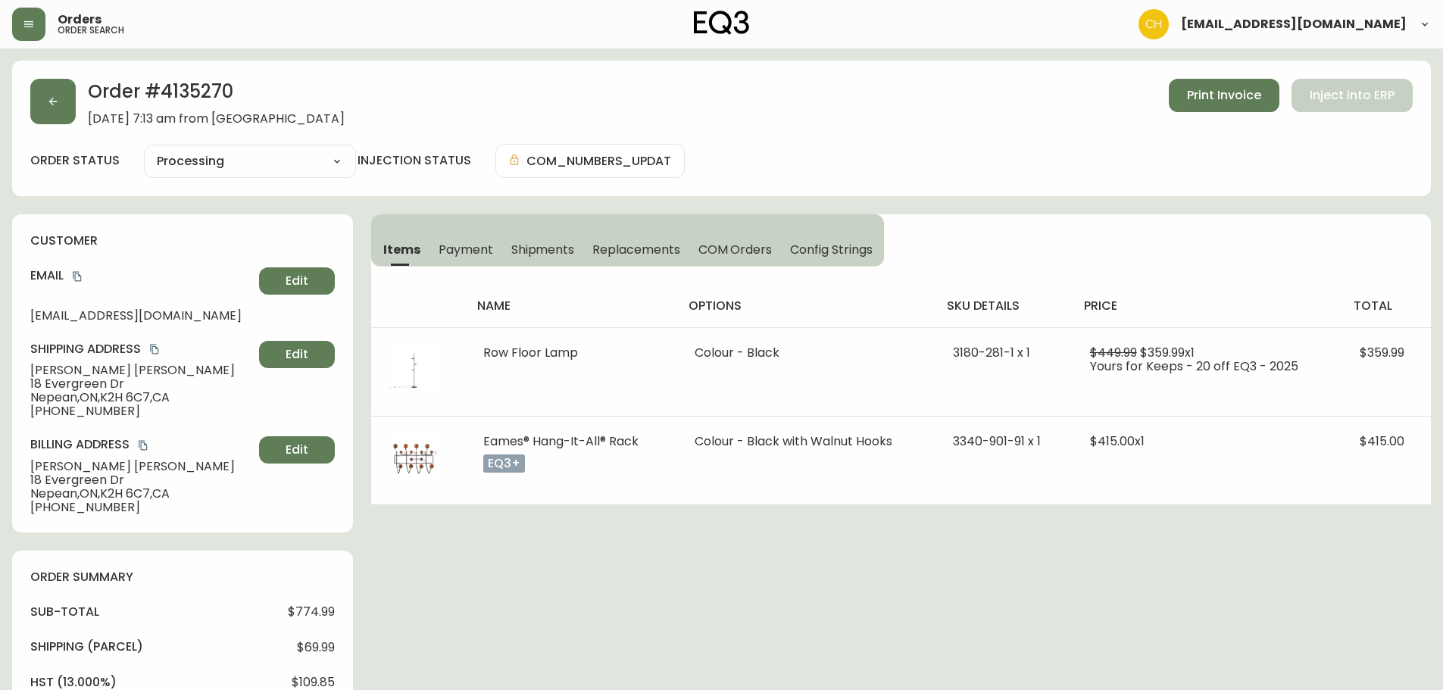
click at [534, 258] on span "Shipments" at bounding box center [543, 250] width 64 height 16
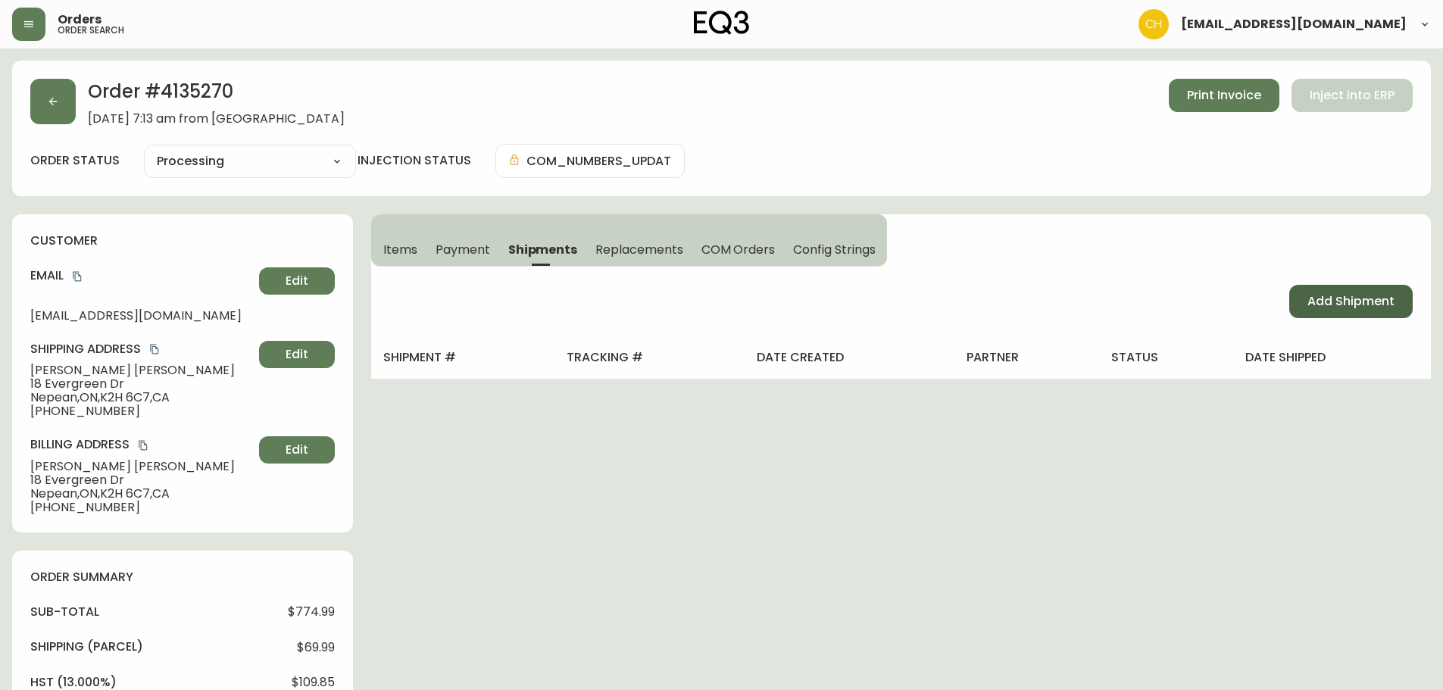
click at [1329, 299] on span "Add Shipment" at bounding box center [1351, 301] width 87 height 17
select select "PENDING"
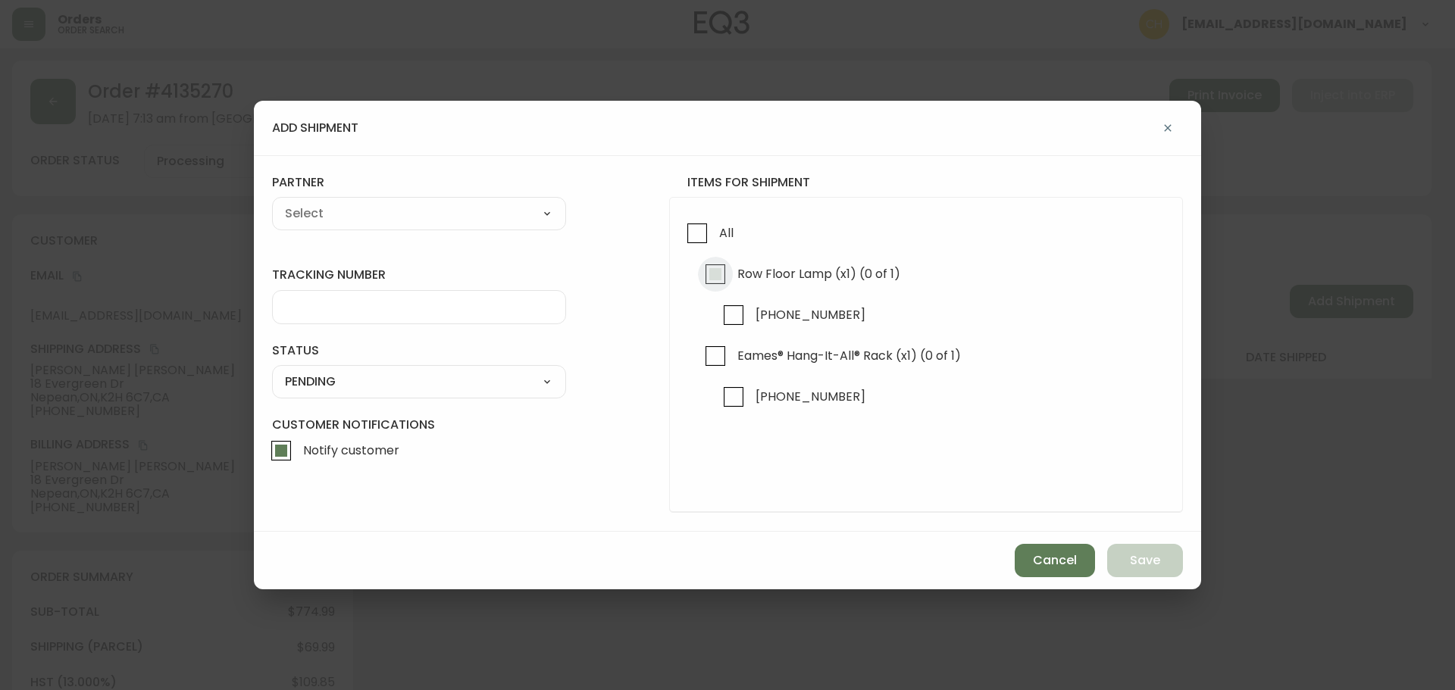
click at [713, 272] on input "Row Floor Lamp (x1) (0 of 1)" at bounding box center [715, 274] width 35 height 35
checkbox input "true"
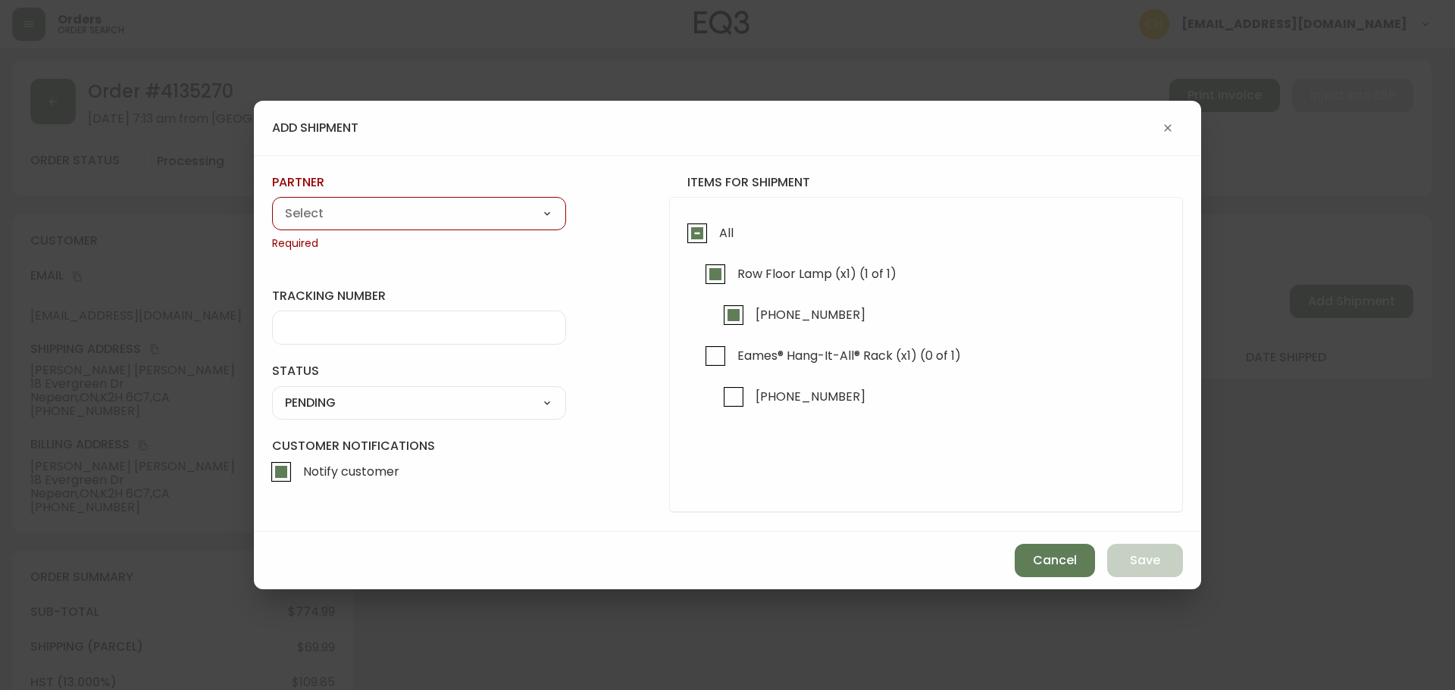
click at [452, 221] on select "A Move to Remember LLC ABF Freight Alero [PERSON_NAME] Canada Post Canpar Expre…" at bounding box center [419, 213] width 294 height 23
select select "cjy0a9taa01x001669l98m63c"
click at [272, 202] on select "A Move to Remember LLC ABF Freight Alero [PERSON_NAME] Canada Post Canpar Expre…" at bounding box center [419, 213] width 294 height 23
type input "FedEx"
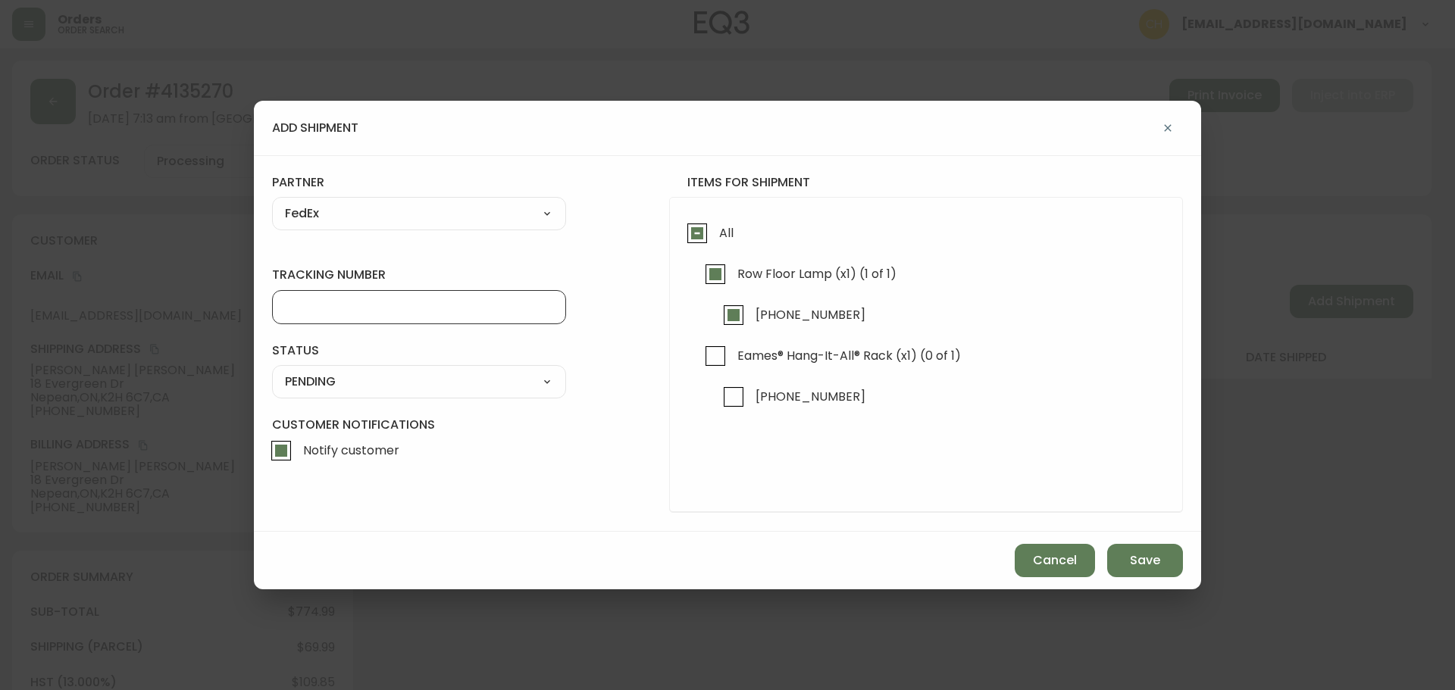
click at [345, 313] on input "tracking number" at bounding box center [419, 307] width 268 height 14
type input "455183578339"
click at [321, 384] on select "SHIPPED PENDING CANCELLED" at bounding box center [419, 382] width 294 height 23
click at [272, 371] on select "SHIPPED PENDING CANCELLED" at bounding box center [419, 382] width 294 height 23
select select "PENDING"
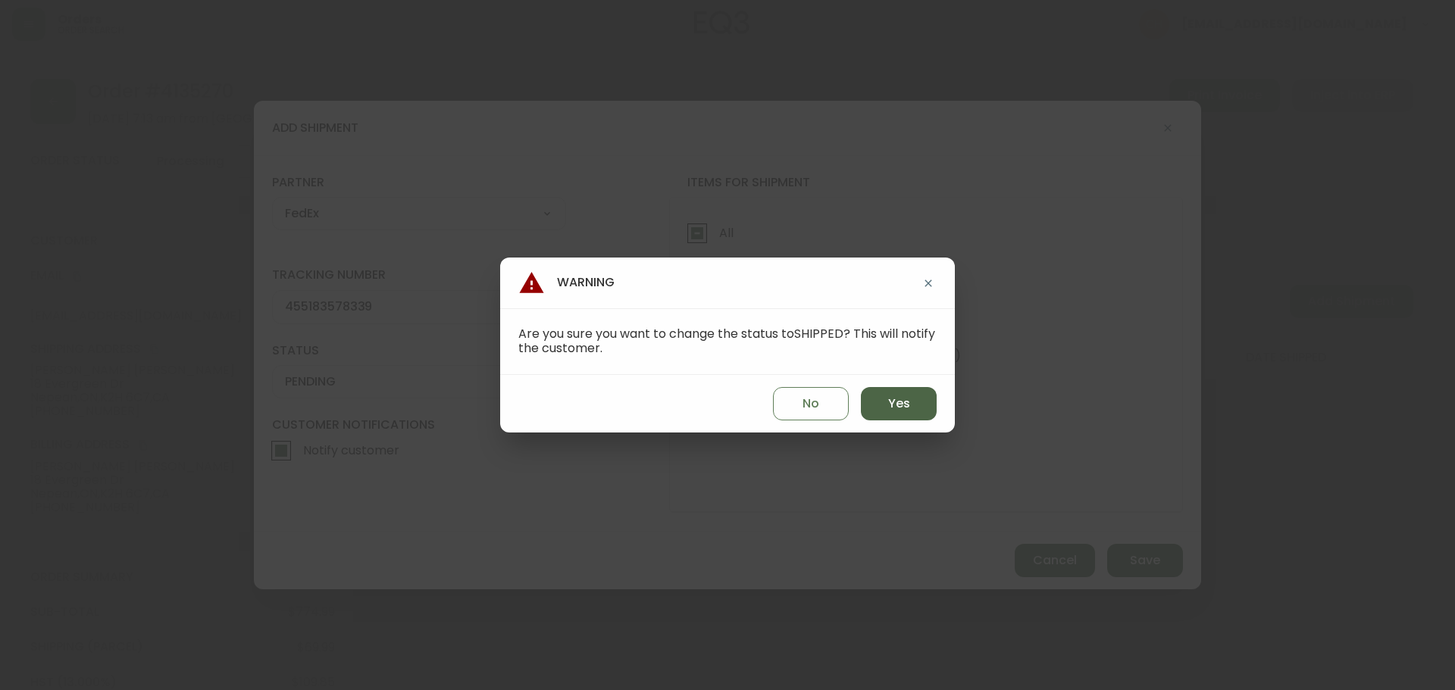
click at [886, 396] on button "Yes" at bounding box center [899, 403] width 76 height 33
type input "SHIPPED"
select select "SHIPPED"
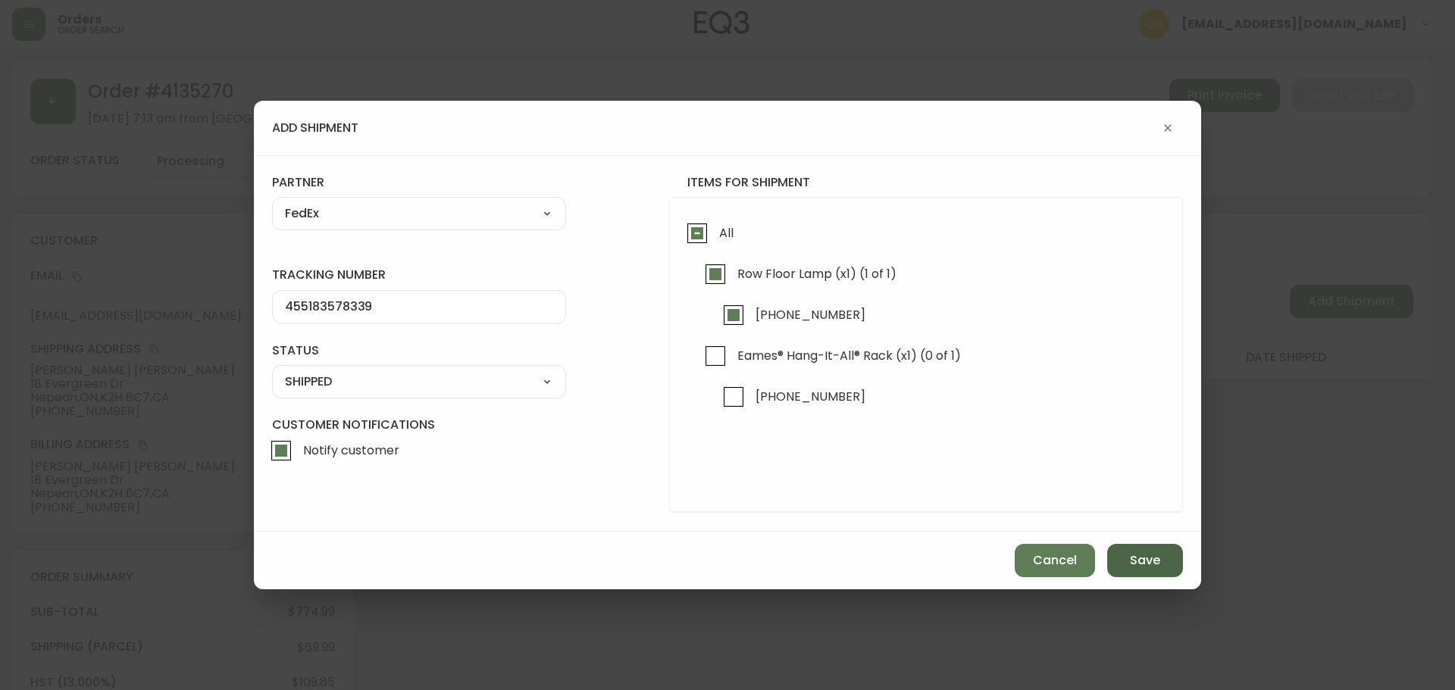
click at [1132, 561] on span "Save" at bounding box center [1145, 560] width 30 height 17
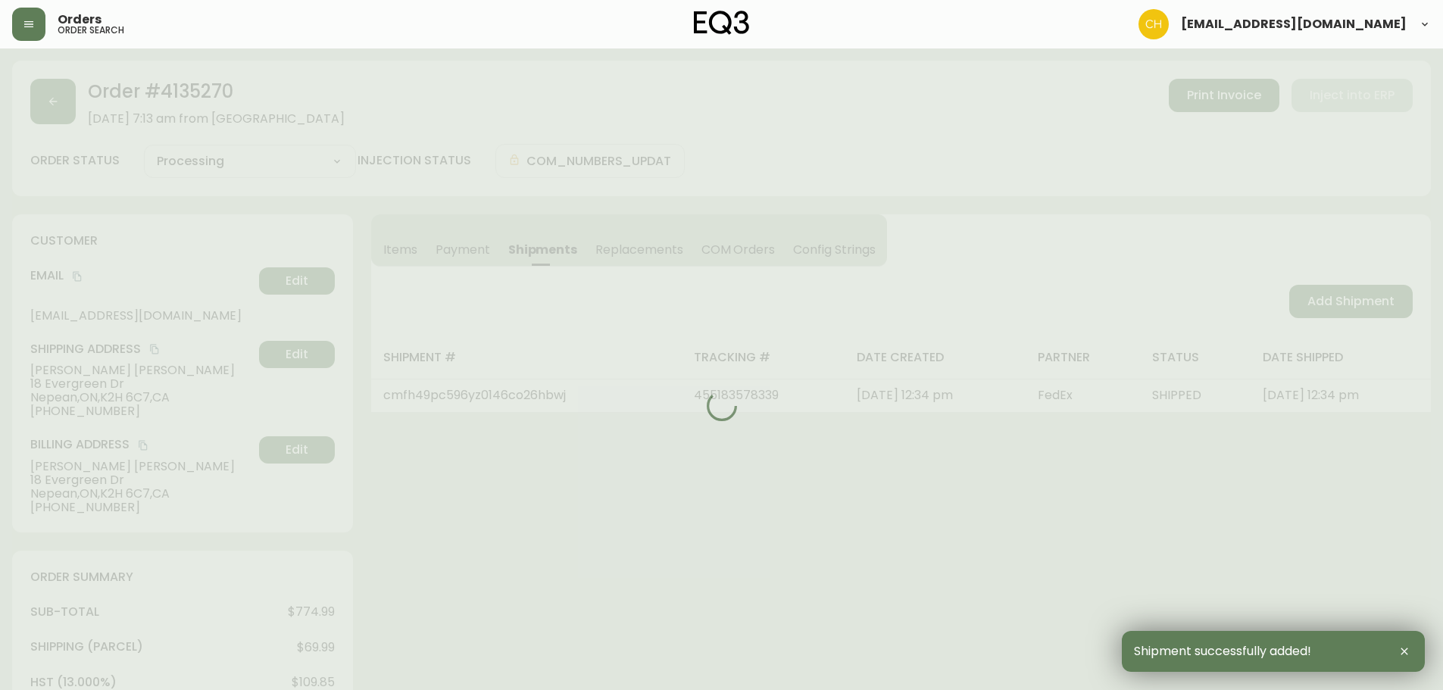
type input "Partially Shipped"
select select "PARTIALLY_SHIPPED"
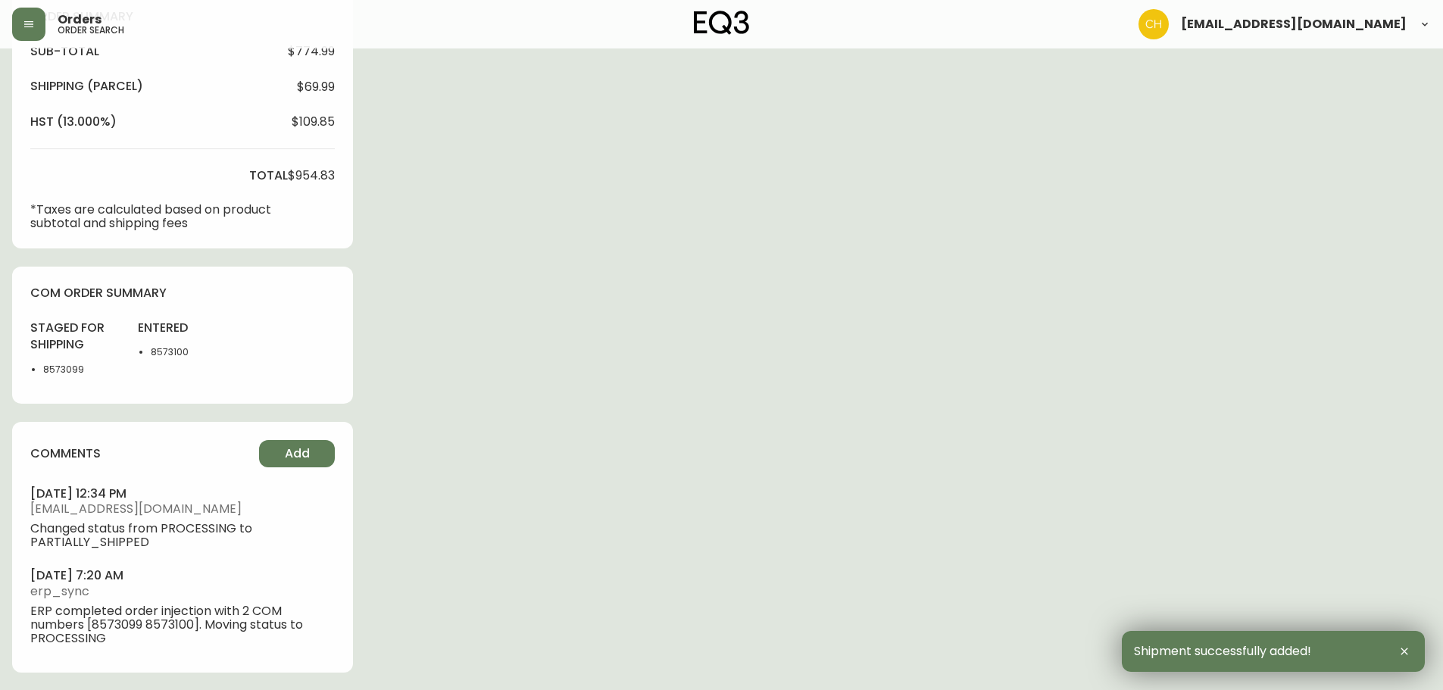
scroll to position [561, 0]
click at [280, 447] on button "Add" at bounding box center [297, 452] width 76 height 27
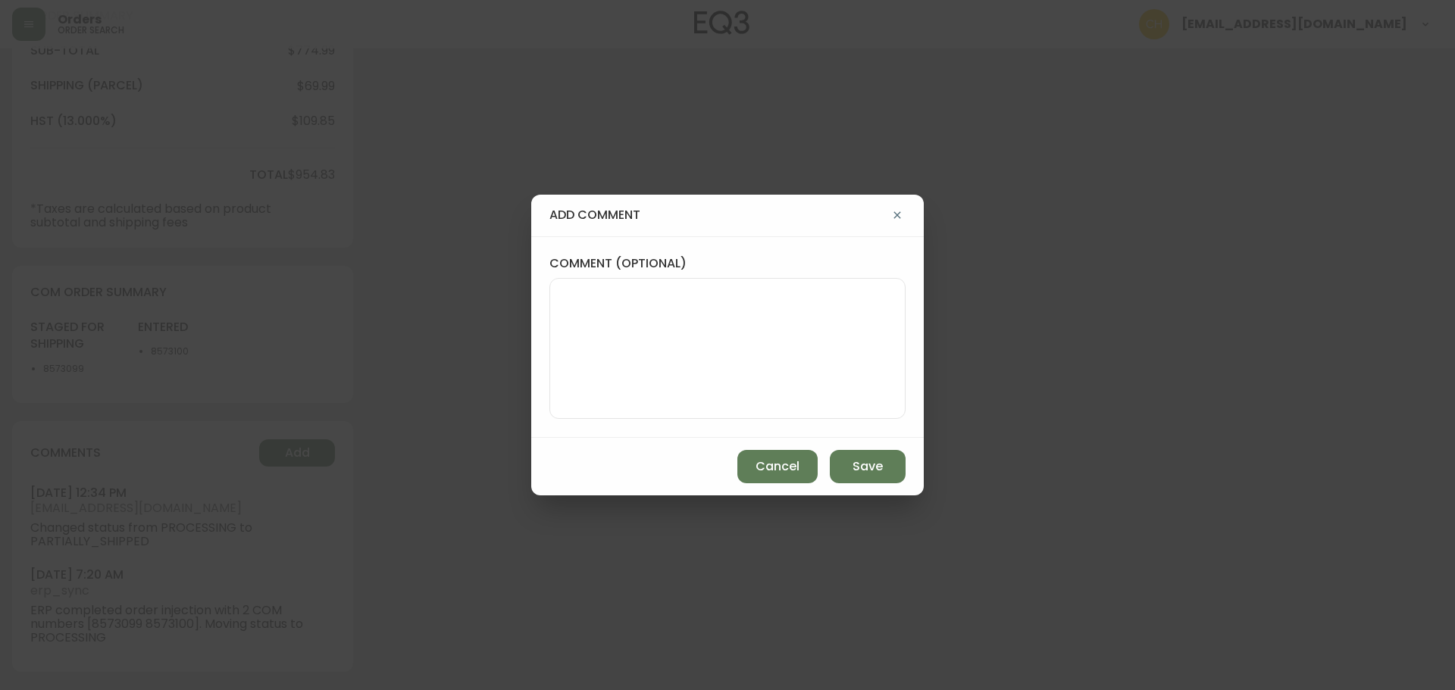
click at [661, 336] on textarea "comment (optional)" at bounding box center [727, 348] width 330 height 121
type textarea "CH"
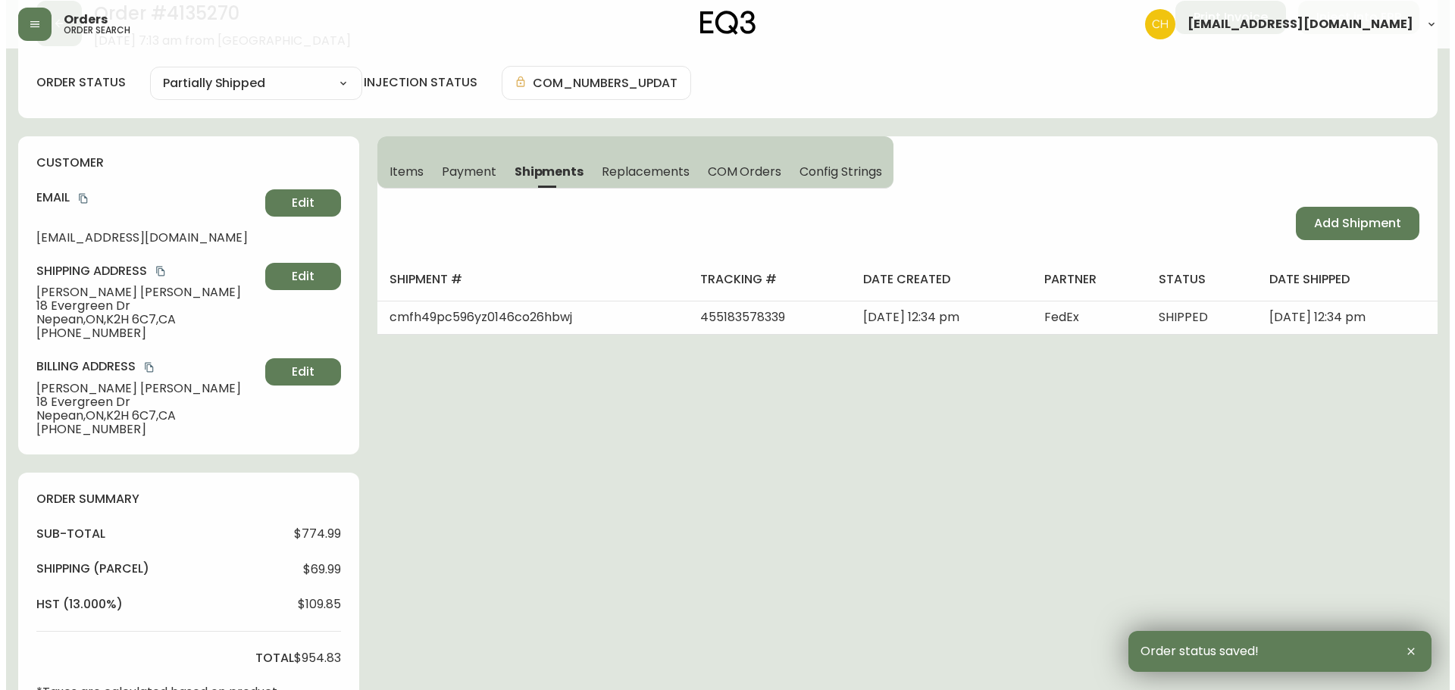
scroll to position [0, 0]
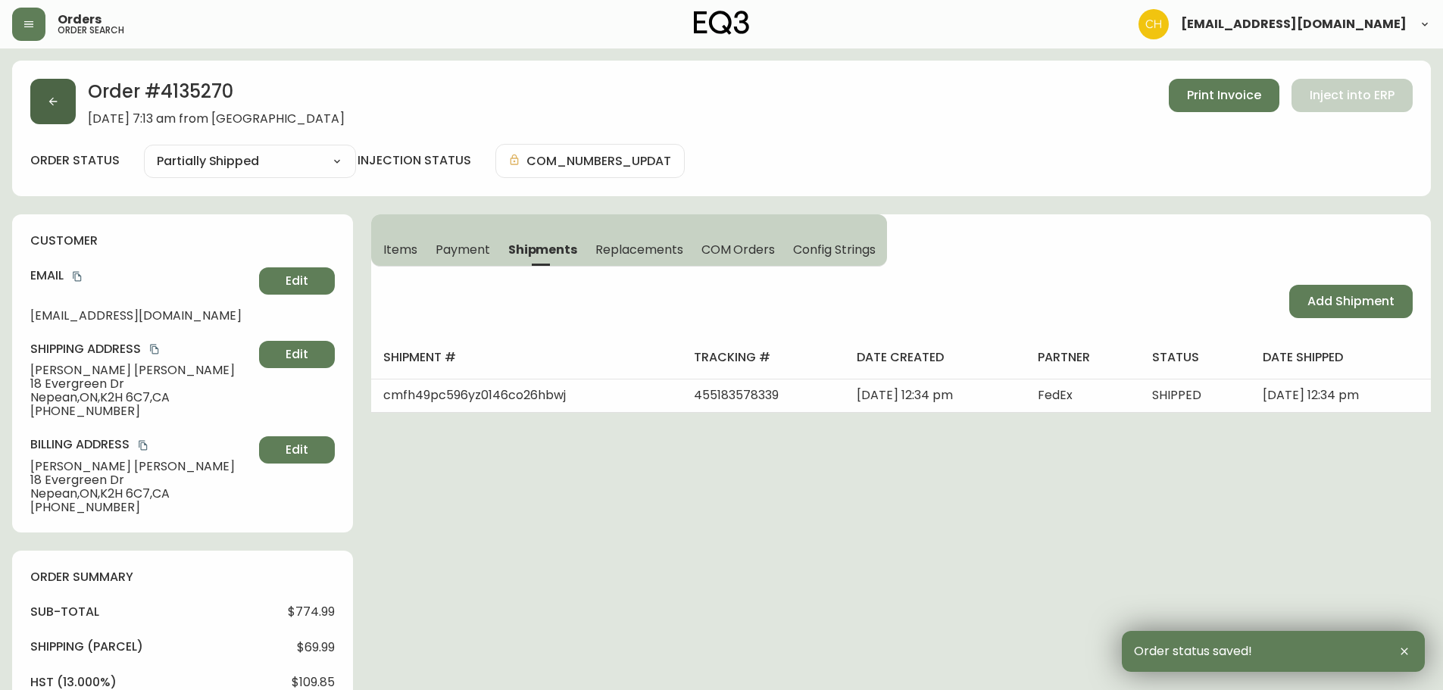
click at [60, 113] on button "button" at bounding box center [52, 101] width 45 height 45
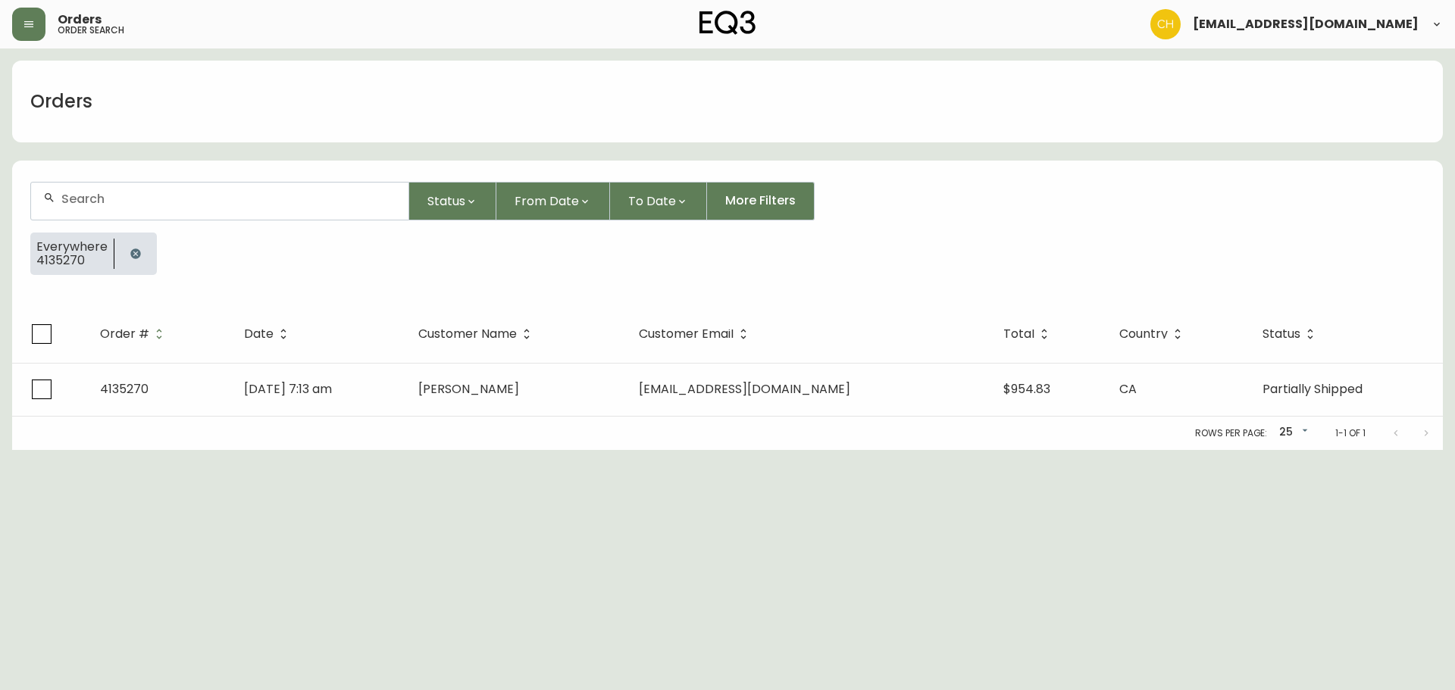
click at [93, 209] on div at bounding box center [219, 201] width 377 height 37
type input "4135267"
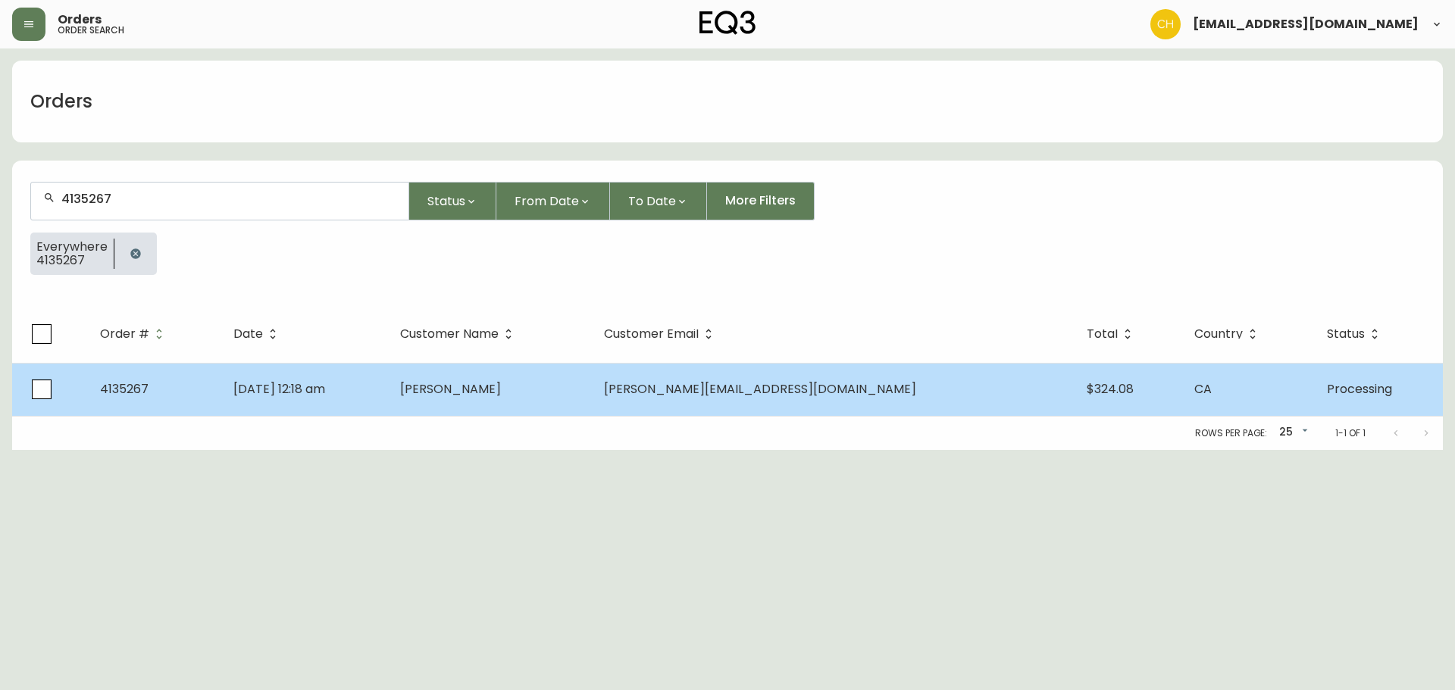
click at [593, 387] on td "[PERSON_NAME]" at bounding box center [490, 389] width 205 height 53
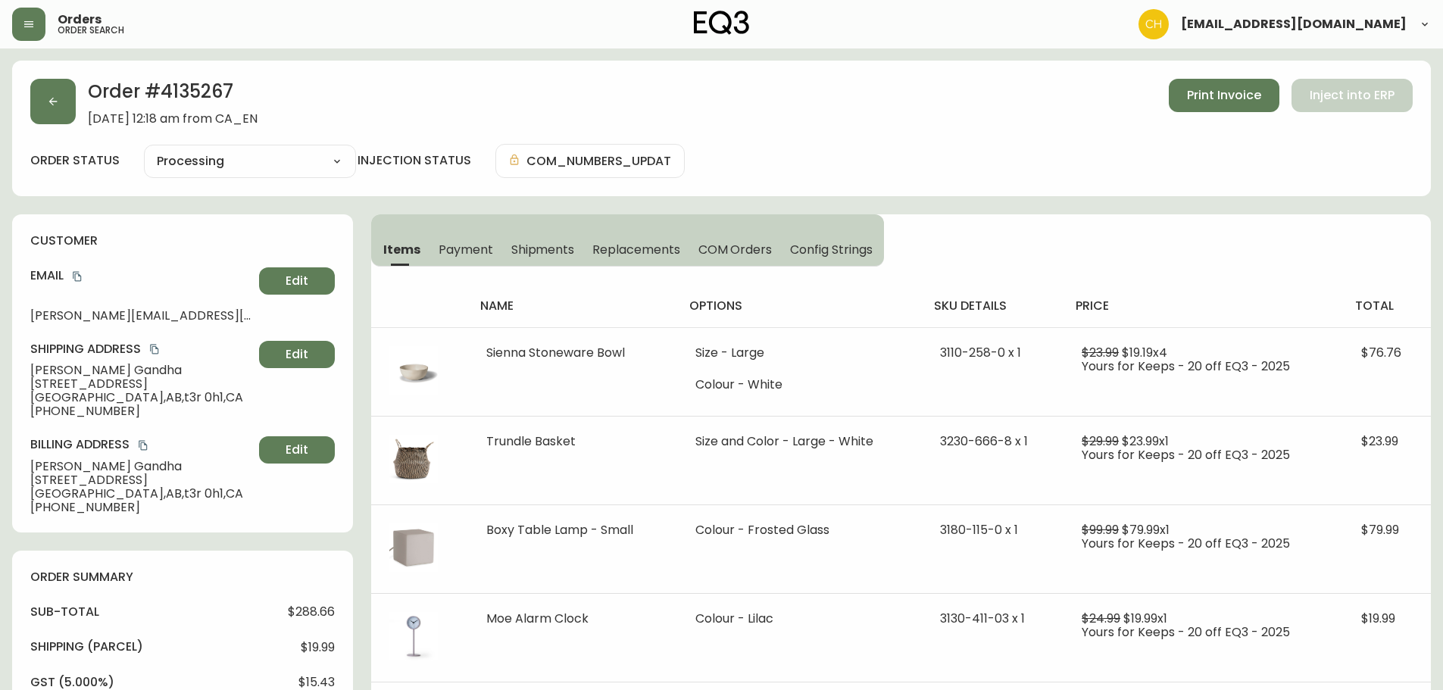
type input "Processing"
select select "PROCESSING"
click at [550, 245] on span "Shipments" at bounding box center [543, 250] width 64 height 16
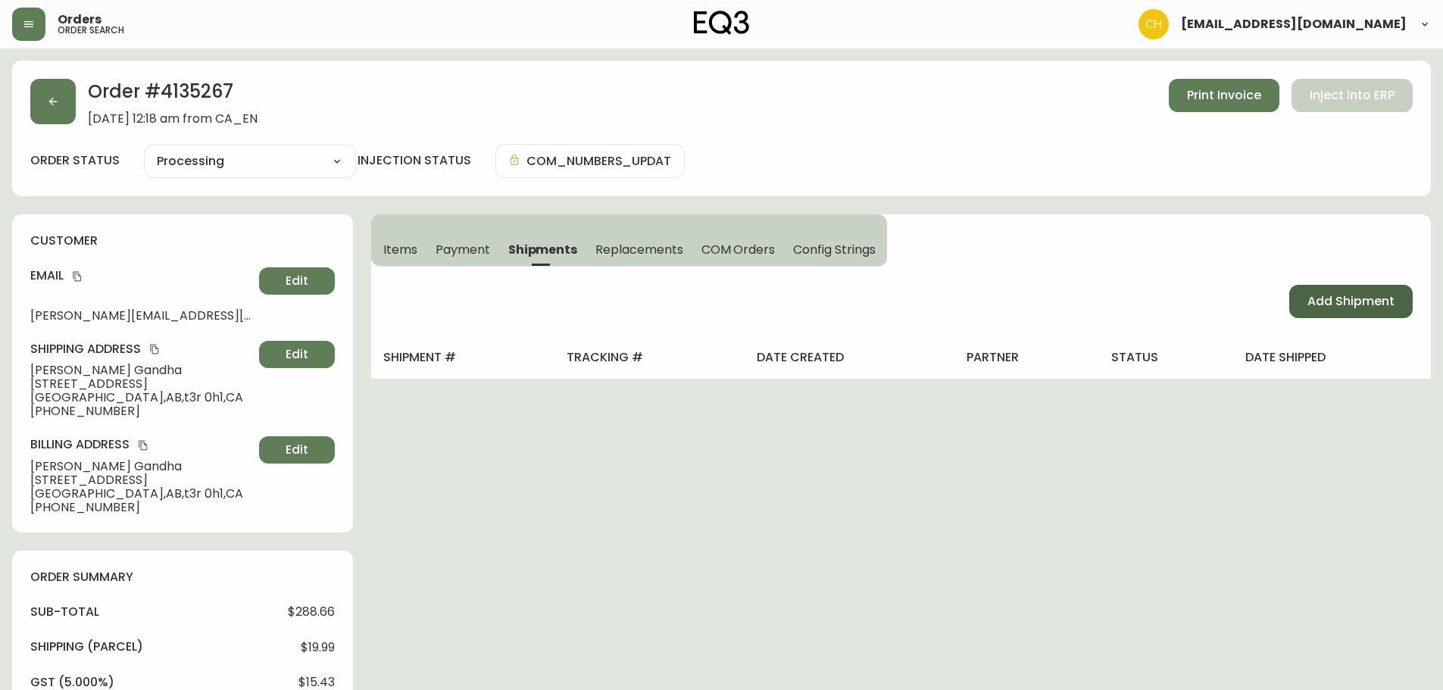
click at [1337, 305] on span "Add Shipment" at bounding box center [1351, 301] width 87 height 17
select select "PENDING"
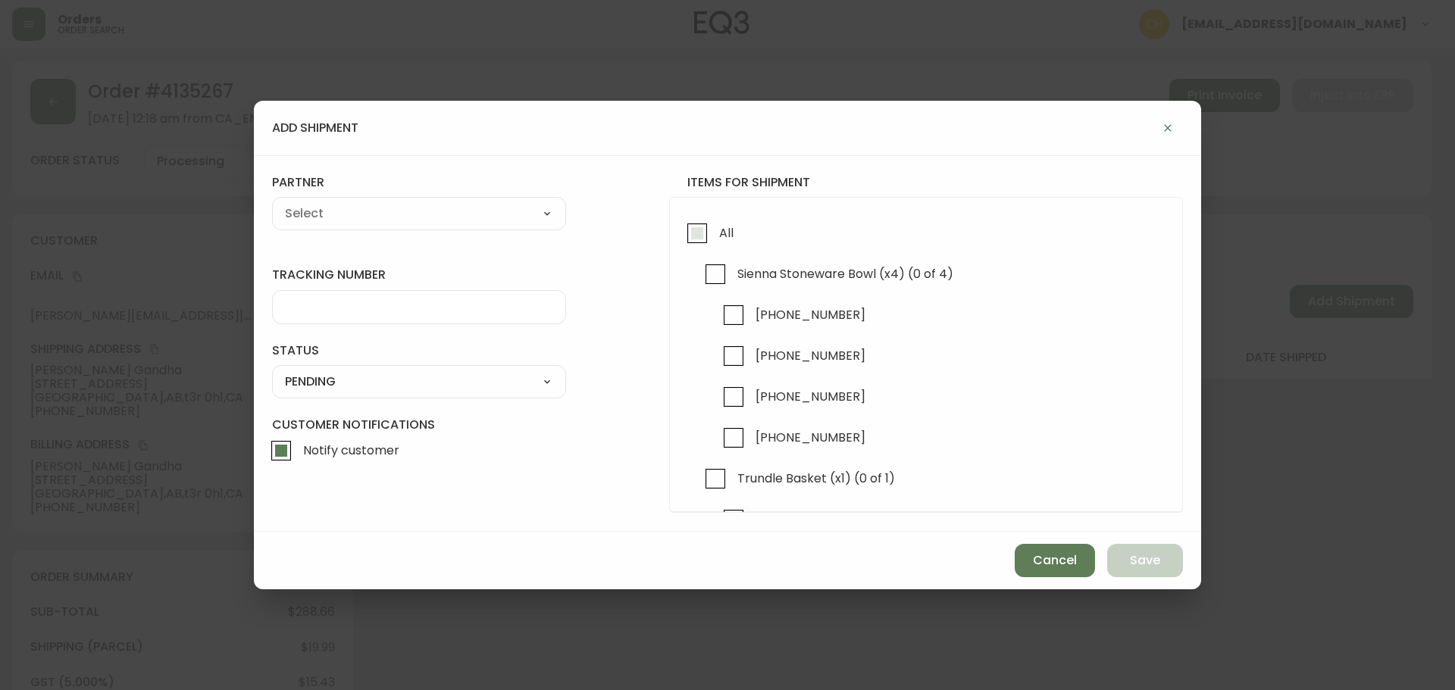
click at [698, 236] on input "All" at bounding box center [697, 233] width 35 height 35
checkbox input "true"
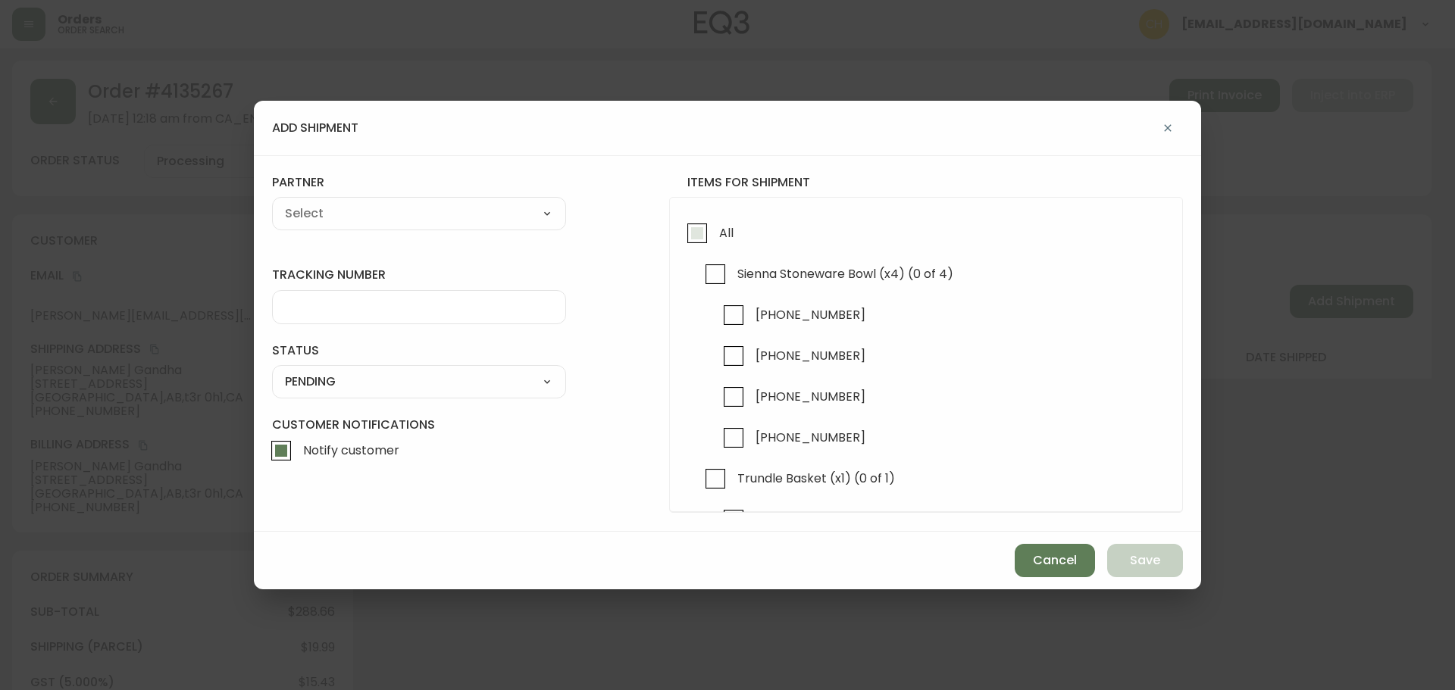
checkbox input "true"
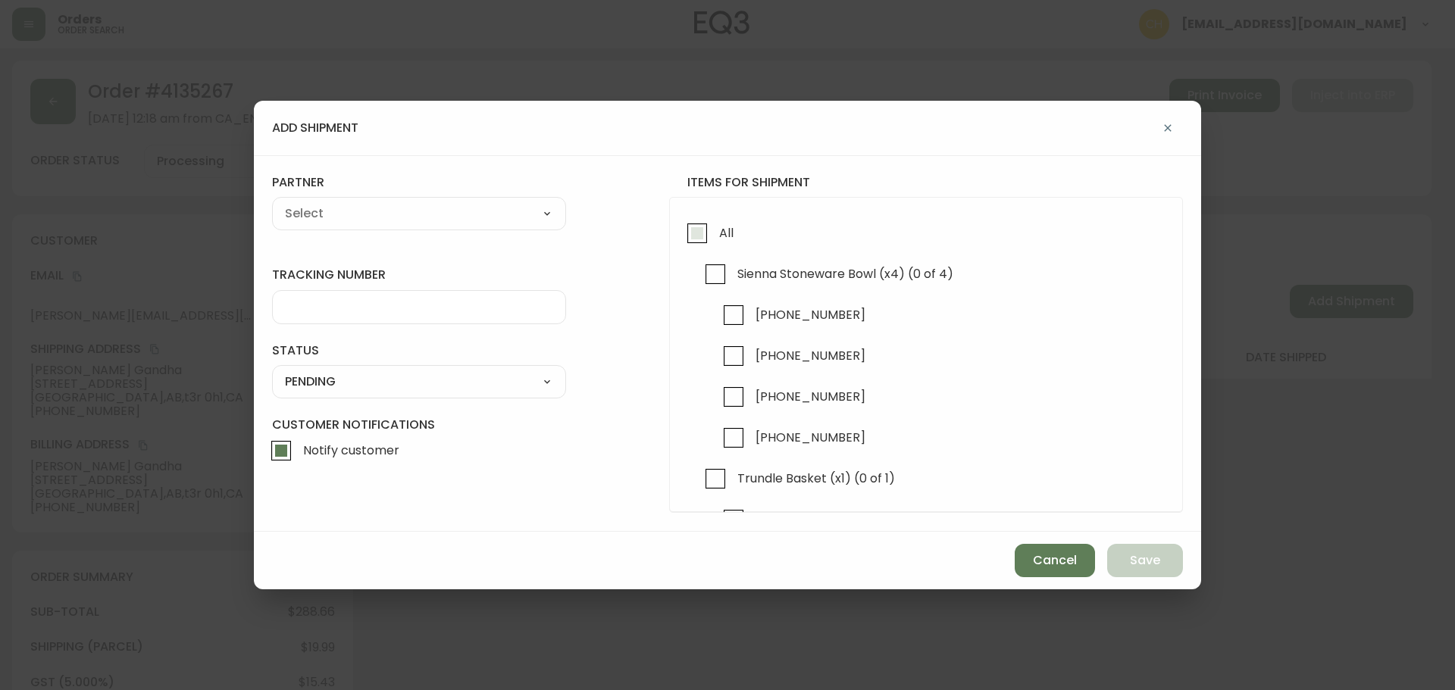
checkbox input "true"
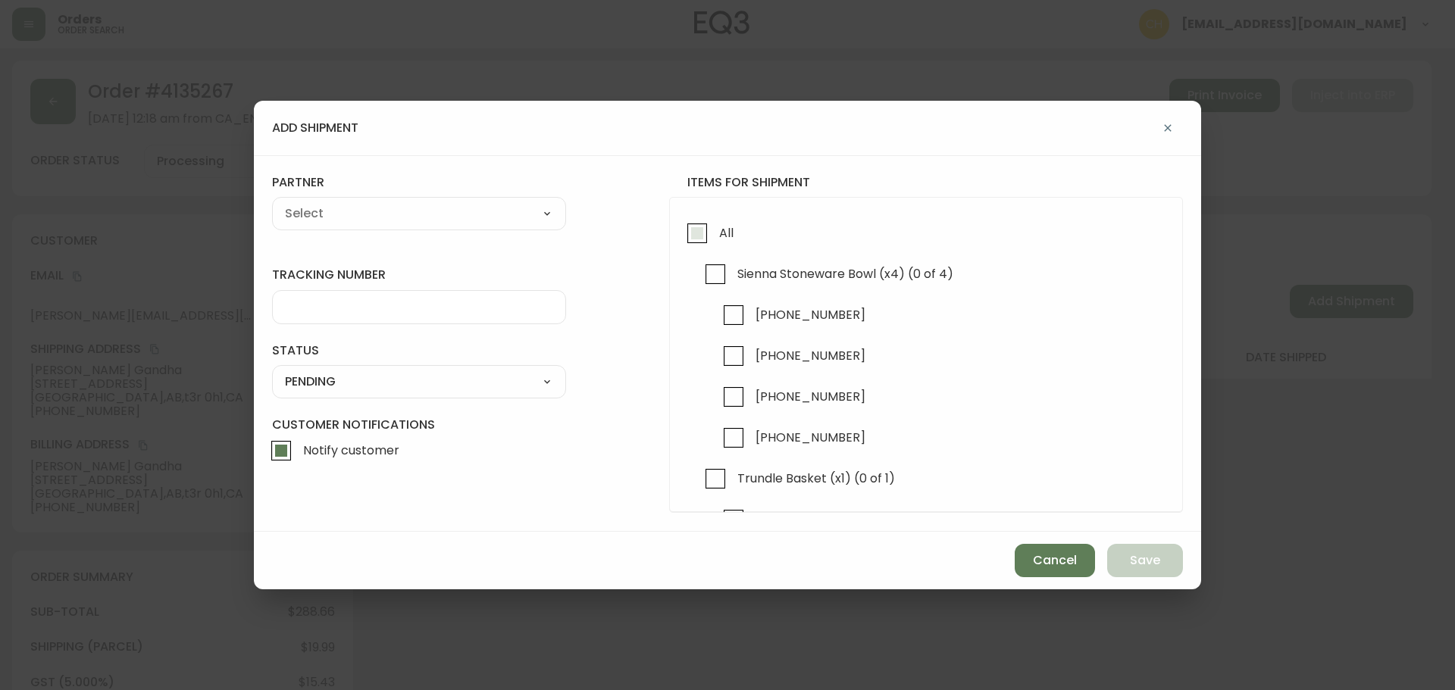
checkbox input "true"
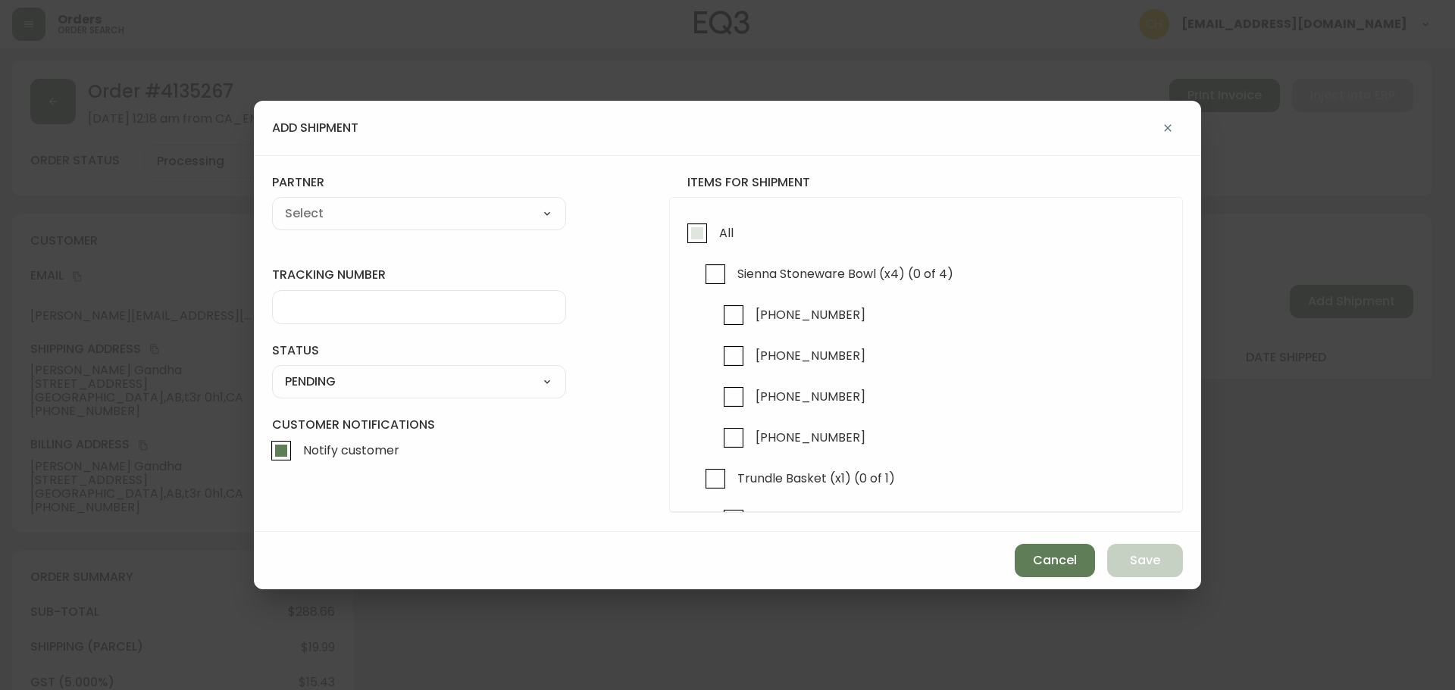
checkbox input "true"
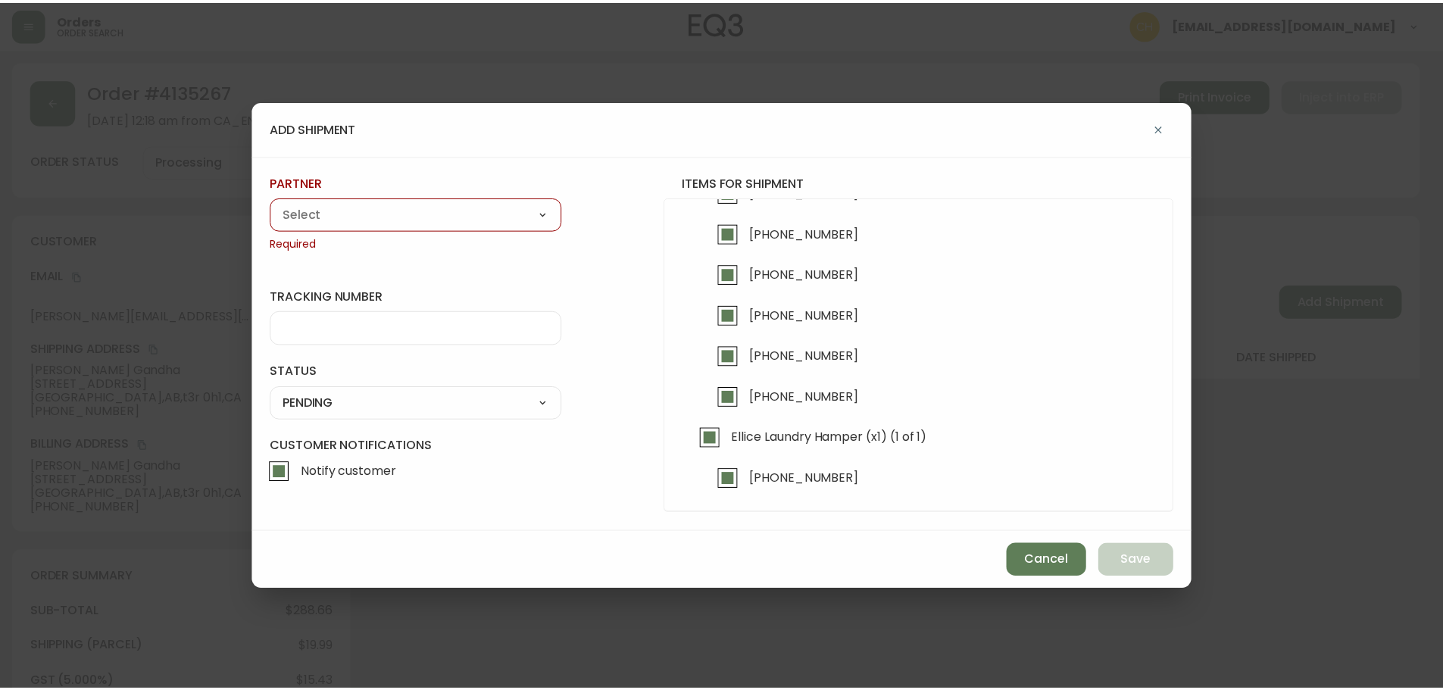
scroll to position [575, 0]
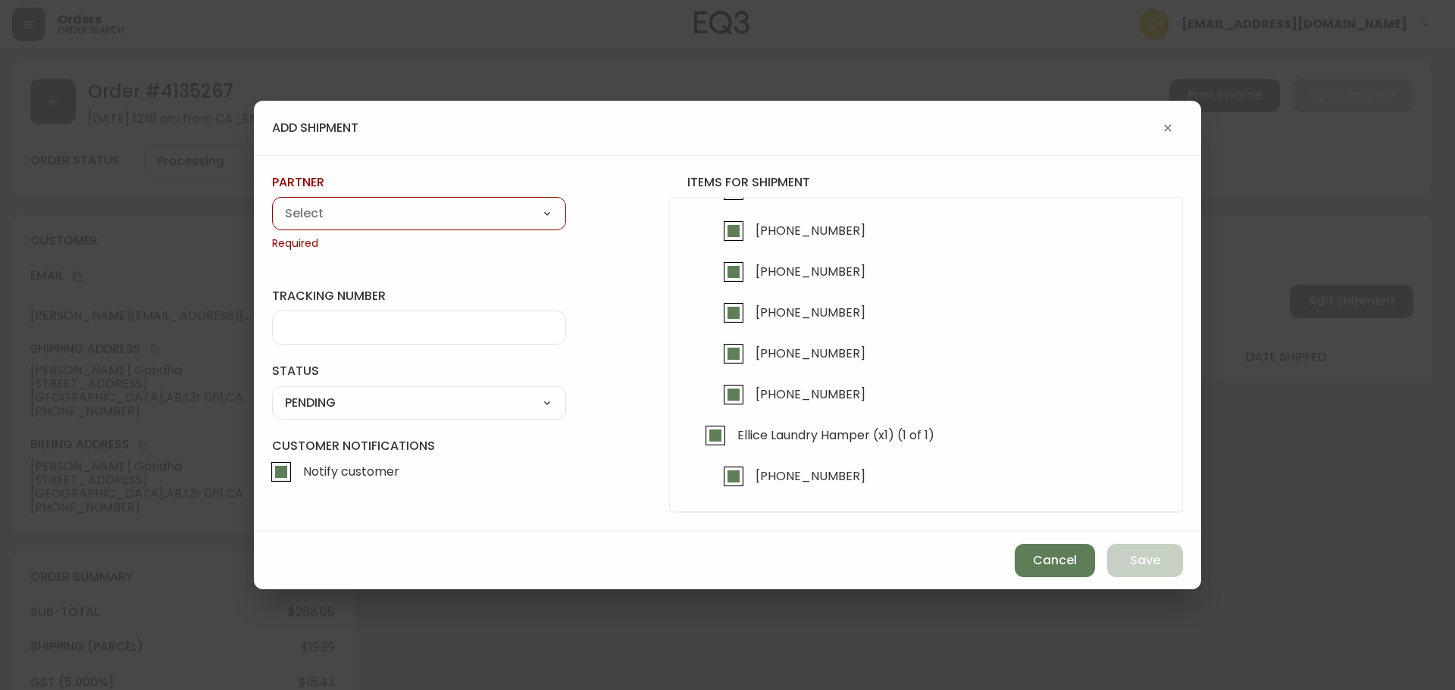
click at [327, 214] on select "A Move to Remember LLC ABF Freight Alero [PERSON_NAME] Canada Post Canpar Expre…" at bounding box center [419, 213] width 294 height 23
select select "cjy0a9taa01x001669l98m63c"
click at [272, 202] on select "A Move to Remember LLC ABF Freight Alero [PERSON_NAME] Canada Post Canpar Expre…" at bounding box center [419, 213] width 294 height 23
type input "FedEx"
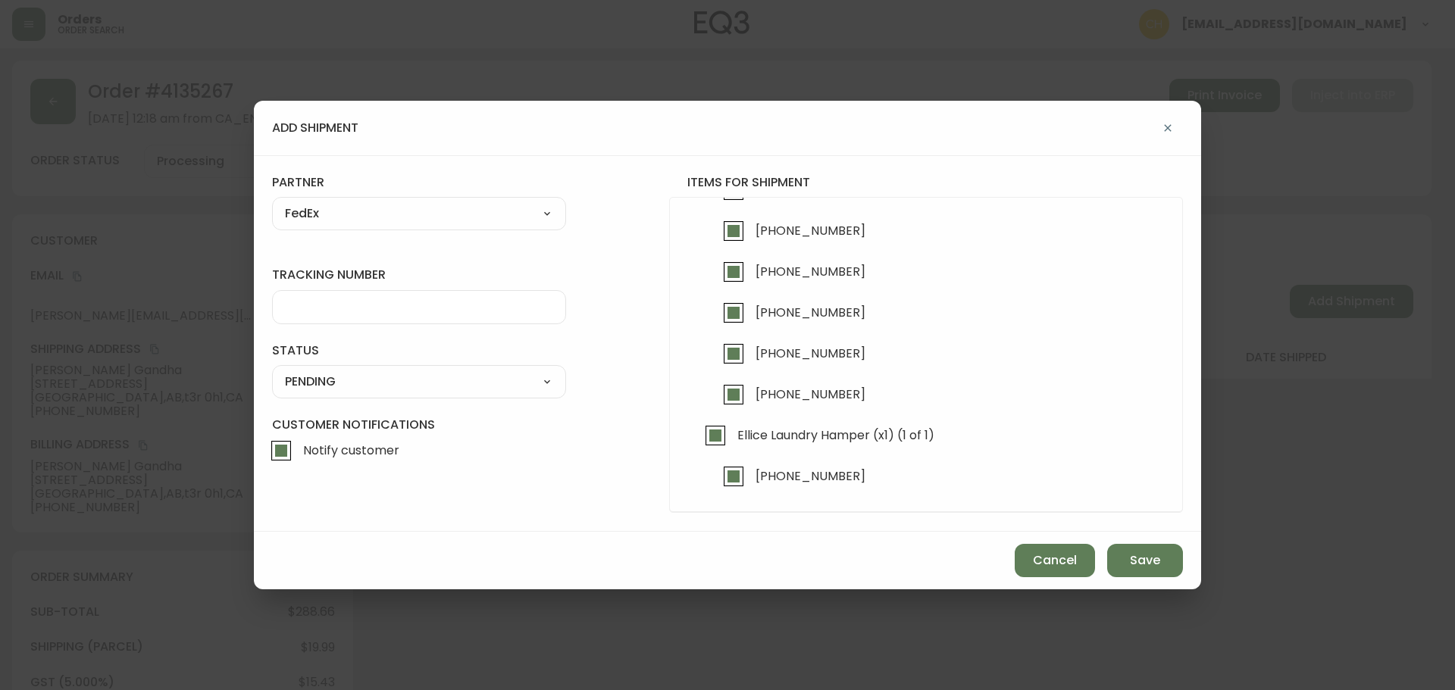
click at [330, 305] on input "tracking number" at bounding box center [419, 307] width 268 height 14
type input "455183578340"
click at [355, 386] on select "SHIPPED PENDING CANCELLED" at bounding box center [419, 382] width 294 height 23
click at [272, 371] on select "SHIPPED PENDING CANCELLED" at bounding box center [419, 382] width 294 height 23
select select "PENDING"
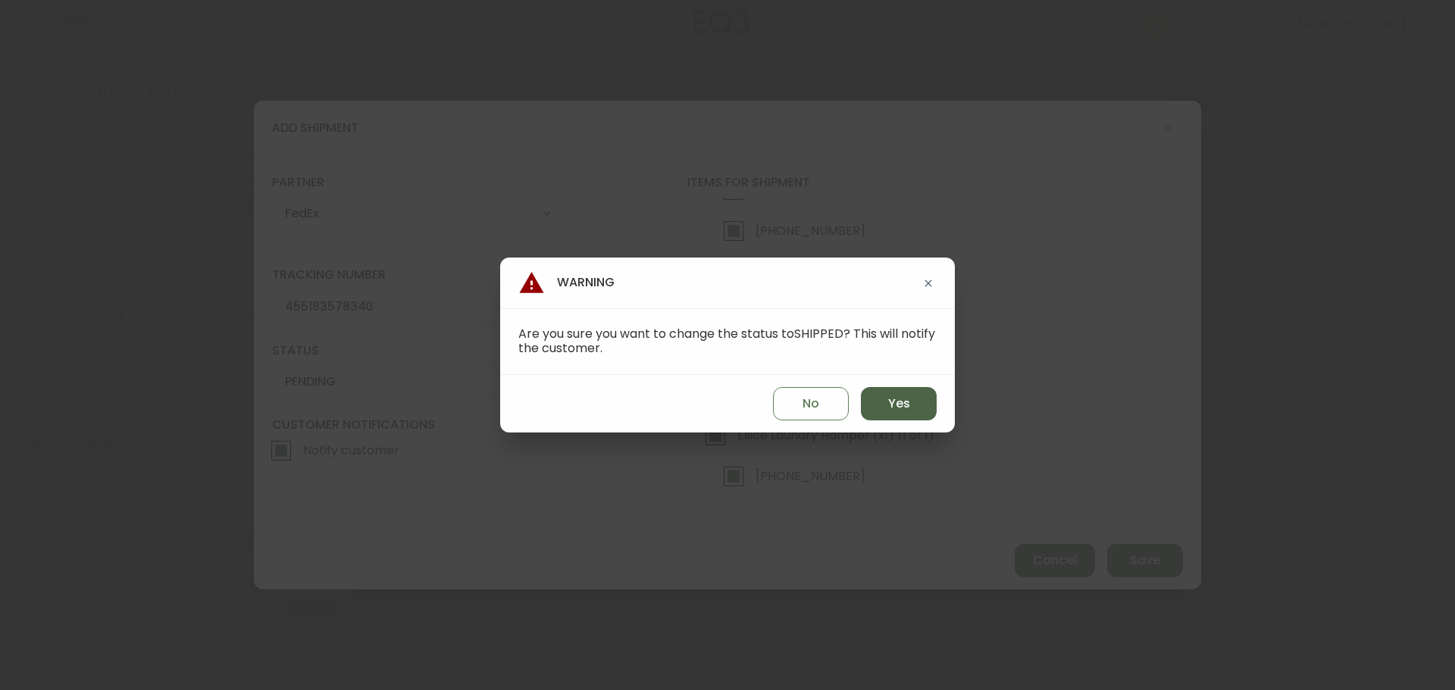
click at [911, 414] on button "Yes" at bounding box center [899, 403] width 76 height 33
type input "SHIPPED"
select select "SHIPPED"
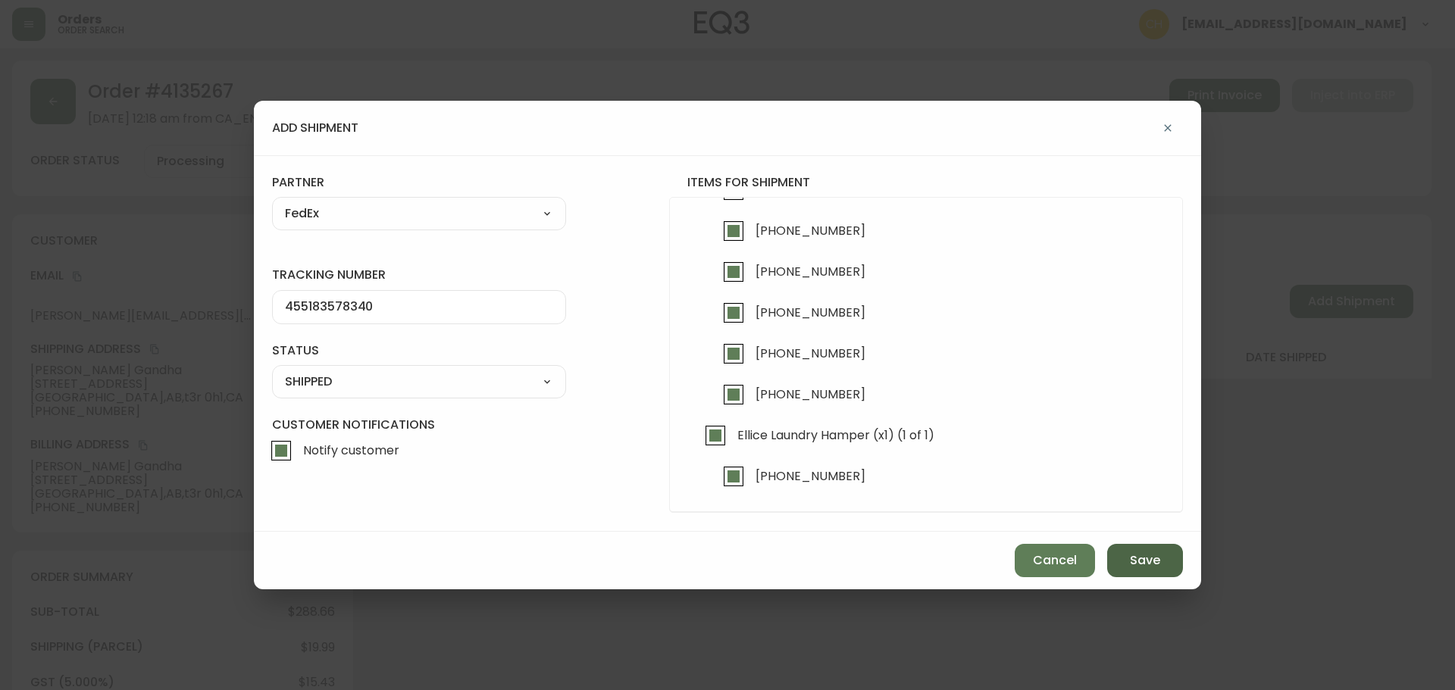
click at [1143, 561] on span "Save" at bounding box center [1145, 560] width 30 height 17
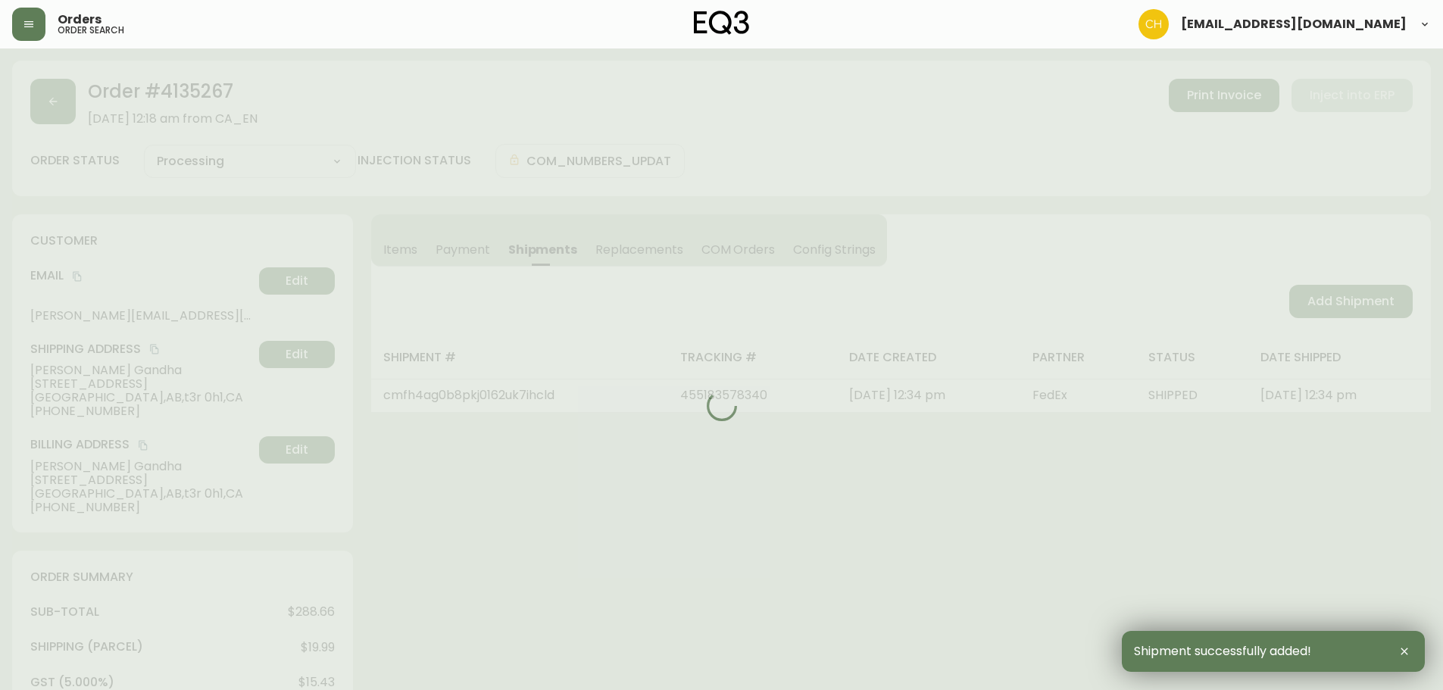
type input "Fully Shipped"
select select "FULLY_SHIPPED"
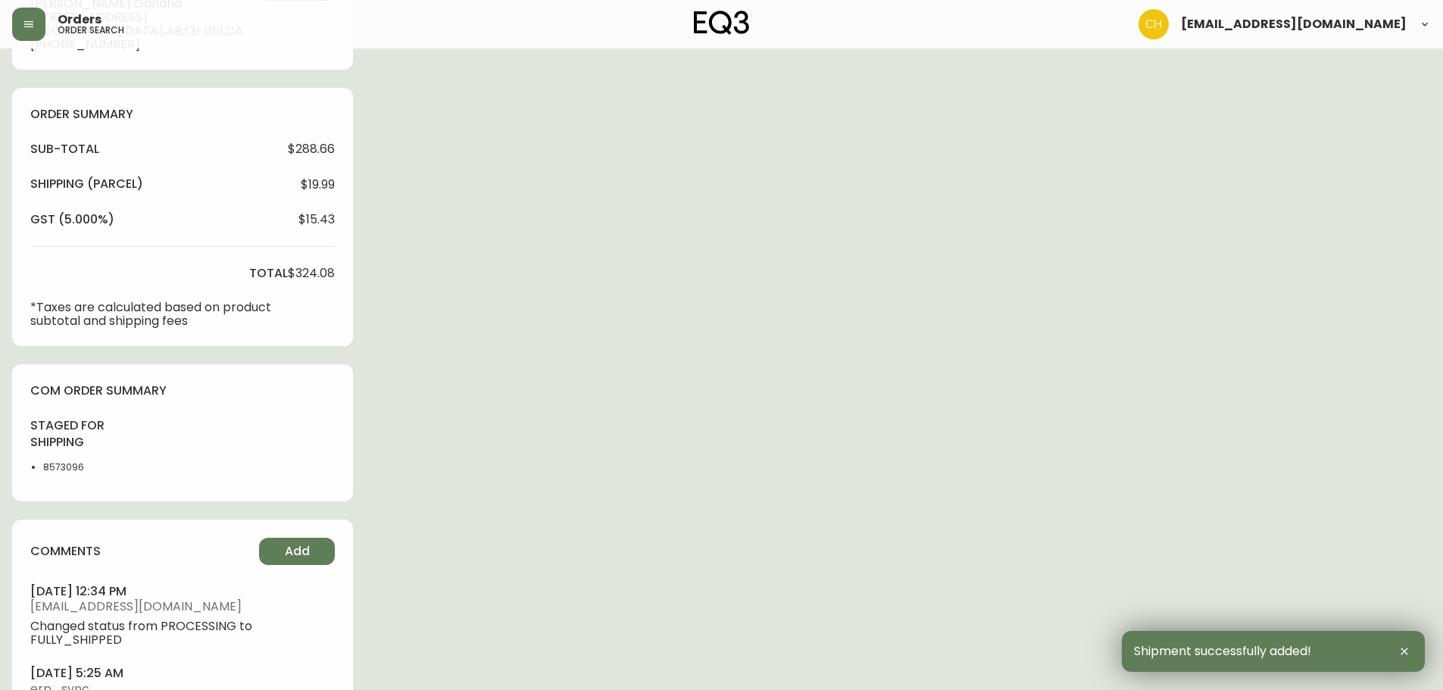
scroll to position [548, 0]
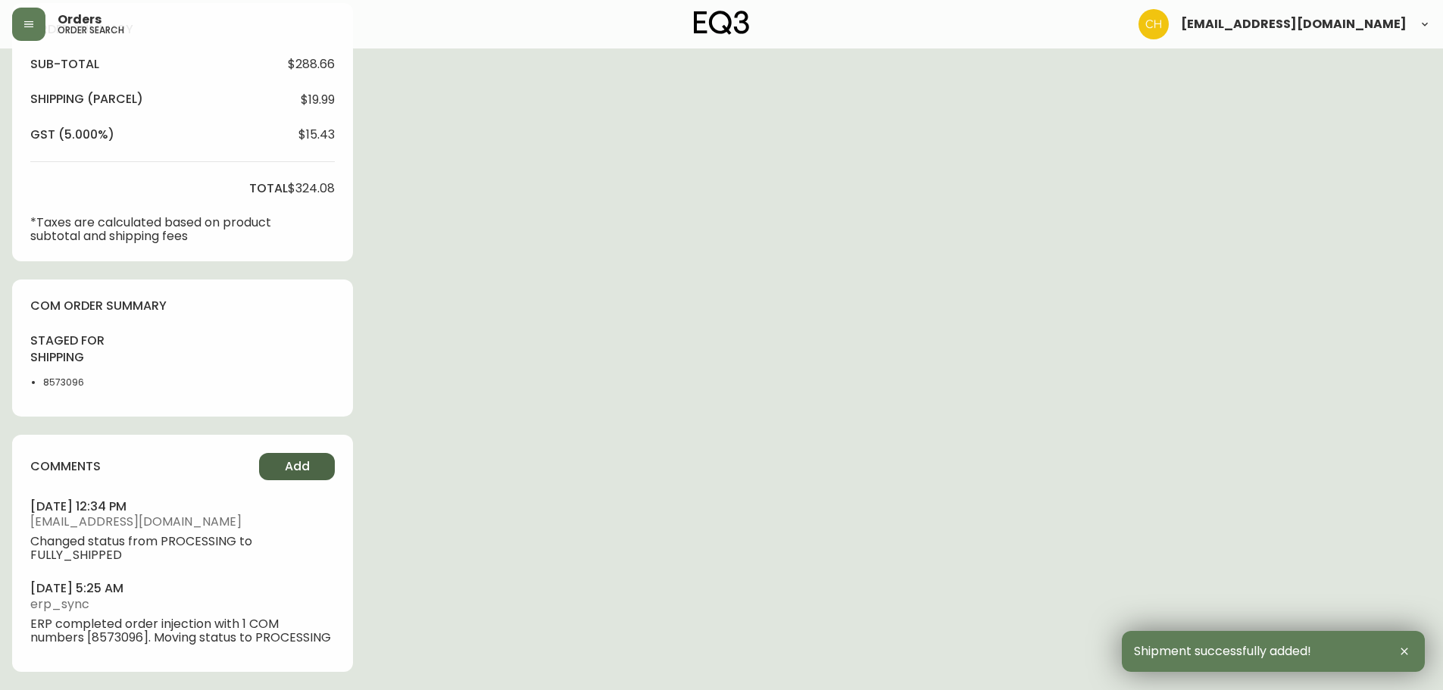
click at [304, 471] on span "Add" at bounding box center [297, 466] width 25 height 17
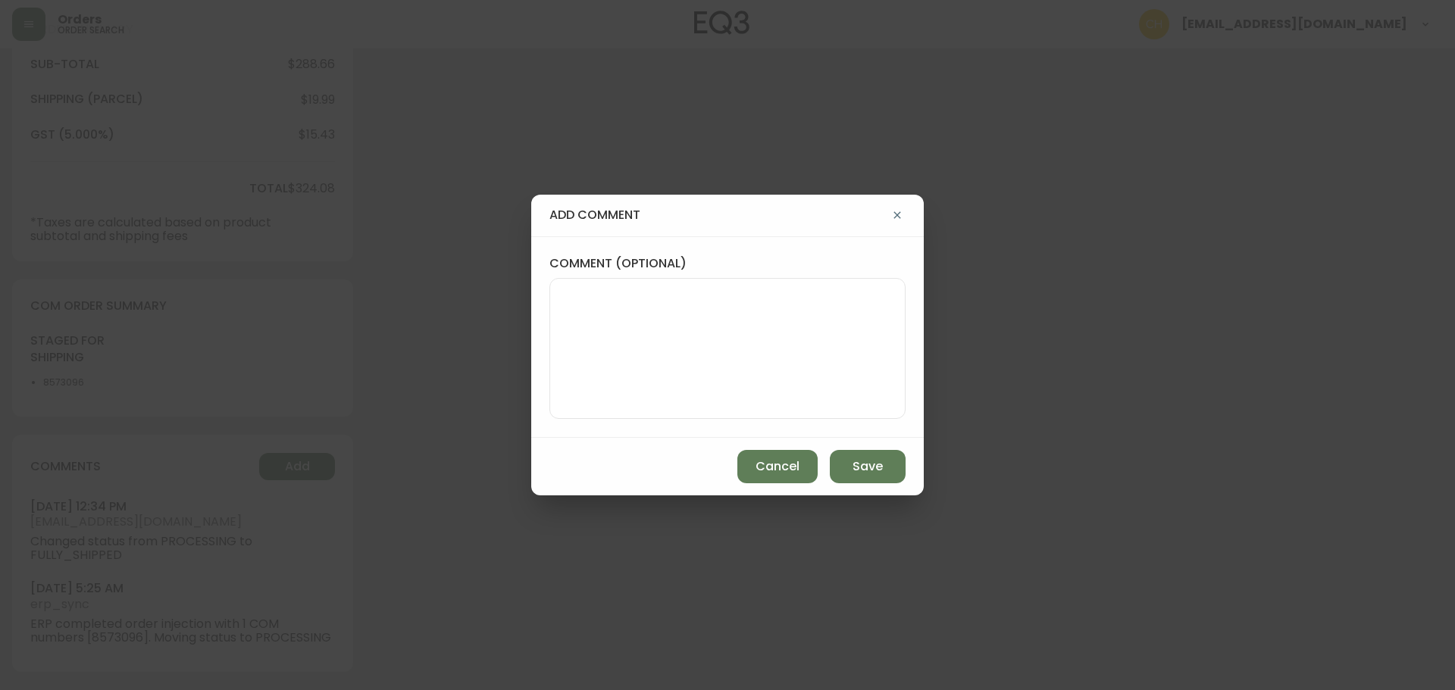
drag, startPoint x: 546, startPoint y: 305, endPoint x: 567, endPoint y: 312, distance: 23.2
click at [564, 312] on div "comment (optional)" at bounding box center [727, 337] width 392 height 202
click at [568, 312] on textarea "comment (optional)" at bounding box center [727, 348] width 330 height 121
type textarea "CH"
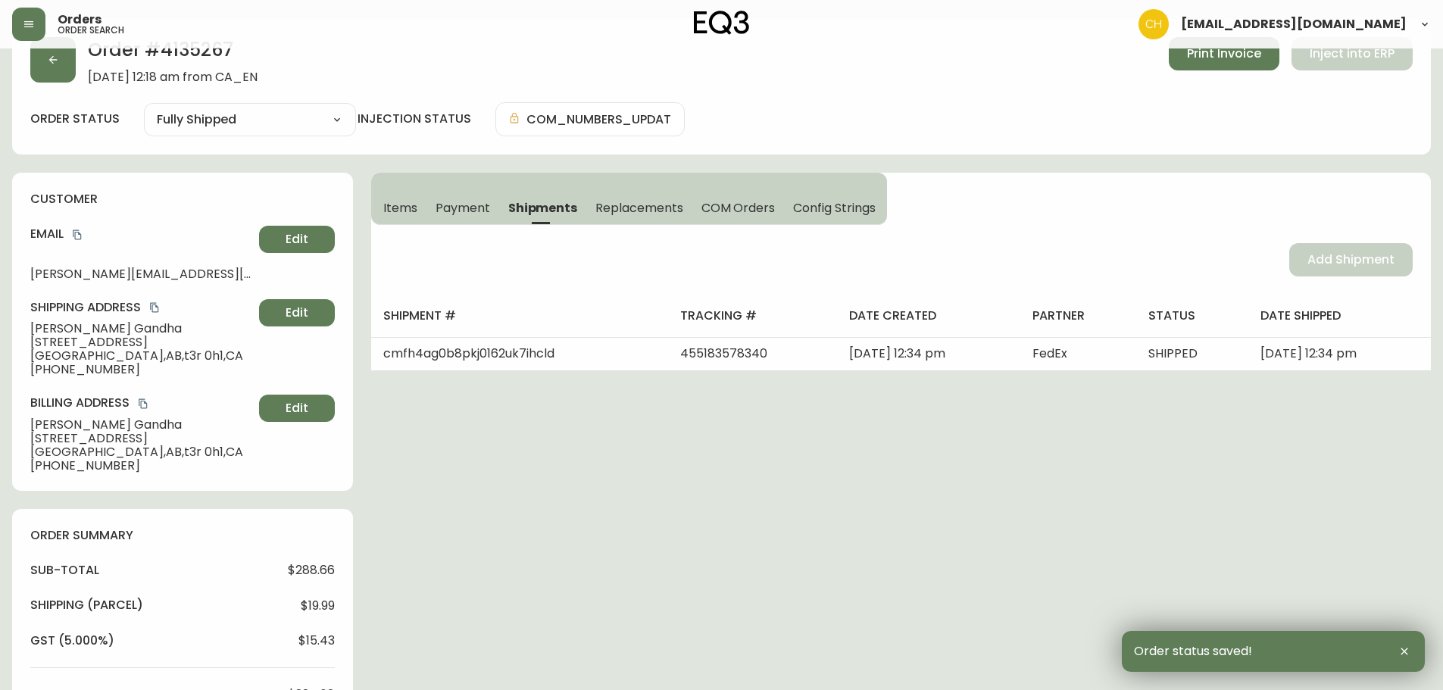
scroll to position [0, 0]
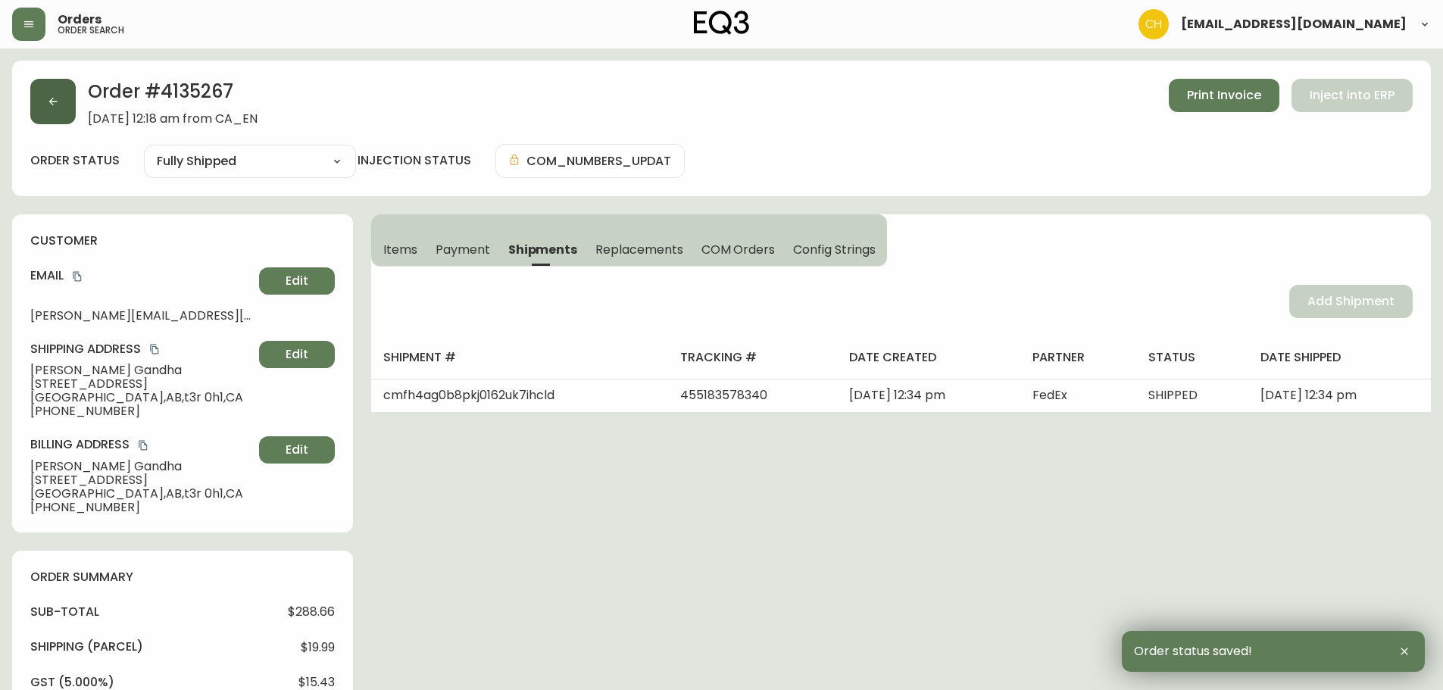
click at [47, 95] on button "button" at bounding box center [52, 101] width 45 height 45
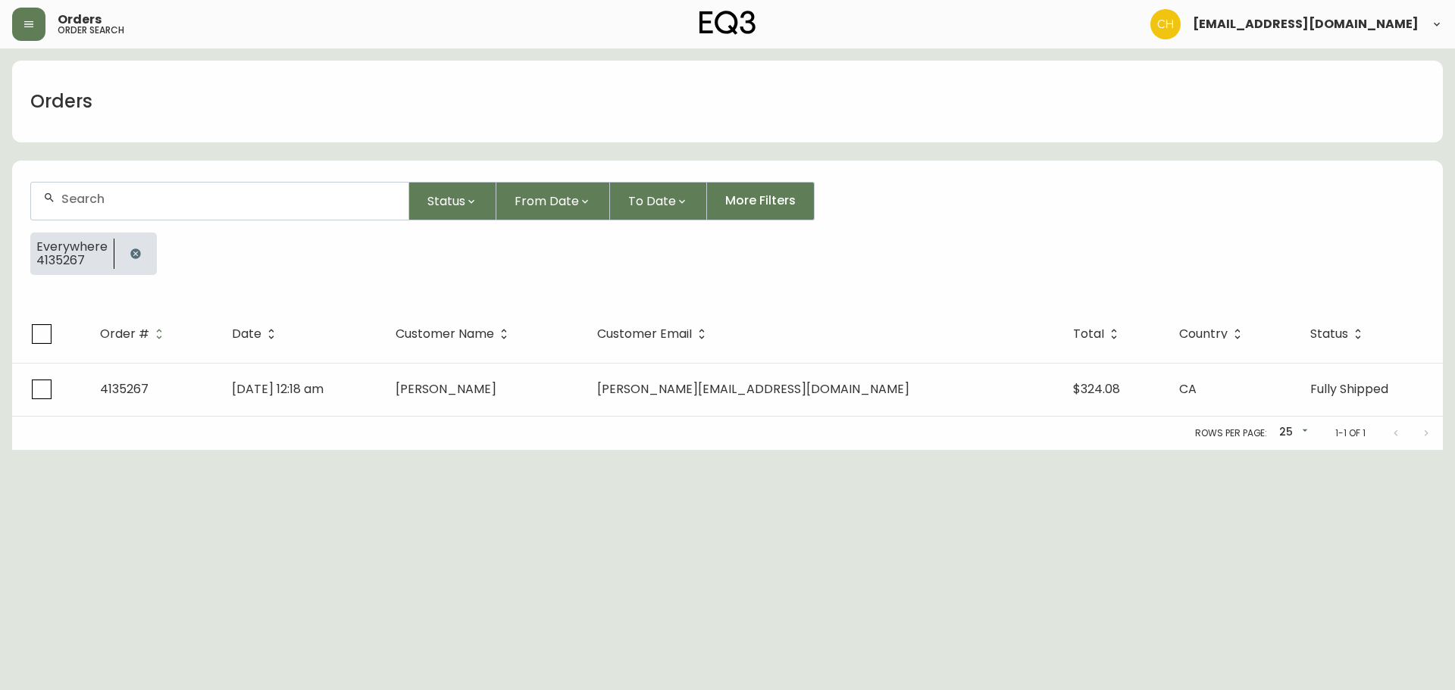
click at [79, 202] on input "text" at bounding box center [228, 199] width 335 height 14
type input "4135284"
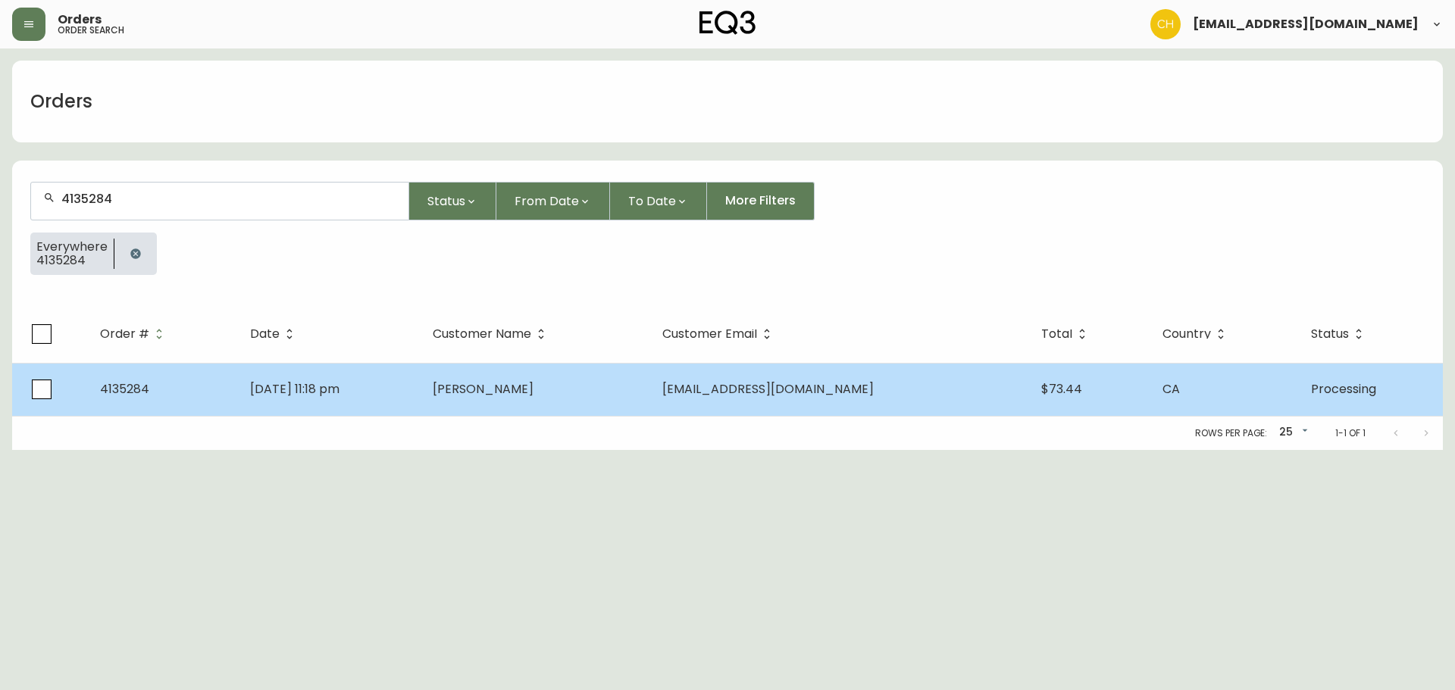
click at [421, 402] on td "[DATE] 11:18 pm" at bounding box center [329, 389] width 183 height 53
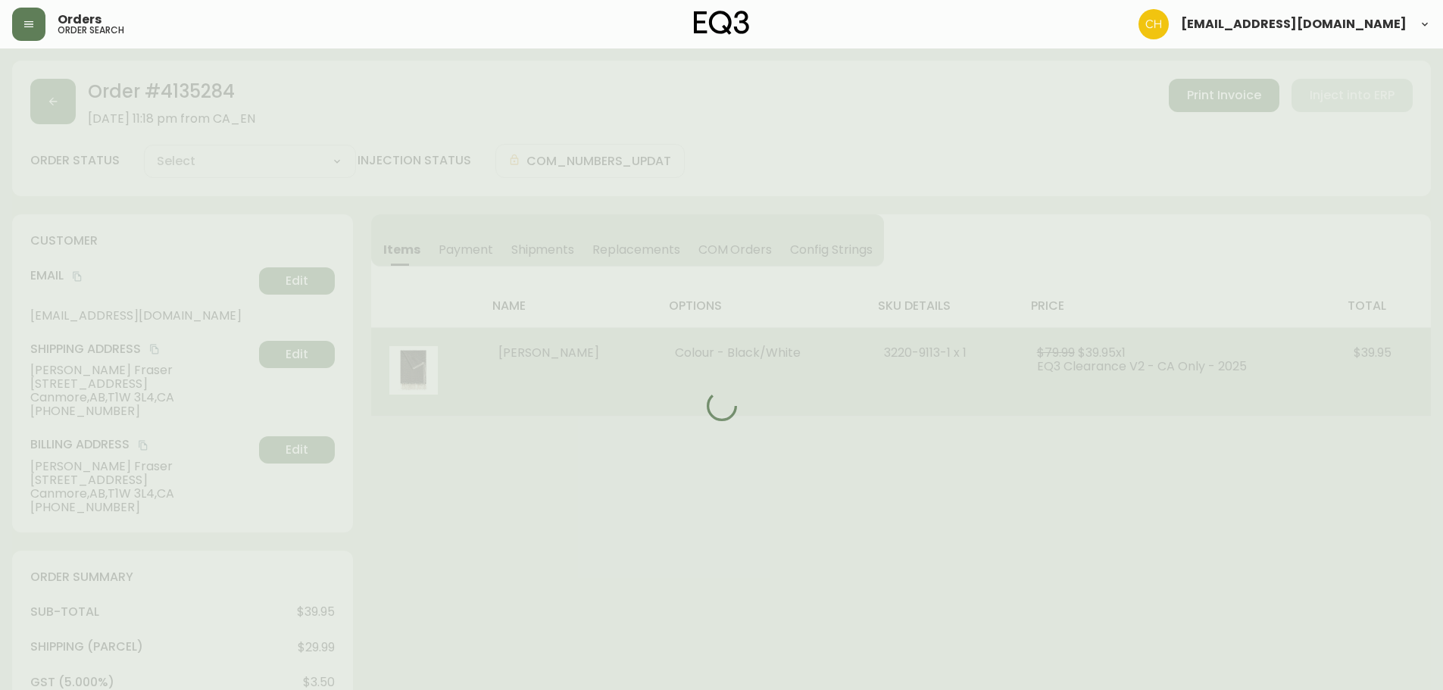
type input "Processing"
select select "PROCESSING"
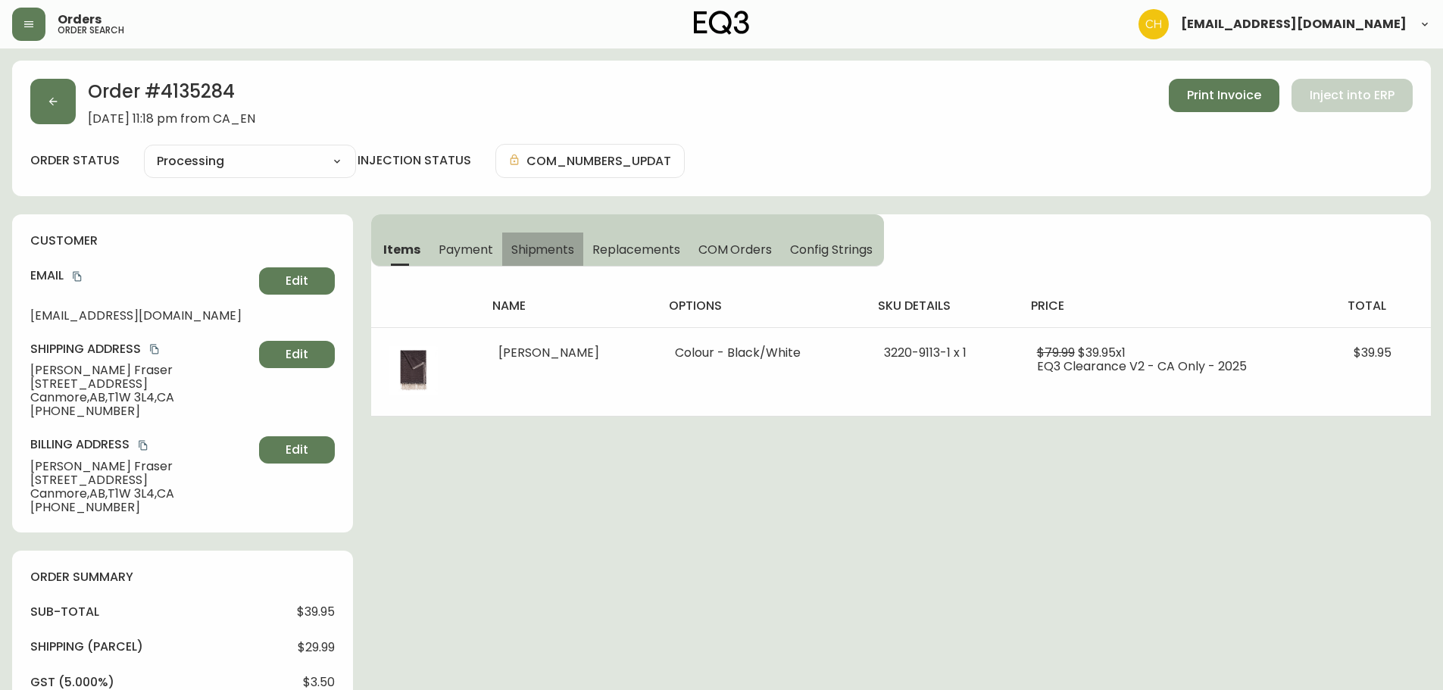
click at [534, 242] on span "Shipments" at bounding box center [543, 250] width 64 height 16
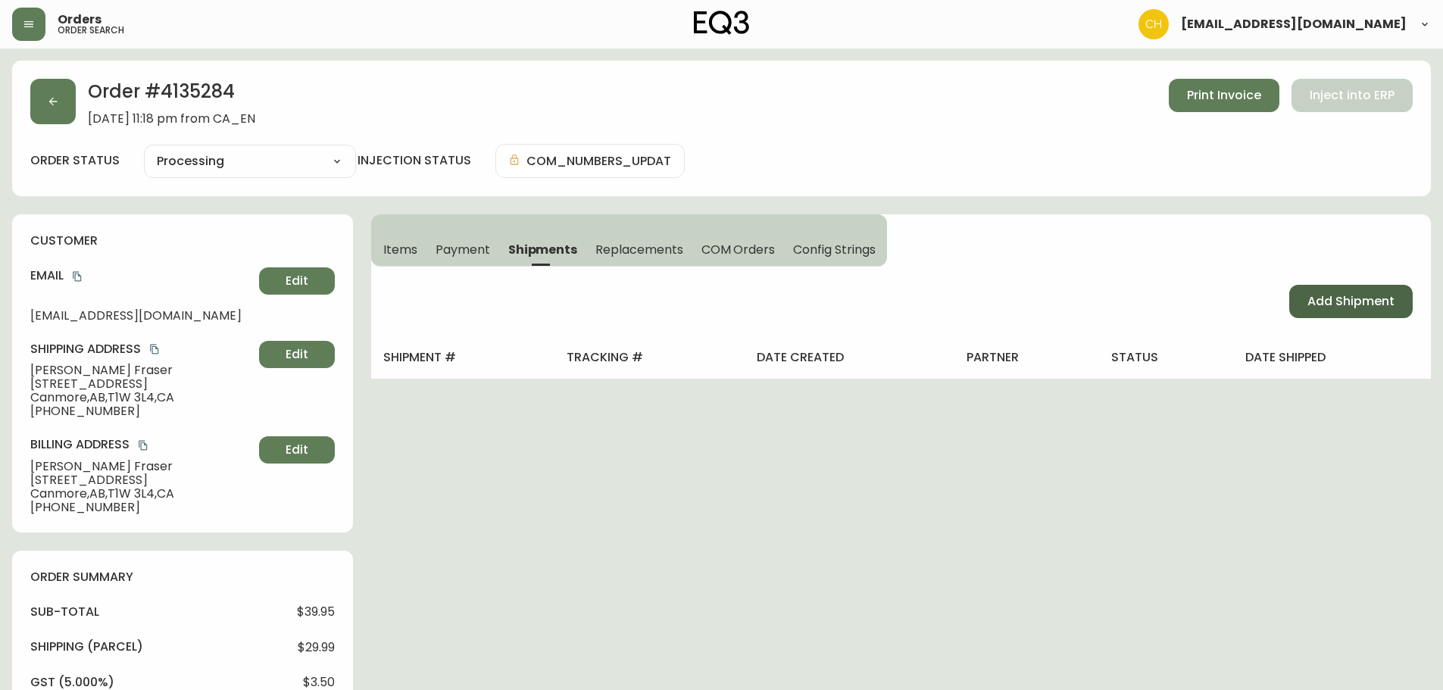
click at [1349, 308] on span "Add Shipment" at bounding box center [1351, 301] width 87 height 17
select select "PENDING"
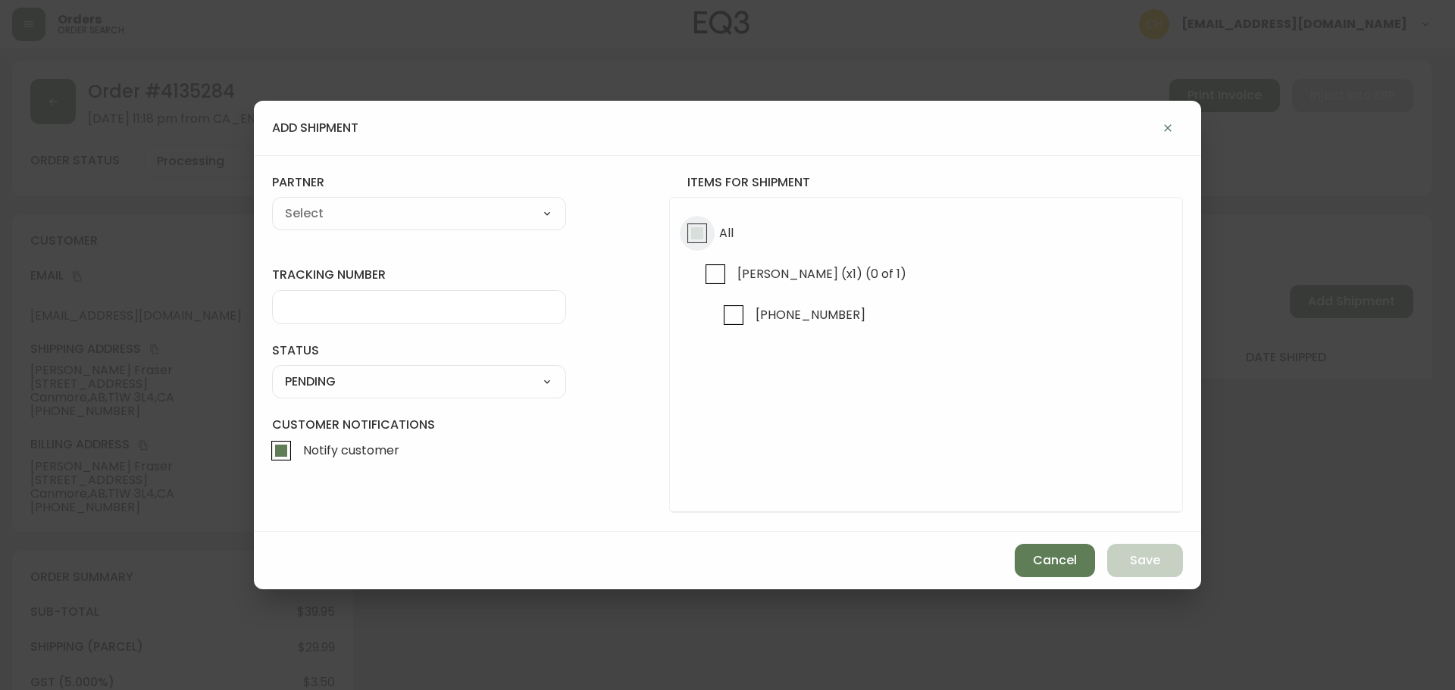
click at [702, 238] on input "All" at bounding box center [697, 233] width 35 height 35
checkbox input "true"
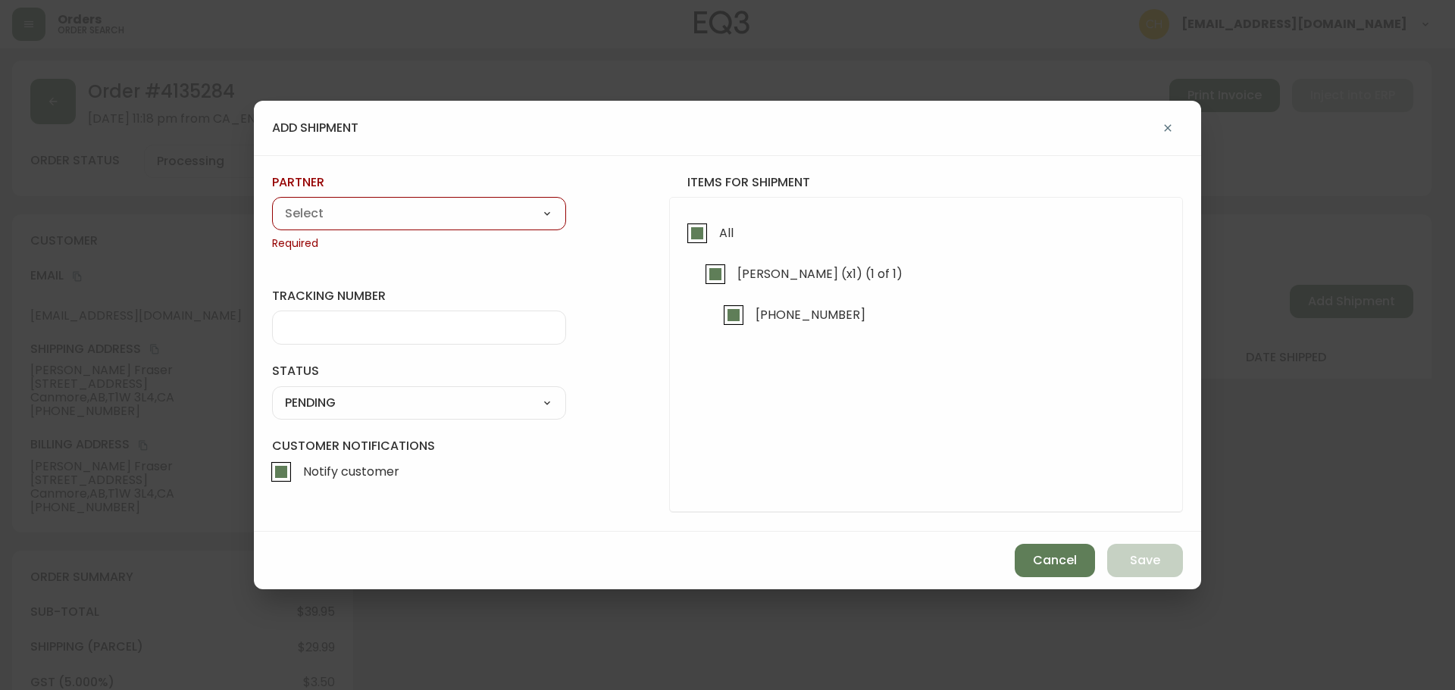
drag, startPoint x: 508, startPoint y: 213, endPoint x: 491, endPoint y: 223, distance: 19.4
click at [508, 213] on select "A Move to Remember LLC ABF Freight Alero [PERSON_NAME] Canada Post Canpar Expre…" at bounding box center [419, 213] width 294 height 23
select select "cjy0a9taa01x001669l98m63c"
click at [272, 202] on select "A Move to Remember LLC ABF Freight Alero [PERSON_NAME] Canada Post Canpar Expre…" at bounding box center [419, 213] width 294 height 23
type input "FedEx"
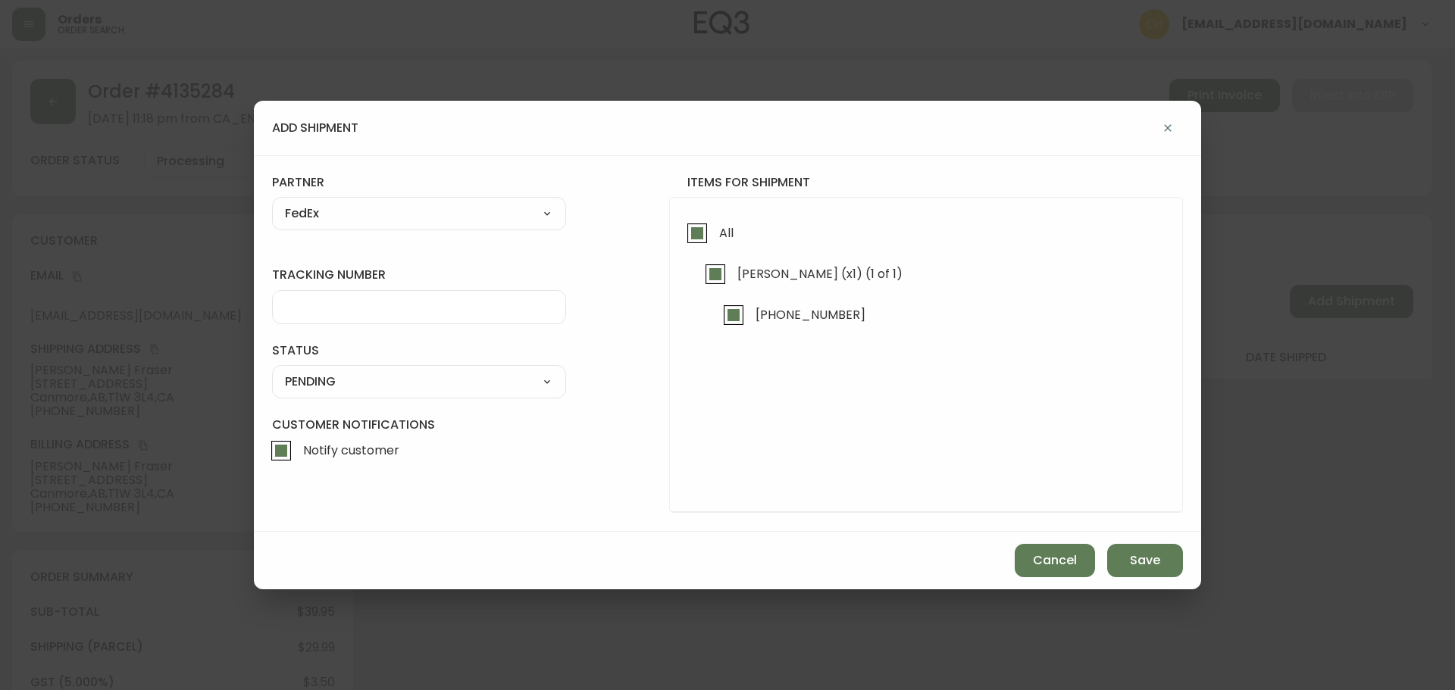
click at [345, 304] on input "tracking number" at bounding box center [419, 307] width 268 height 14
type input "455183578350"
click at [340, 378] on select "SHIPPED PENDING CANCELLED" at bounding box center [419, 382] width 294 height 23
click at [272, 371] on select "SHIPPED PENDING CANCELLED" at bounding box center [419, 382] width 294 height 23
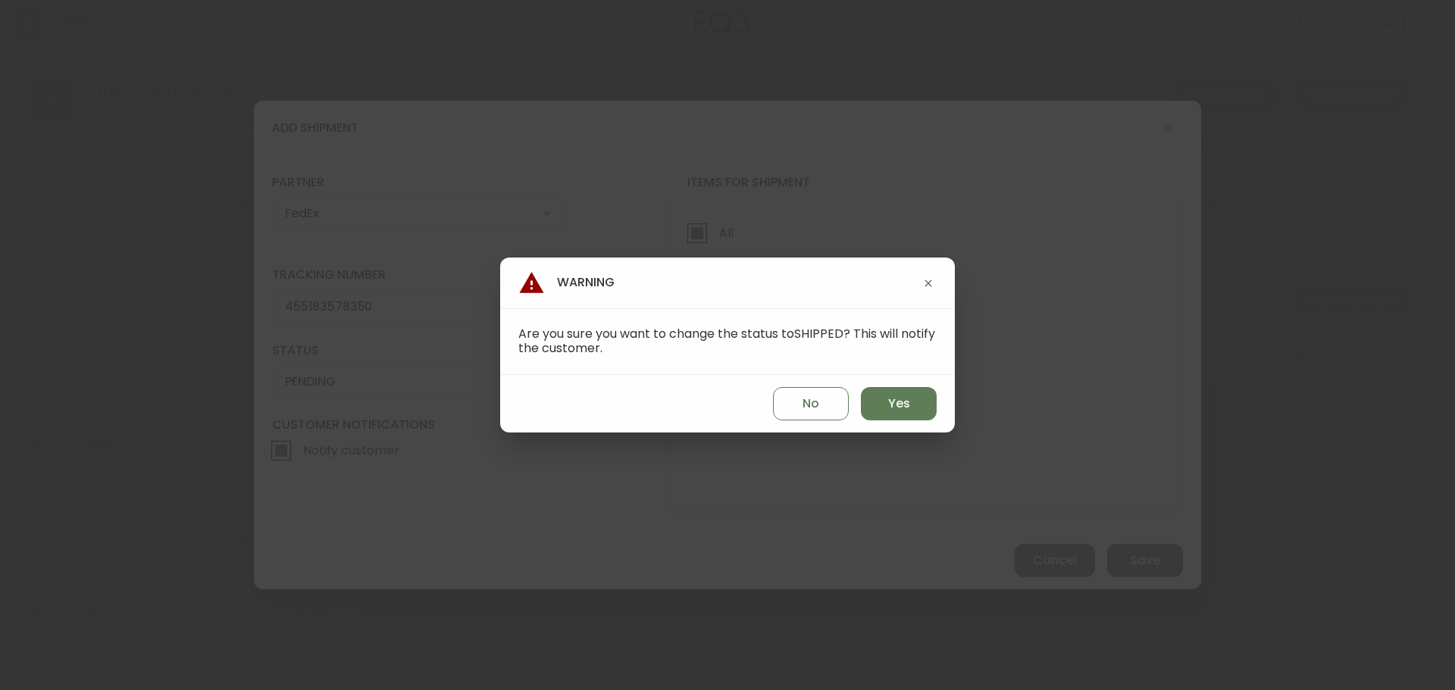
select select "PENDING"
click at [878, 396] on button "Yes" at bounding box center [899, 403] width 76 height 33
type input "SHIPPED"
select select "SHIPPED"
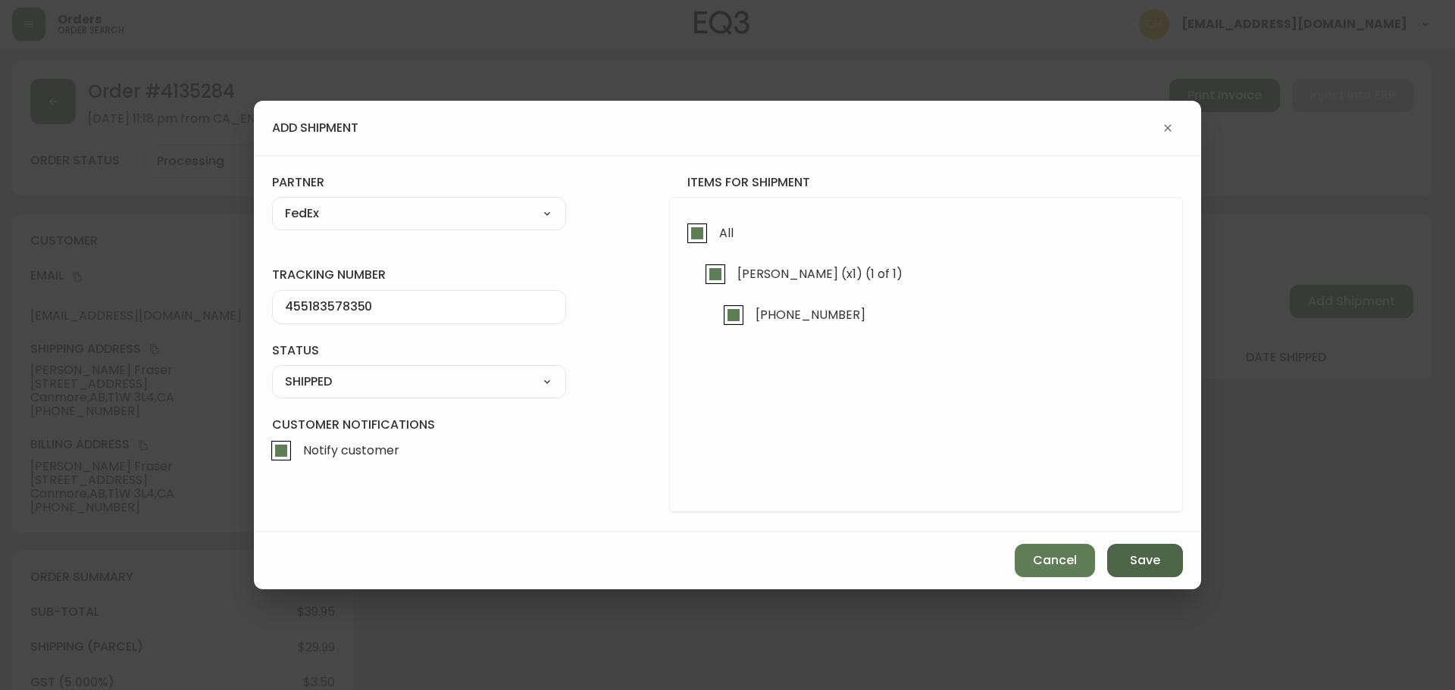
click at [1132, 563] on span "Save" at bounding box center [1145, 560] width 30 height 17
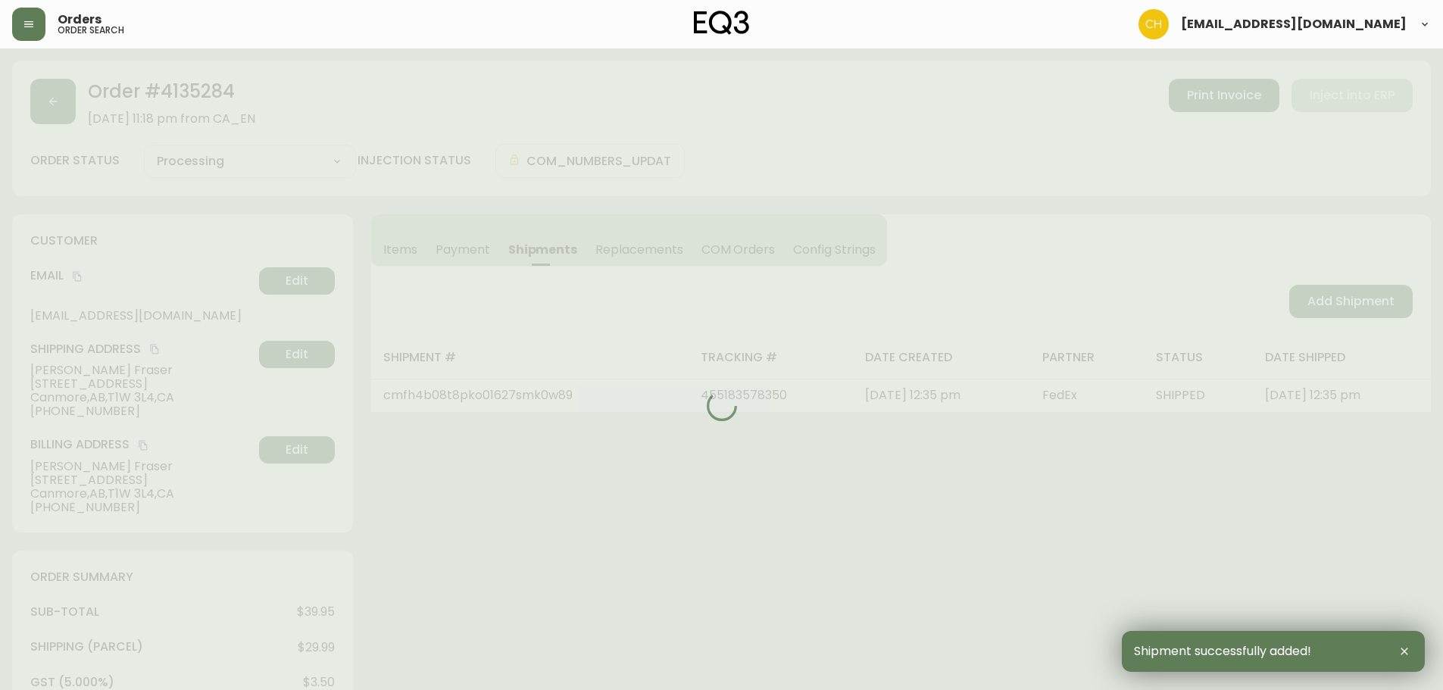
type input "Fully Shipped"
select select "FULLY_SHIPPED"
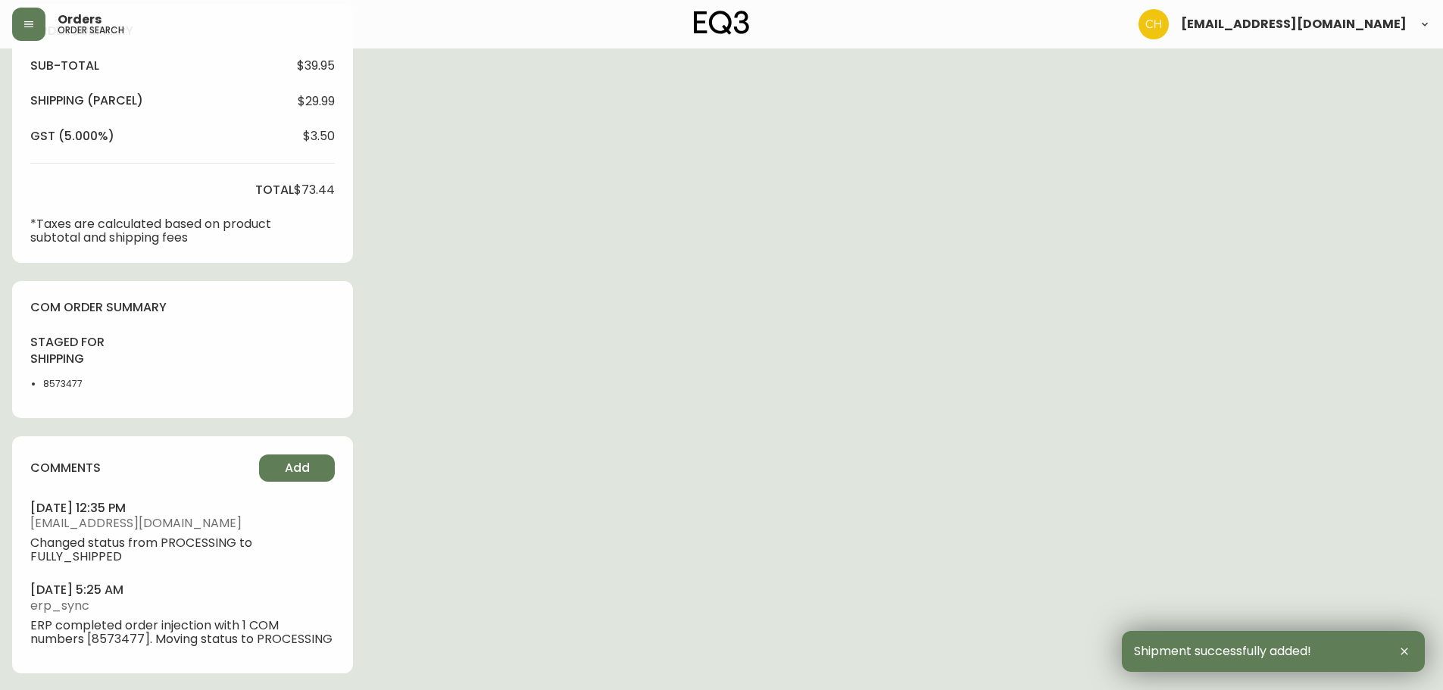
scroll to position [548, 0]
click at [298, 467] on span "Add" at bounding box center [297, 466] width 25 height 17
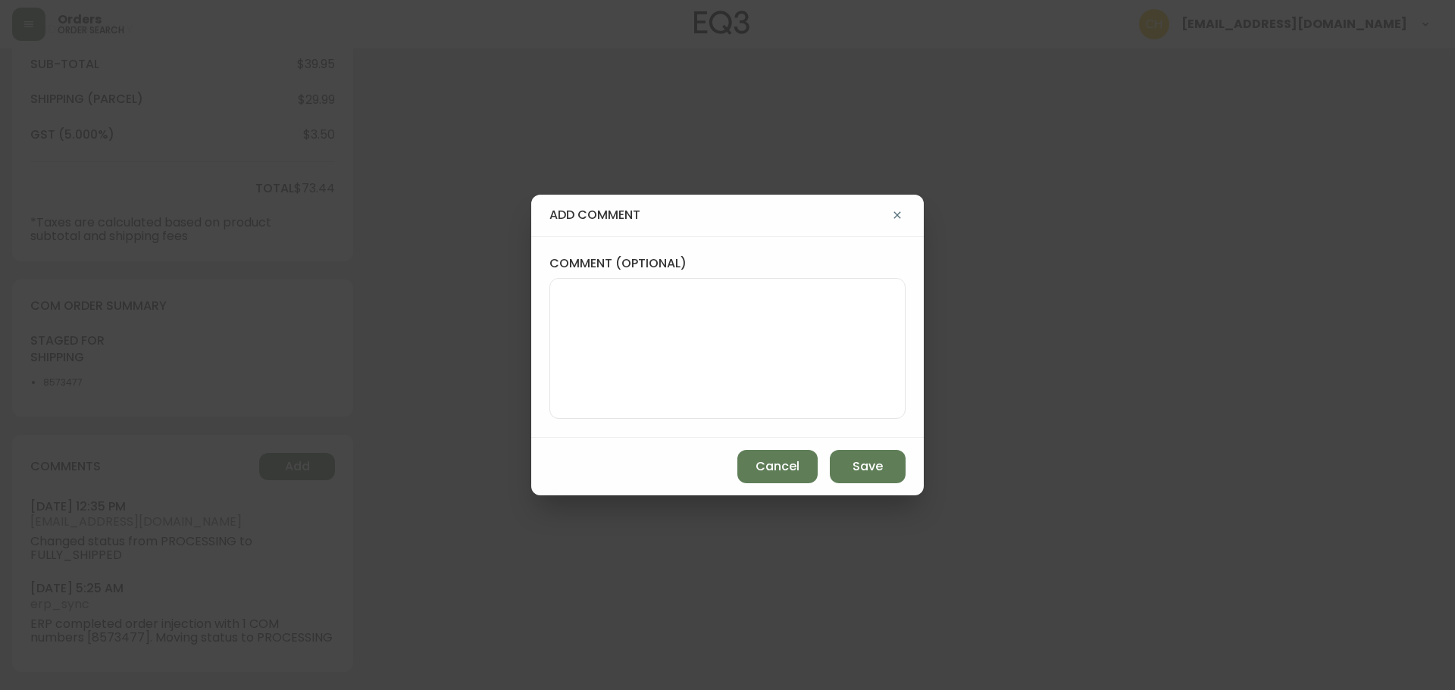
click at [560, 366] on div at bounding box center [727, 348] width 356 height 141
type textarea "CH"
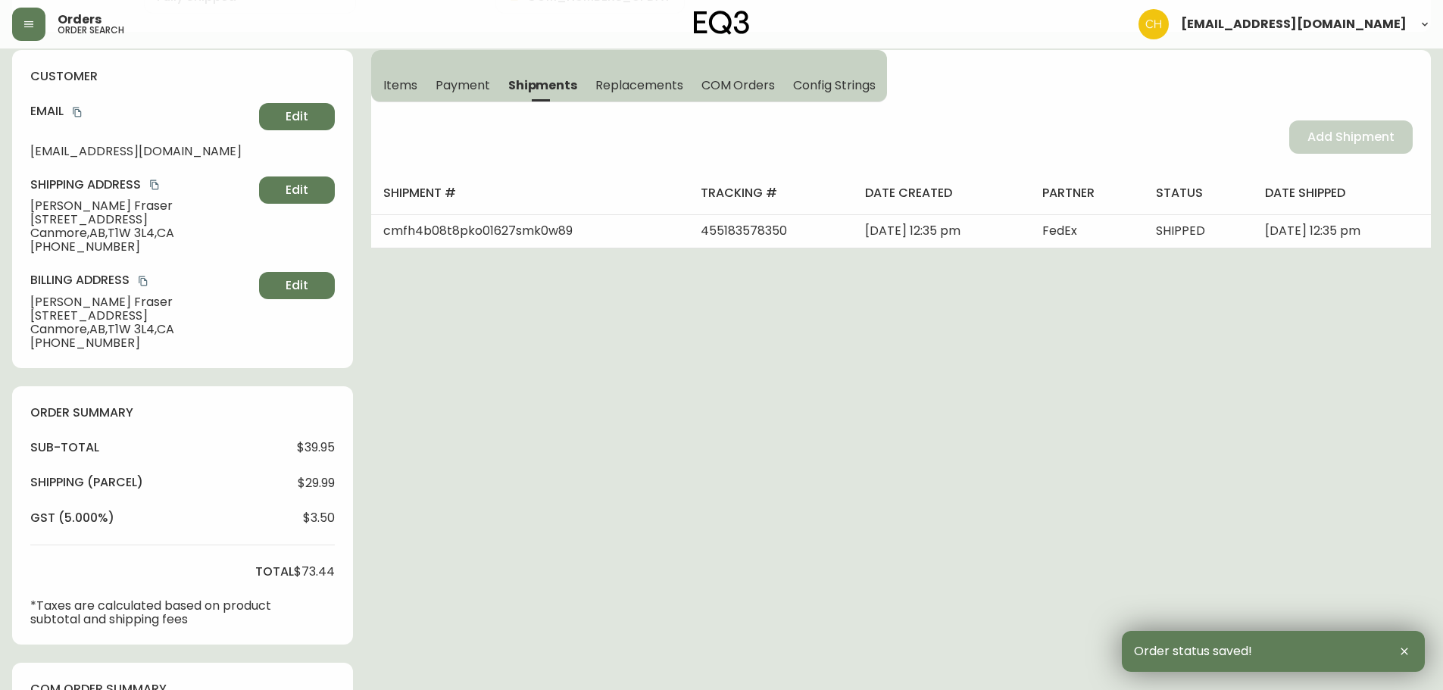
scroll to position [0, 0]
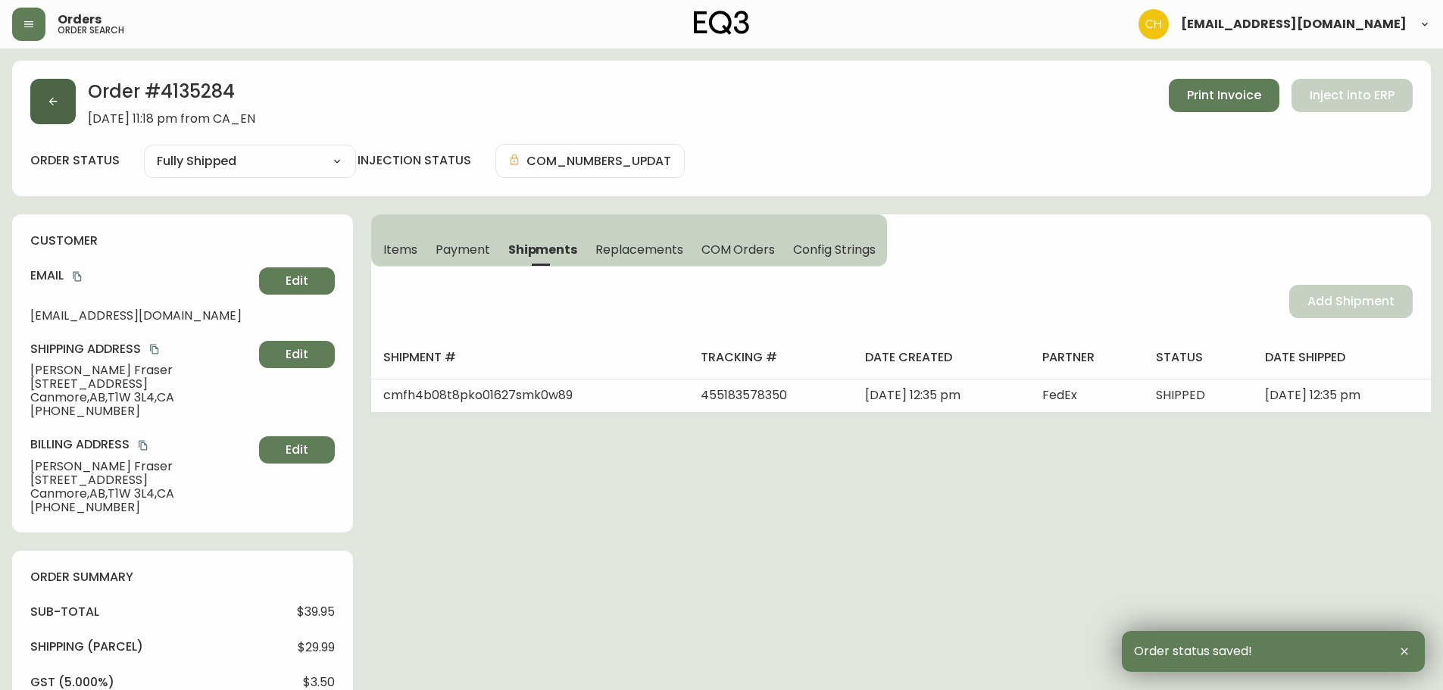
click at [57, 105] on icon "button" at bounding box center [53, 101] width 12 height 12
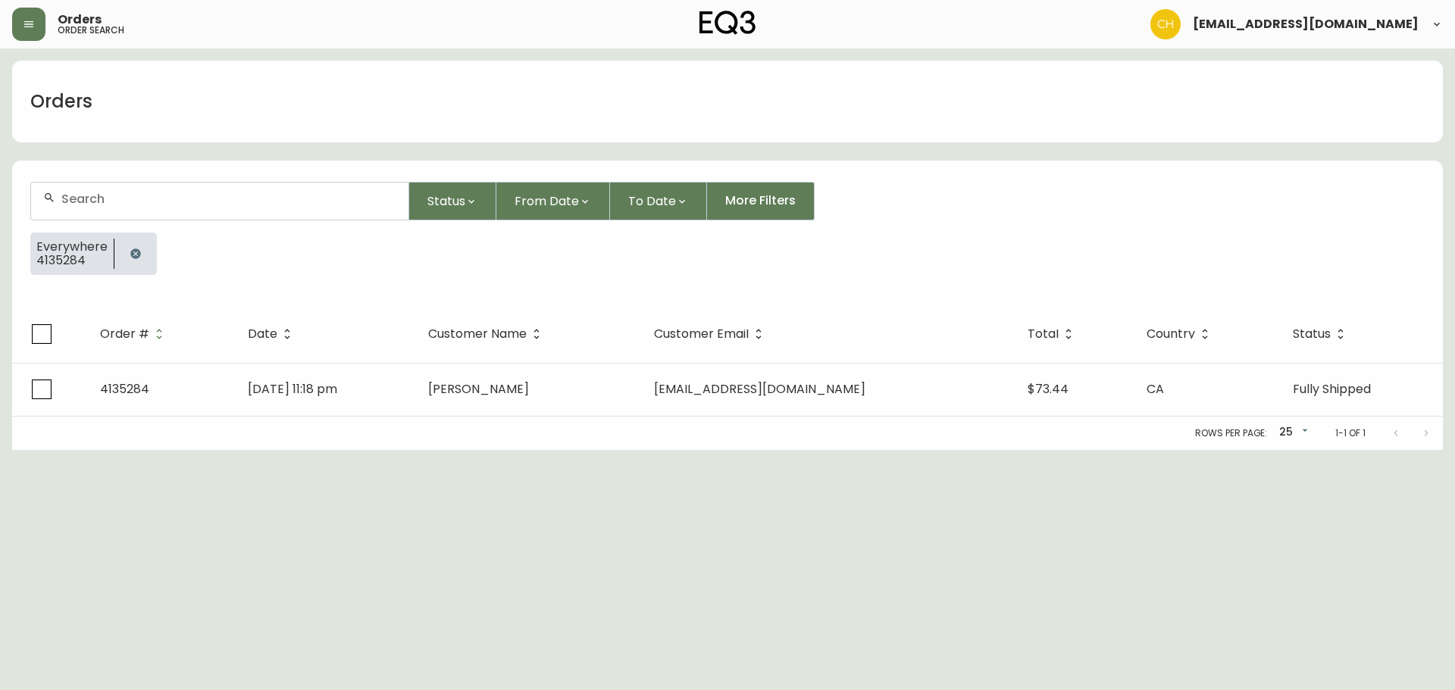
click at [73, 205] on input "text" at bounding box center [228, 199] width 335 height 14
type input "4135268"
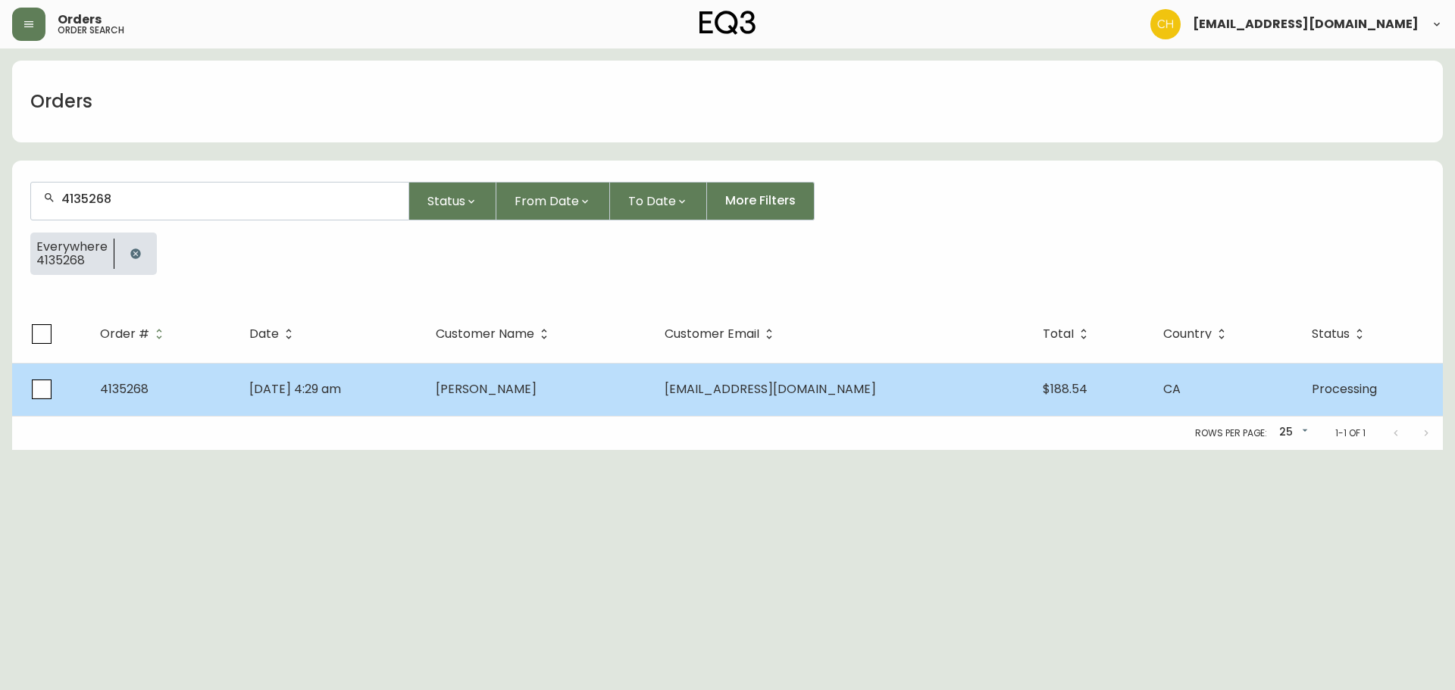
click at [411, 378] on td "[DATE] 4:29 am" at bounding box center [330, 389] width 186 height 53
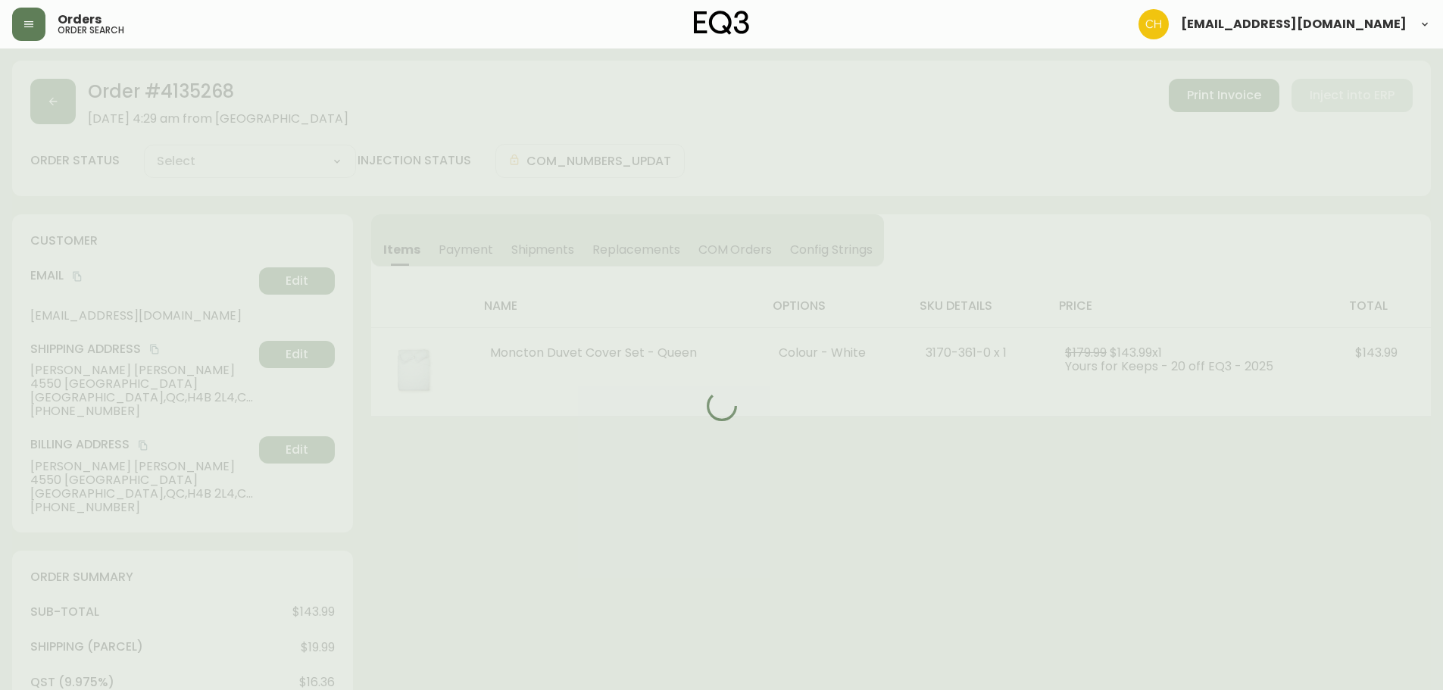
type input "Processing"
select select "PROCESSING"
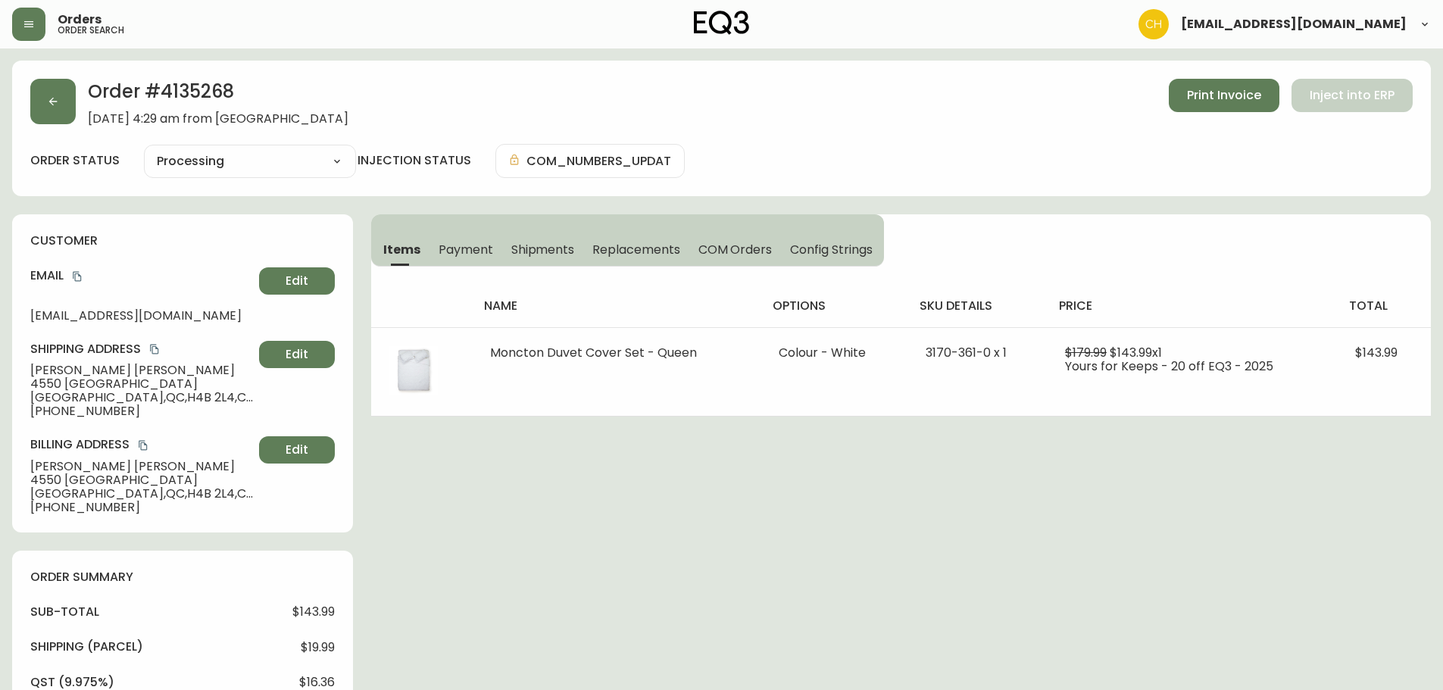
drag, startPoint x: 544, startPoint y: 242, endPoint x: 558, endPoint y: 252, distance: 16.4
click at [544, 242] on span "Shipments" at bounding box center [543, 250] width 64 height 16
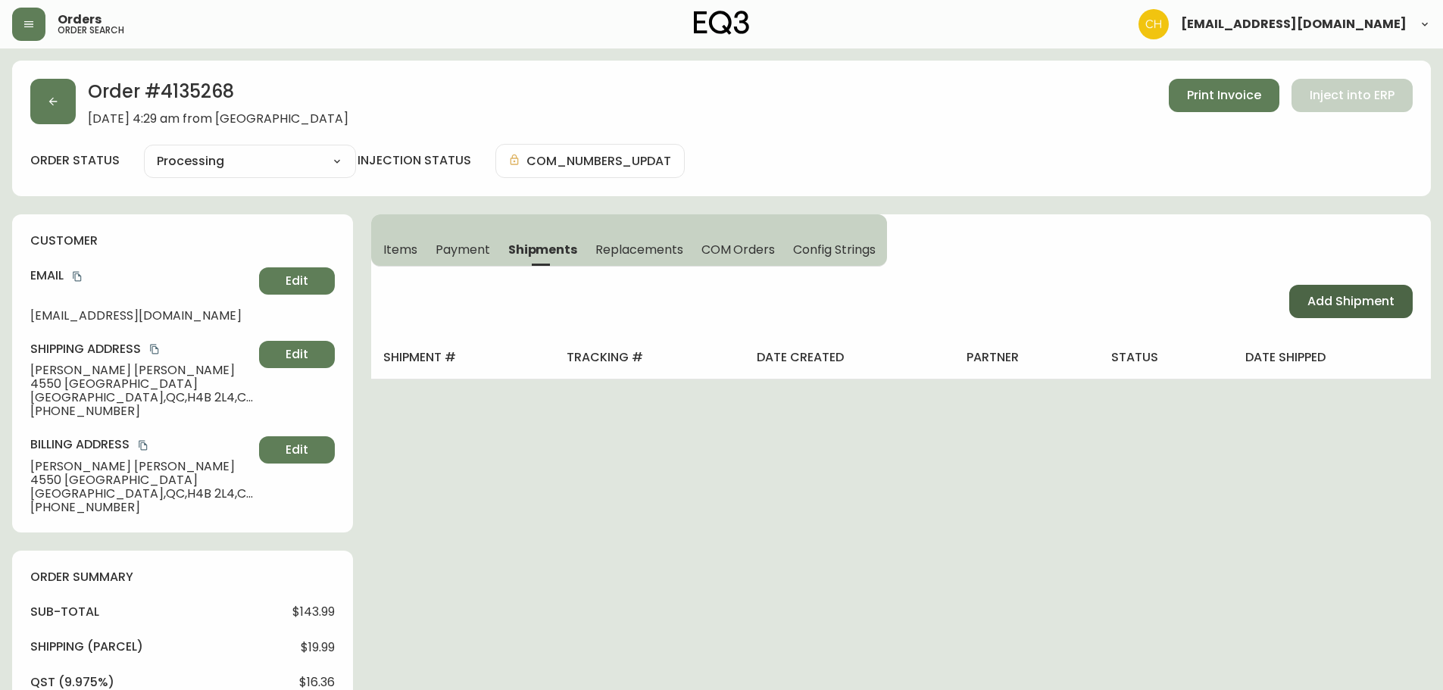
click at [1331, 307] on span "Add Shipment" at bounding box center [1351, 301] width 87 height 17
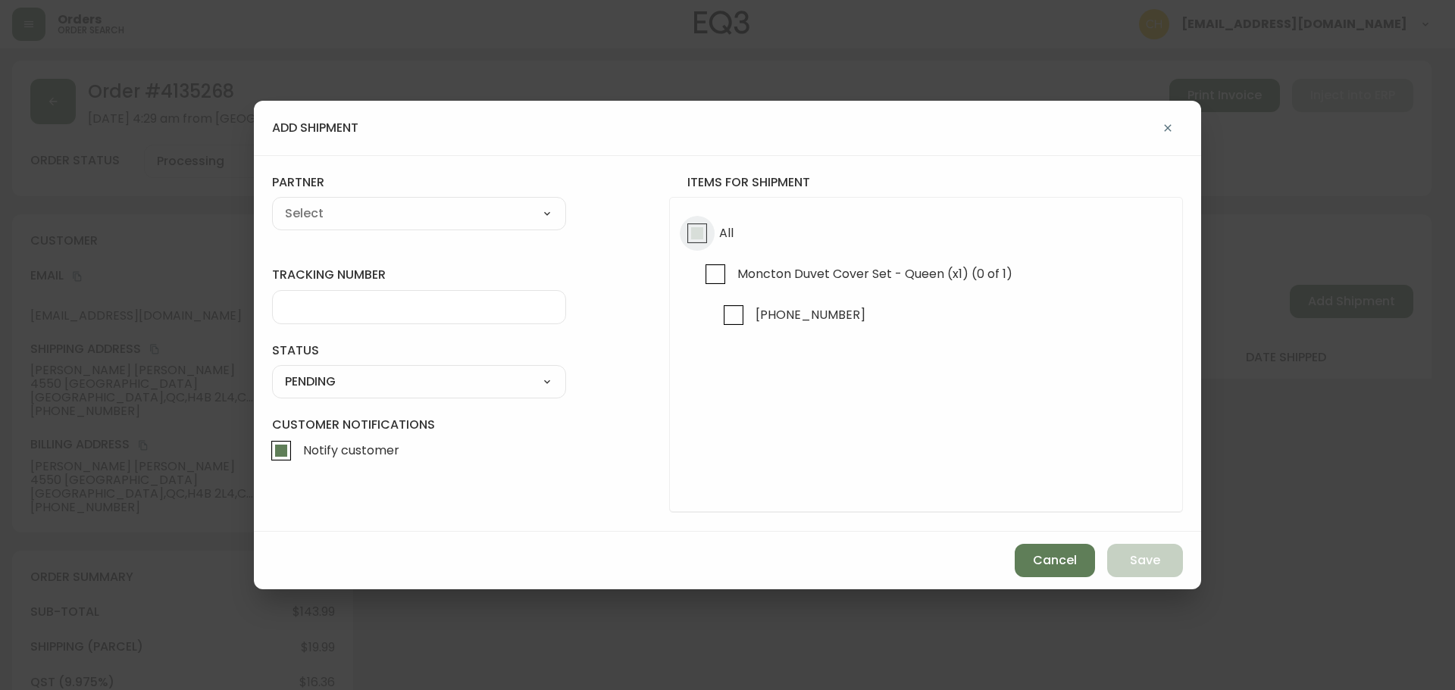
click at [699, 236] on input "All" at bounding box center [697, 233] width 35 height 35
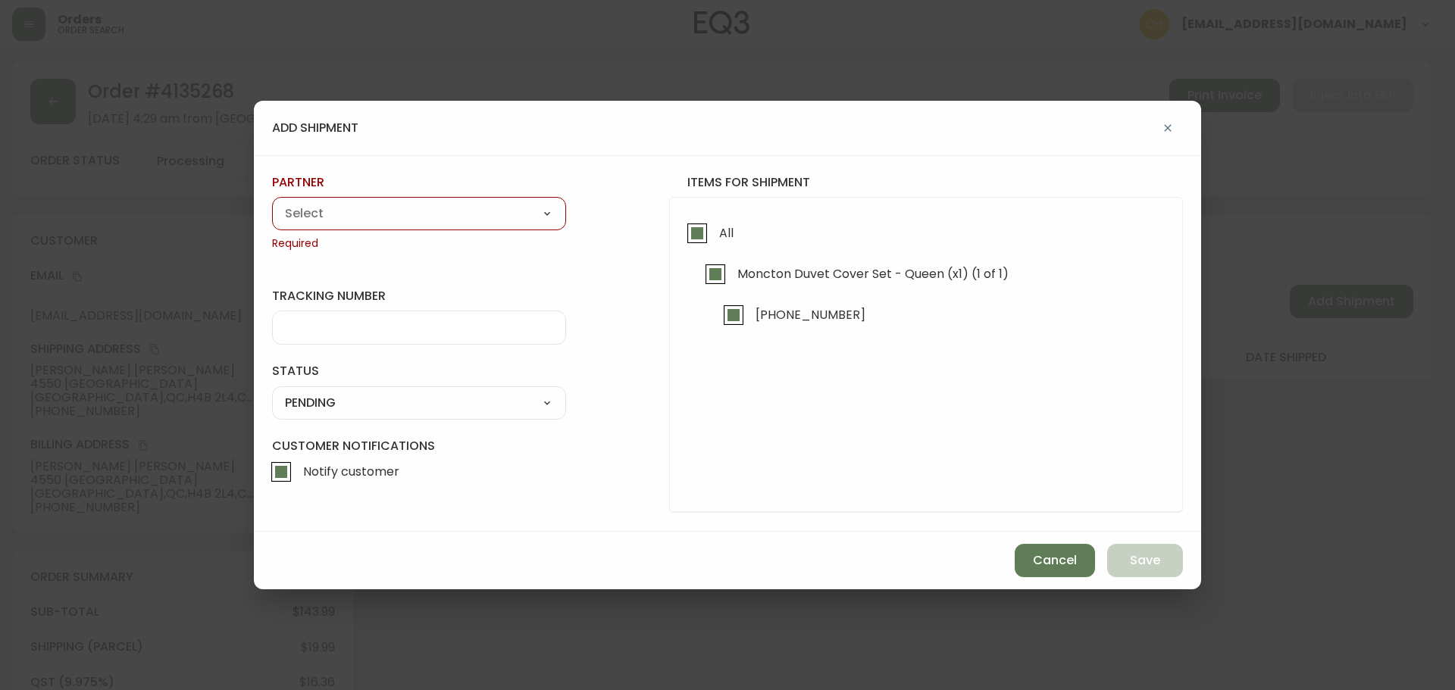
click at [491, 221] on select "A Move to Remember LLC ABF Freight Alero [PERSON_NAME] Canada Post Canpar Expre…" at bounding box center [419, 213] width 294 height 23
click at [272, 202] on select "A Move to Remember LLC ABF Freight Alero [PERSON_NAME] Canada Post Canpar Expre…" at bounding box center [419, 213] width 294 height 23
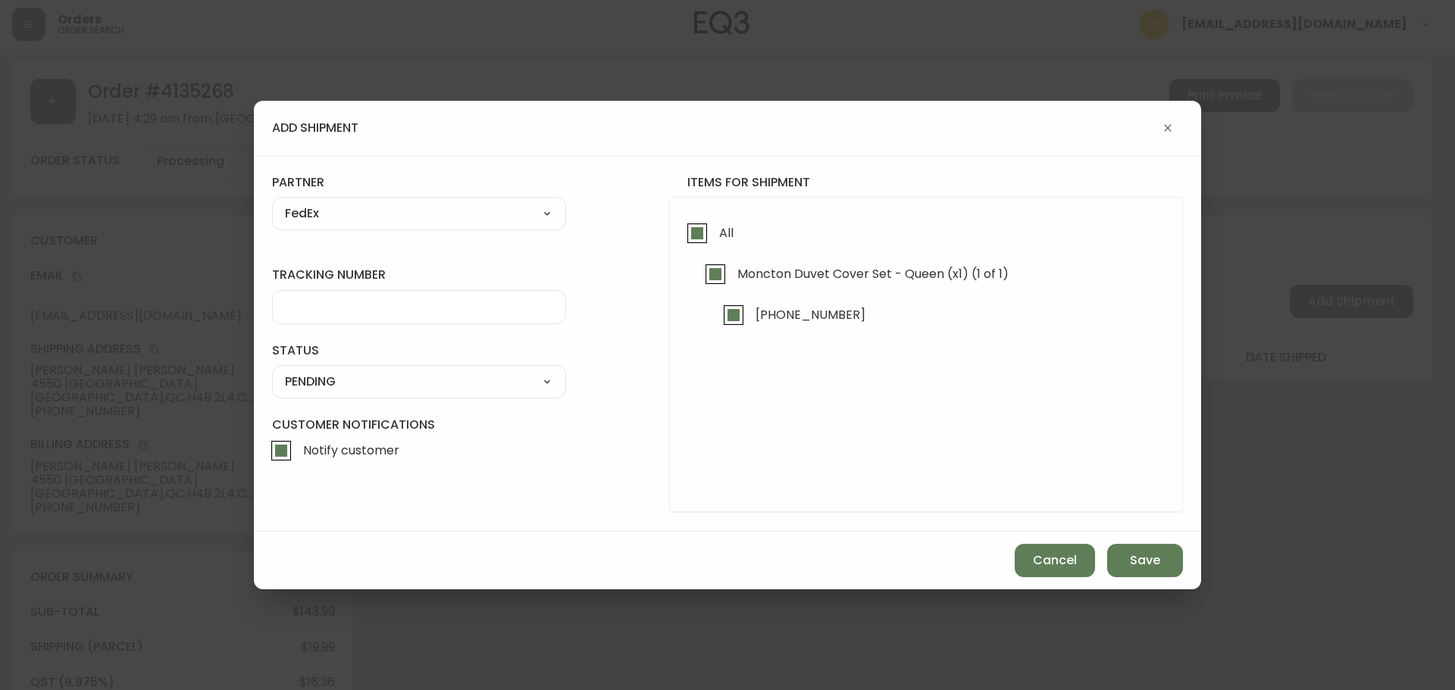
click at [355, 307] on input "tracking number" at bounding box center [419, 307] width 268 height 14
click at [330, 384] on select "SHIPPED PENDING CANCELLED" at bounding box center [419, 382] width 294 height 23
click at [272, 371] on select "SHIPPED PENDING CANCELLED" at bounding box center [419, 382] width 294 height 23
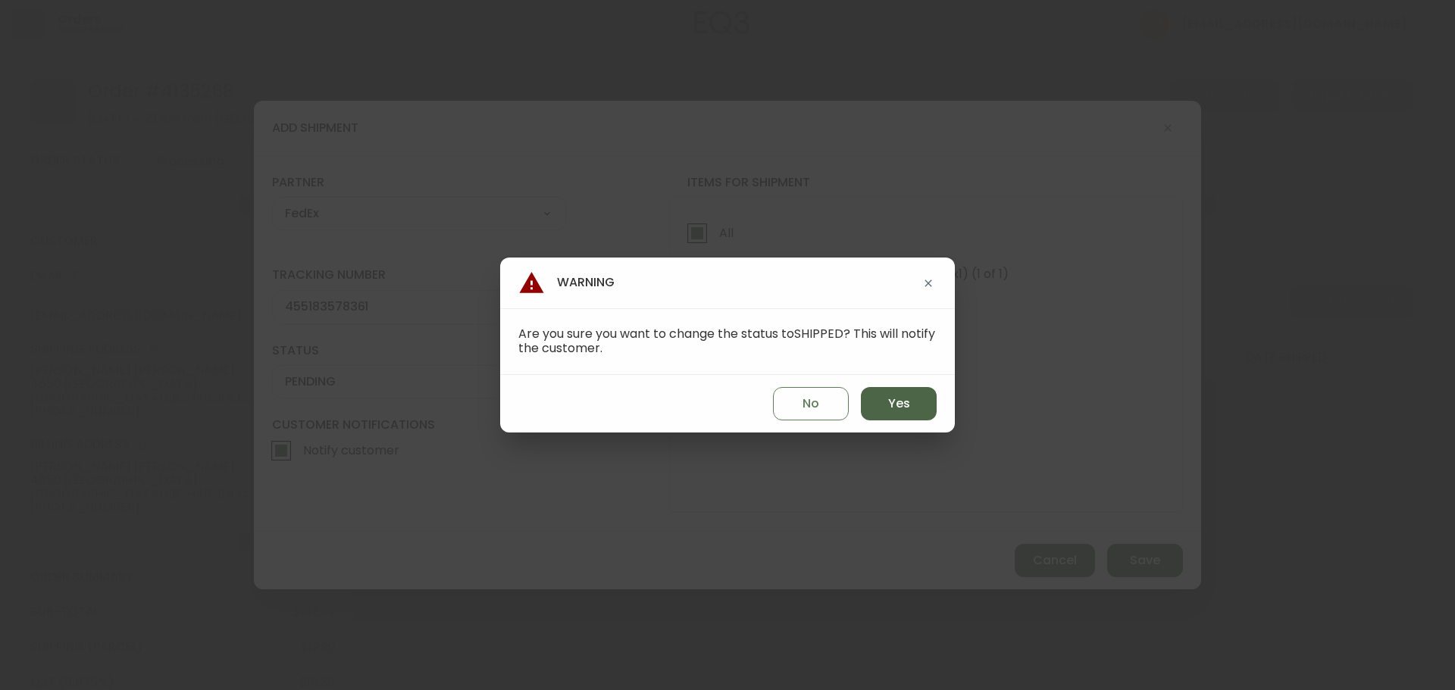
click at [893, 403] on span "Yes" at bounding box center [899, 404] width 22 height 17
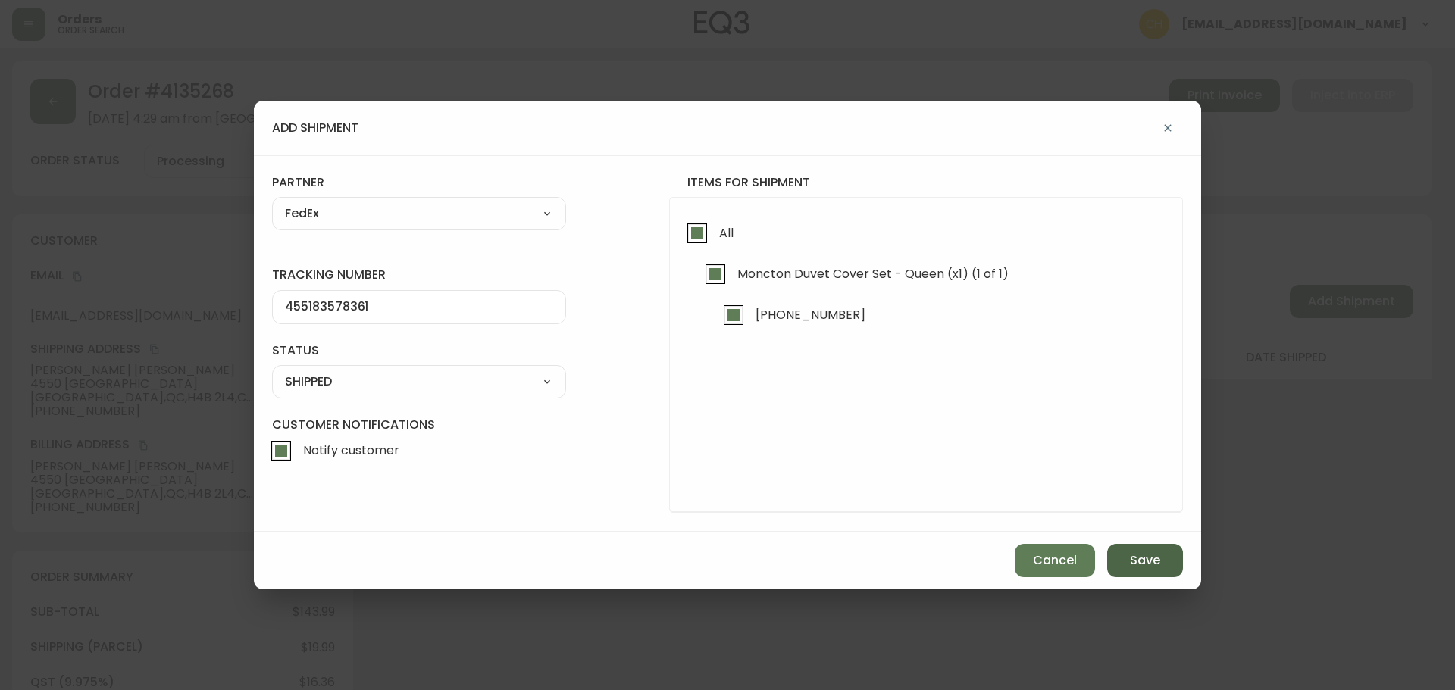
click at [1143, 570] on button "Save" at bounding box center [1145, 560] width 76 height 33
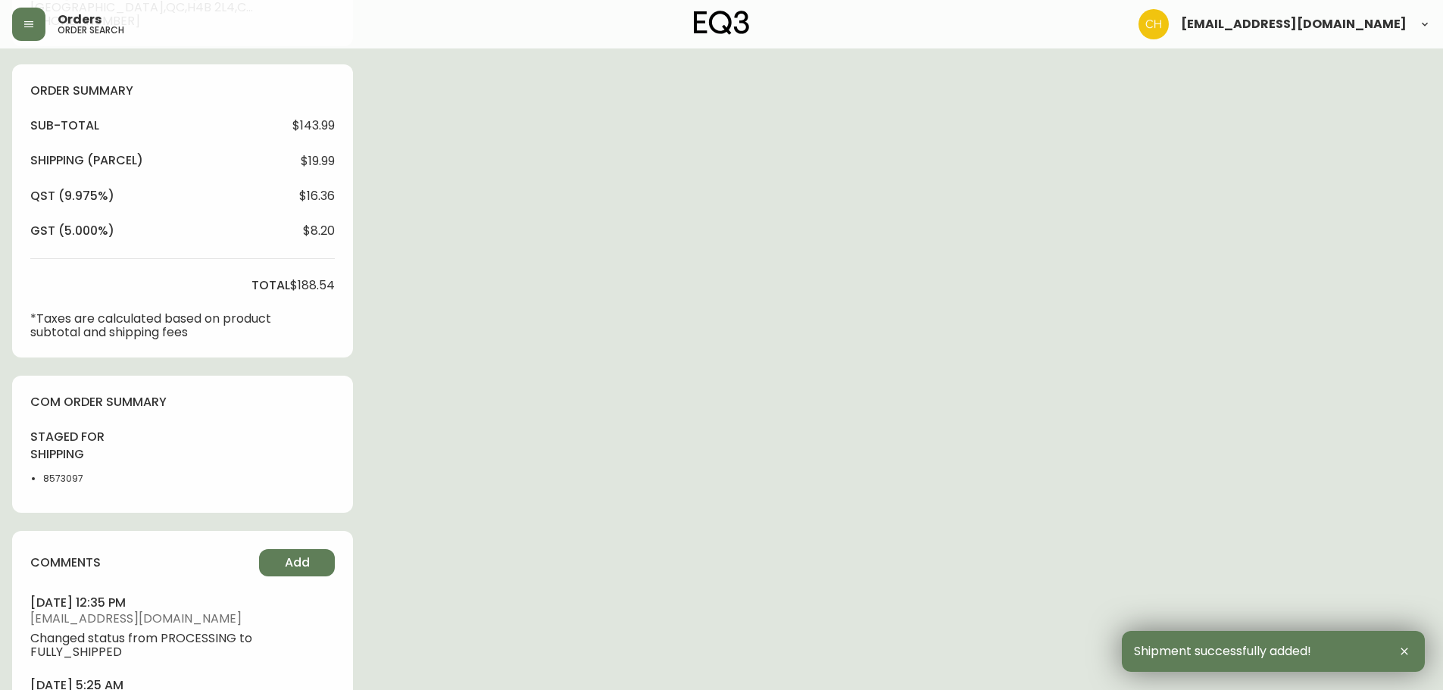
scroll to position [583, 0]
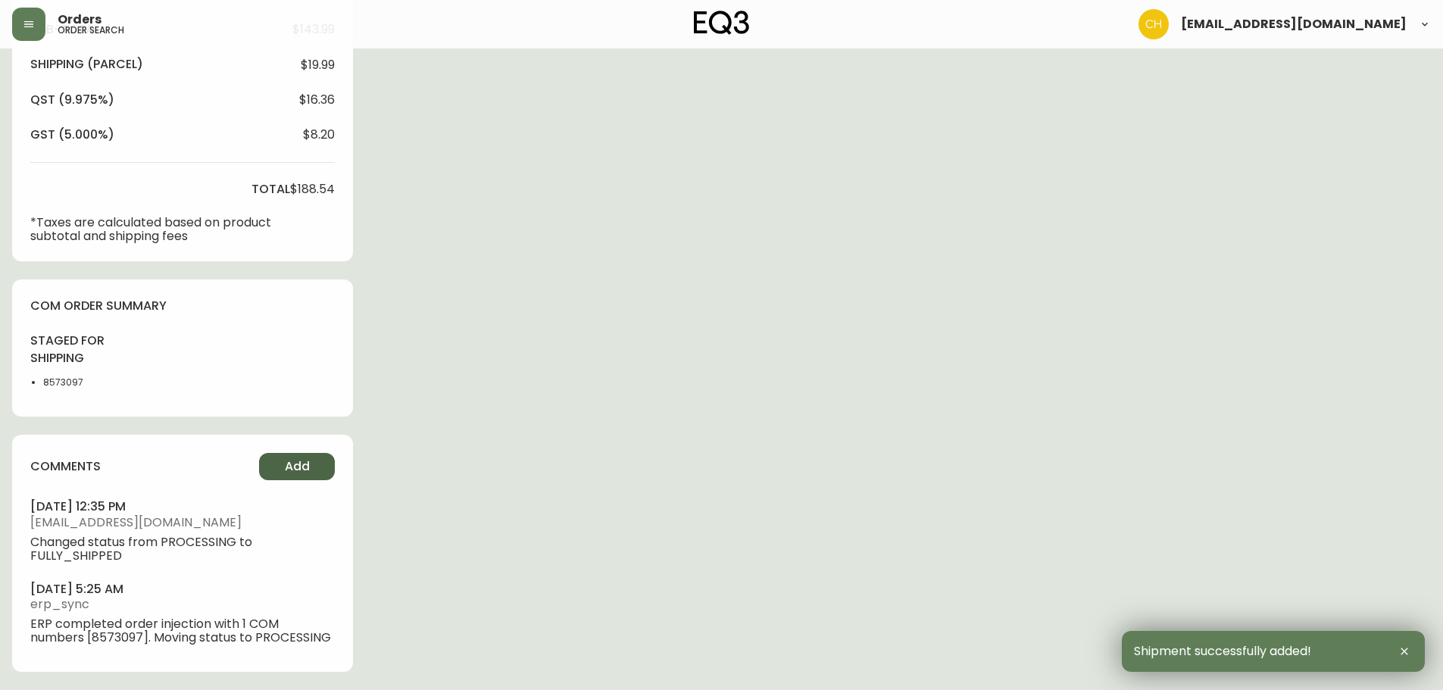
click at [295, 458] on button "Add" at bounding box center [297, 466] width 76 height 27
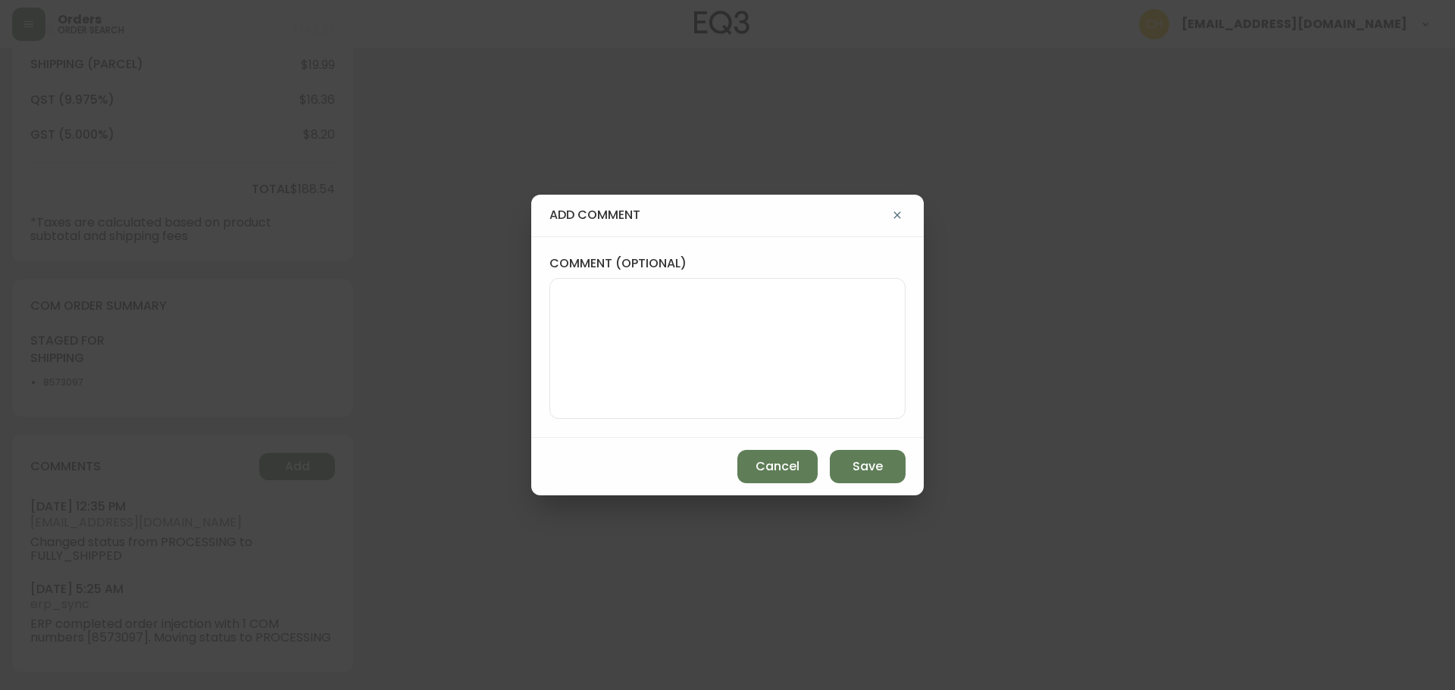
click at [676, 349] on textarea "comment (optional)" at bounding box center [727, 348] width 330 height 121
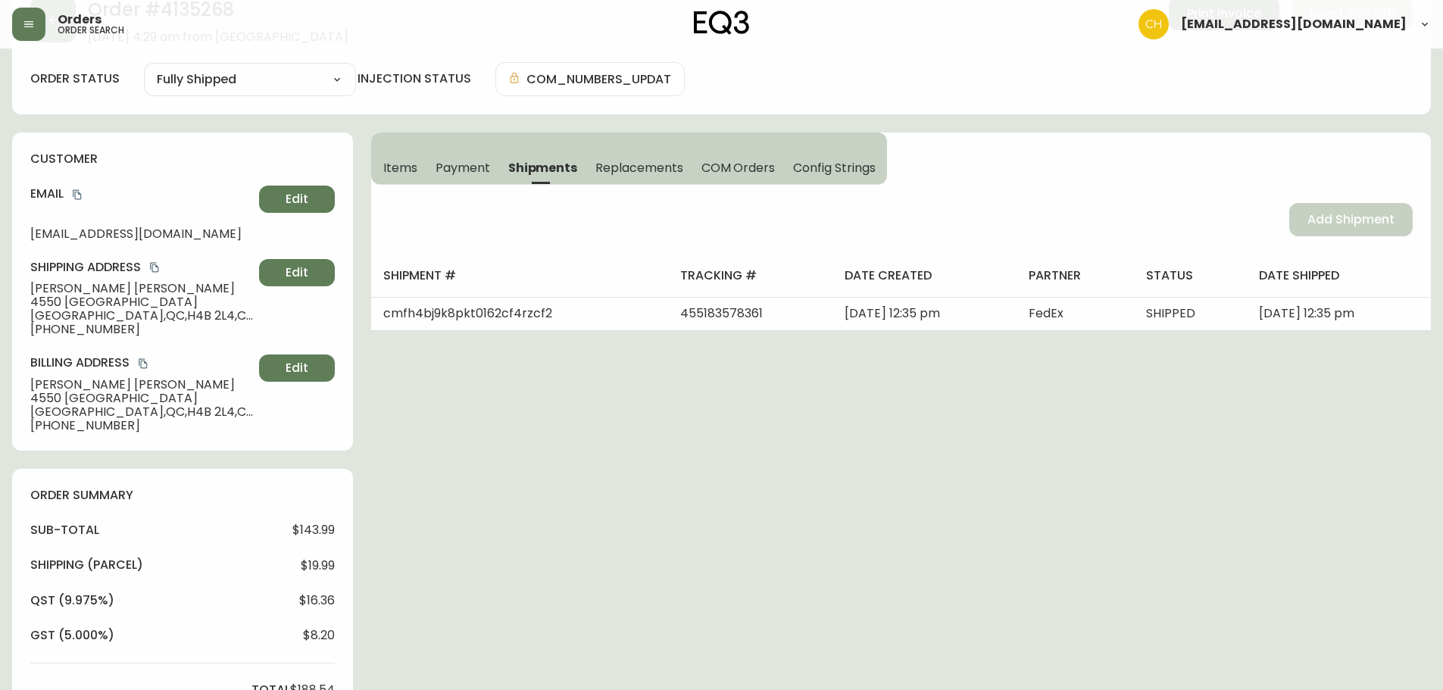
scroll to position [0, 0]
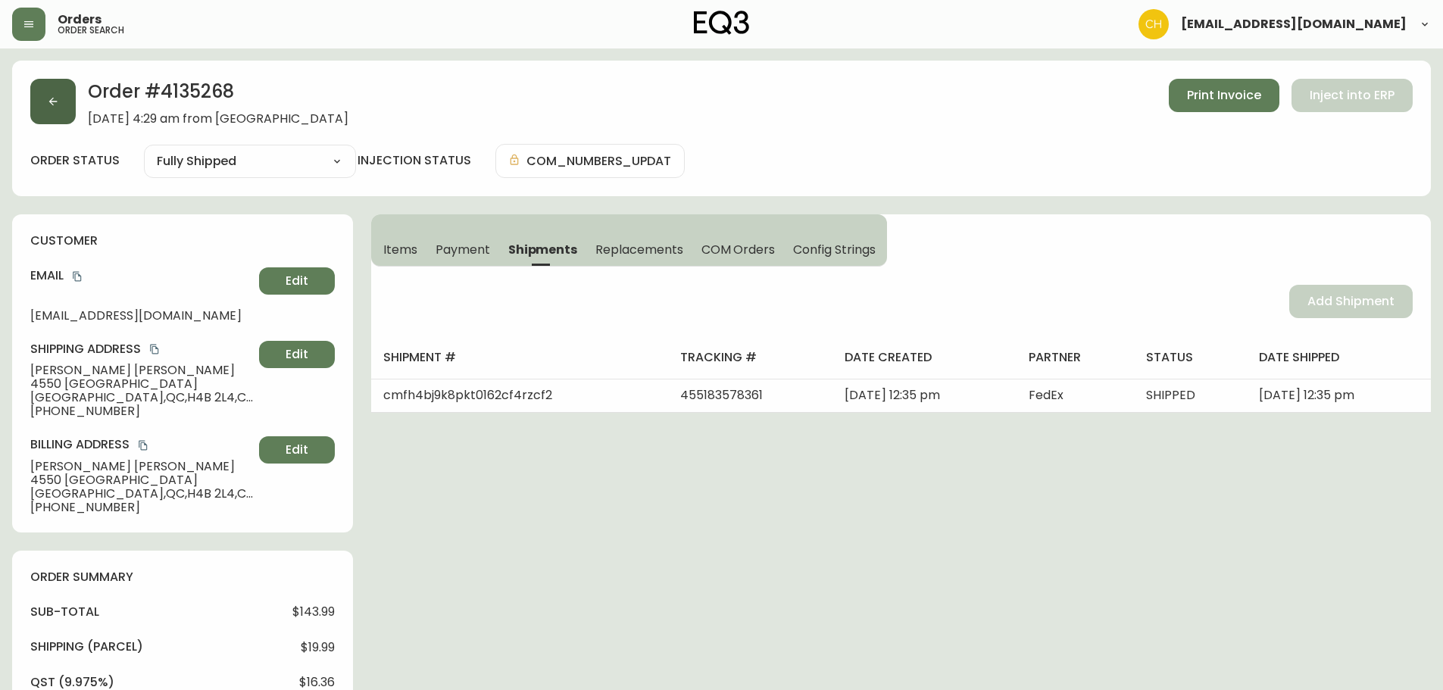
click at [55, 101] on icon "button" at bounding box center [53, 101] width 12 height 12
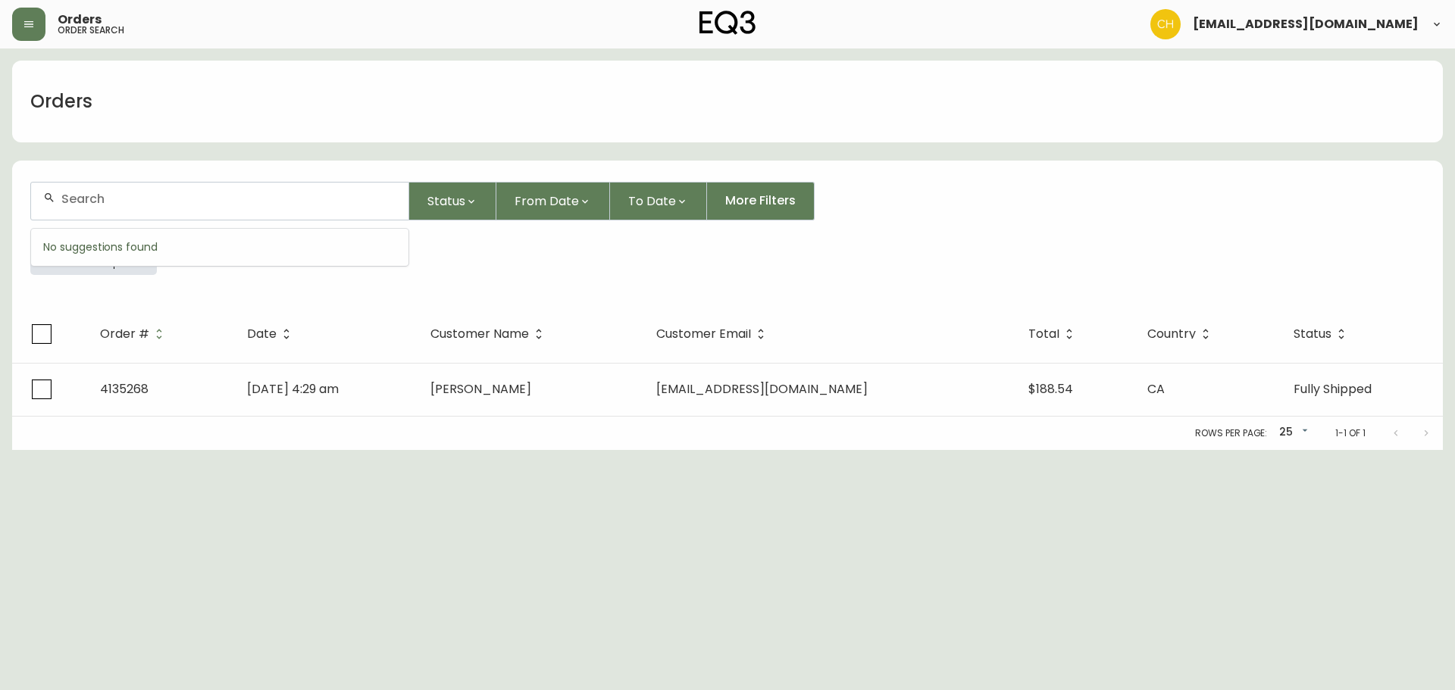
click at [67, 205] on input "text" at bounding box center [228, 199] width 335 height 14
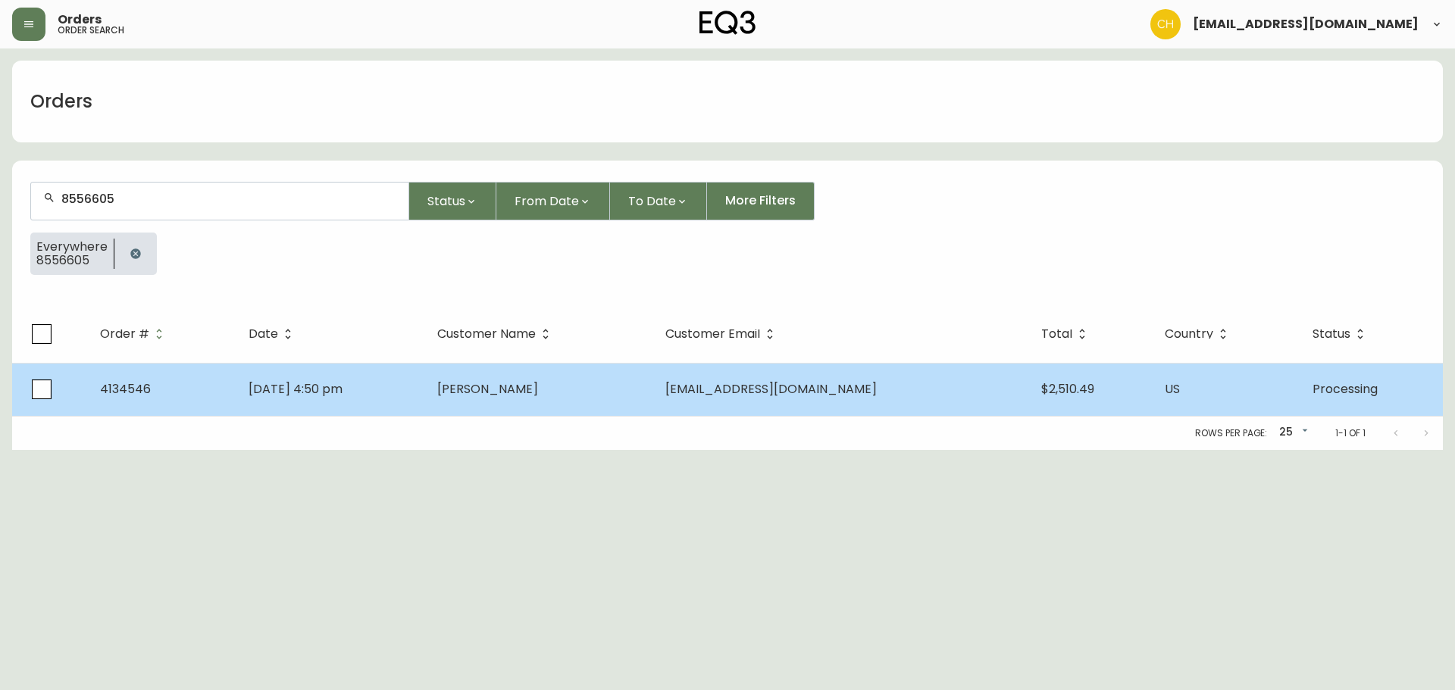
click at [425, 395] on td "[DATE] 4:50 pm" at bounding box center [330, 389] width 189 height 53
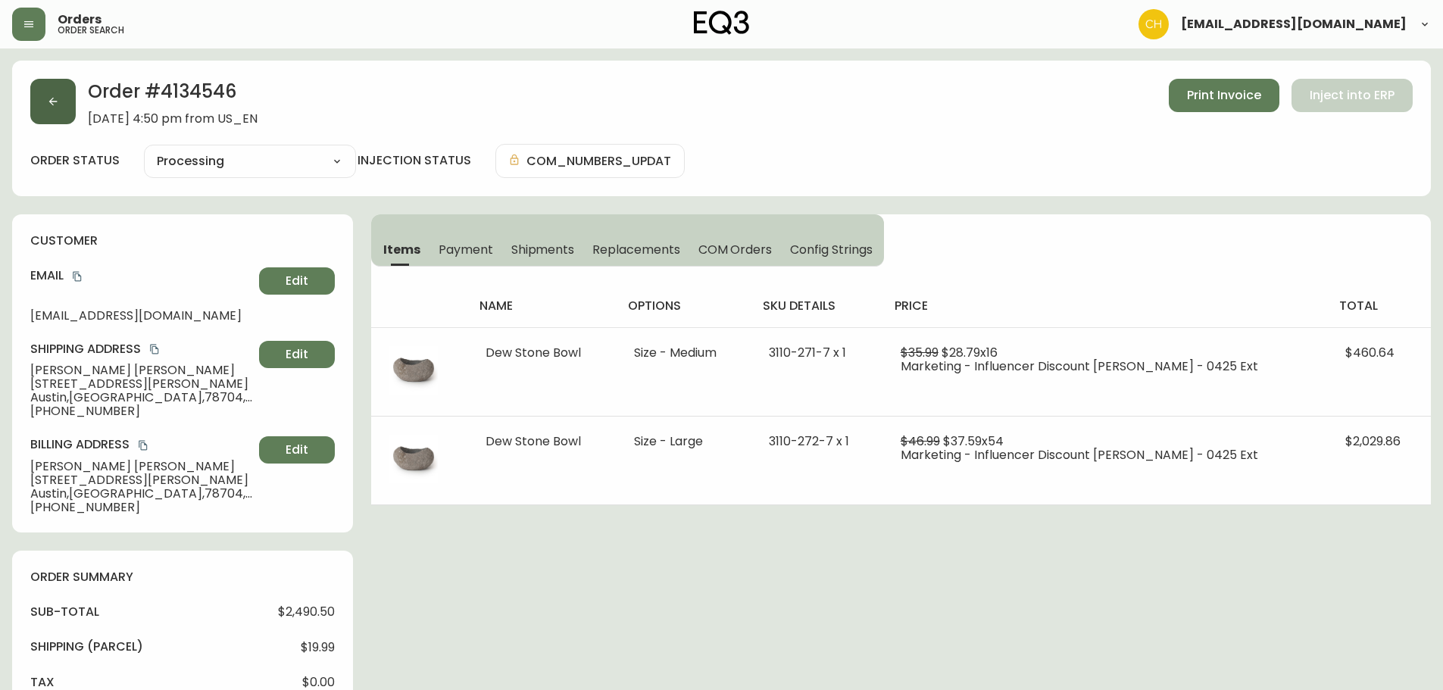
click at [56, 106] on icon "button" at bounding box center [53, 101] width 12 height 12
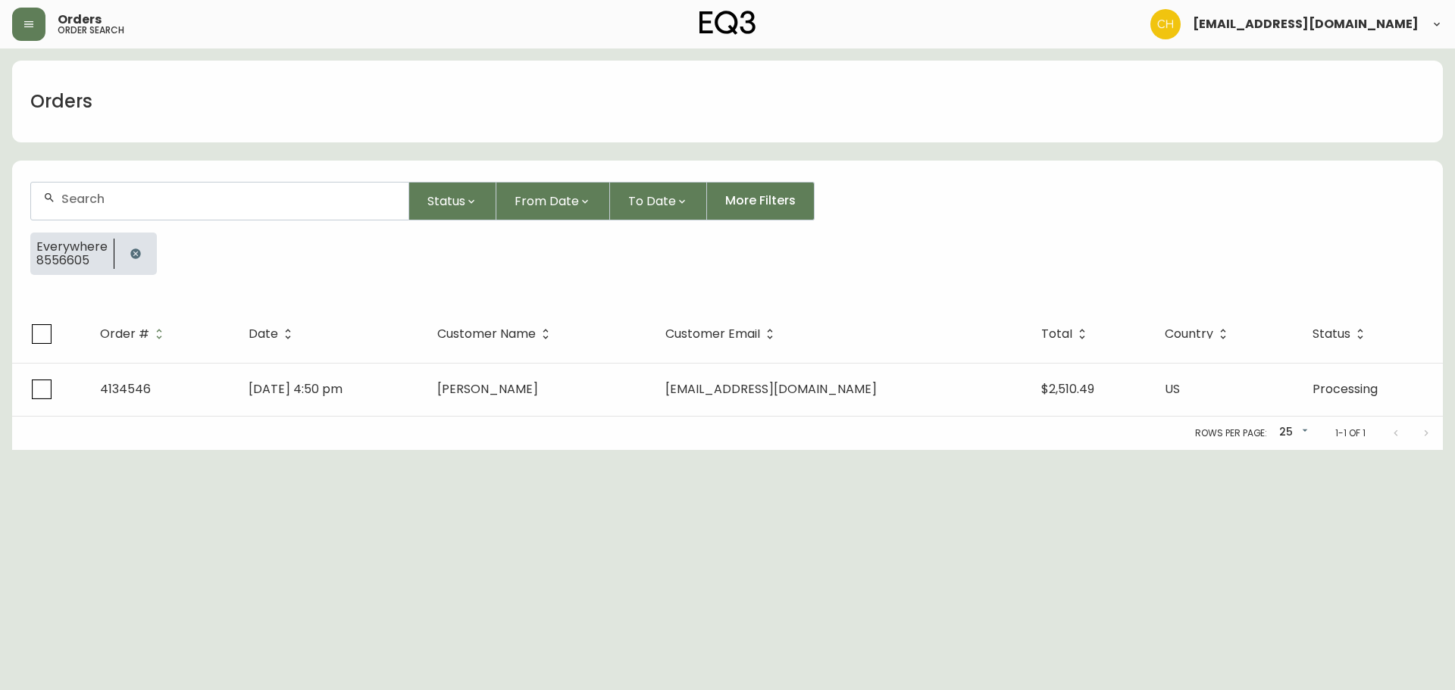
click at [114, 199] on input "text" at bounding box center [228, 199] width 335 height 14
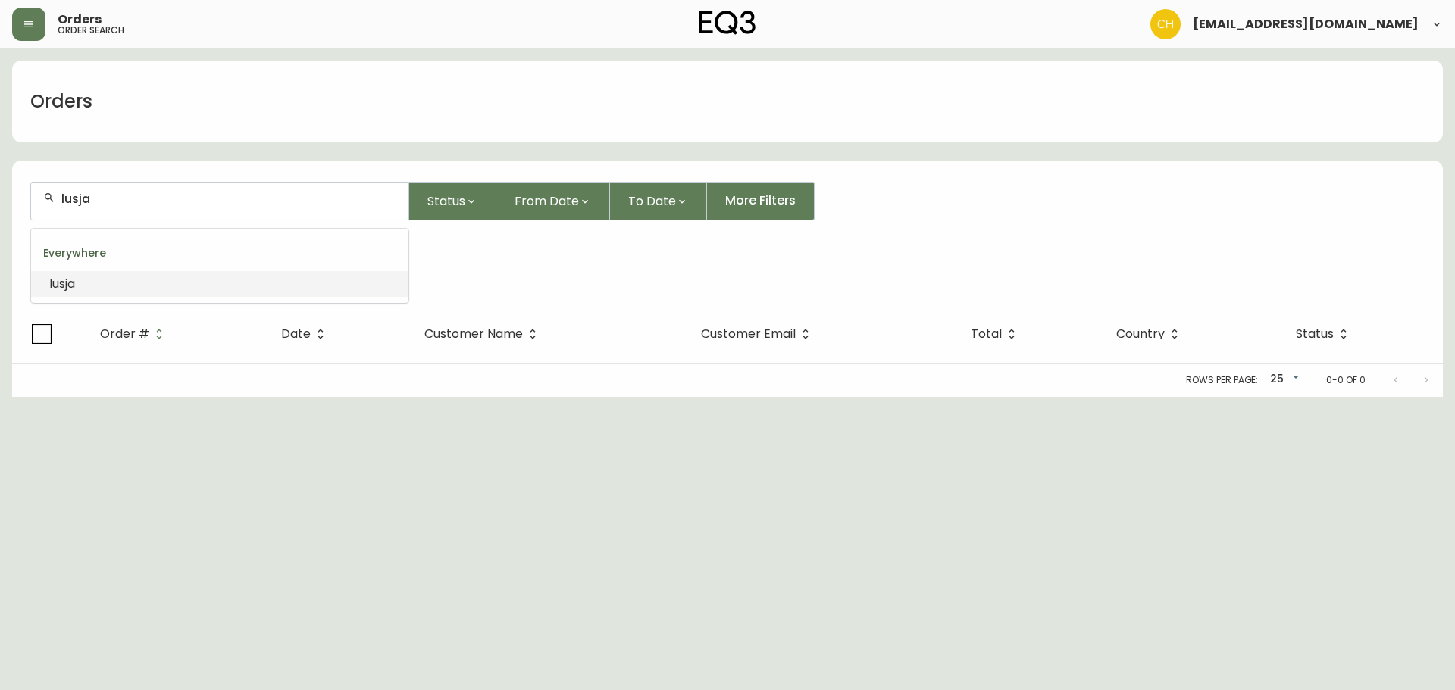
drag, startPoint x: 122, startPoint y: 204, endPoint x: 0, endPoint y: 204, distance: 122.0
click at [0, 204] on main "Orders lusja Status From Date To Date More Filters Everywhere lusja Order # Dat…" at bounding box center [727, 222] width 1455 height 349
click at [130, 254] on icon "button" at bounding box center [135, 254] width 10 height 10
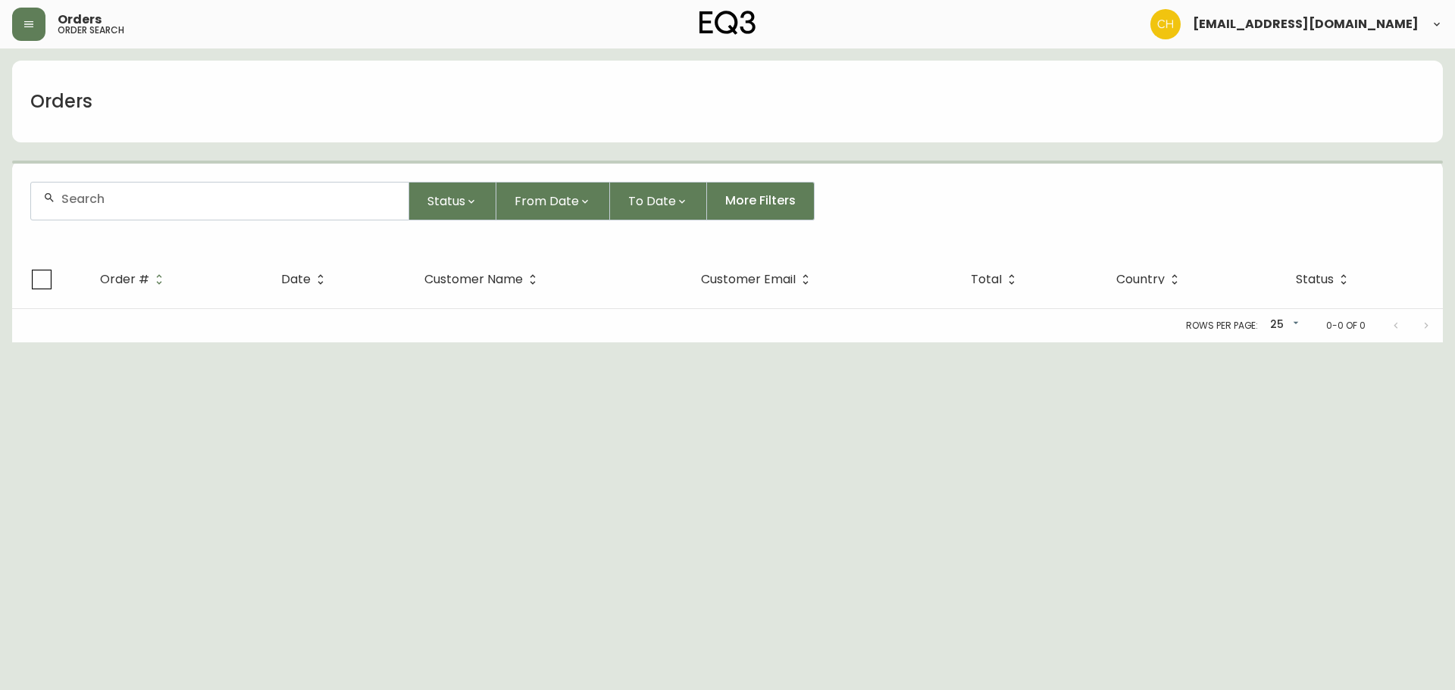
click at [101, 189] on div at bounding box center [219, 201] width 377 height 37
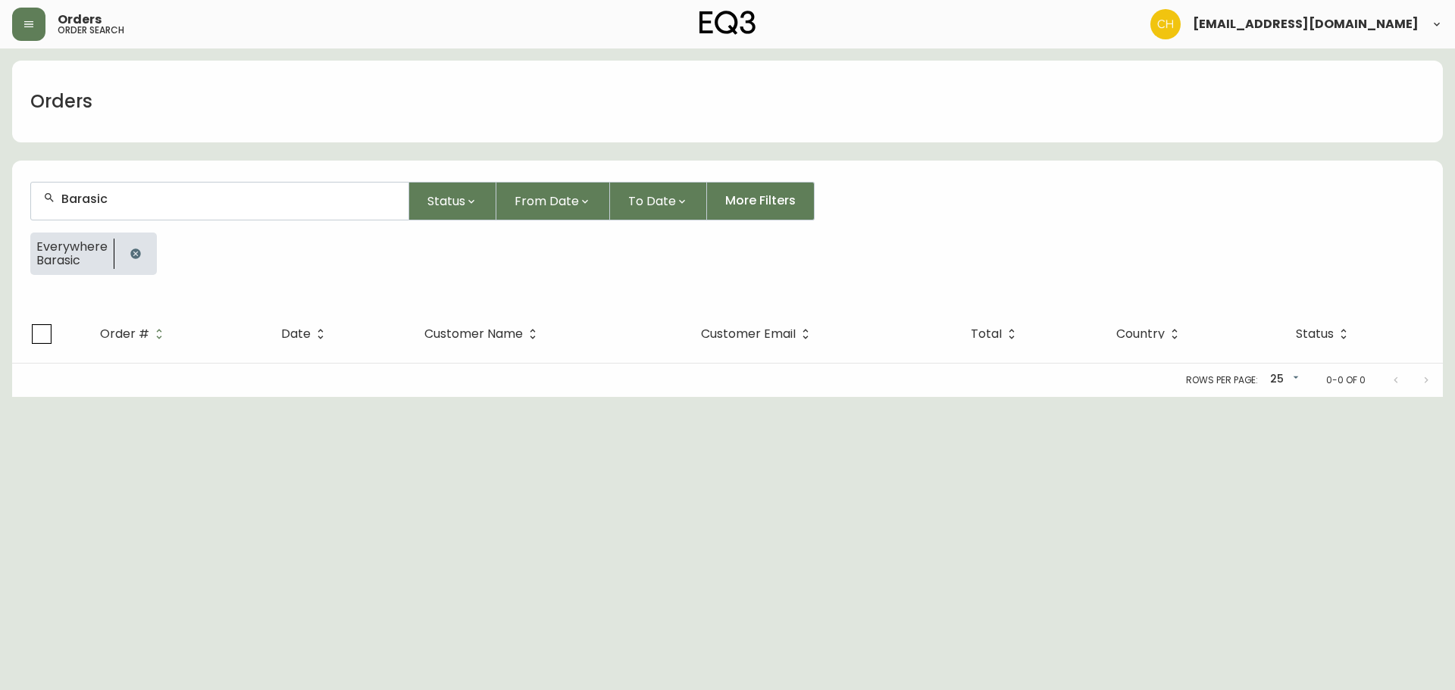
click at [133, 251] on icon "button" at bounding box center [135, 254] width 10 height 10
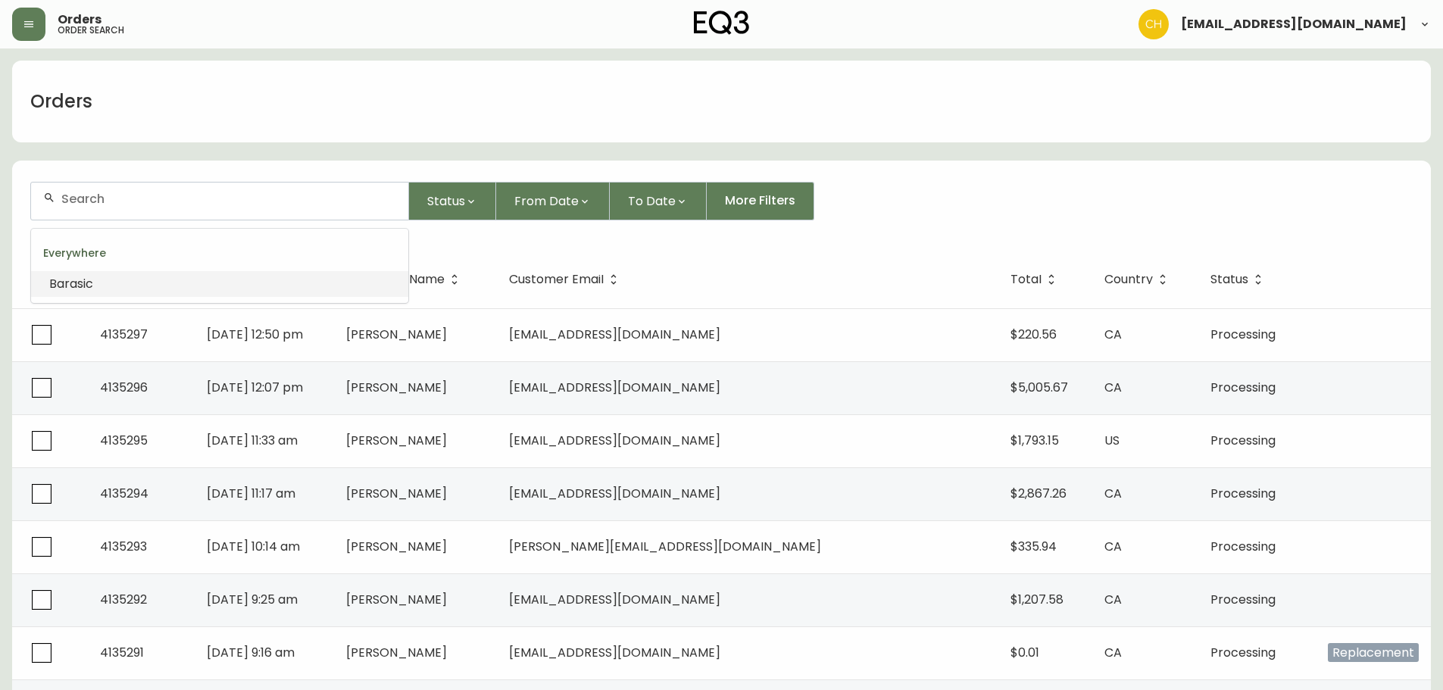
drag, startPoint x: 94, startPoint y: 199, endPoint x: 92, endPoint y: 184, distance: 15.3
click at [94, 200] on input "text" at bounding box center [228, 199] width 335 height 14
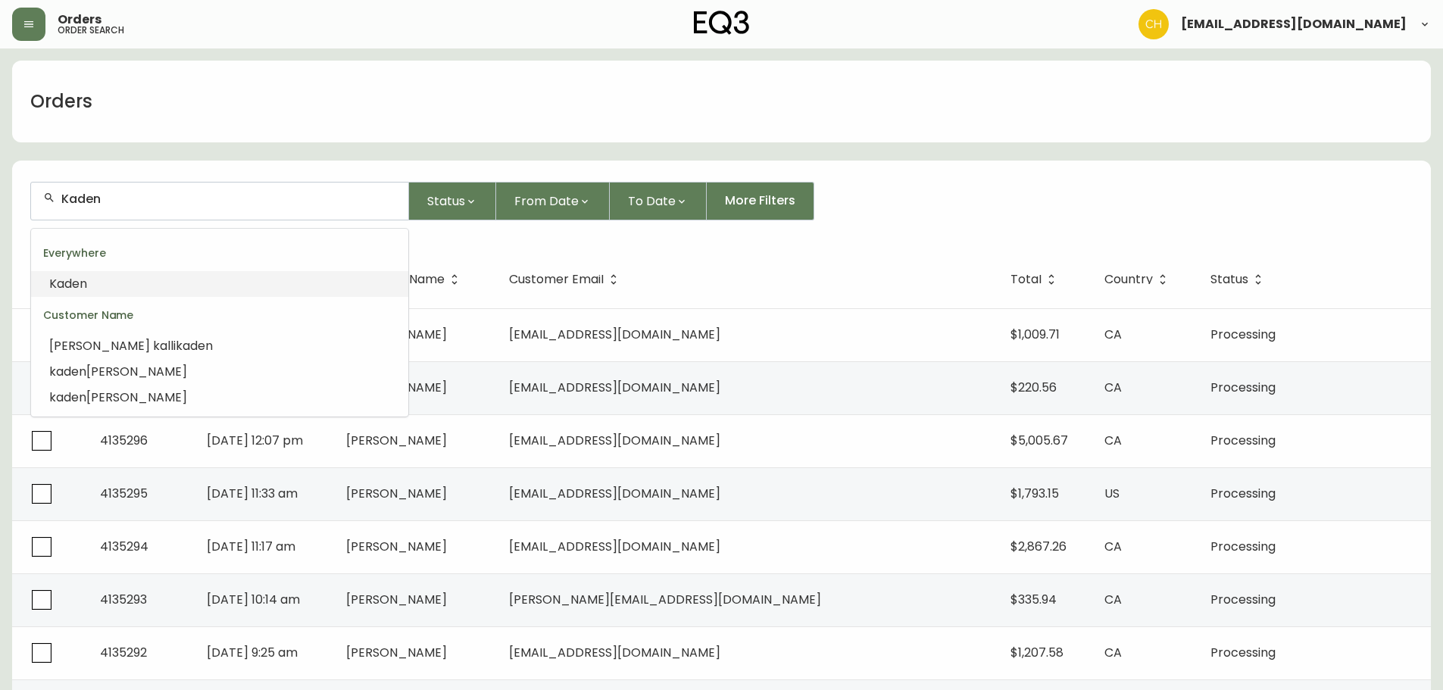
click at [192, 202] on input "Kaden" at bounding box center [228, 199] width 335 height 14
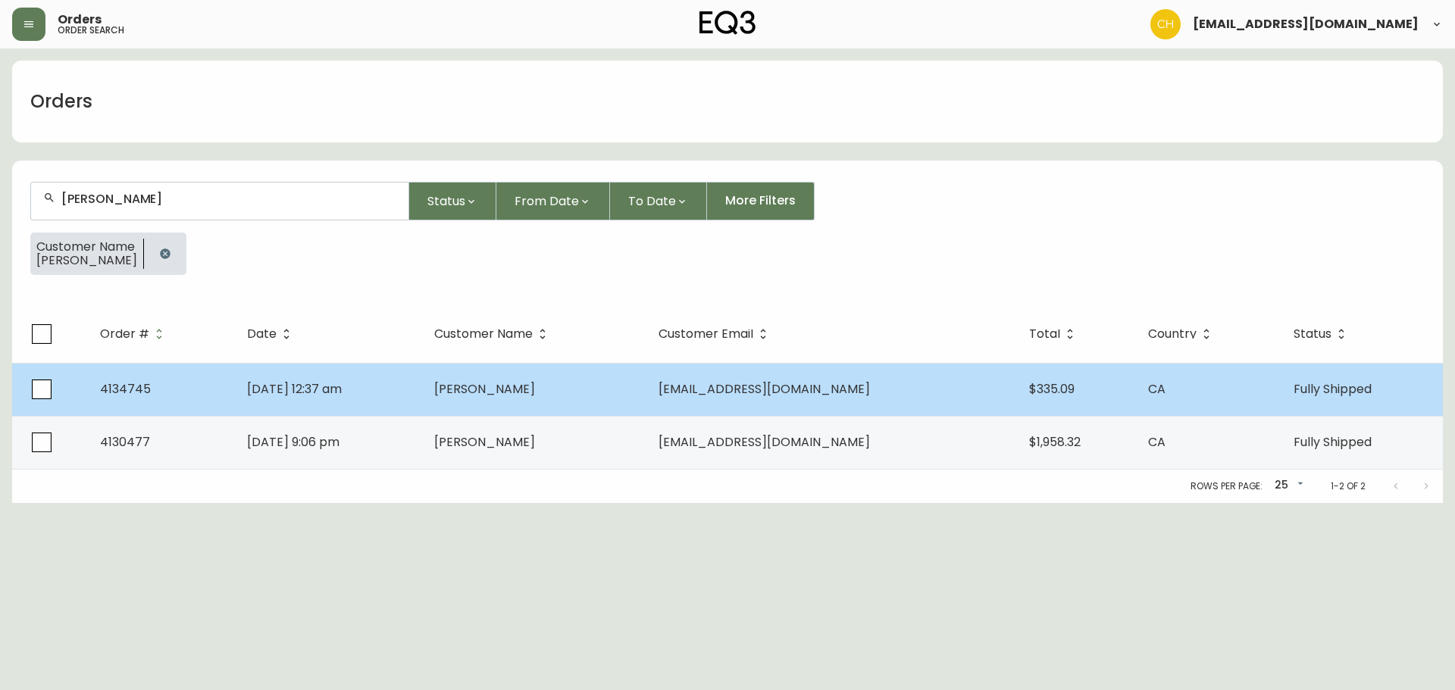
click at [535, 396] on span "[PERSON_NAME]" at bounding box center [484, 388] width 101 height 17
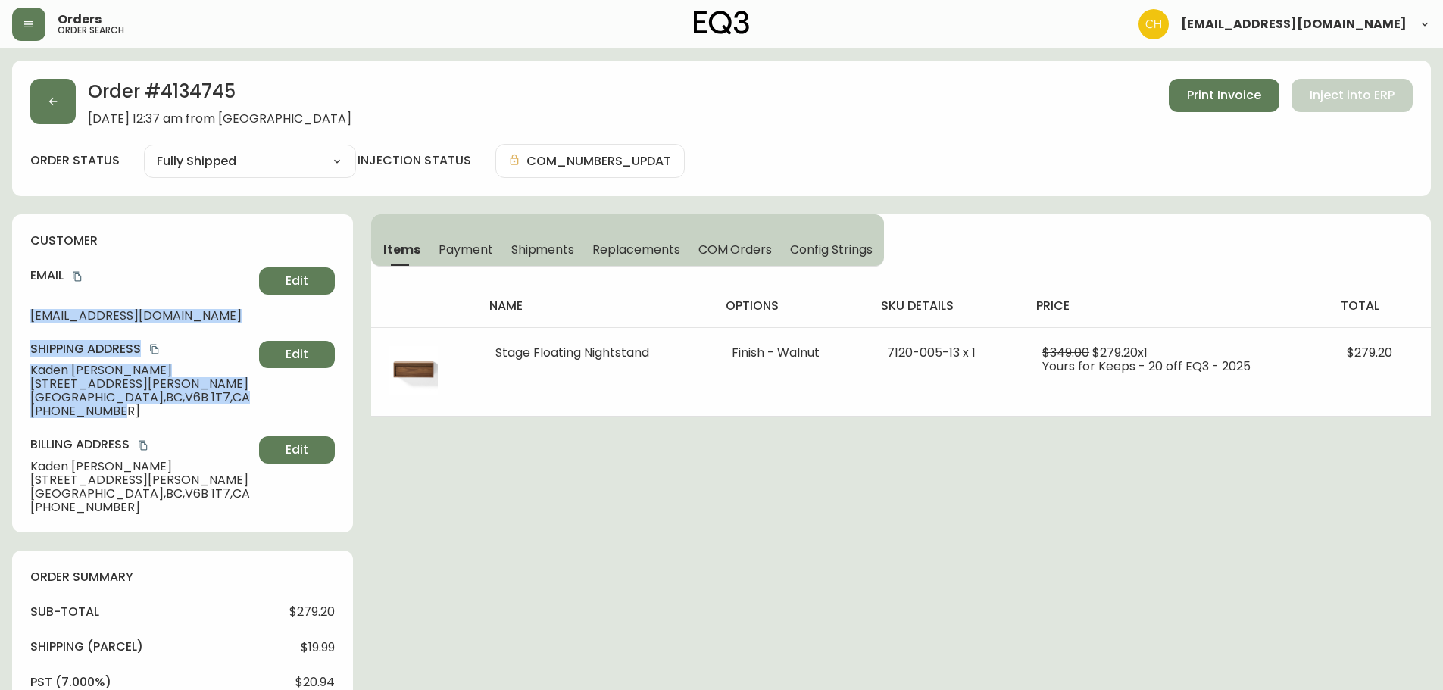
drag, startPoint x: 32, startPoint y: 316, endPoint x: 190, endPoint y: 408, distance: 183.0
click at [190, 408] on div "customer Email [EMAIL_ADDRESS][DOMAIN_NAME] Edit Shipping Address [PERSON_NAME]…" at bounding box center [182, 373] width 341 height 318
copy div "[EMAIL_ADDRESS][DOMAIN_NAME] Edit Shipping Address [PERSON_NAME][GEOGRAPHIC_DAT…"
